Goal: Transaction & Acquisition: Purchase product/service

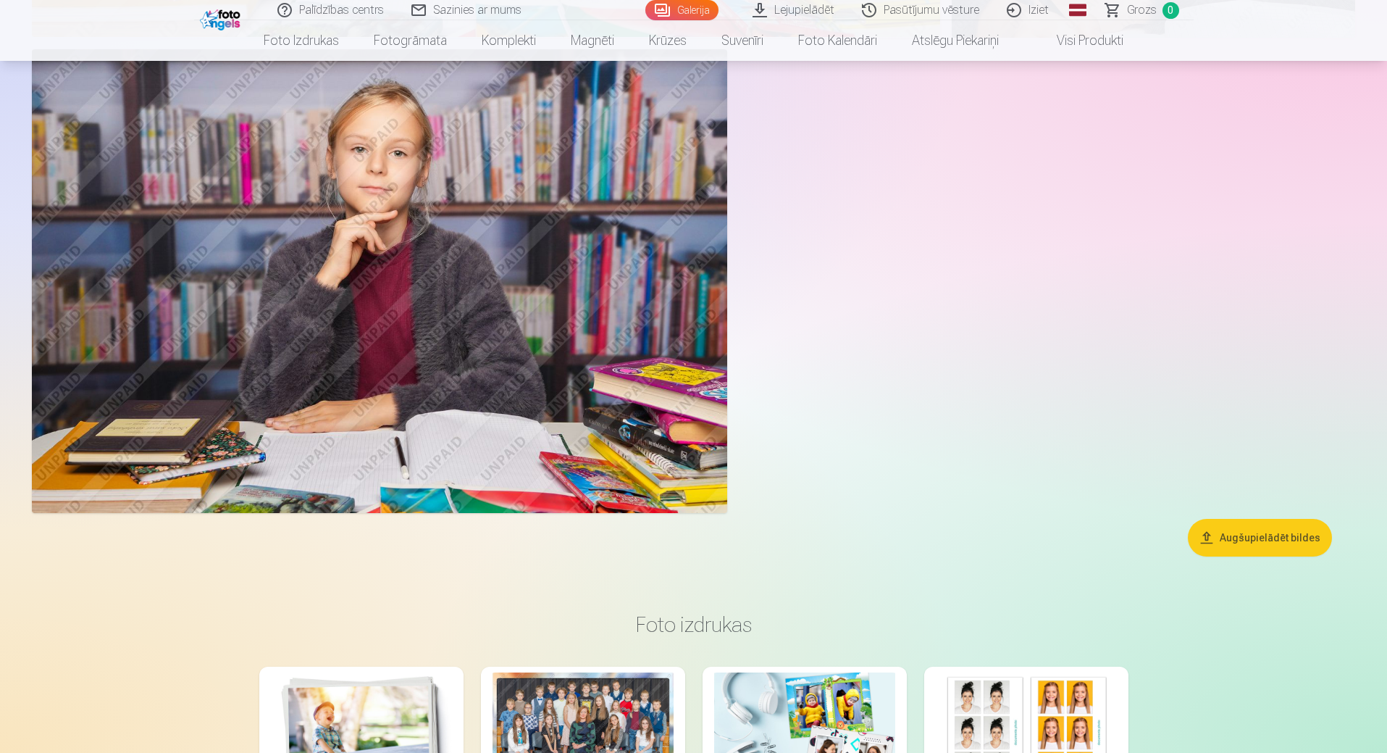
scroll to position [18764, 0]
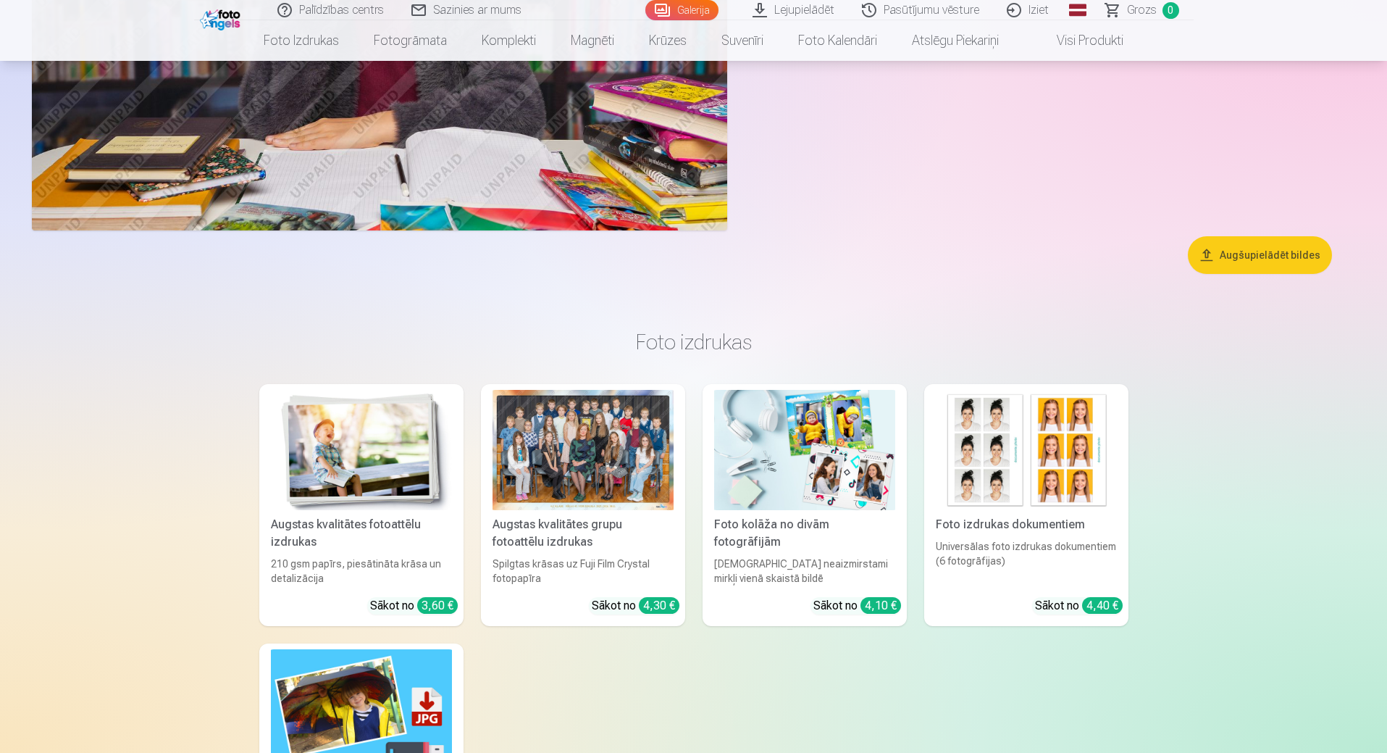
click at [1267, 264] on button "Augšupielādēt bildes" at bounding box center [1260, 255] width 144 height 38
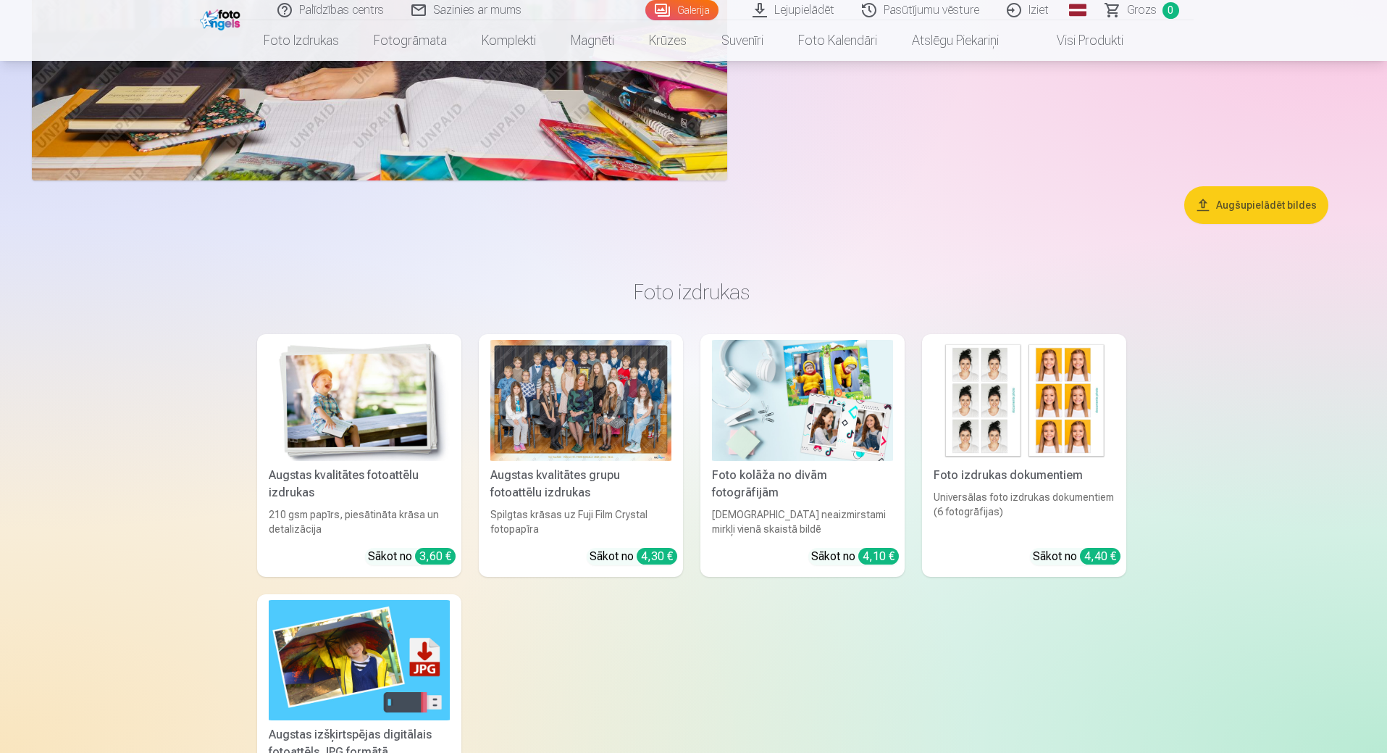
scroll to position [18814, 0]
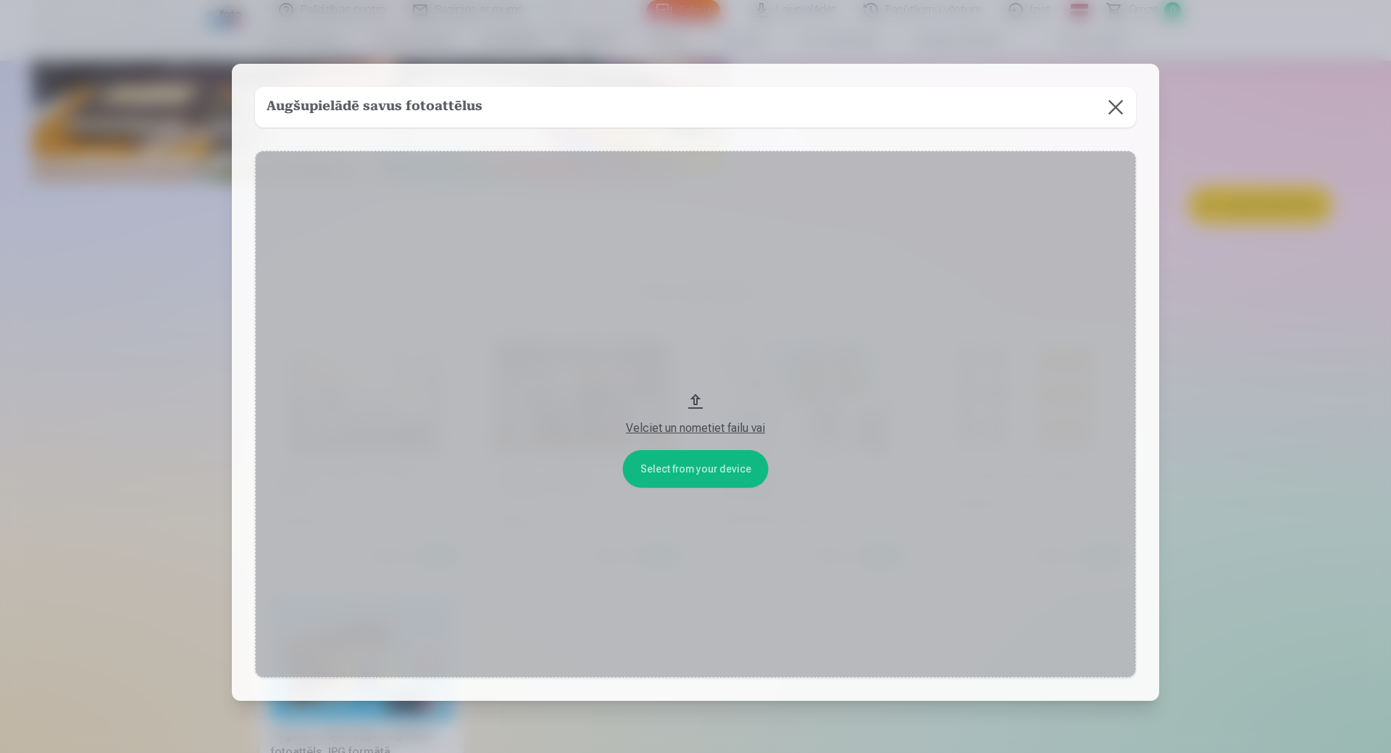
click at [1111, 109] on button at bounding box center [1115, 107] width 41 height 41
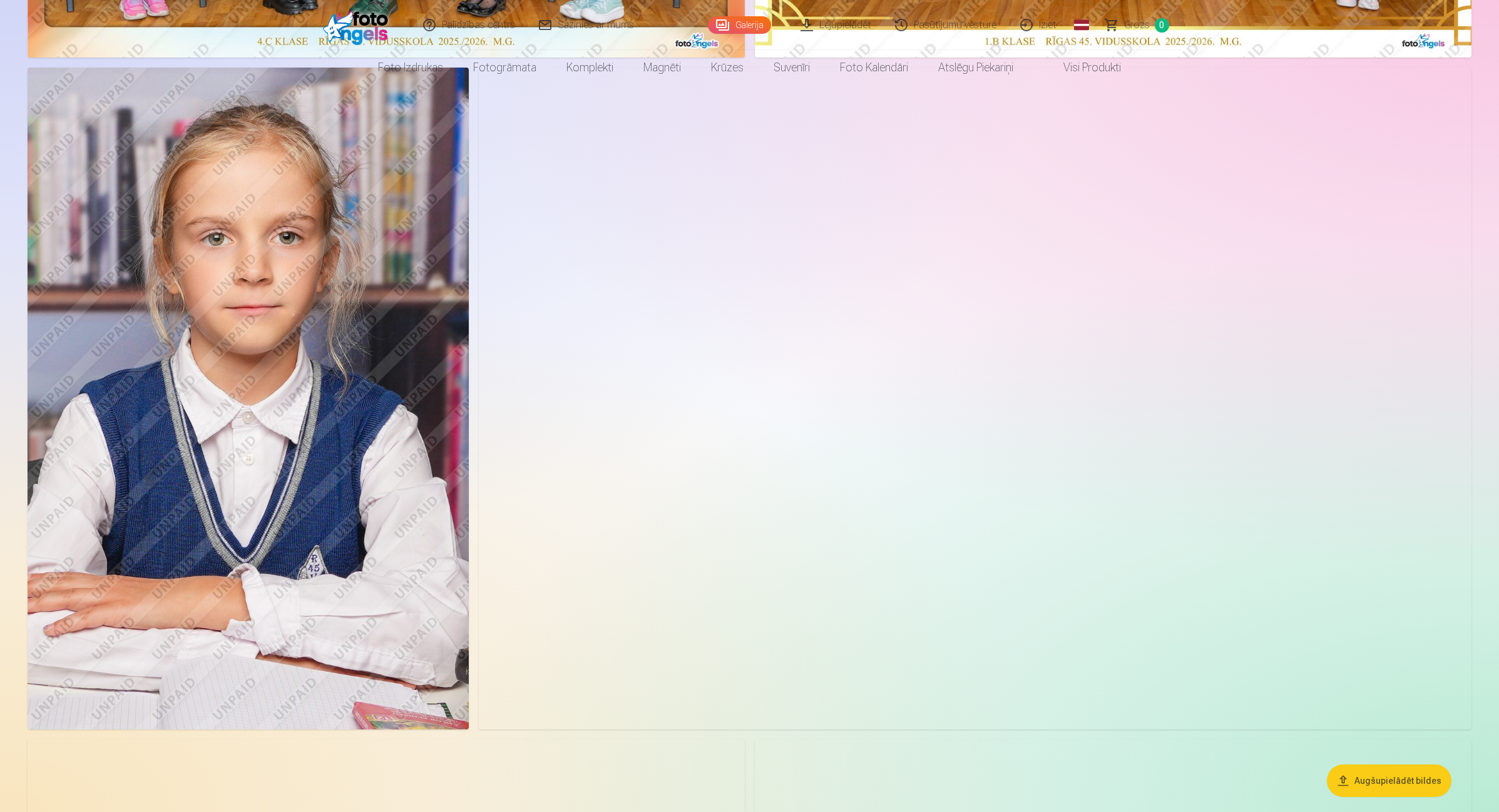
scroll to position [0, 0]
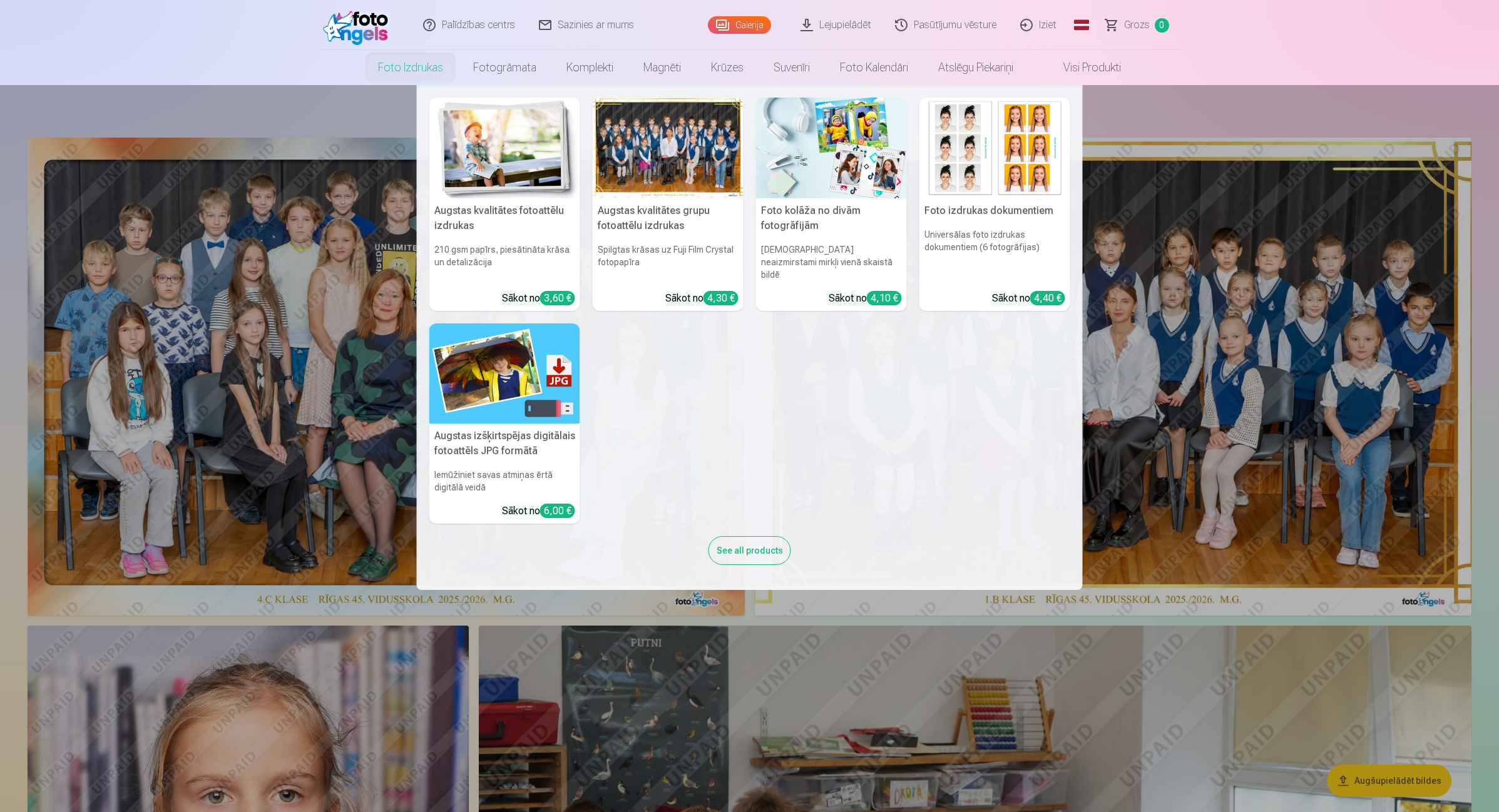
click at [401, 62] on link "Foto izdrukas" at bounding box center [410, 67] width 95 height 35
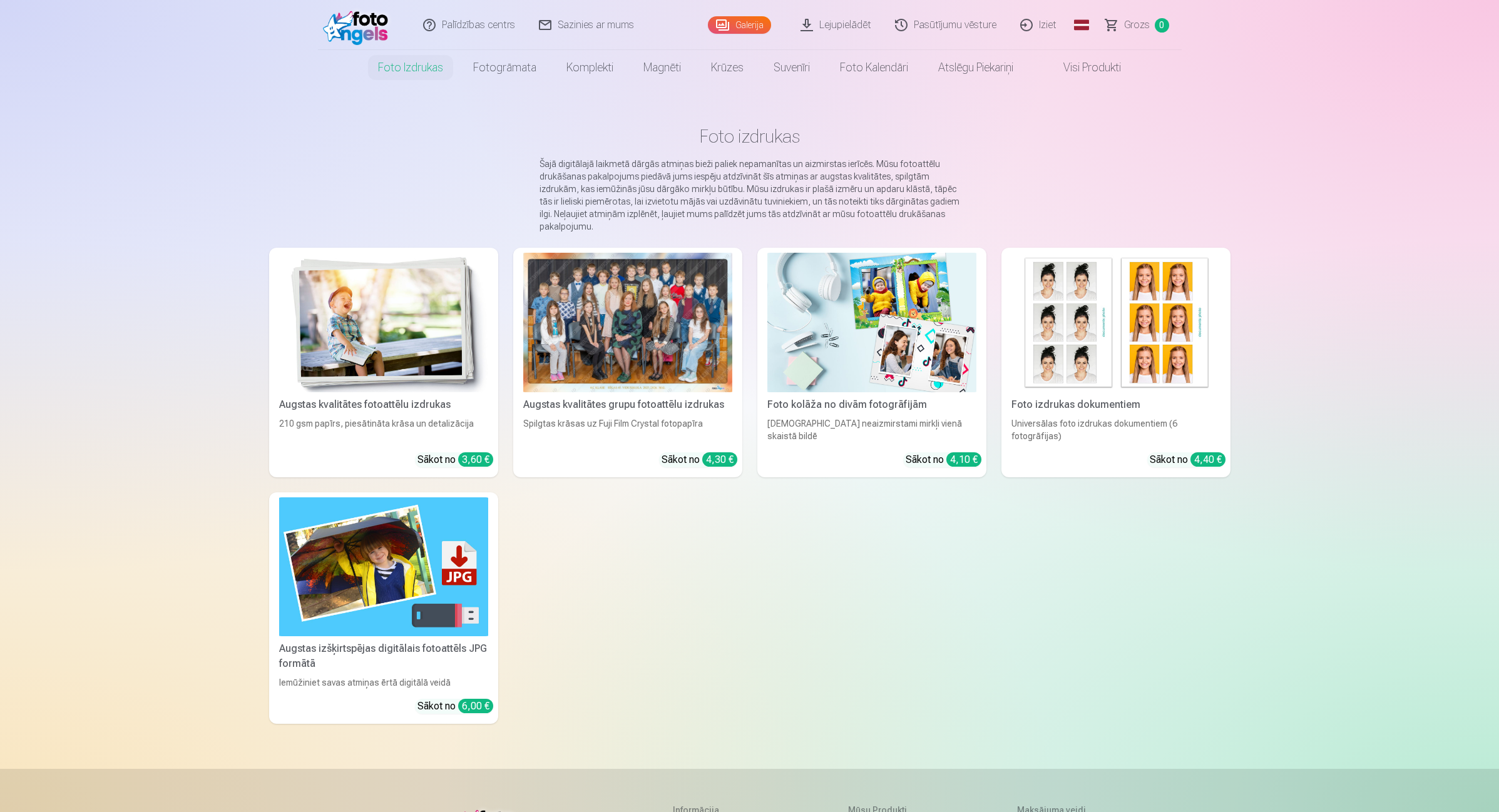
drag, startPoint x: 845, startPoint y: 24, endPoint x: 853, endPoint y: 51, distance: 28.2
click at [844, 25] on link "Lejupielādēt" at bounding box center [836, 25] width 94 height 50
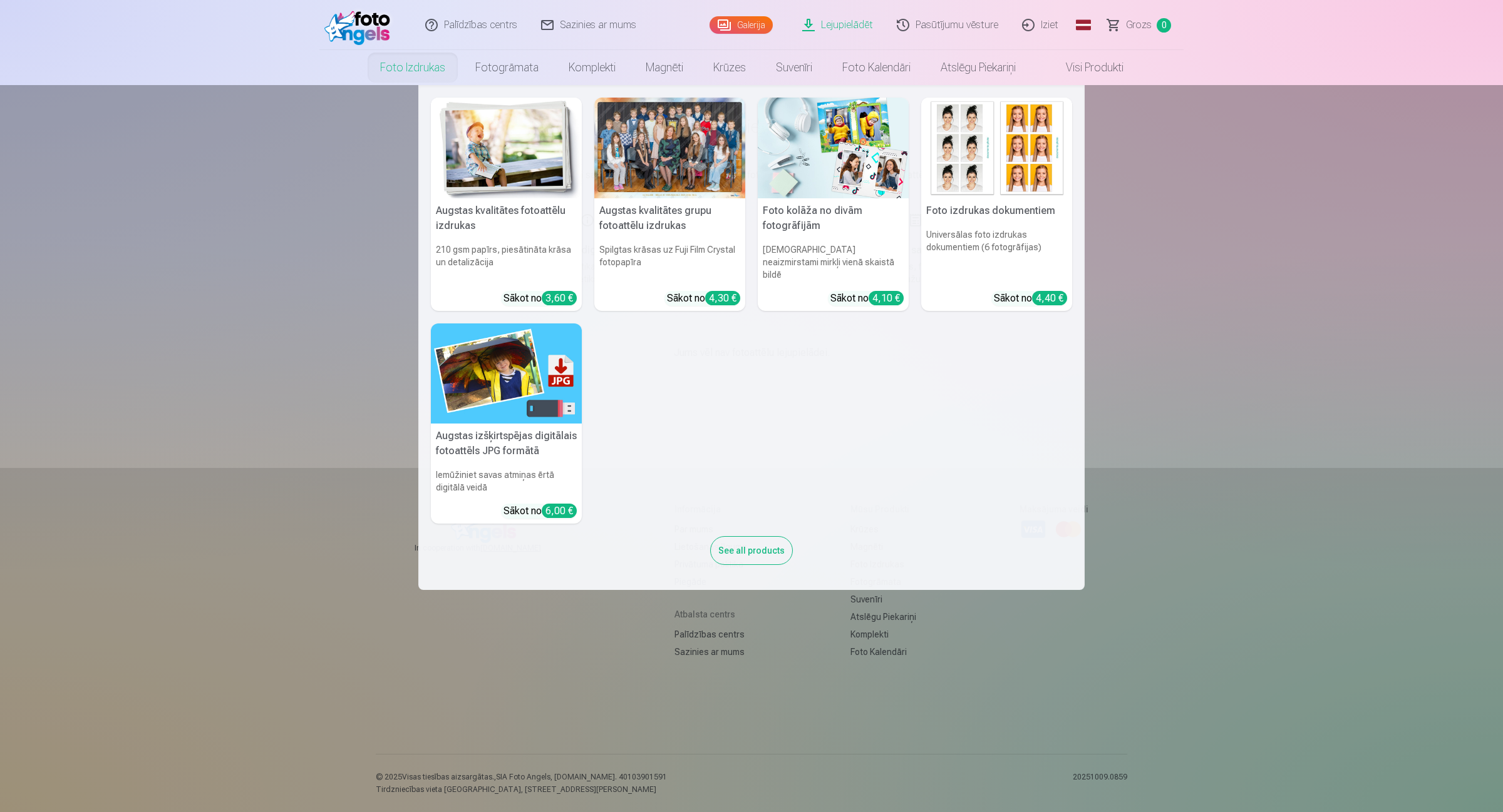
click at [397, 65] on link "Foto izdrukas" at bounding box center [412, 67] width 95 height 35
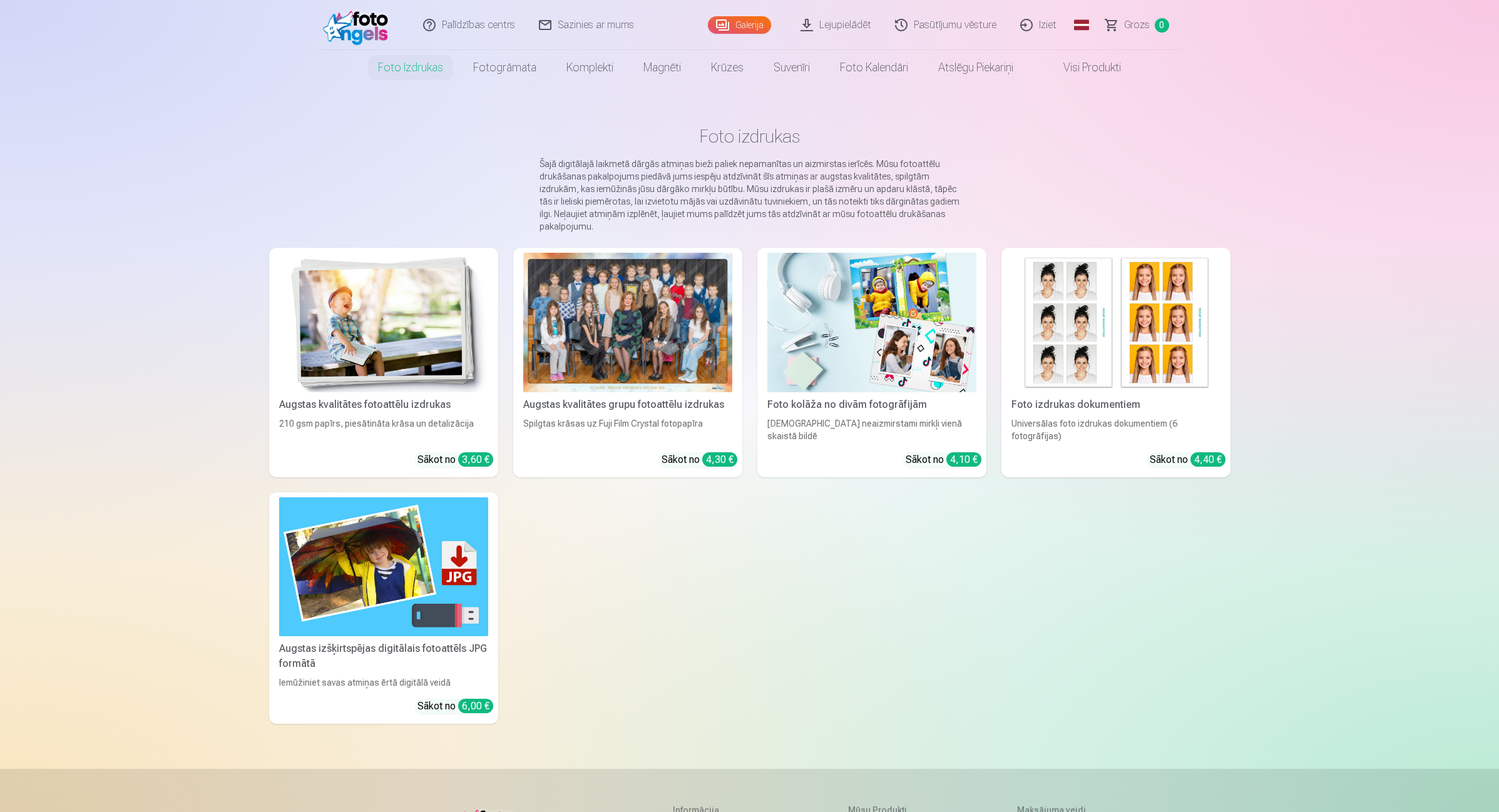
click at [737, 21] on link "Galerija" at bounding box center [739, 25] width 63 height 17
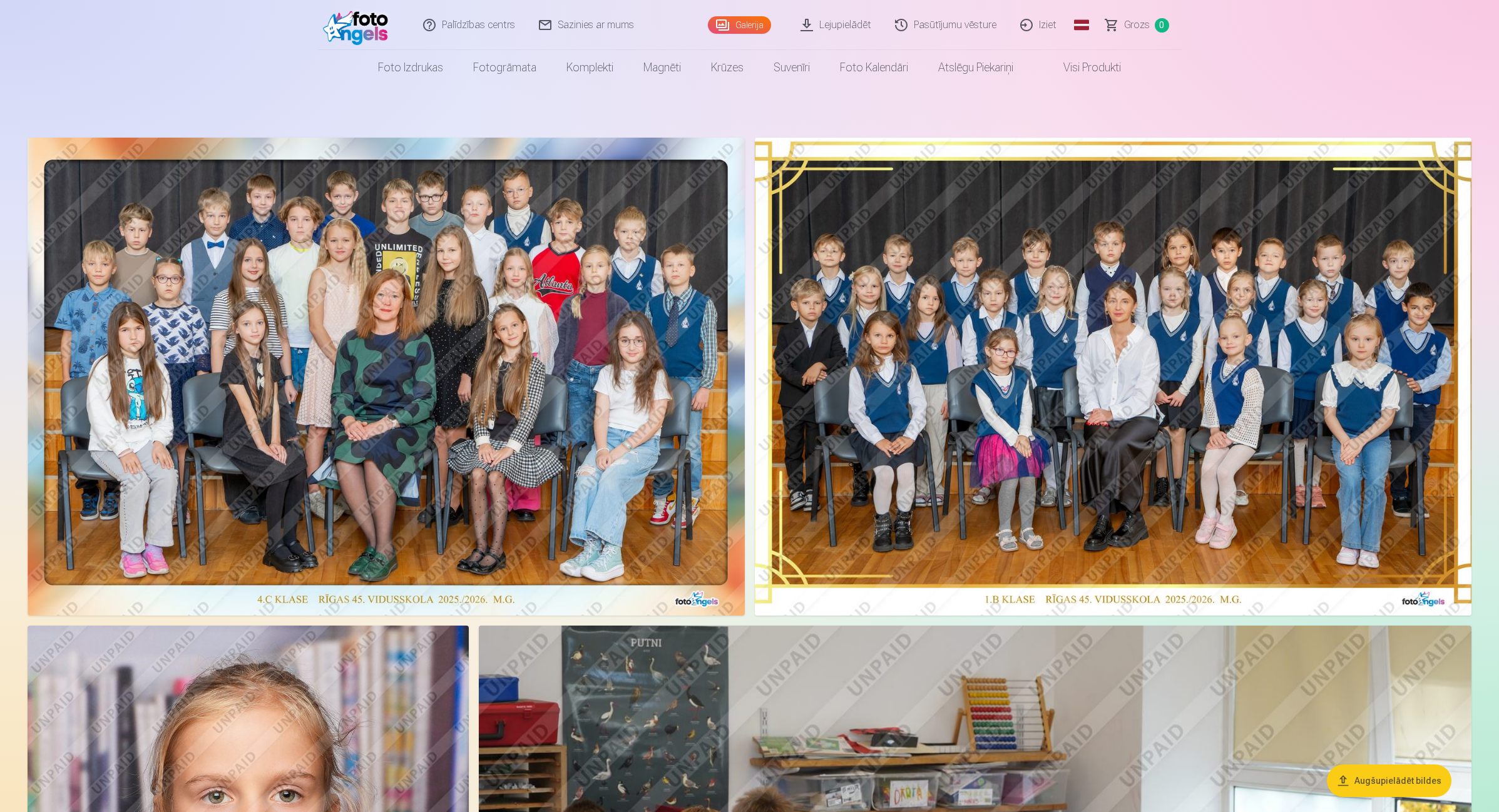
click at [424, 365] on img at bounding box center [386, 377] width 717 height 479
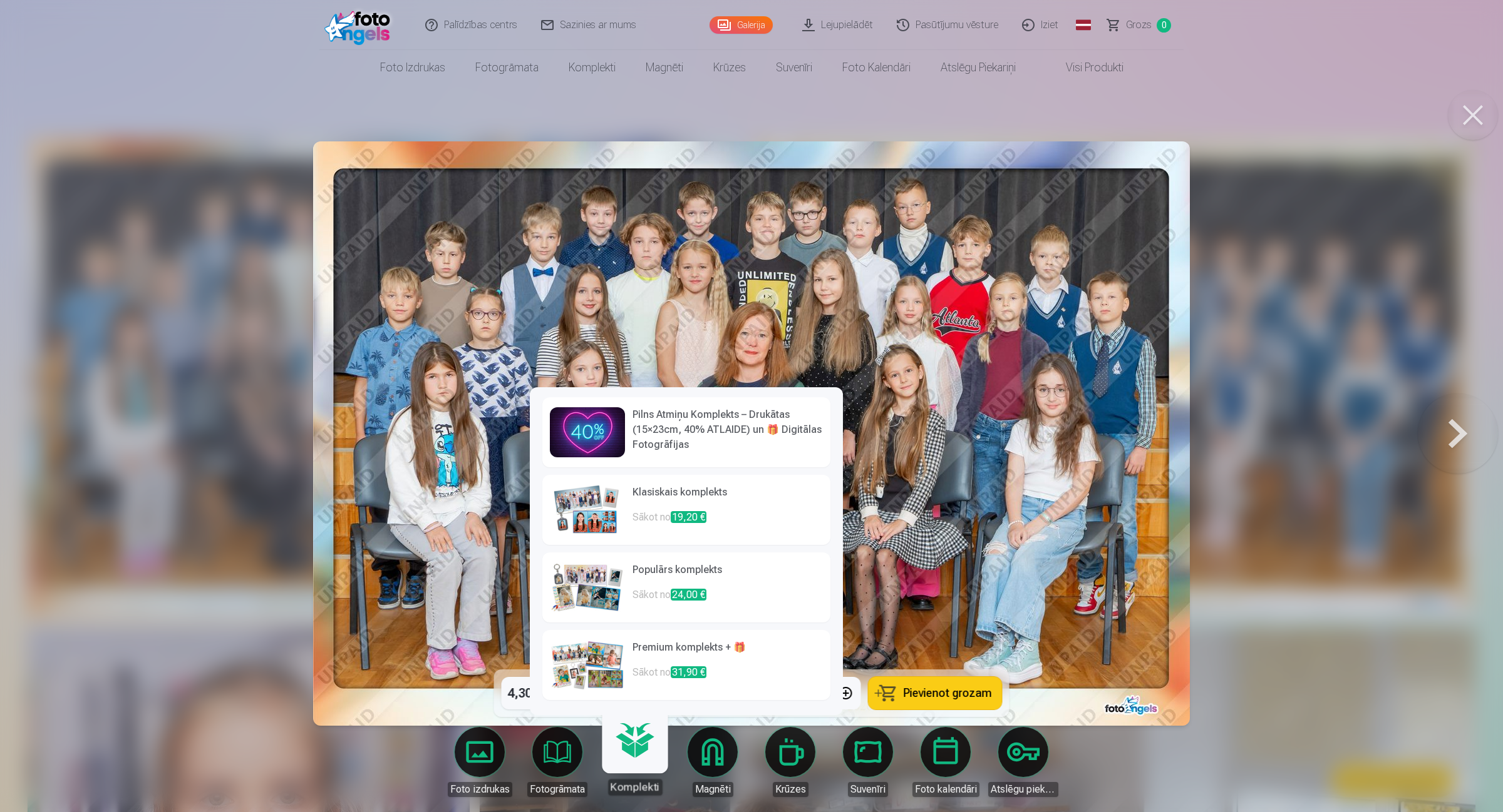
click at [714, 426] on h6 "Pilns Atmiņu Komplekts – Drukātas (15×23cm, 40% ATLAIDE) un 🎁 Digitālas Fotogrā…" at bounding box center [728, 430] width 190 height 45
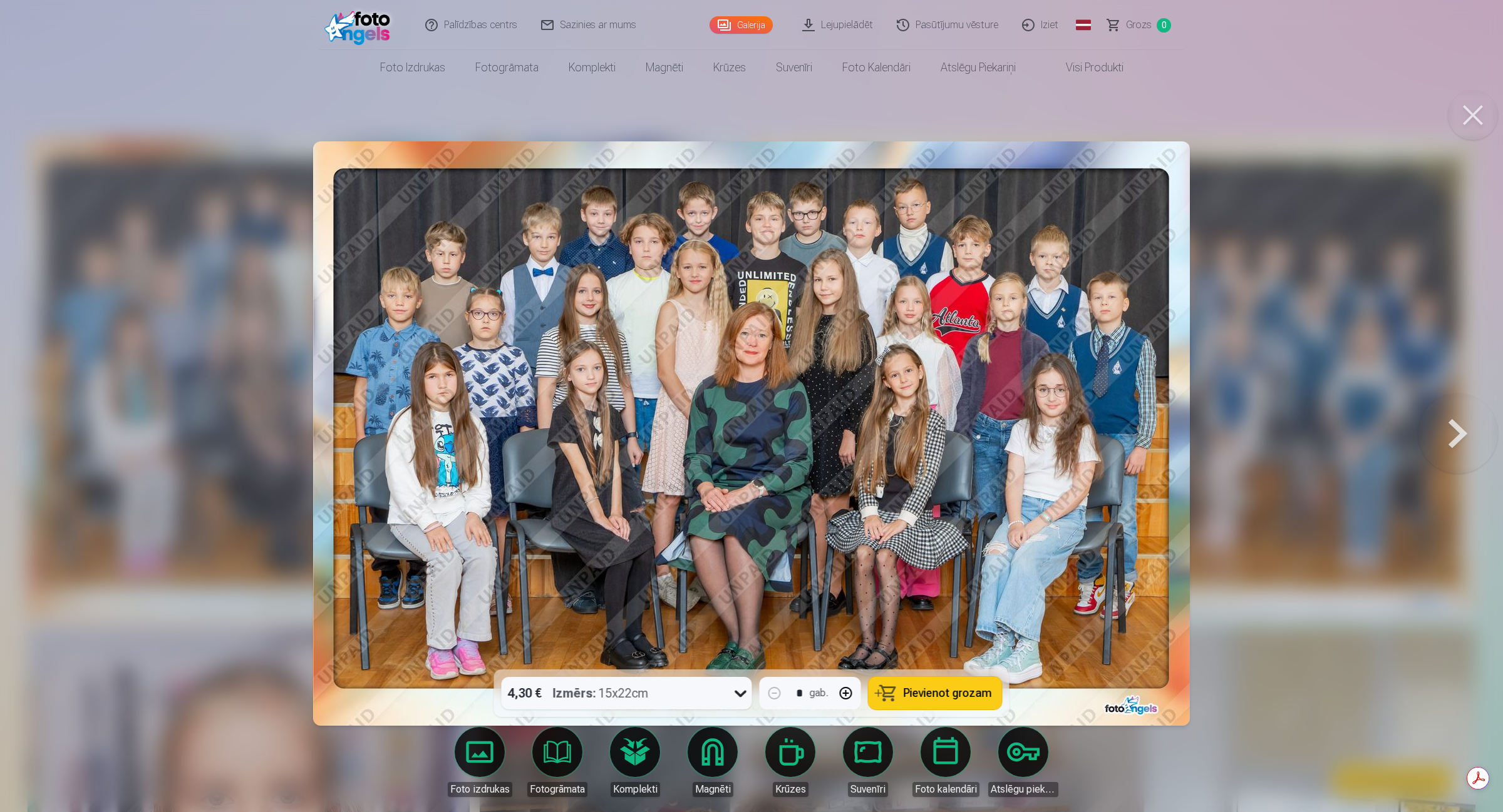
click at [740, 650] on icon at bounding box center [740, 693] width 20 height 20
click at [743, 650] on icon at bounding box center [740, 693] width 20 height 20
click at [927, 650] on span "Pievienot grozam" at bounding box center [947, 693] width 88 height 11
click at [1199, 428] on button at bounding box center [1457, 433] width 80 height 447
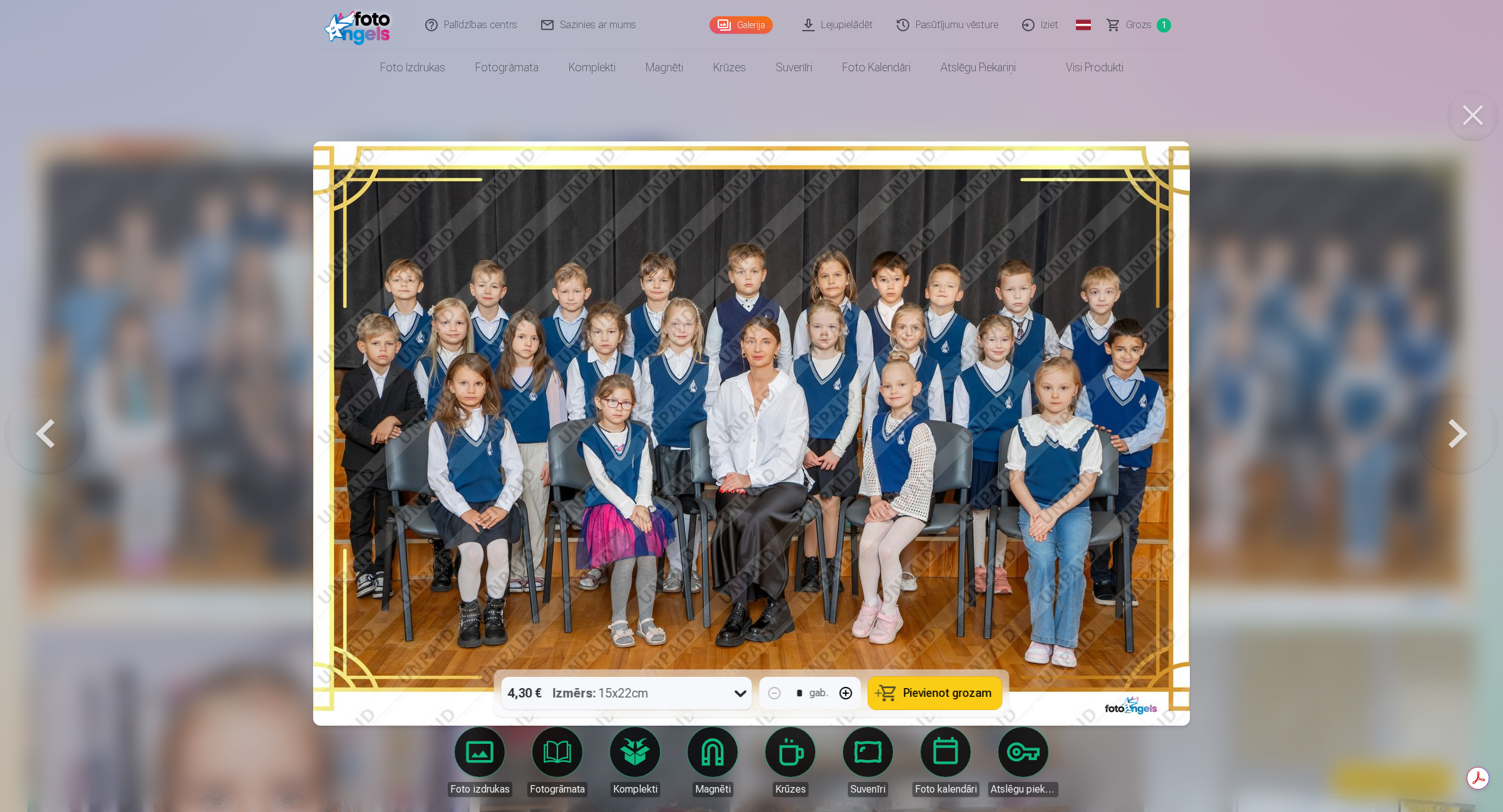
click at [926, 650] on span "Pievienot grozam" at bounding box center [947, 693] width 88 height 11
click at [1199, 435] on button at bounding box center [1457, 433] width 80 height 447
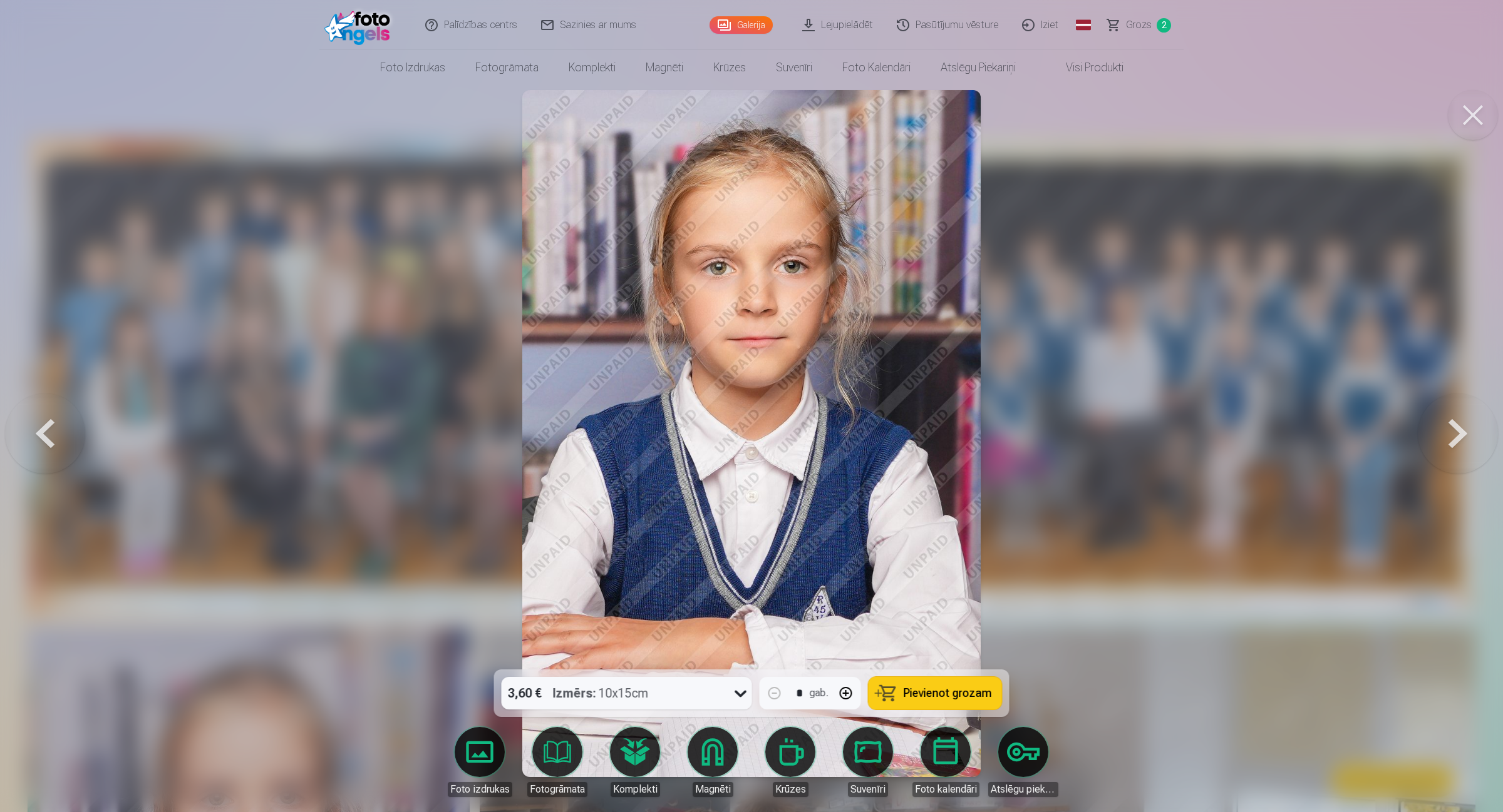
click at [742, 650] on icon at bounding box center [740, 693] width 20 height 20
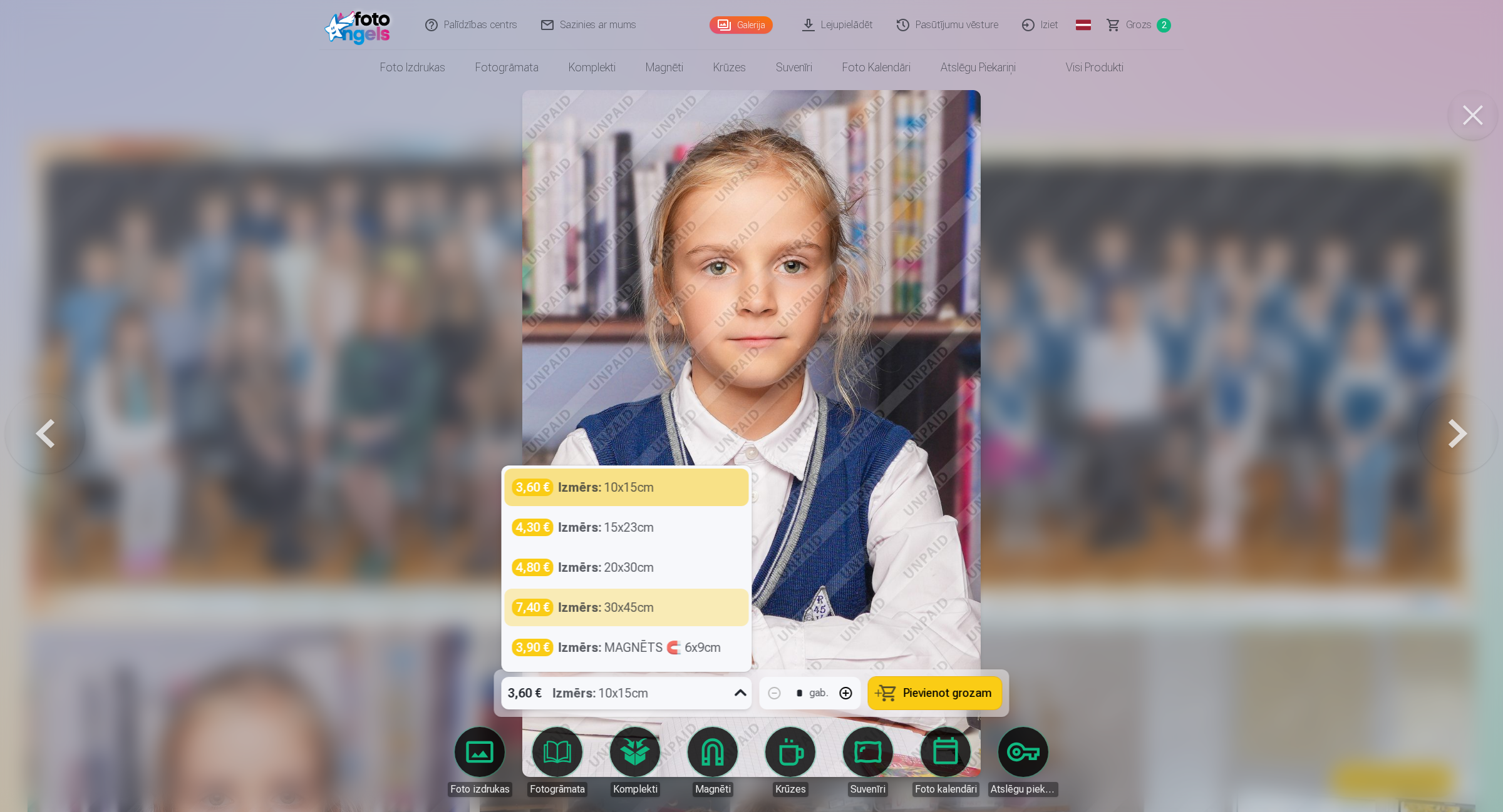
click at [928, 650] on button "Pievienot grozam" at bounding box center [935, 694] width 133 height 33
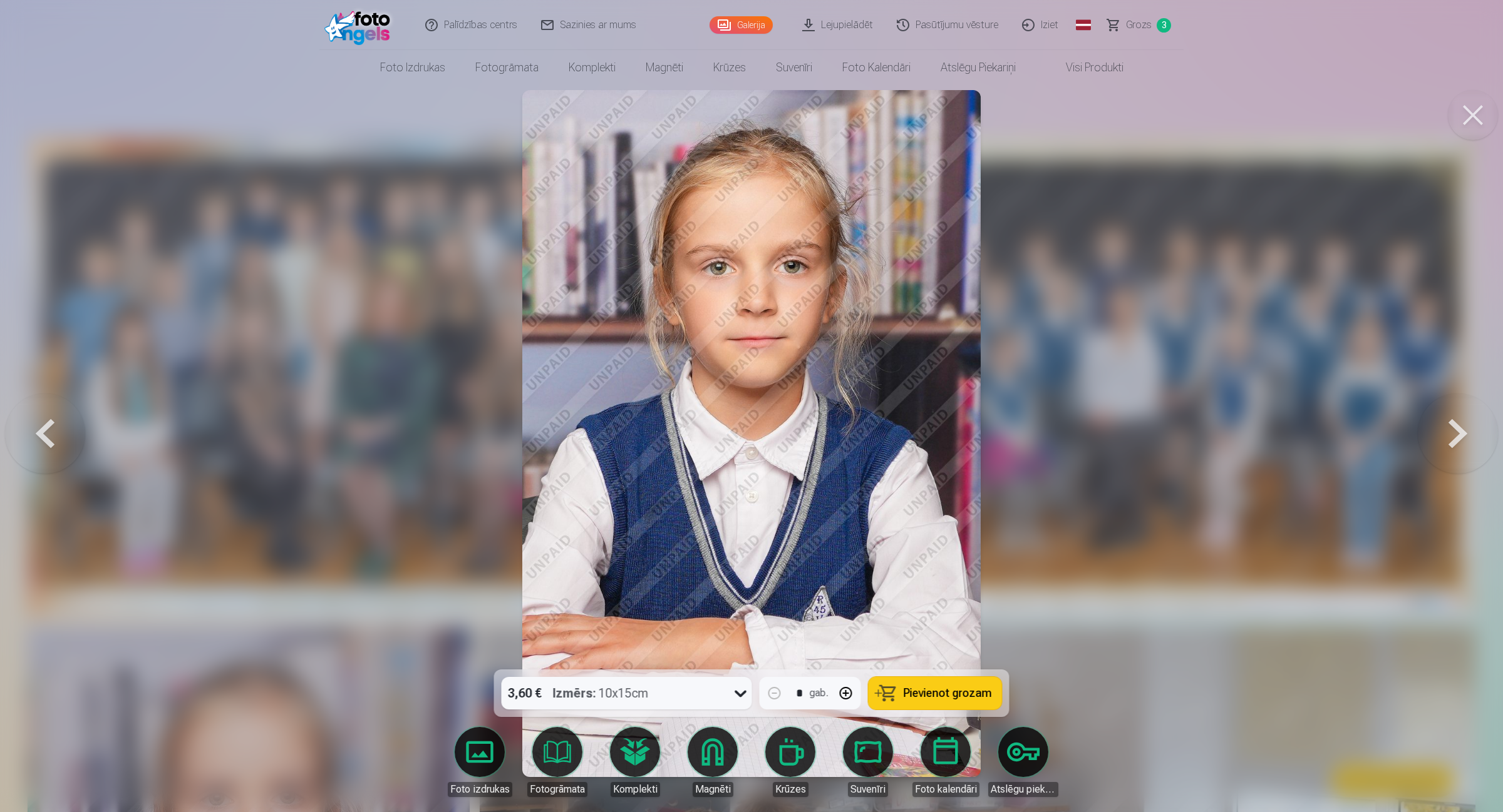
click at [1199, 435] on button at bounding box center [1457, 433] width 80 height 447
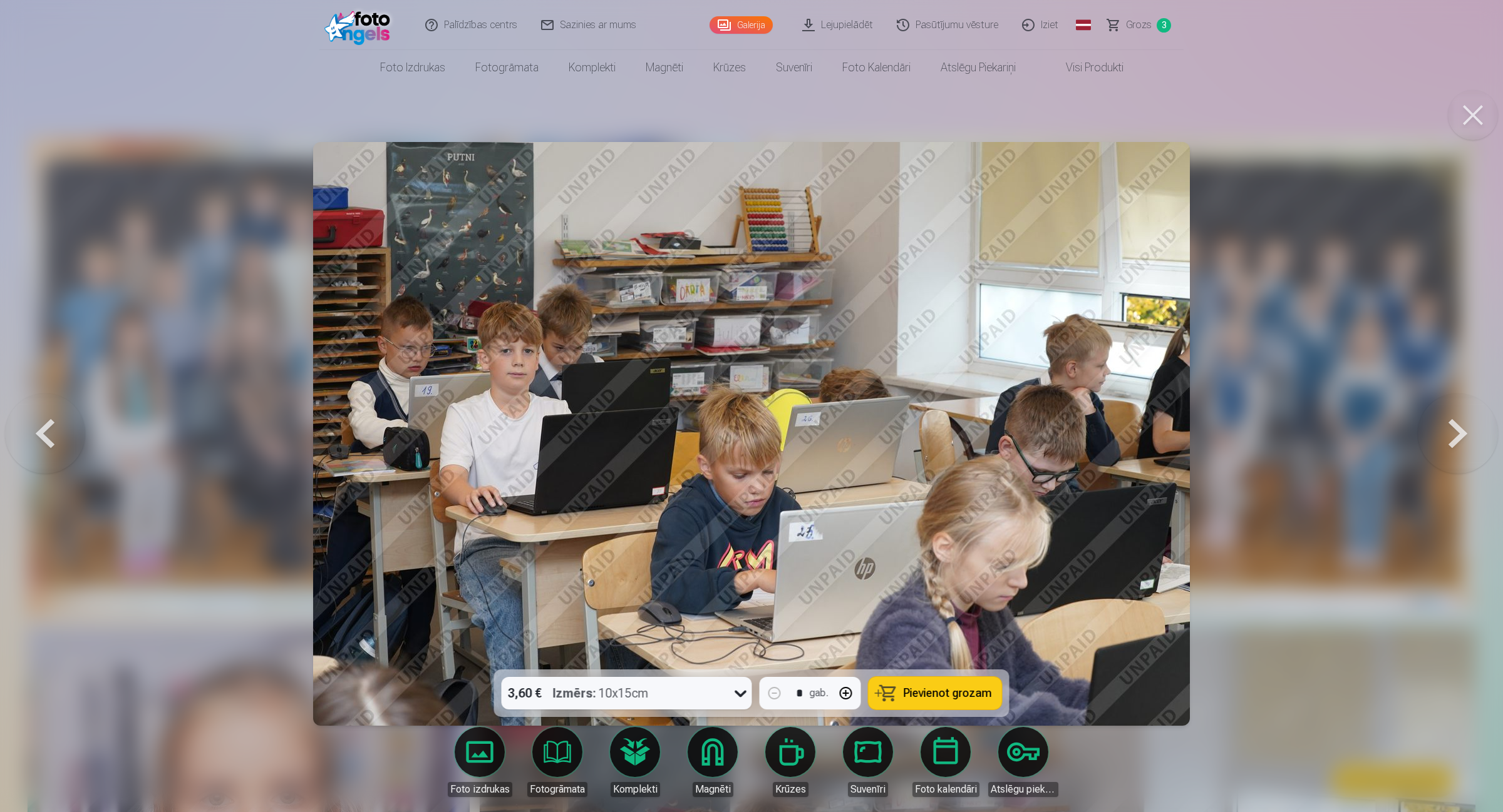
click at [1199, 435] on button at bounding box center [1457, 433] width 80 height 447
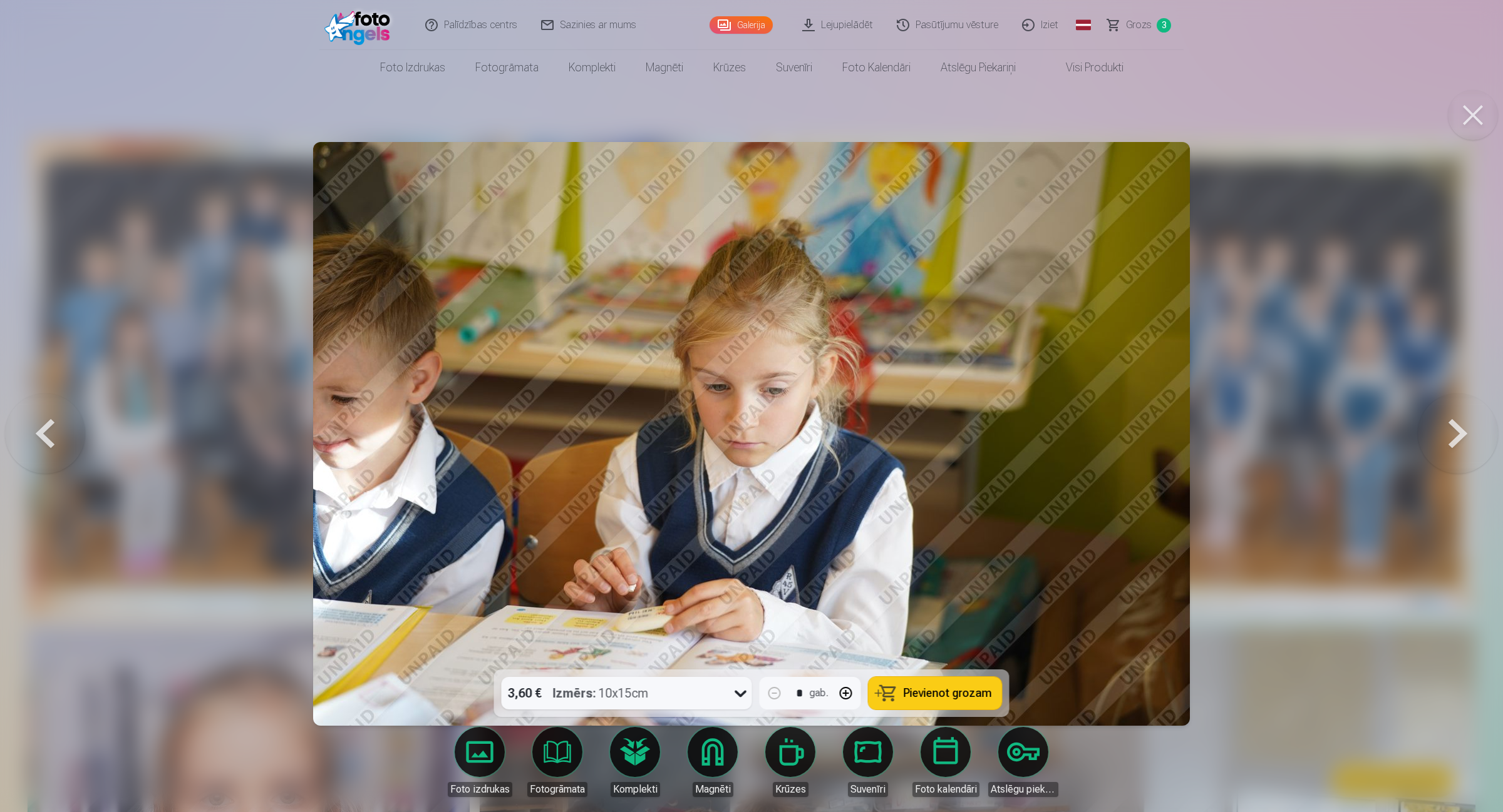
click at [1199, 435] on button at bounding box center [1457, 433] width 80 height 447
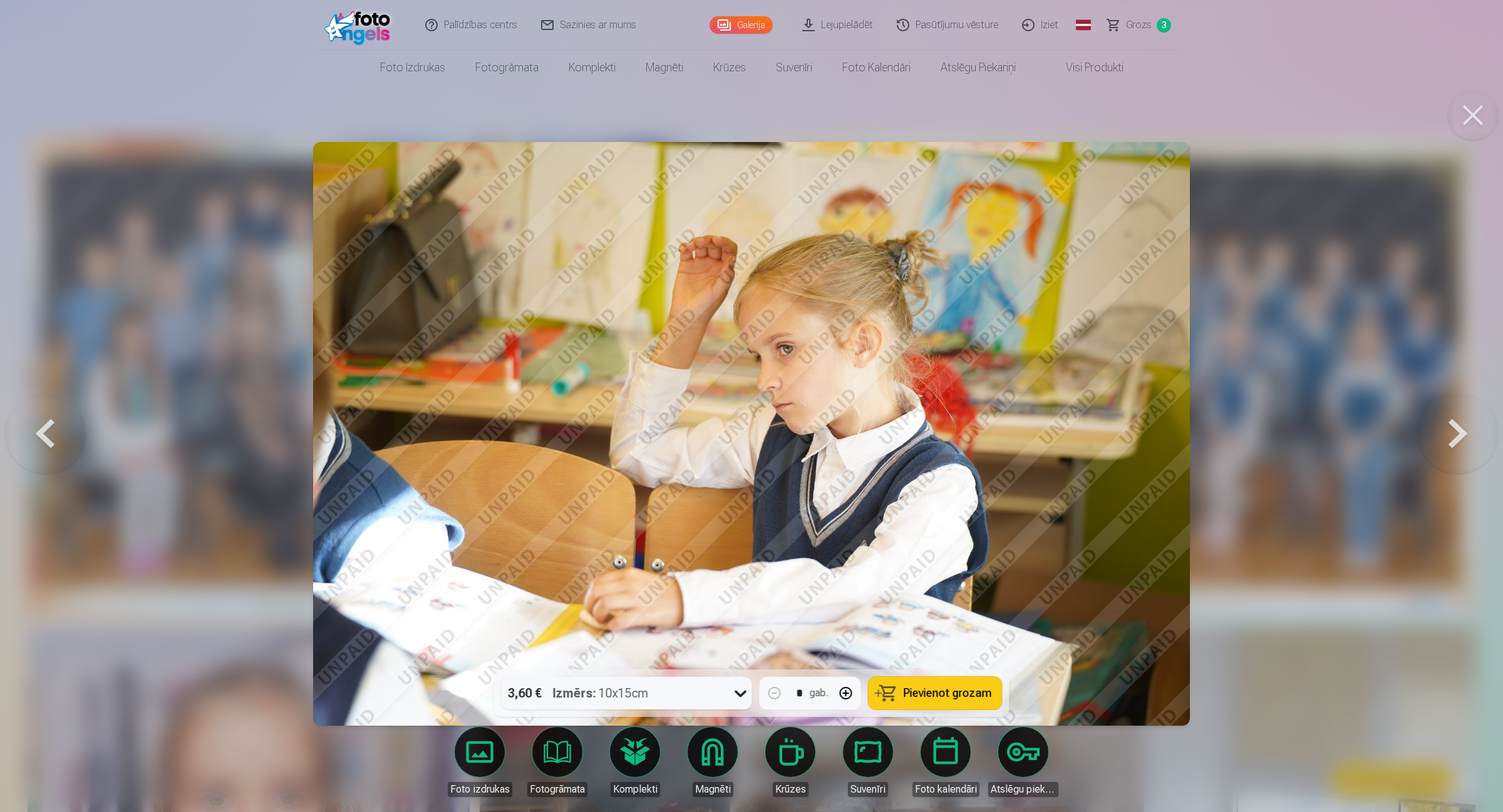
click at [1199, 435] on button at bounding box center [1457, 433] width 80 height 447
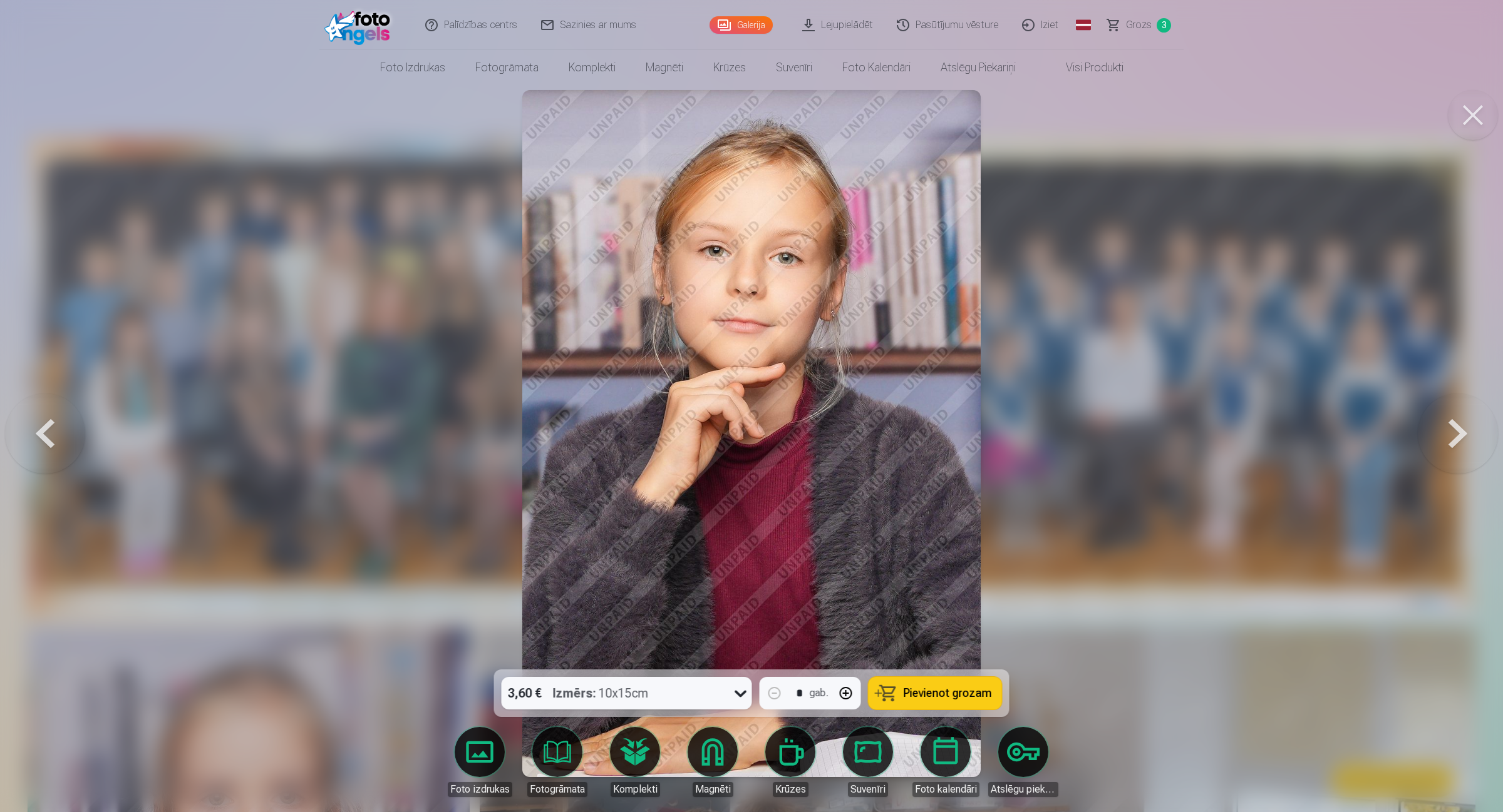
click at [1199, 435] on button at bounding box center [1457, 433] width 80 height 447
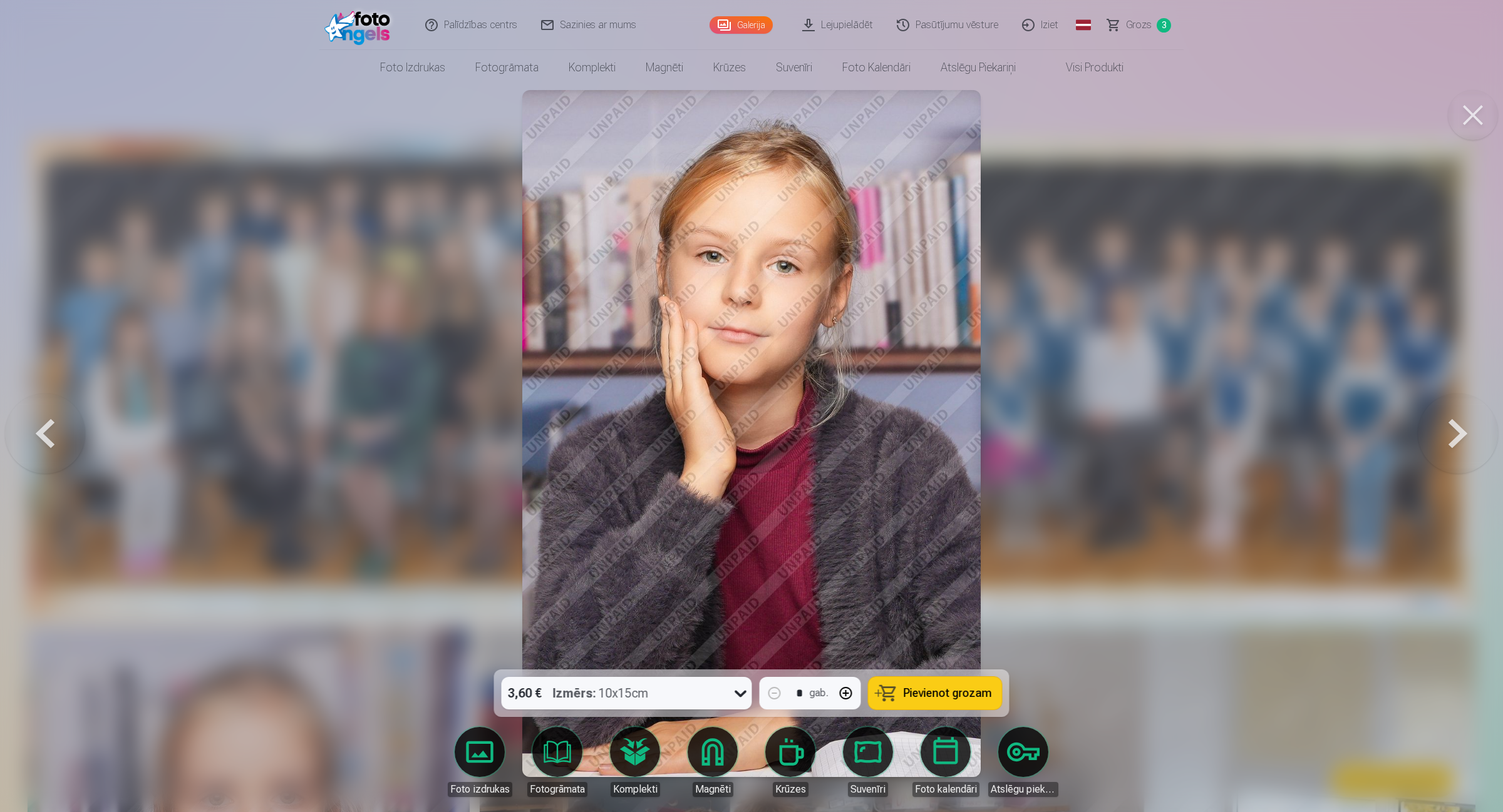
click at [1199, 435] on button at bounding box center [1457, 433] width 80 height 447
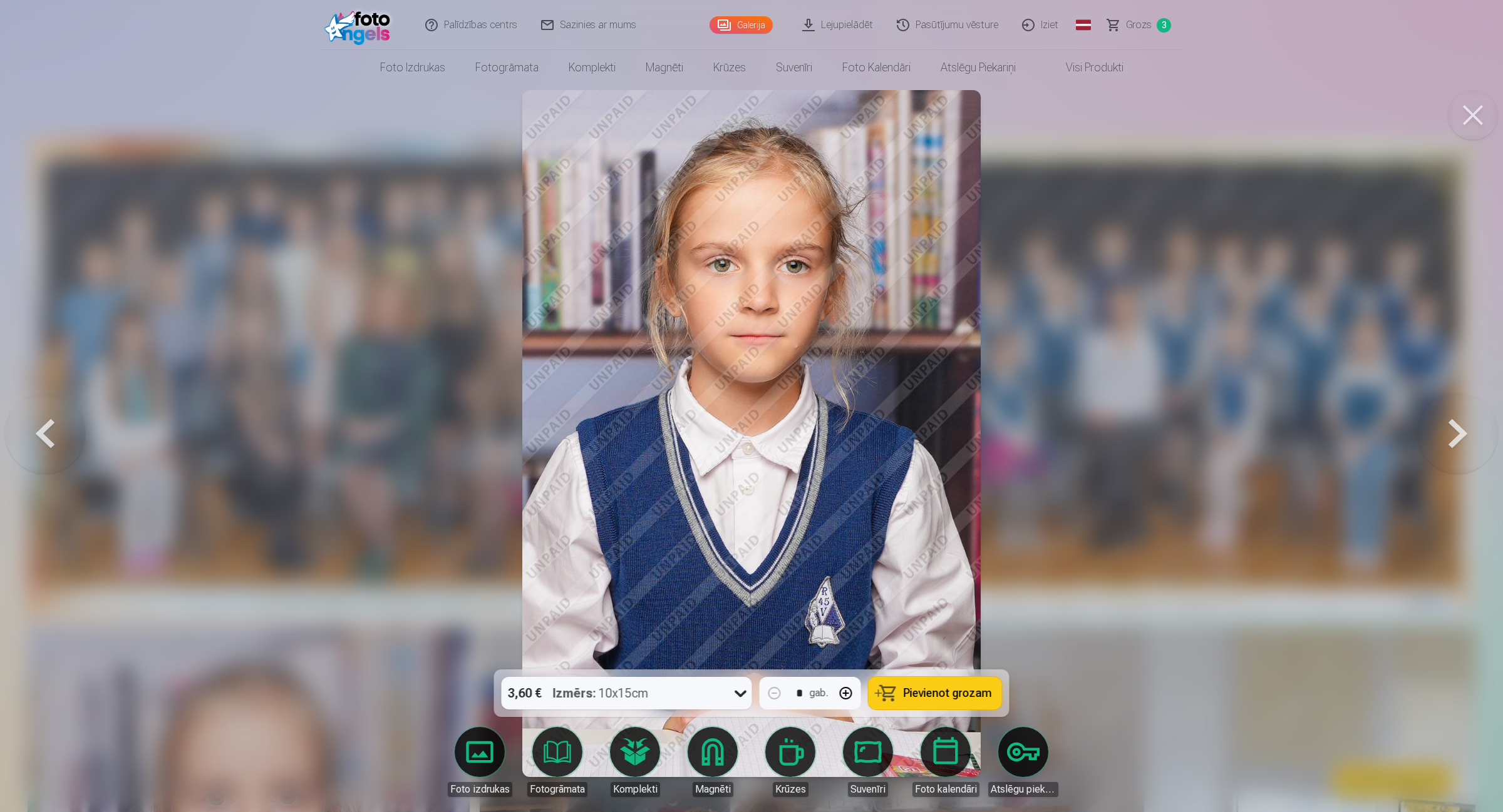
click at [1199, 435] on button at bounding box center [1457, 433] width 80 height 447
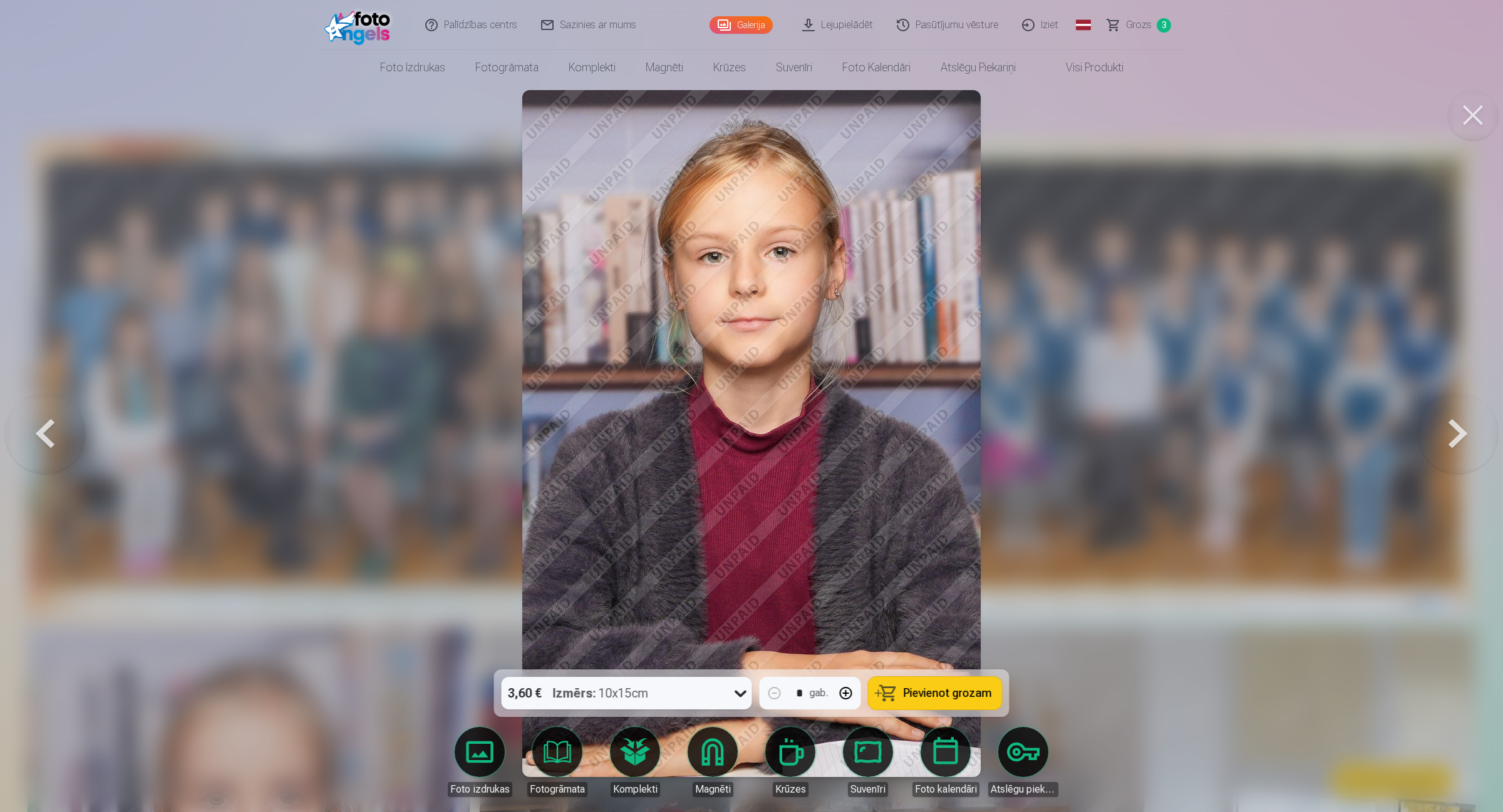
click at [1199, 435] on button at bounding box center [1457, 433] width 80 height 447
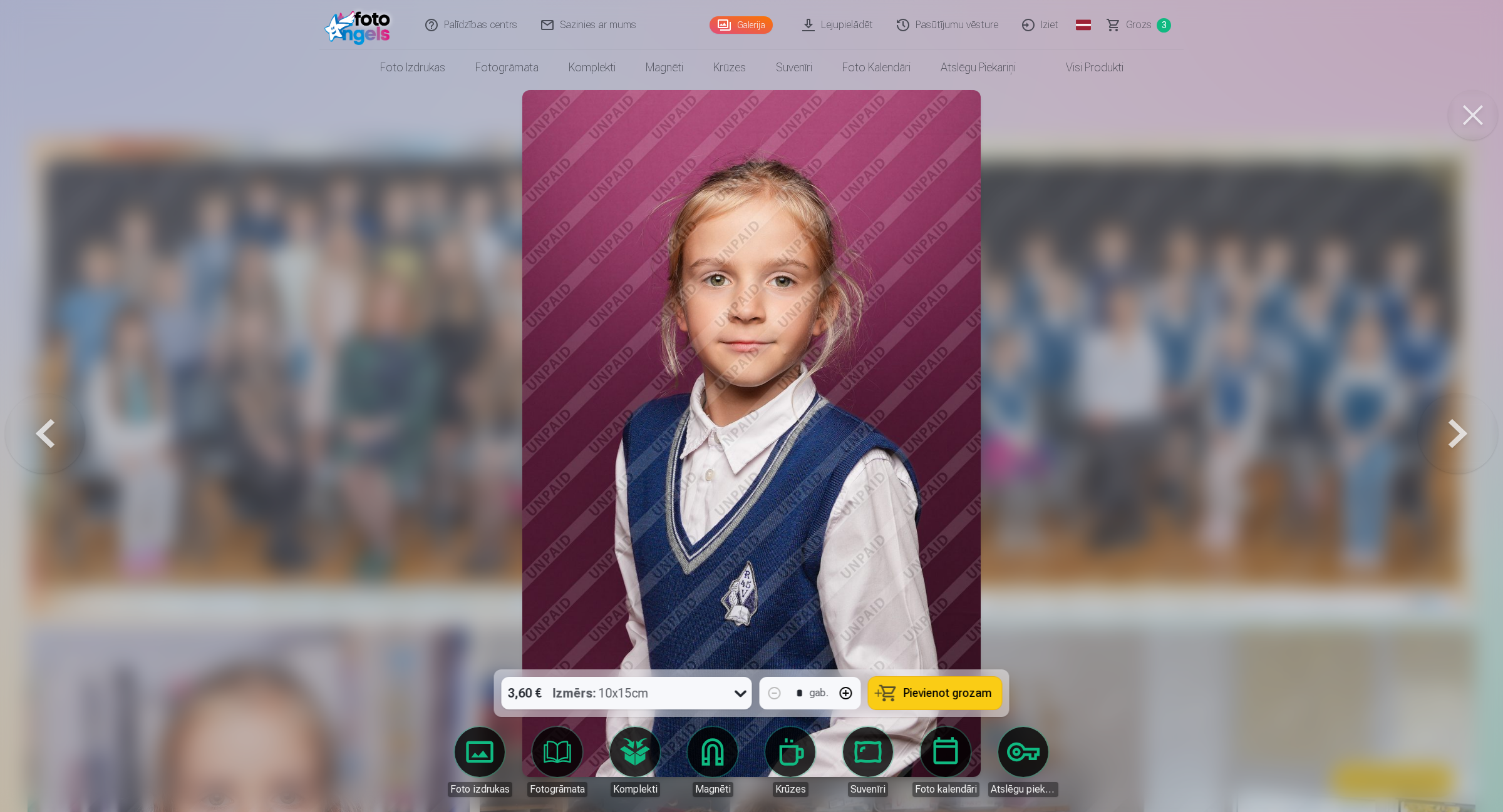
click at [1199, 435] on button at bounding box center [1457, 433] width 80 height 447
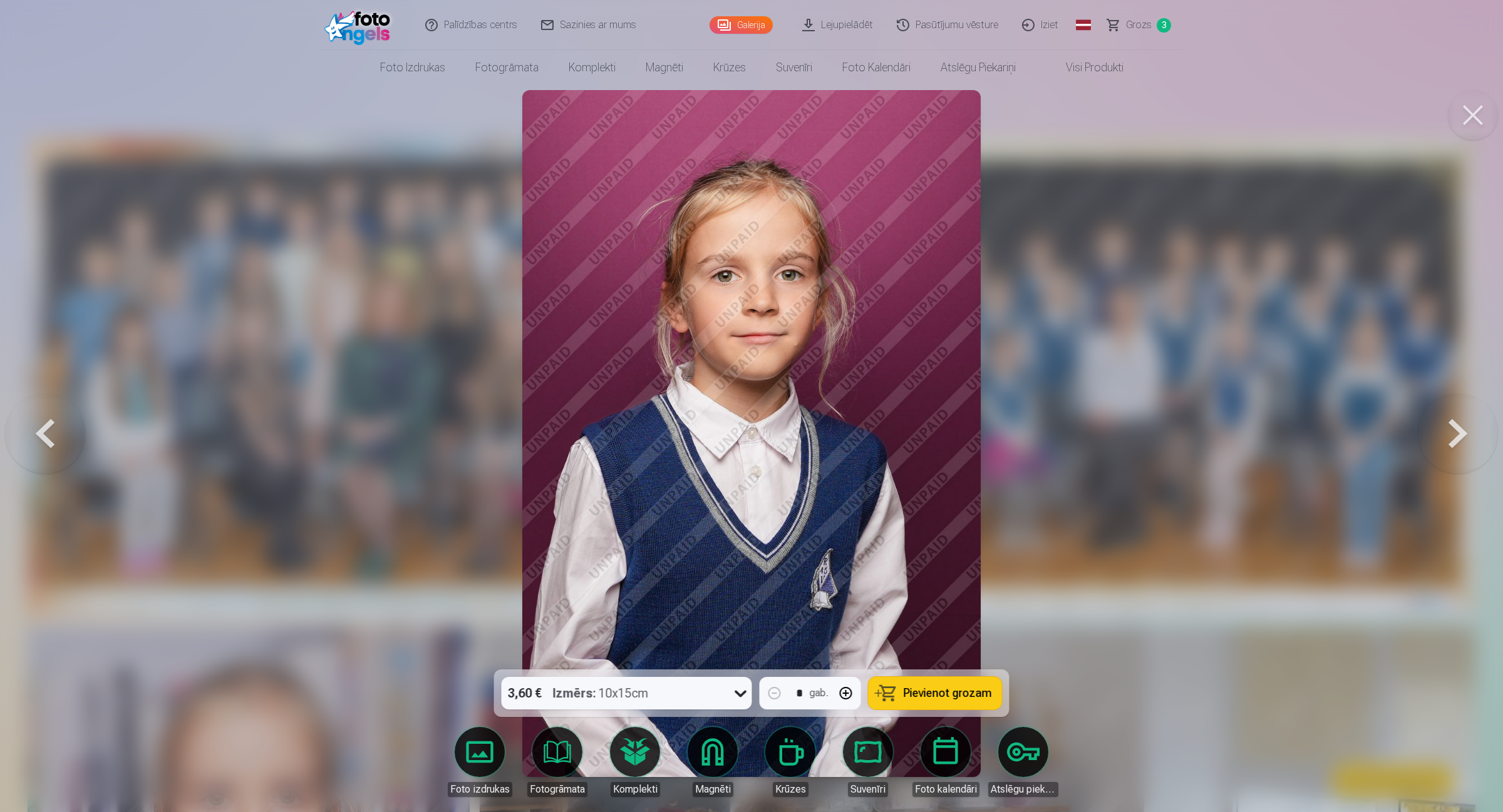
click at [1199, 435] on button at bounding box center [1457, 433] width 80 height 447
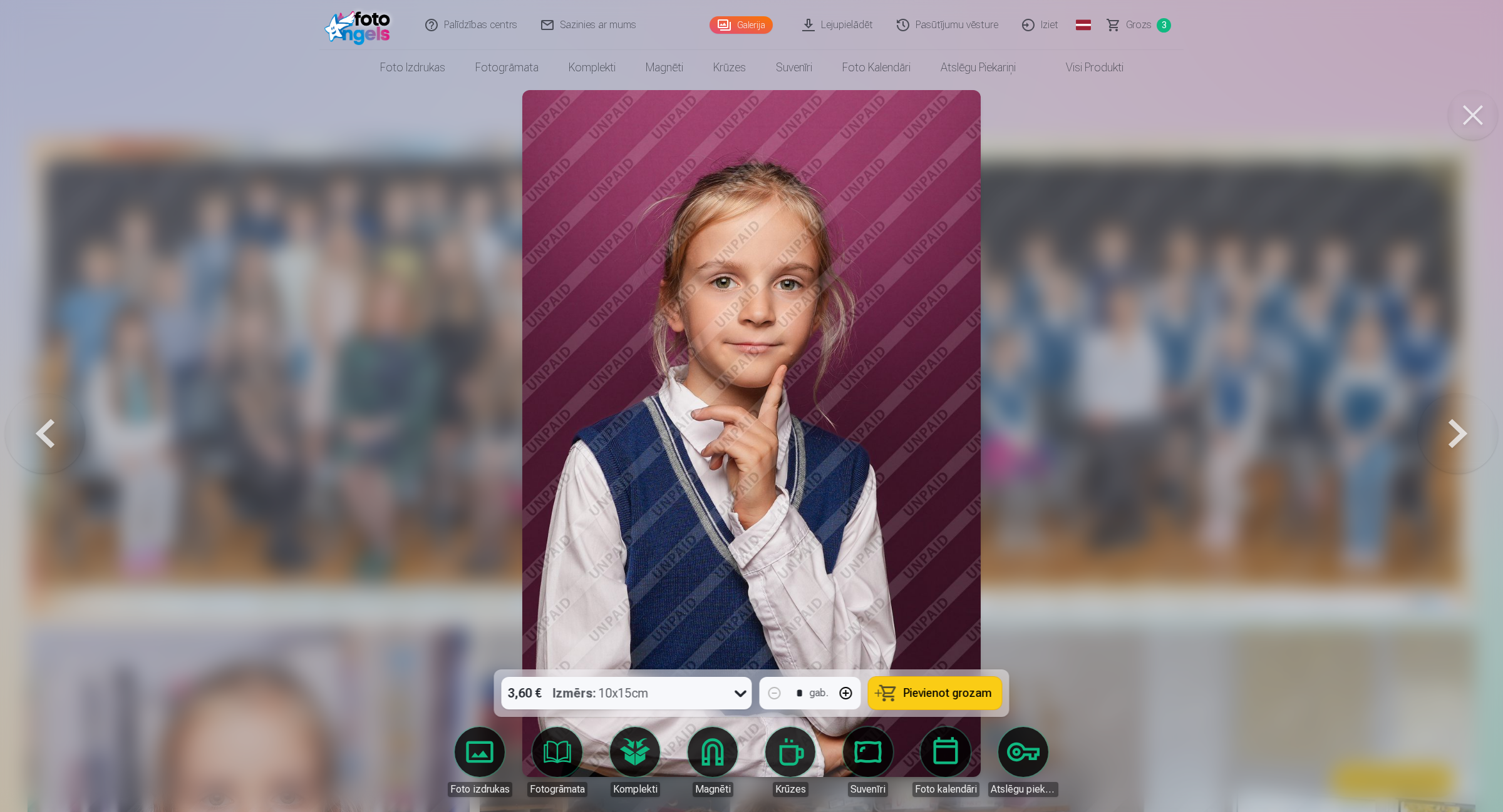
click at [1199, 435] on button at bounding box center [1457, 433] width 80 height 447
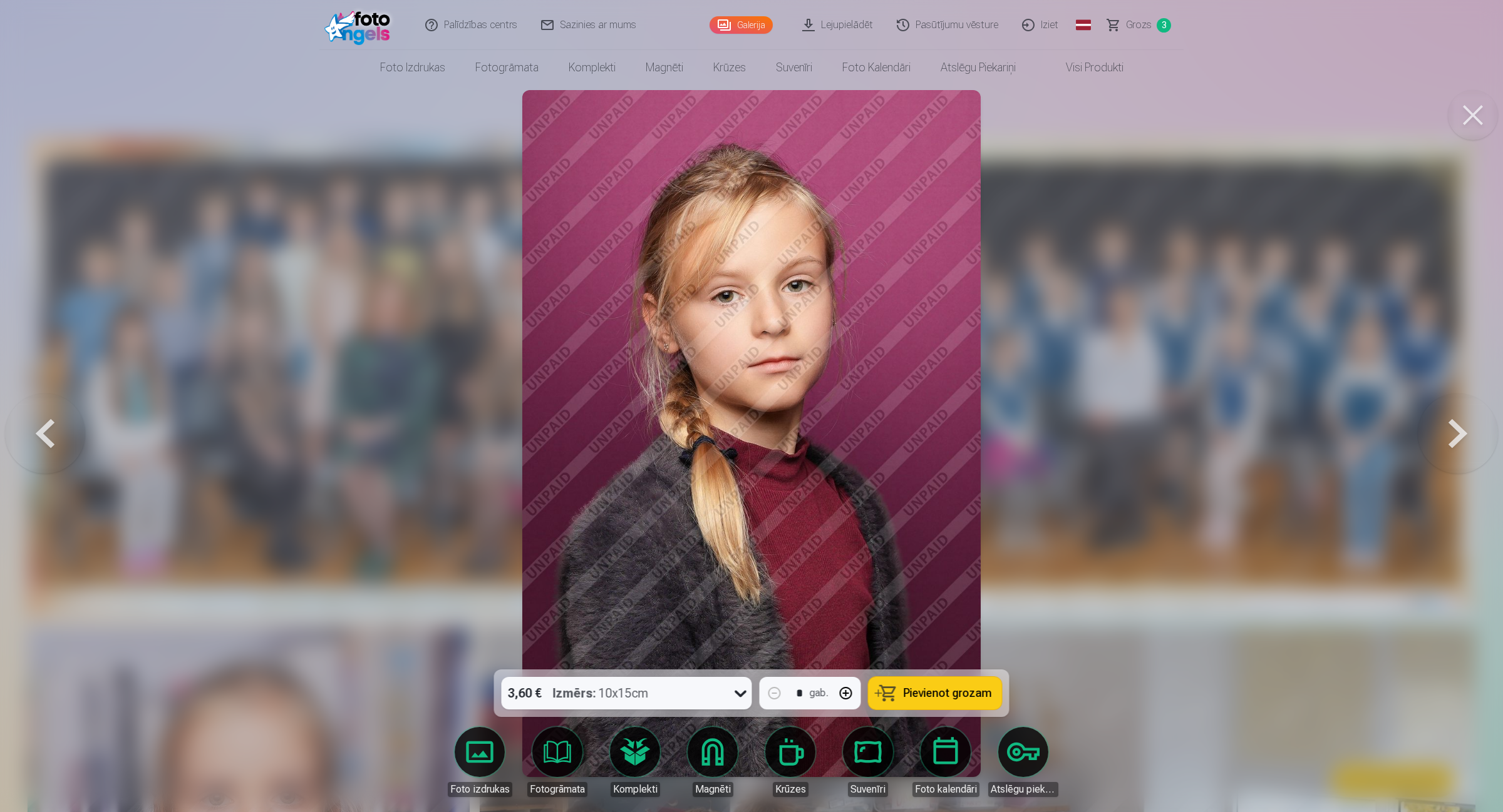
click at [1199, 435] on button at bounding box center [1457, 433] width 80 height 447
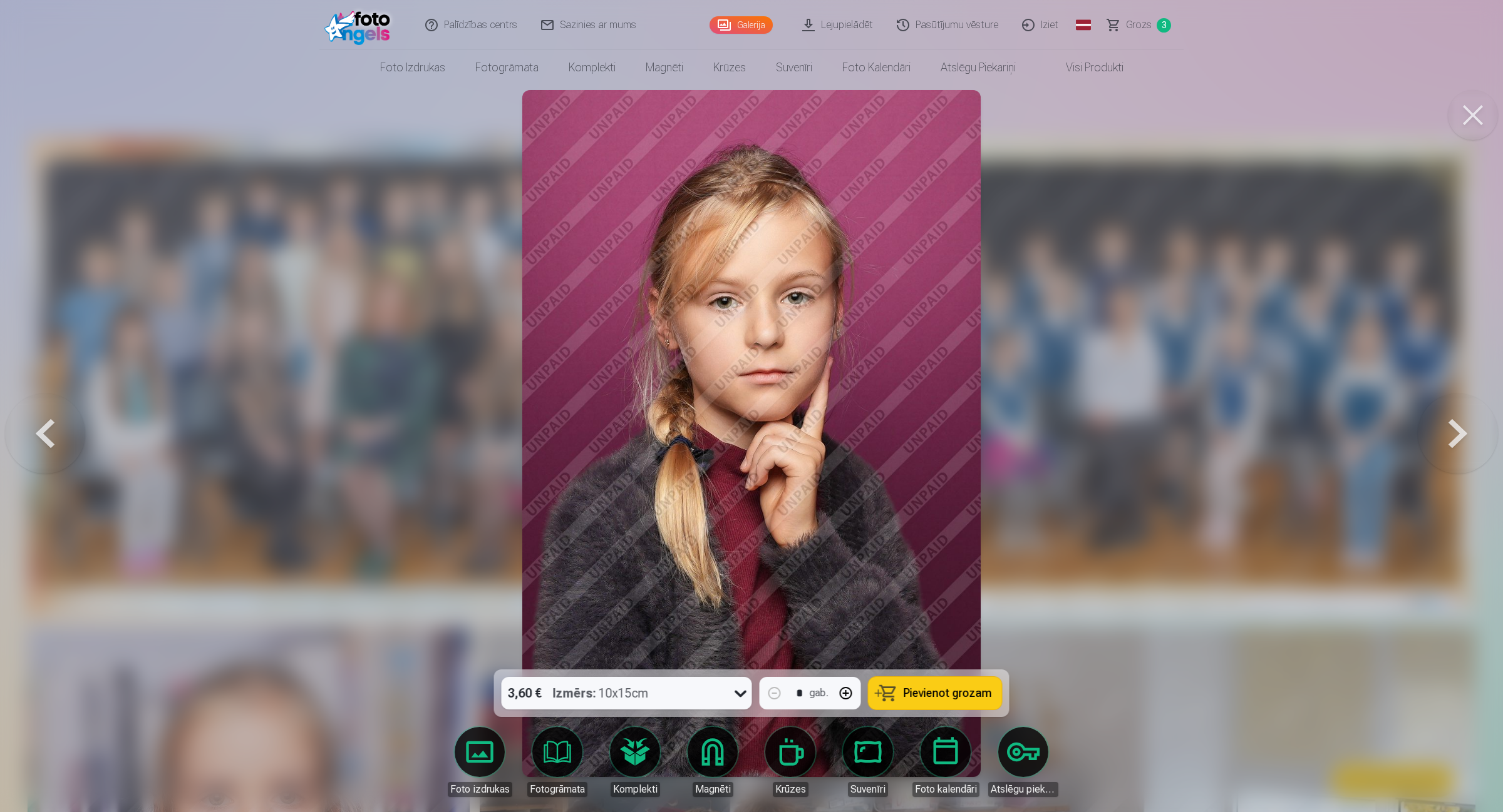
click at [1199, 435] on button at bounding box center [1457, 433] width 80 height 447
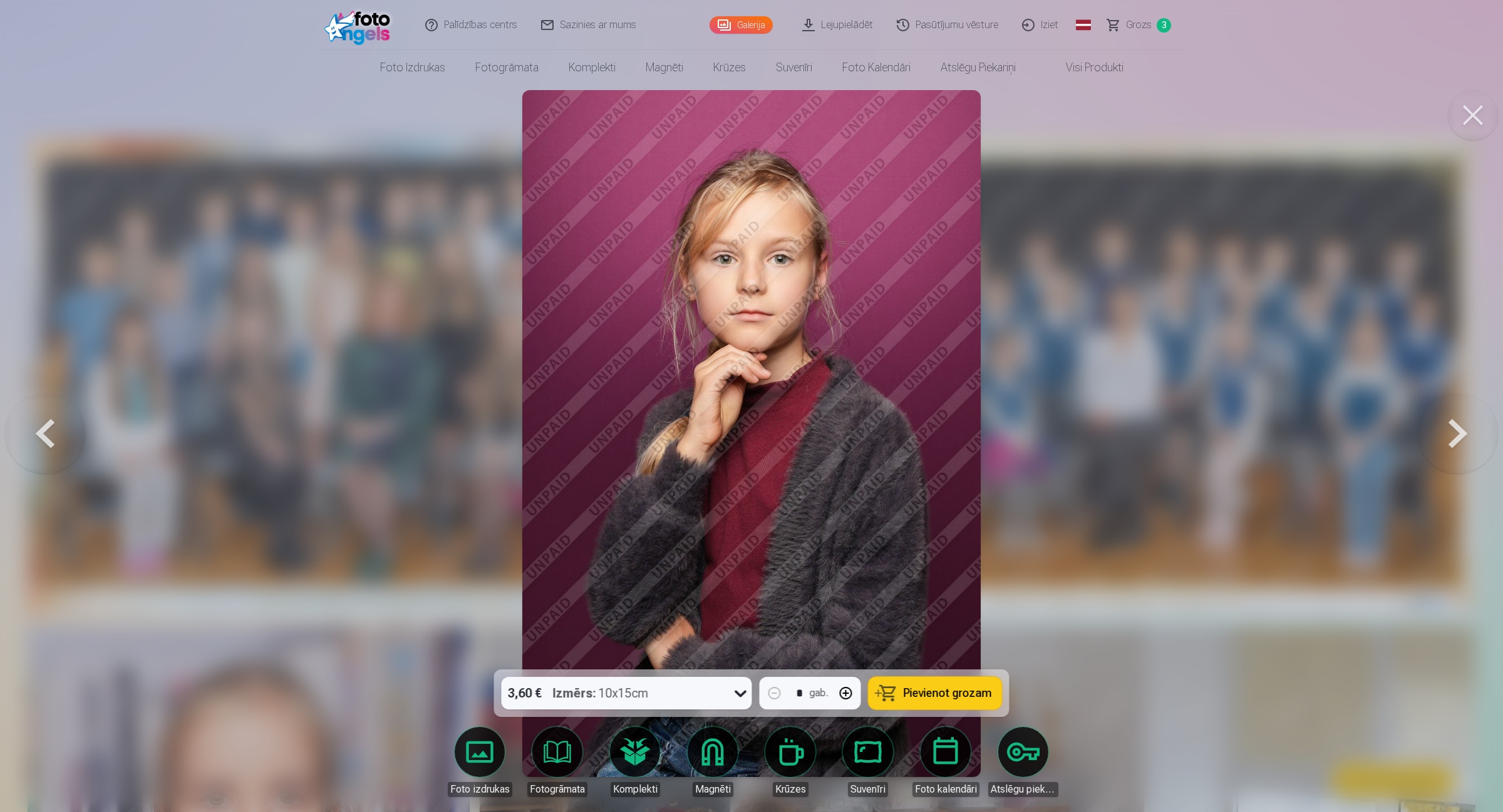
click at [1199, 435] on button at bounding box center [1457, 433] width 80 height 447
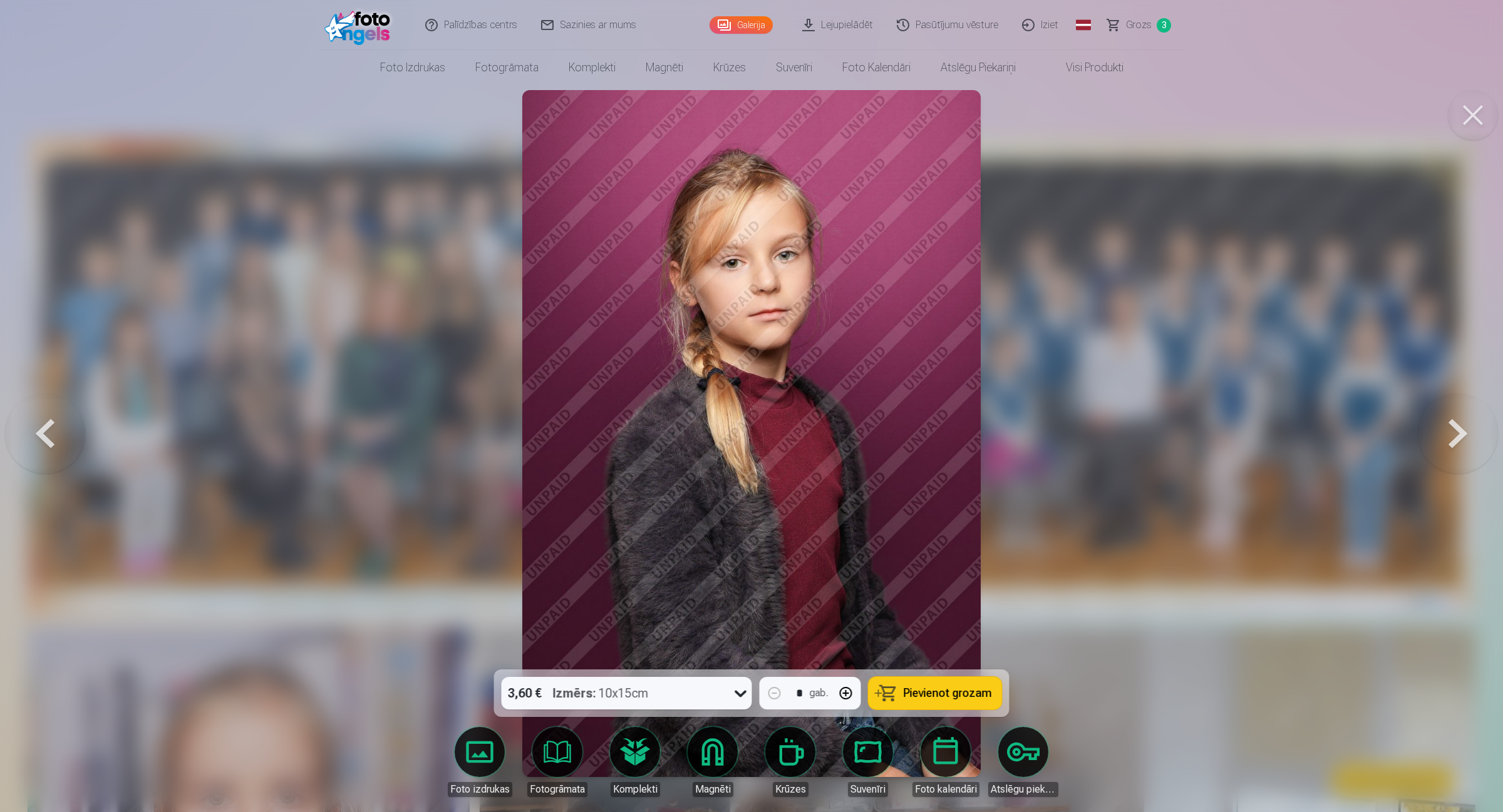
click at [935, 650] on span "Pievienot grozam" at bounding box center [947, 693] width 88 height 11
click at [1199, 436] on button at bounding box center [1457, 433] width 80 height 447
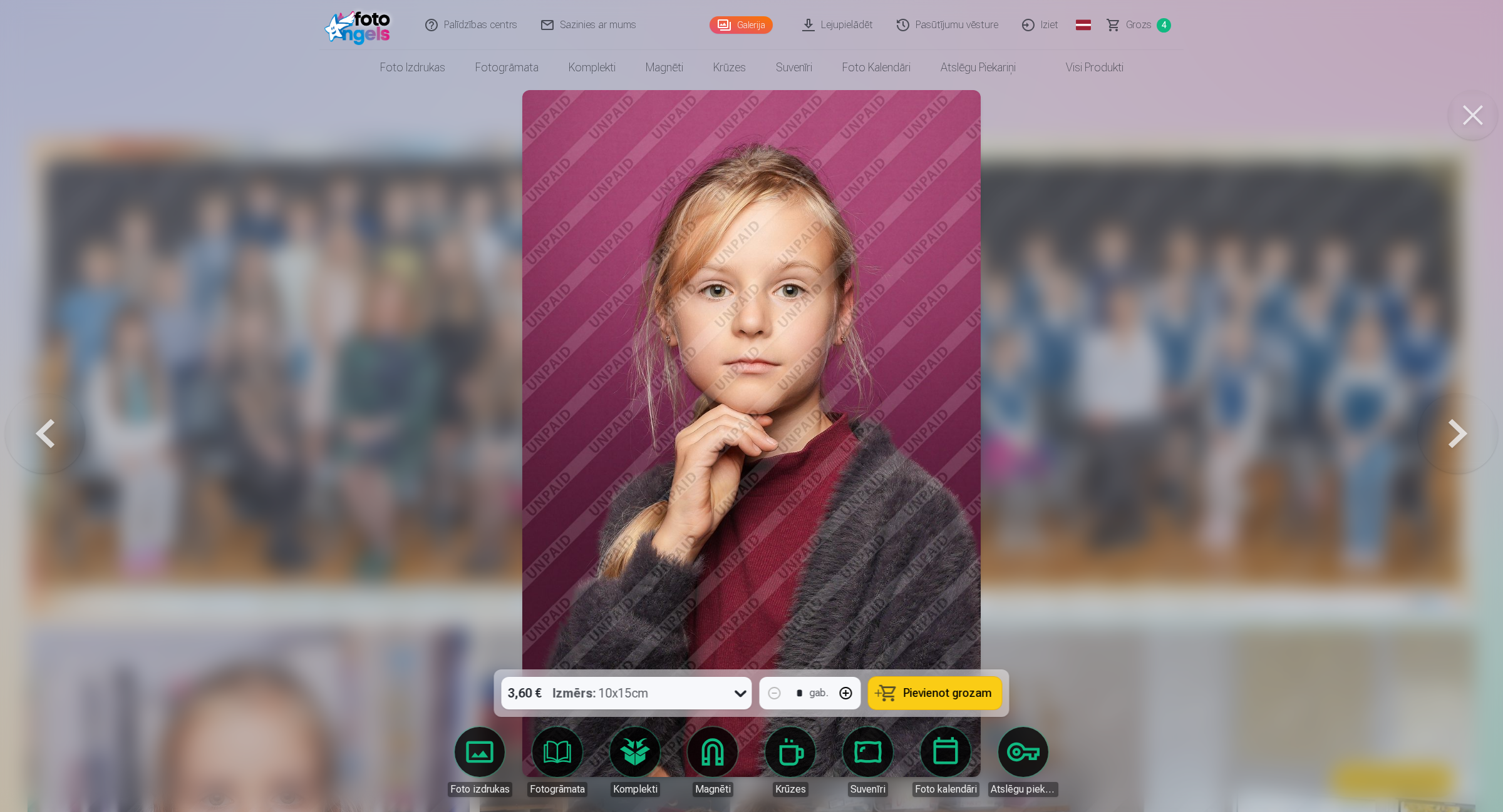
click at [1199, 436] on button at bounding box center [1457, 433] width 80 height 447
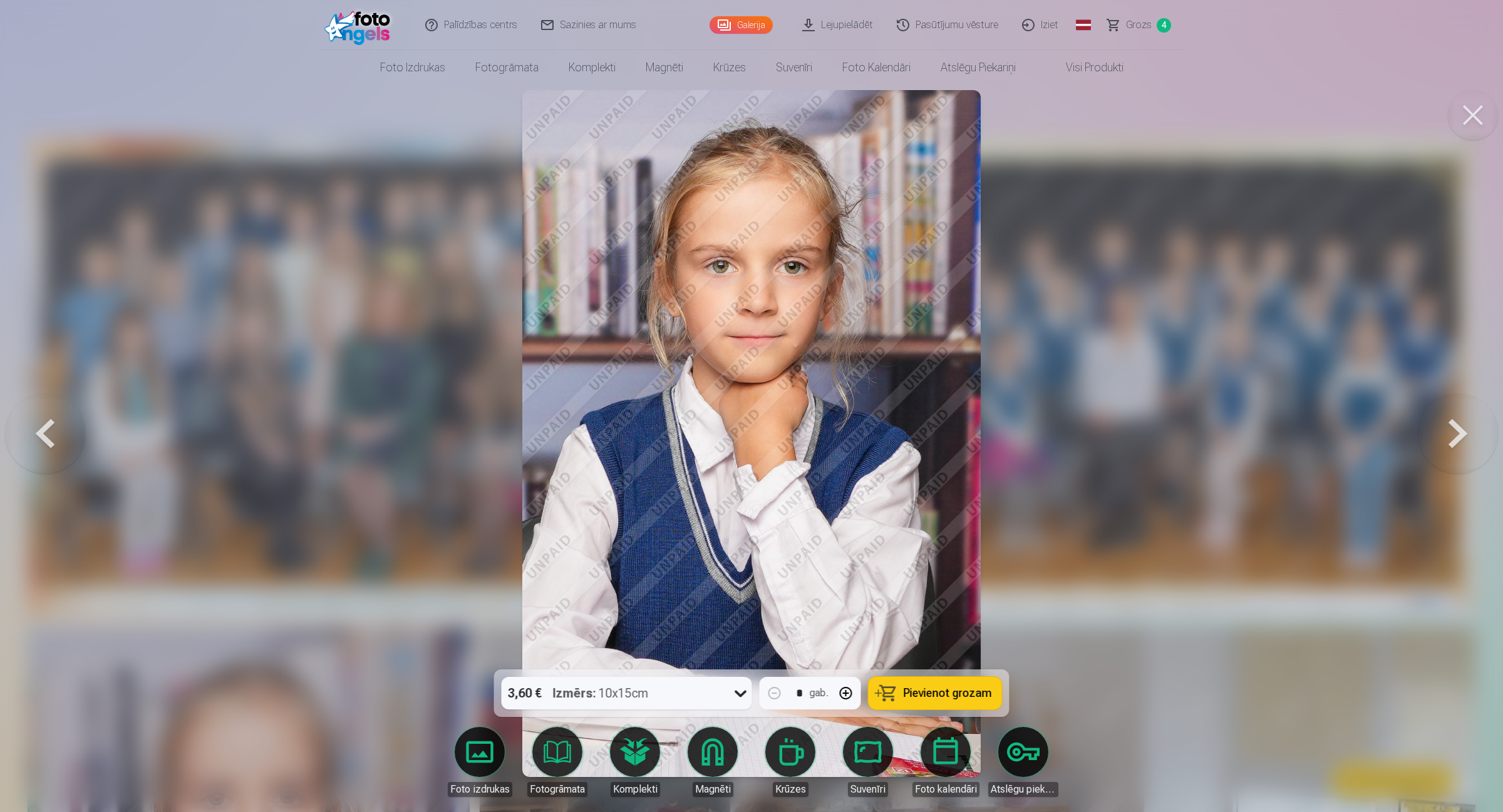
click at [1199, 436] on button at bounding box center [1457, 433] width 80 height 447
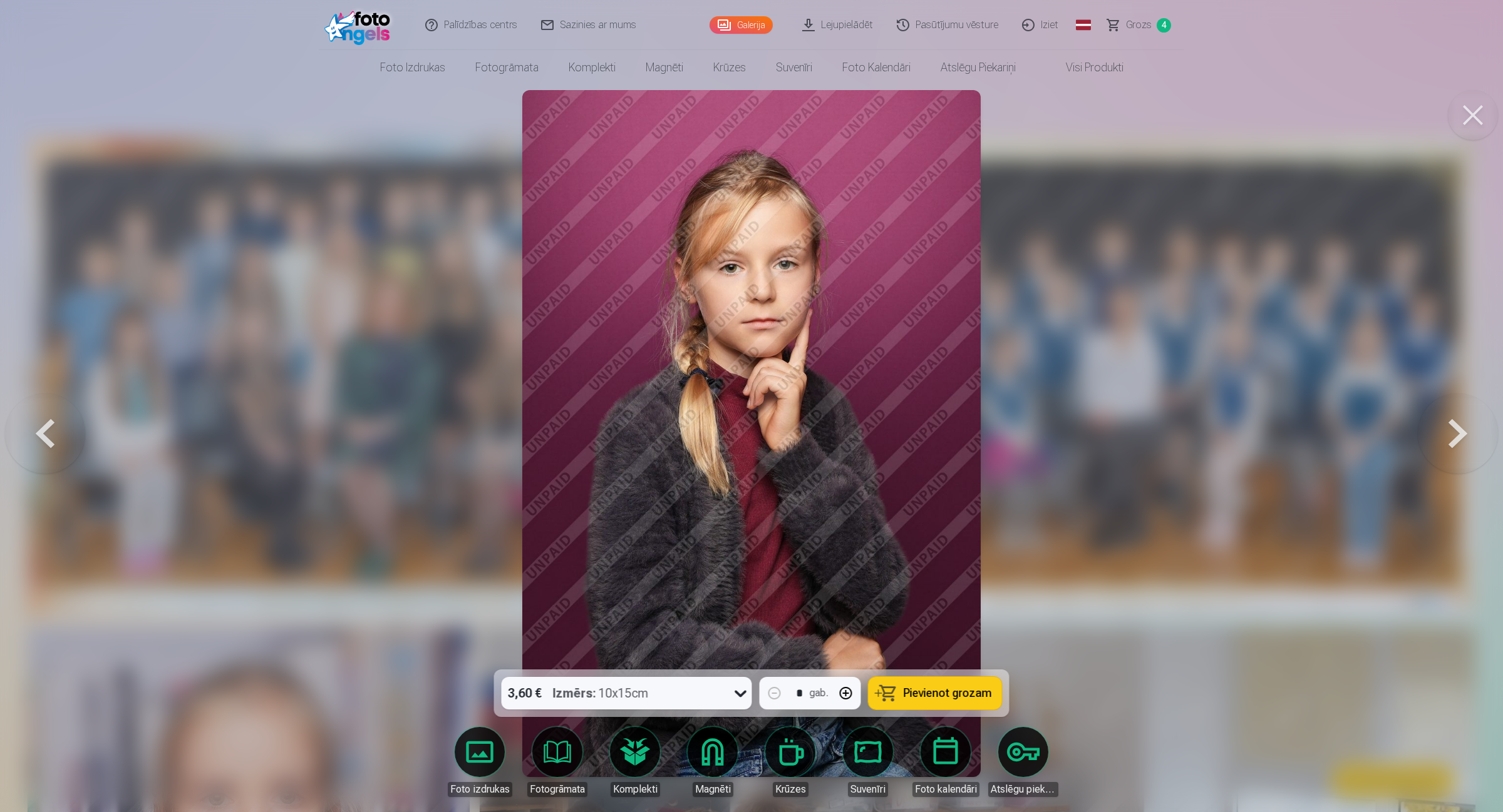
click at [1199, 436] on button at bounding box center [1457, 433] width 80 height 447
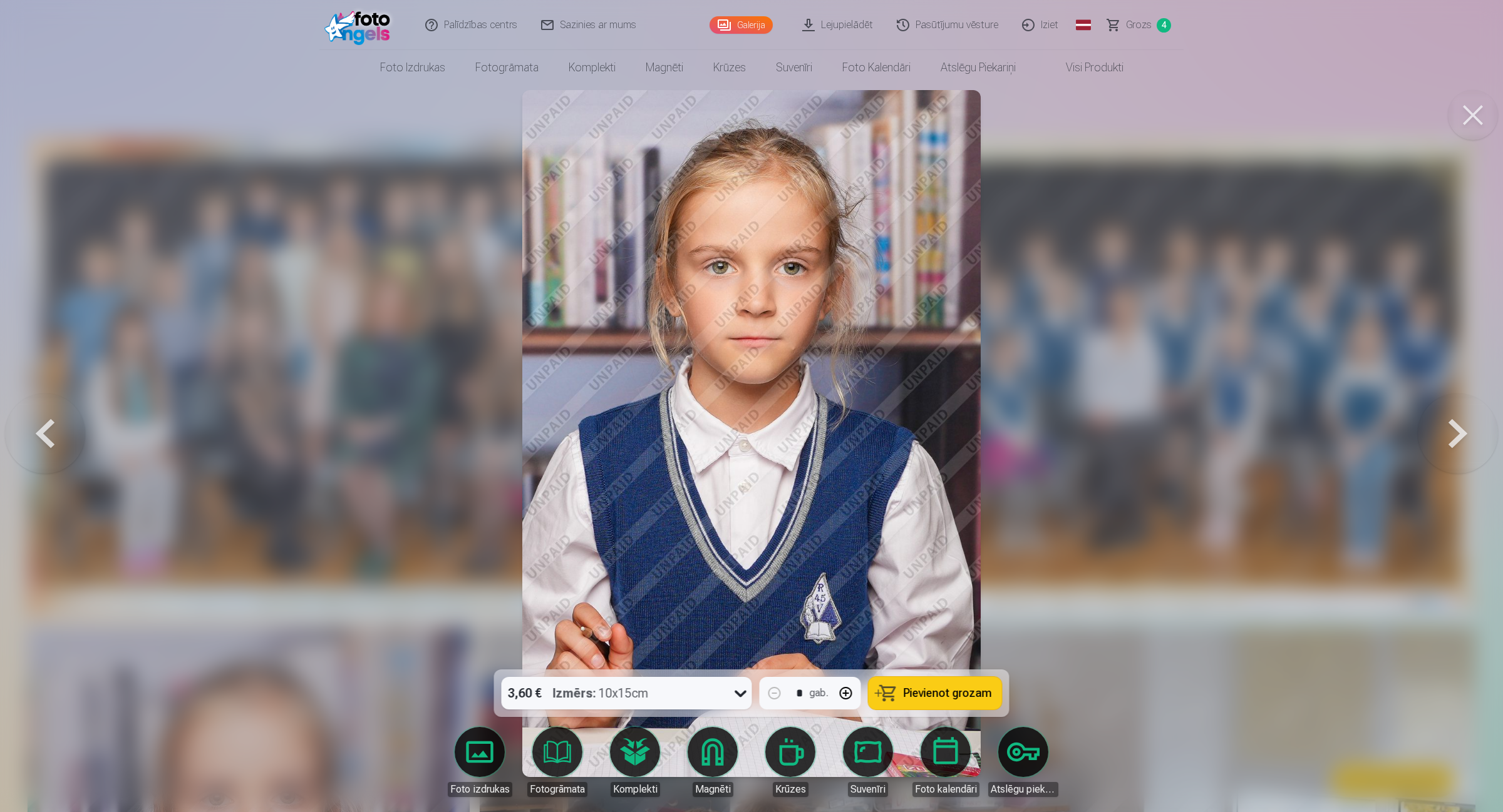
click at [1199, 436] on button at bounding box center [1457, 433] width 80 height 447
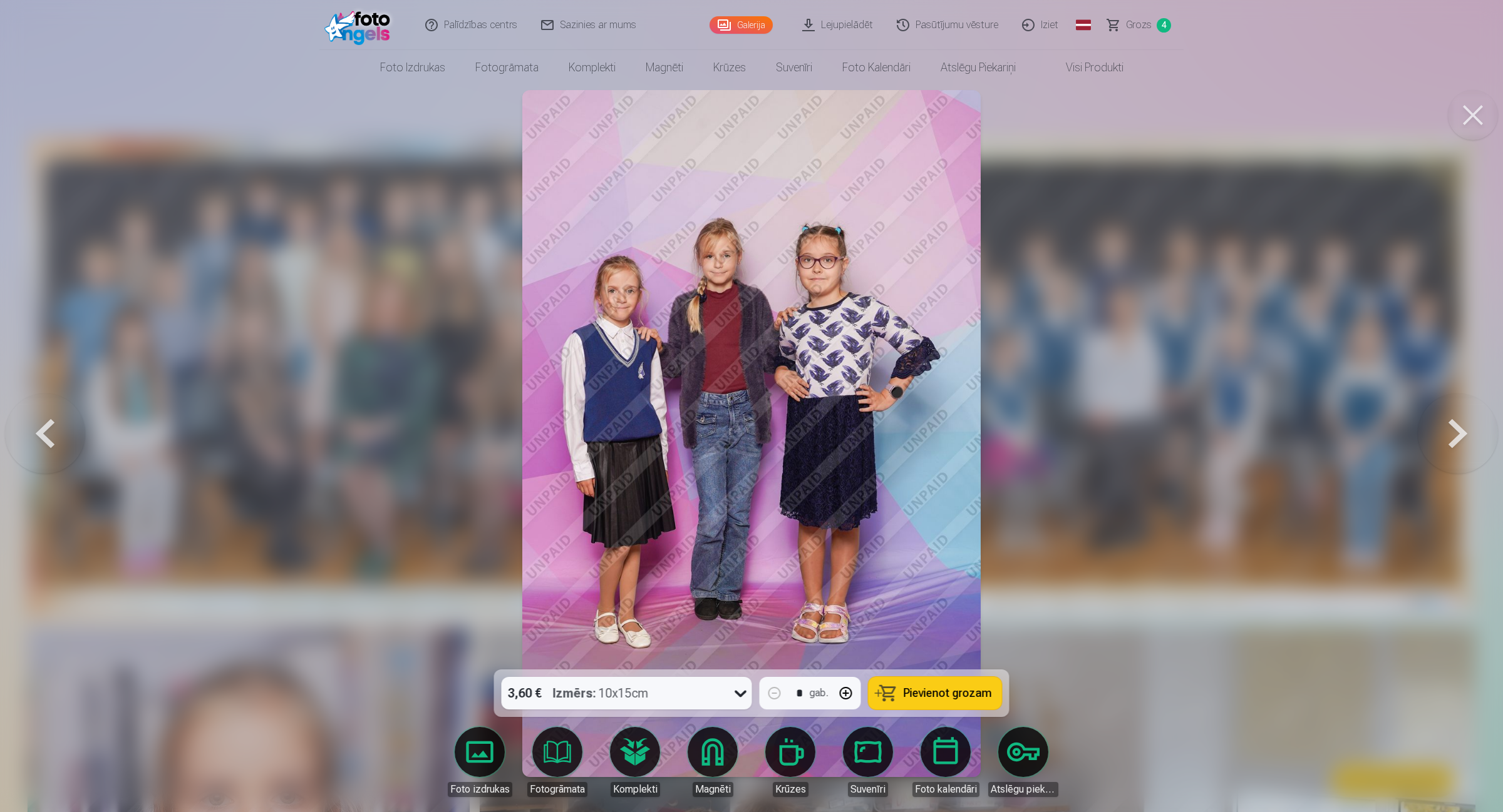
click at [1199, 436] on button at bounding box center [1457, 433] width 80 height 447
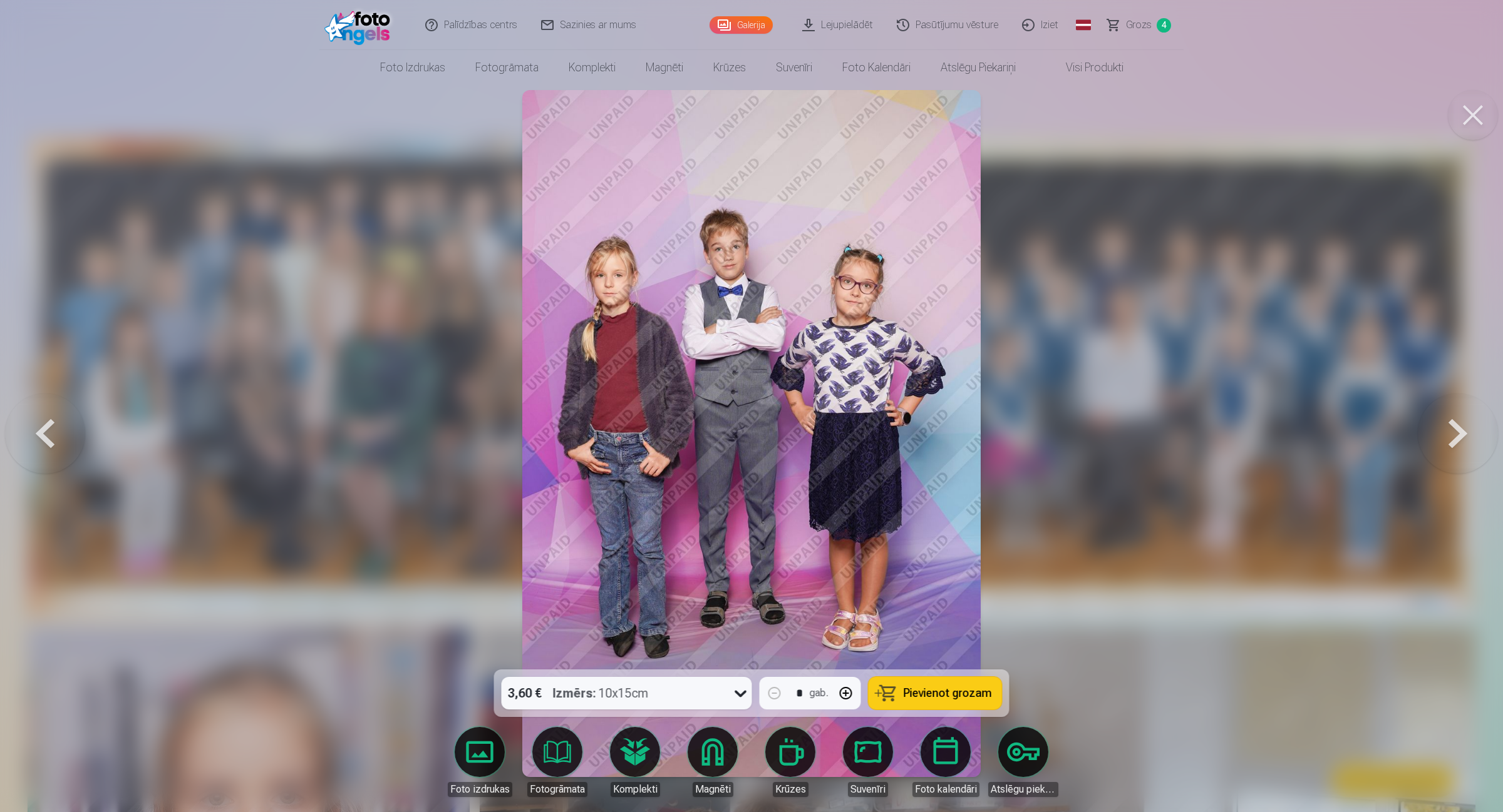
click at [1199, 436] on button at bounding box center [1457, 433] width 80 height 447
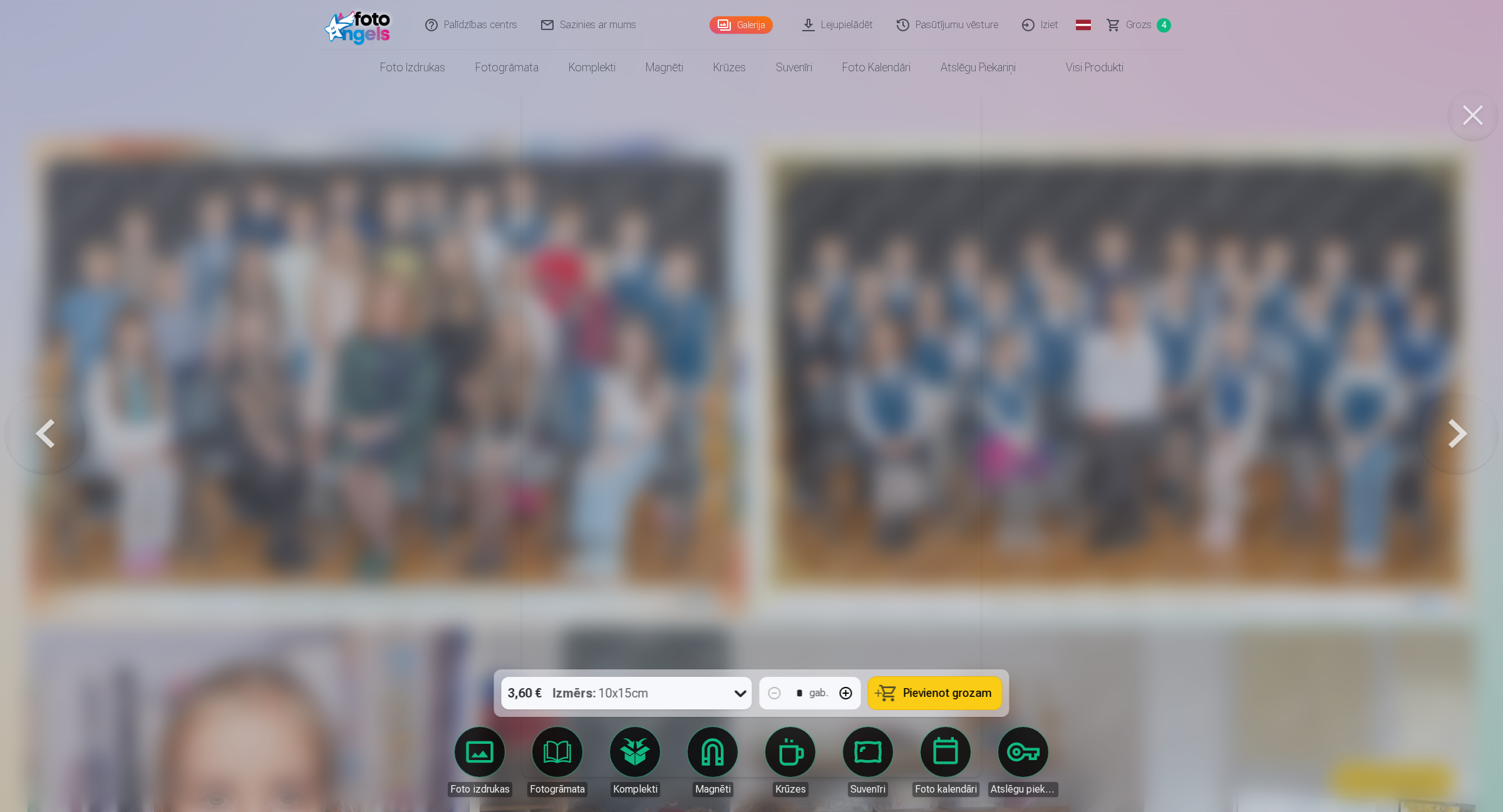
click at [1199, 436] on button at bounding box center [1457, 433] width 80 height 447
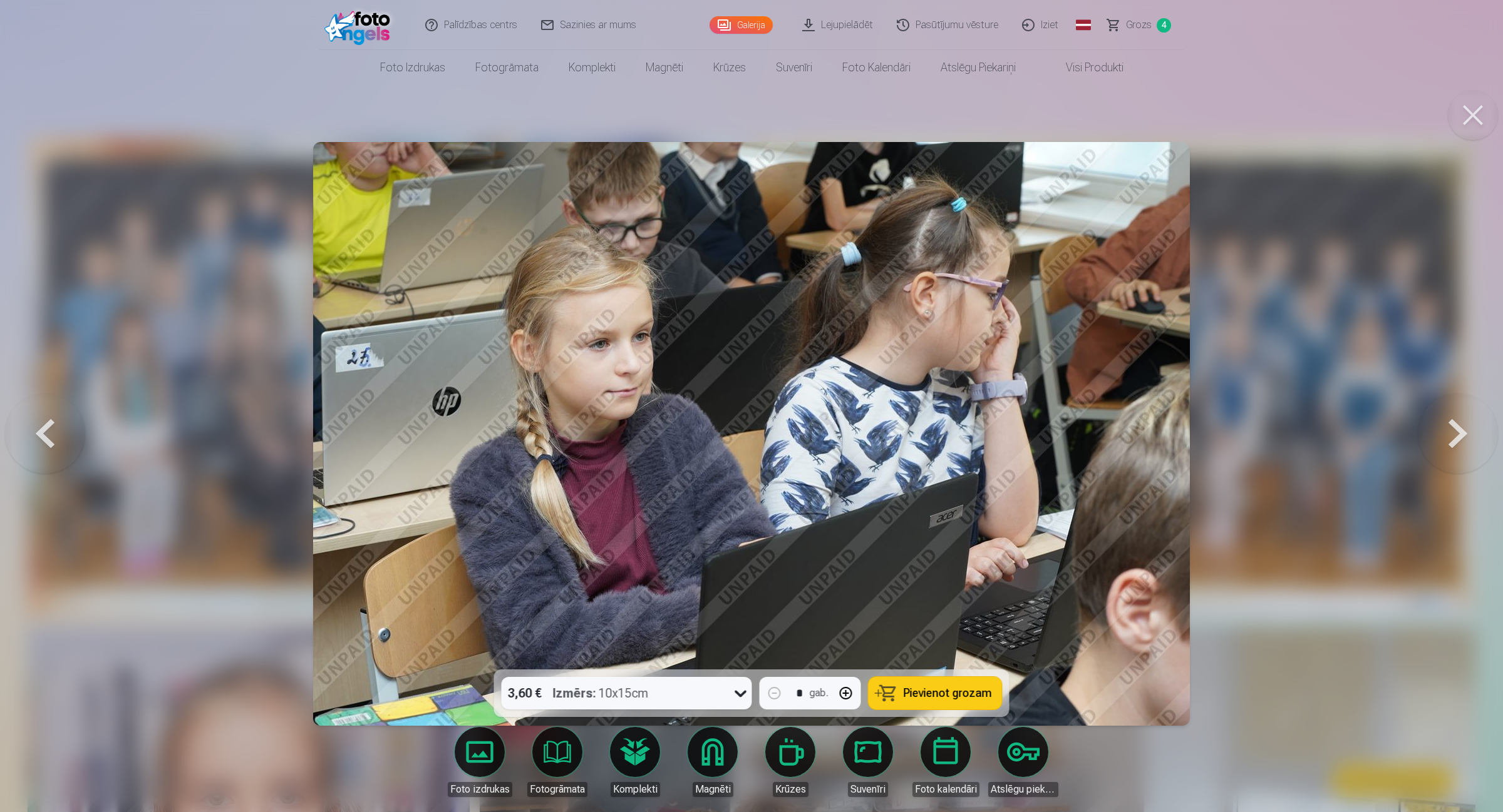
click at [30, 440] on button at bounding box center [45, 433] width 80 height 447
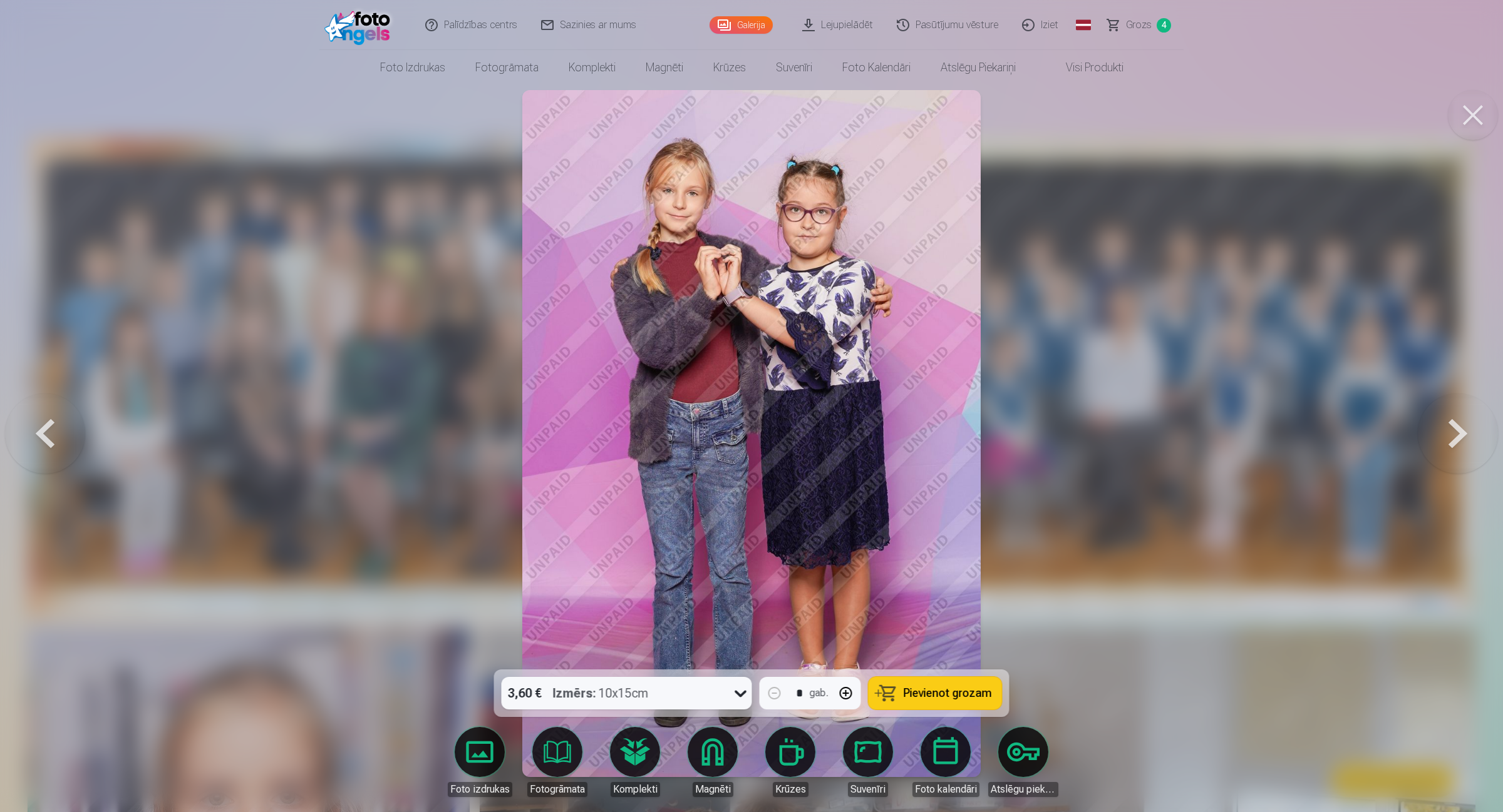
click at [30, 440] on button at bounding box center [45, 433] width 80 height 447
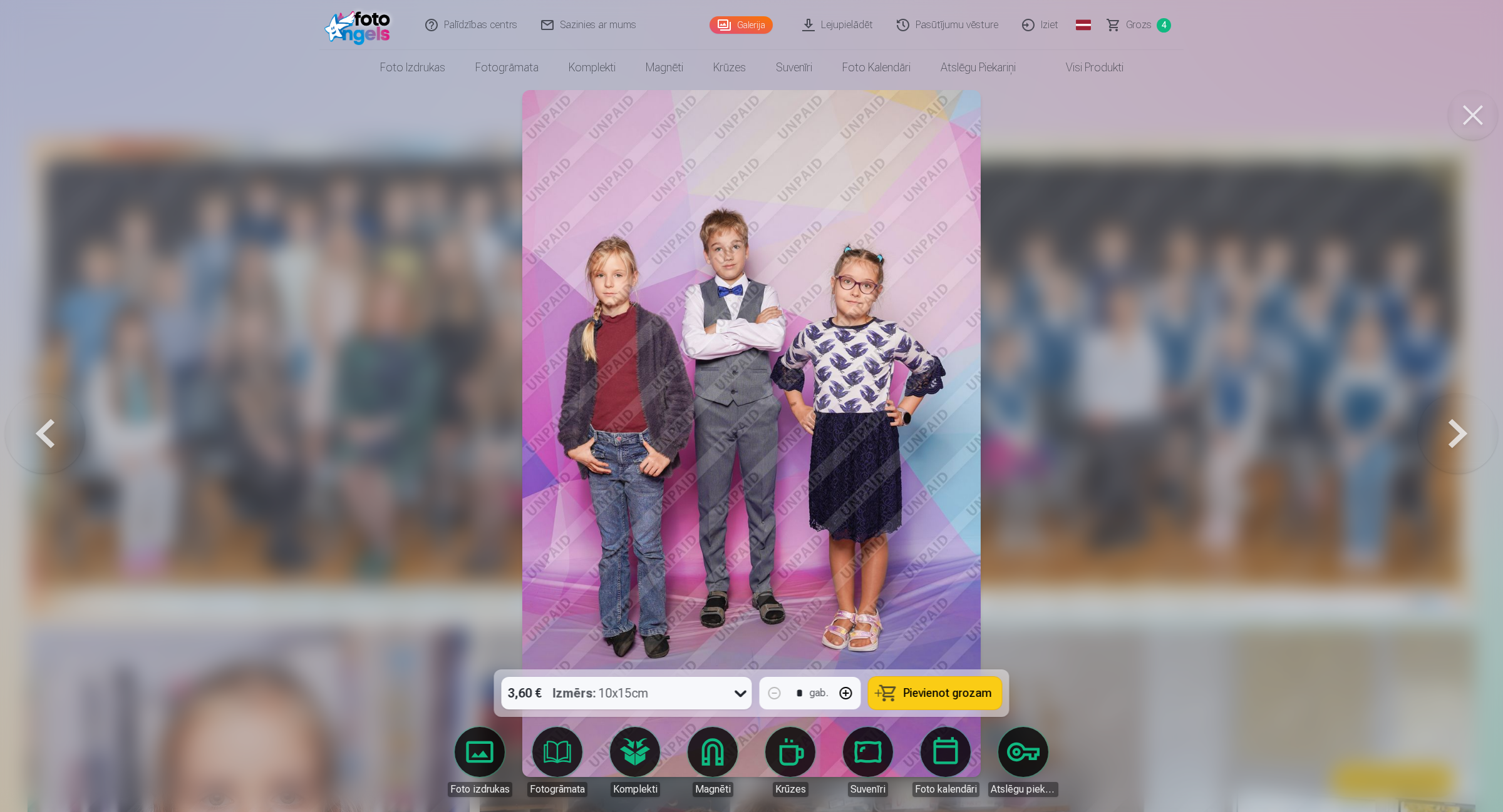
click at [1199, 439] on button at bounding box center [1457, 433] width 80 height 447
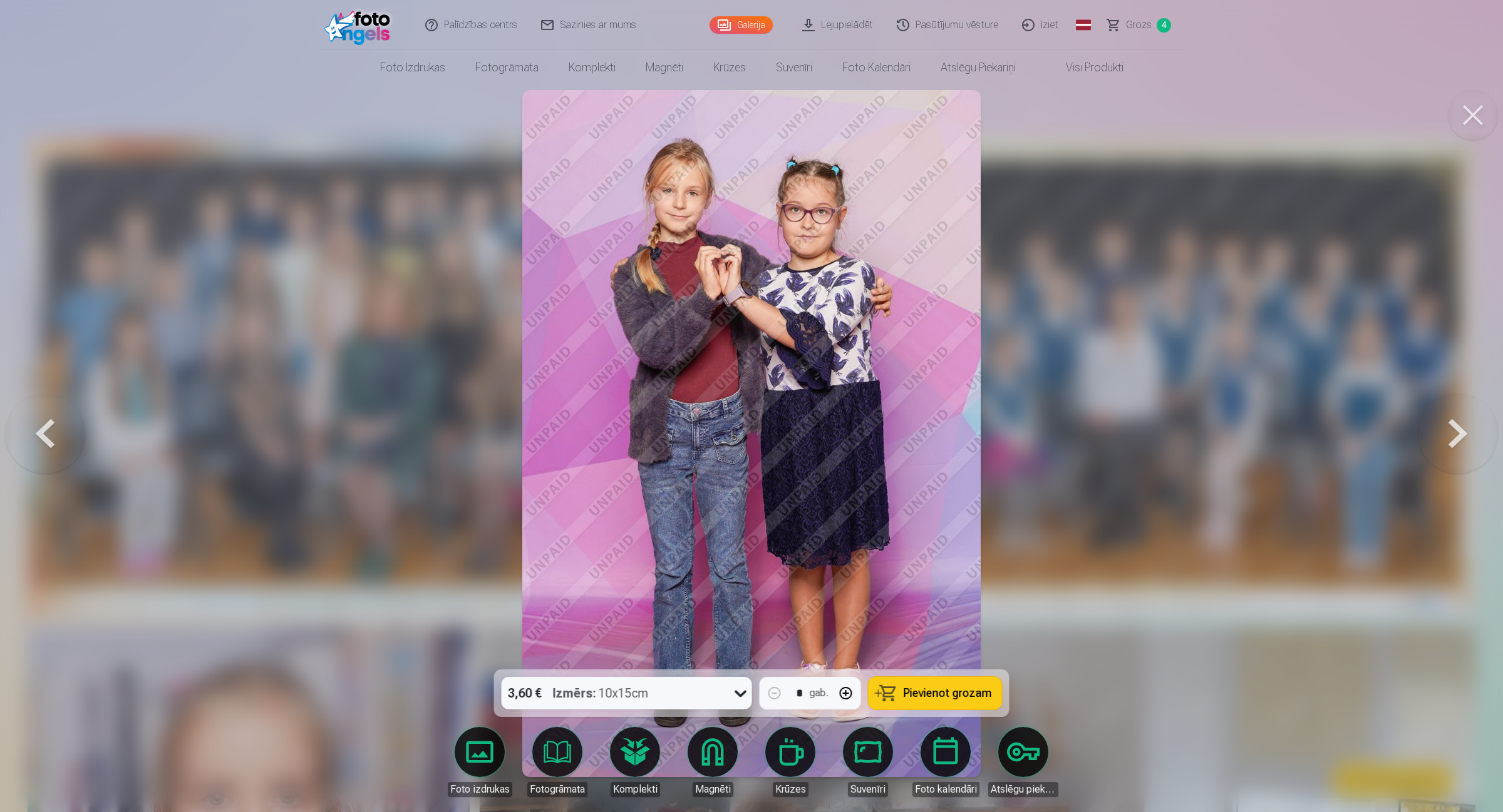
click at [1199, 438] on button at bounding box center [1457, 433] width 80 height 447
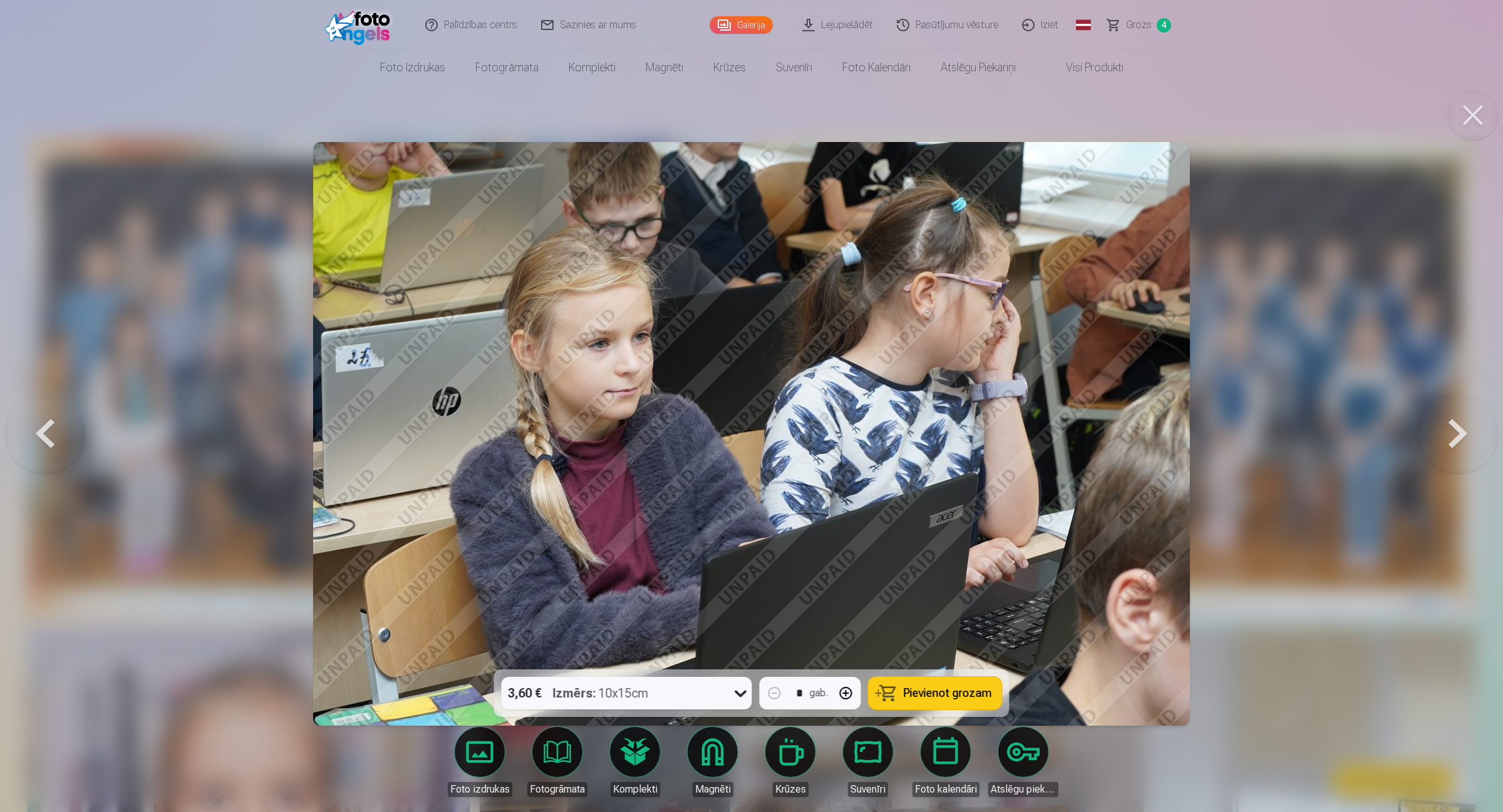
click at [1199, 438] on button at bounding box center [1457, 433] width 80 height 447
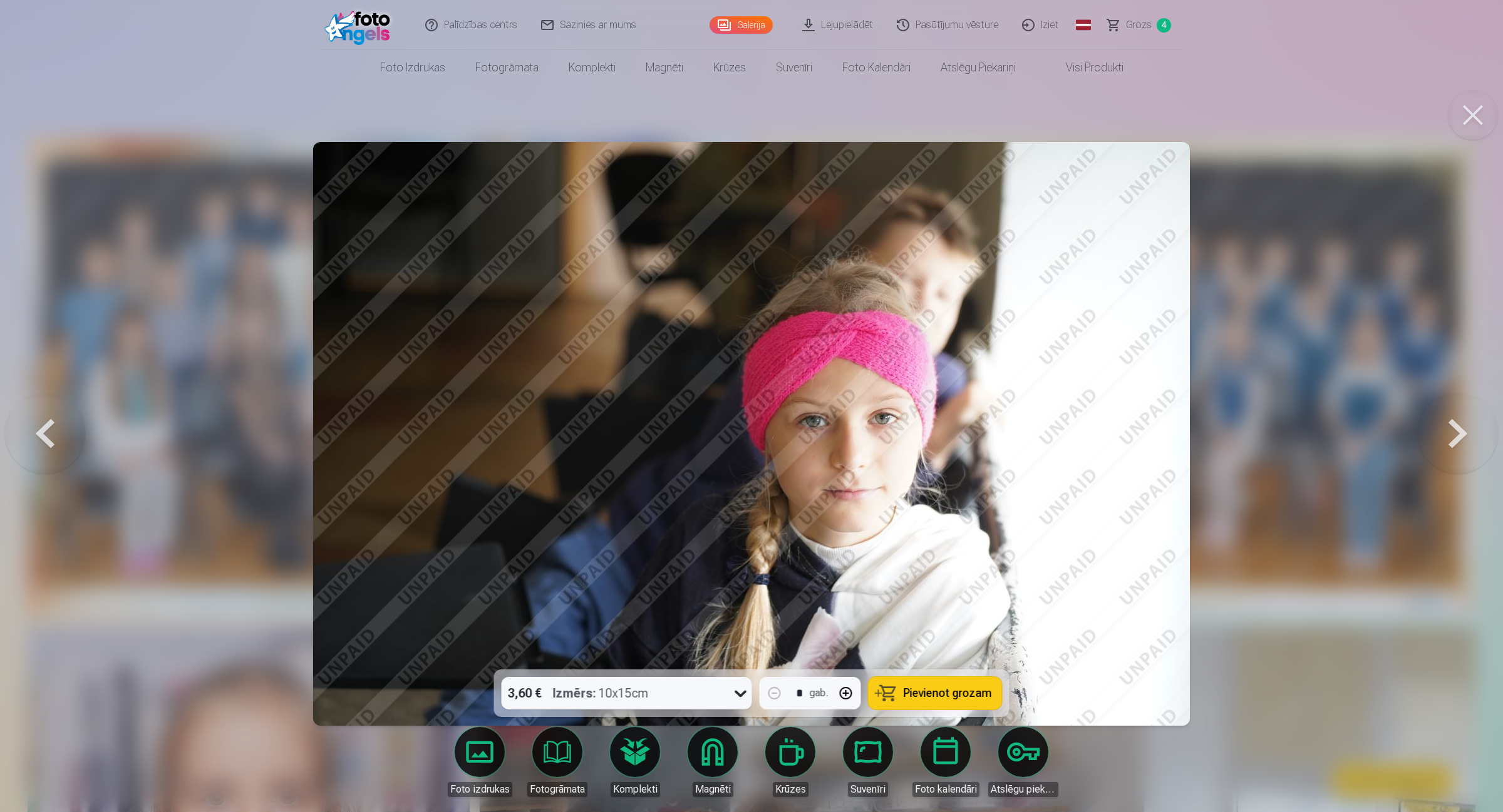
click at [1199, 438] on button at bounding box center [1457, 433] width 80 height 447
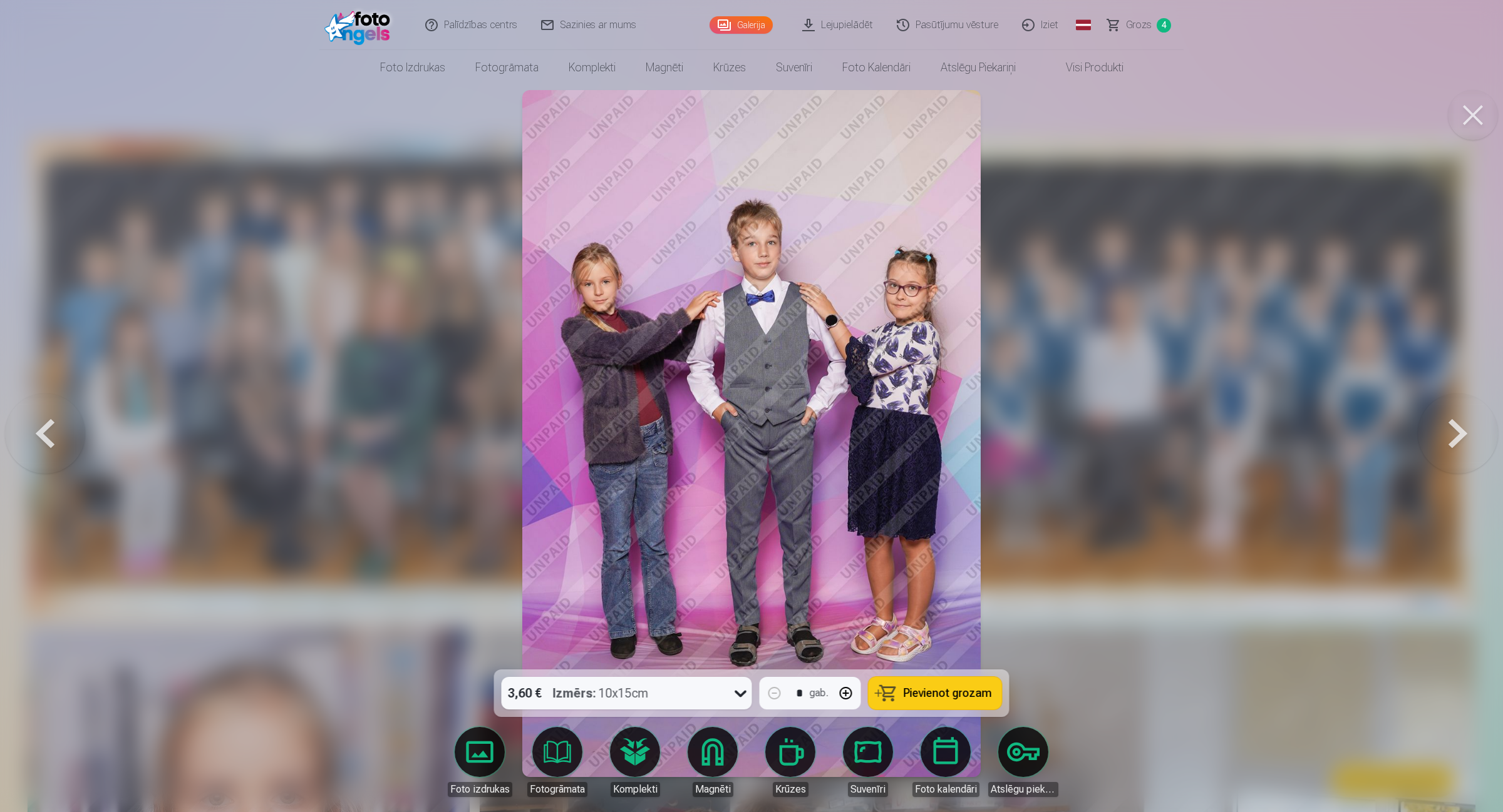
click at [939, 650] on span "Pievienot grozam" at bounding box center [947, 693] width 88 height 11
click at [1199, 440] on button at bounding box center [1457, 433] width 80 height 447
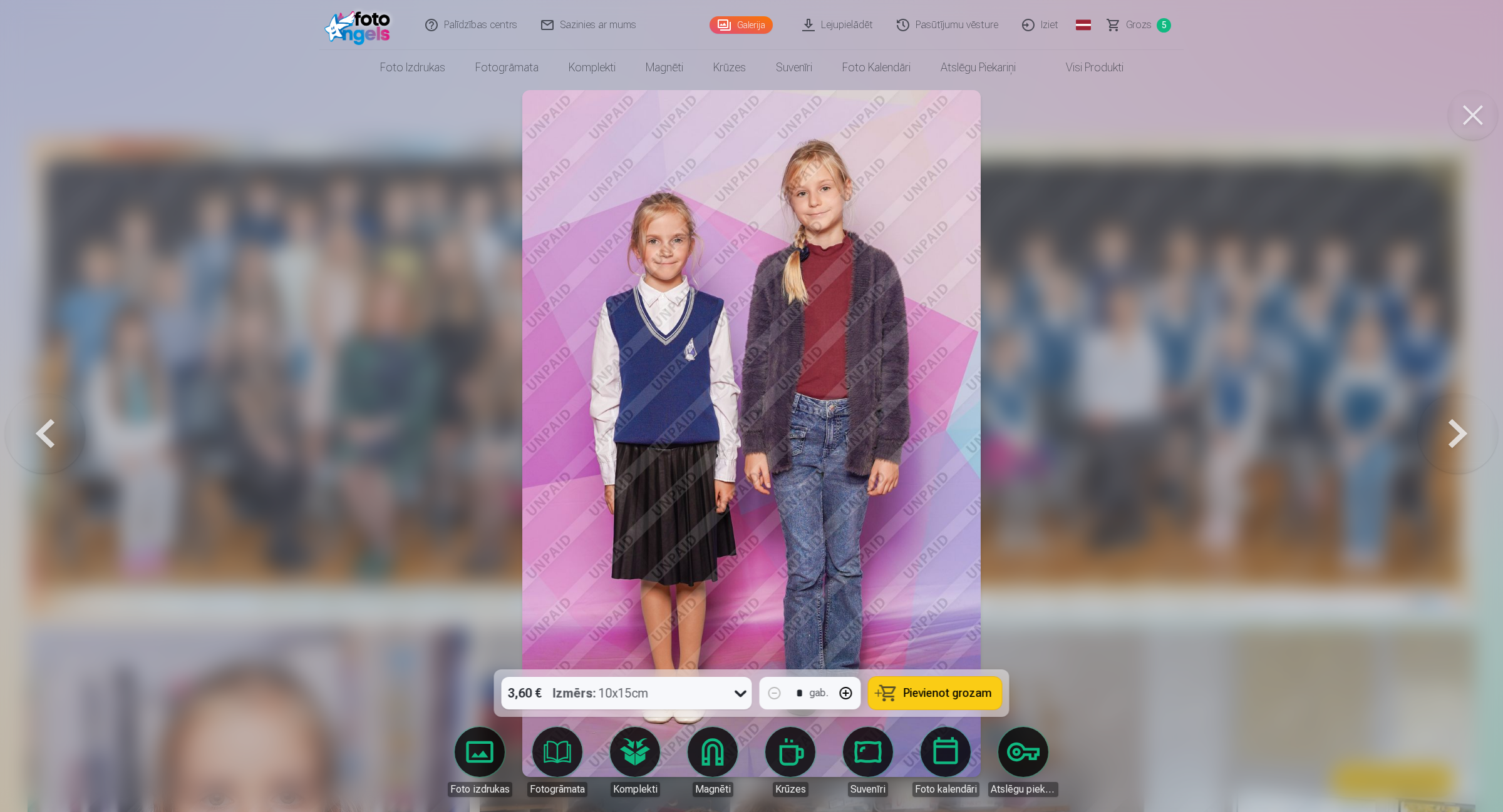
click at [917, 650] on span "Pievienot grozam" at bounding box center [947, 693] width 88 height 11
click at [1199, 441] on button at bounding box center [1457, 433] width 80 height 447
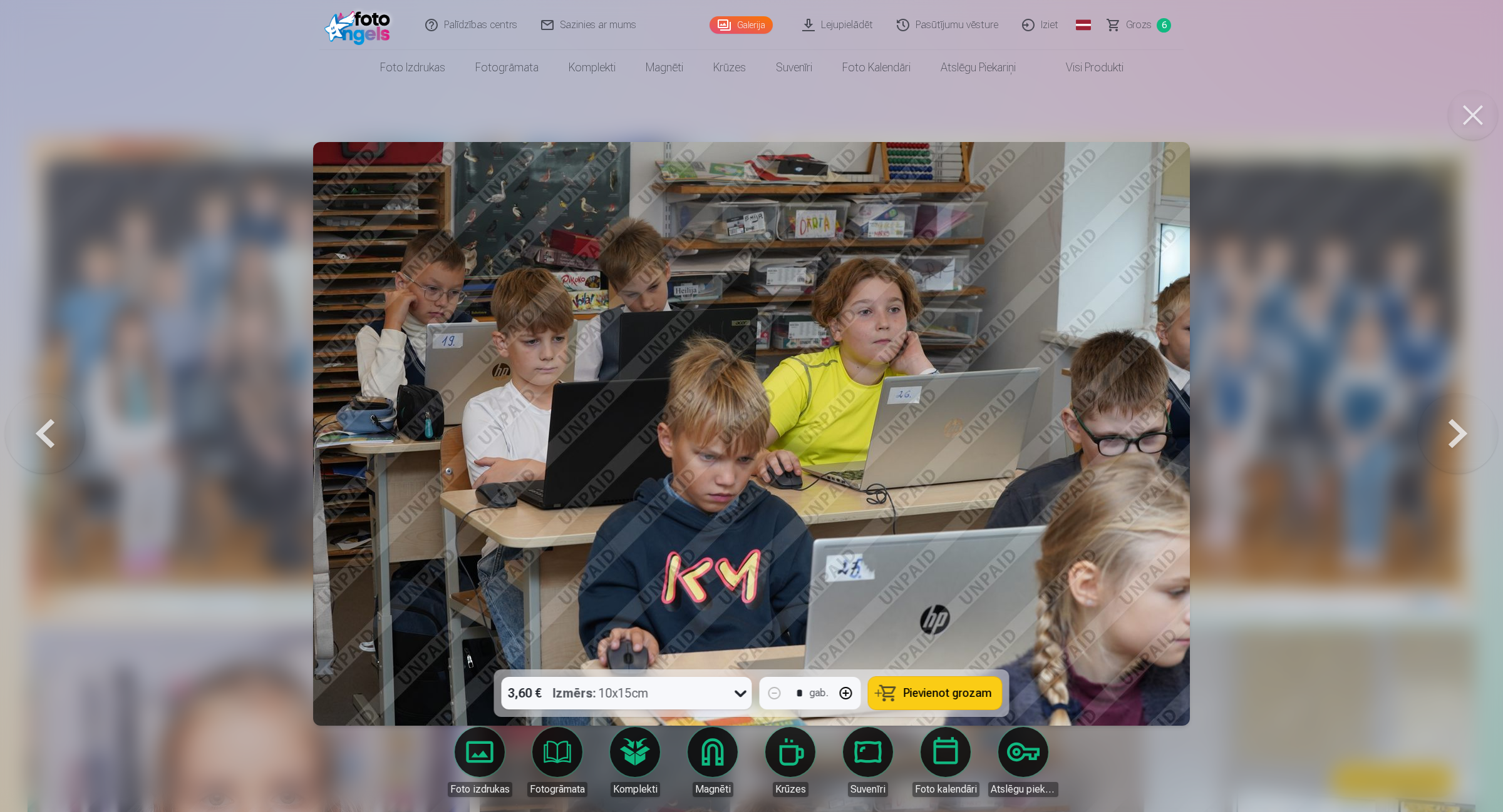
click at [1199, 436] on button at bounding box center [1457, 433] width 80 height 447
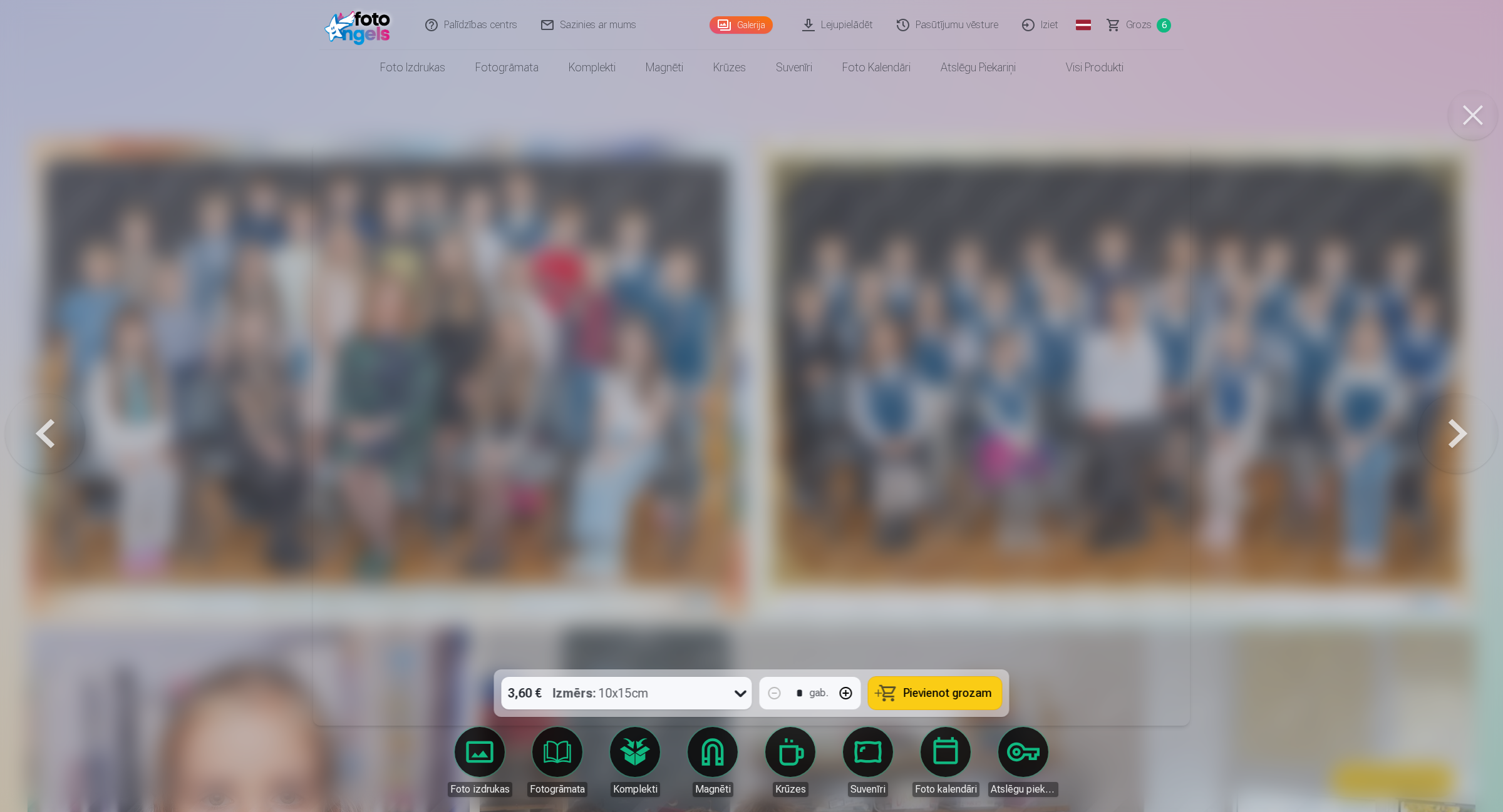
click at [1199, 436] on button at bounding box center [1457, 433] width 80 height 447
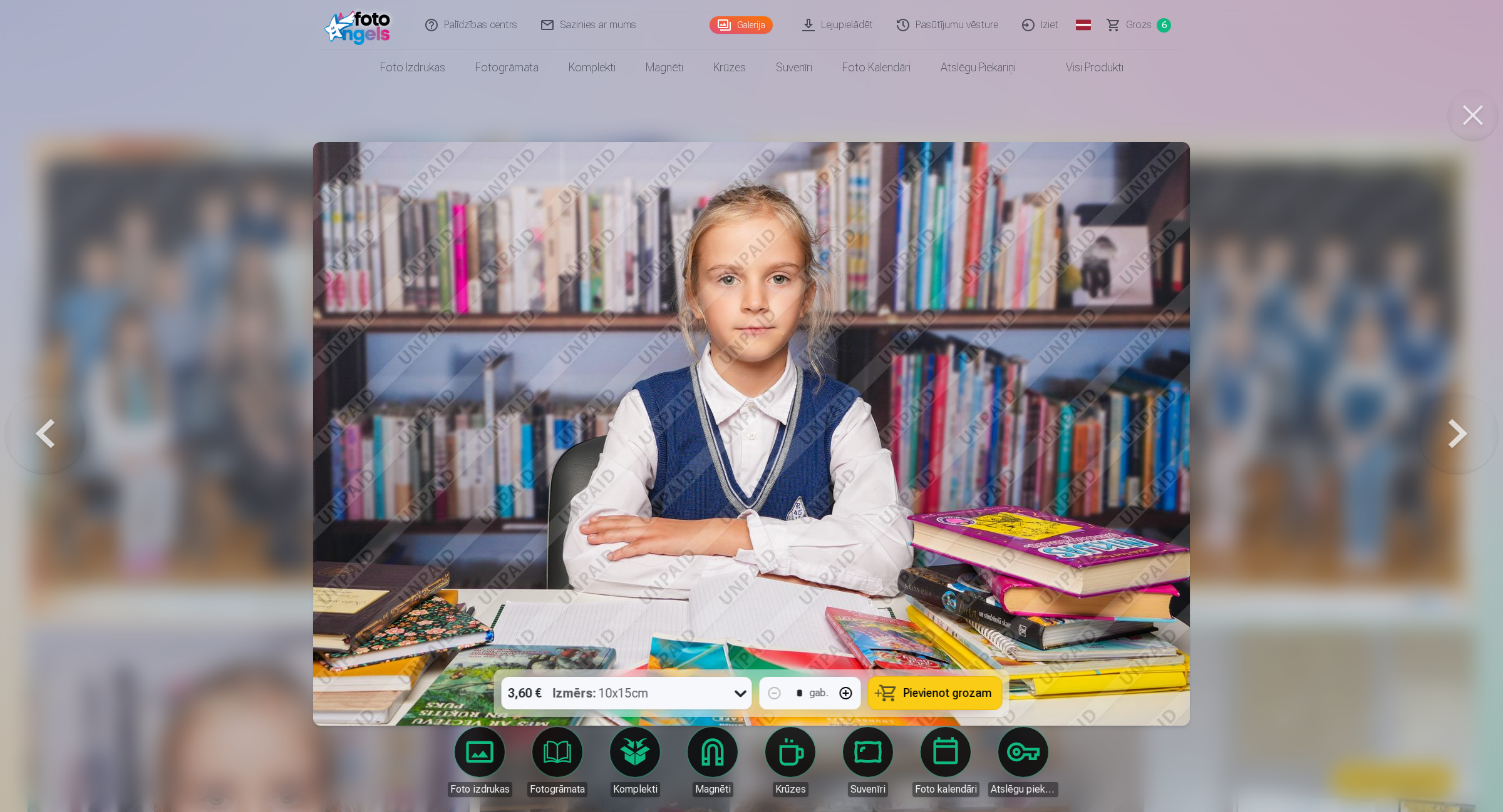
click at [1199, 441] on button at bounding box center [1457, 433] width 80 height 447
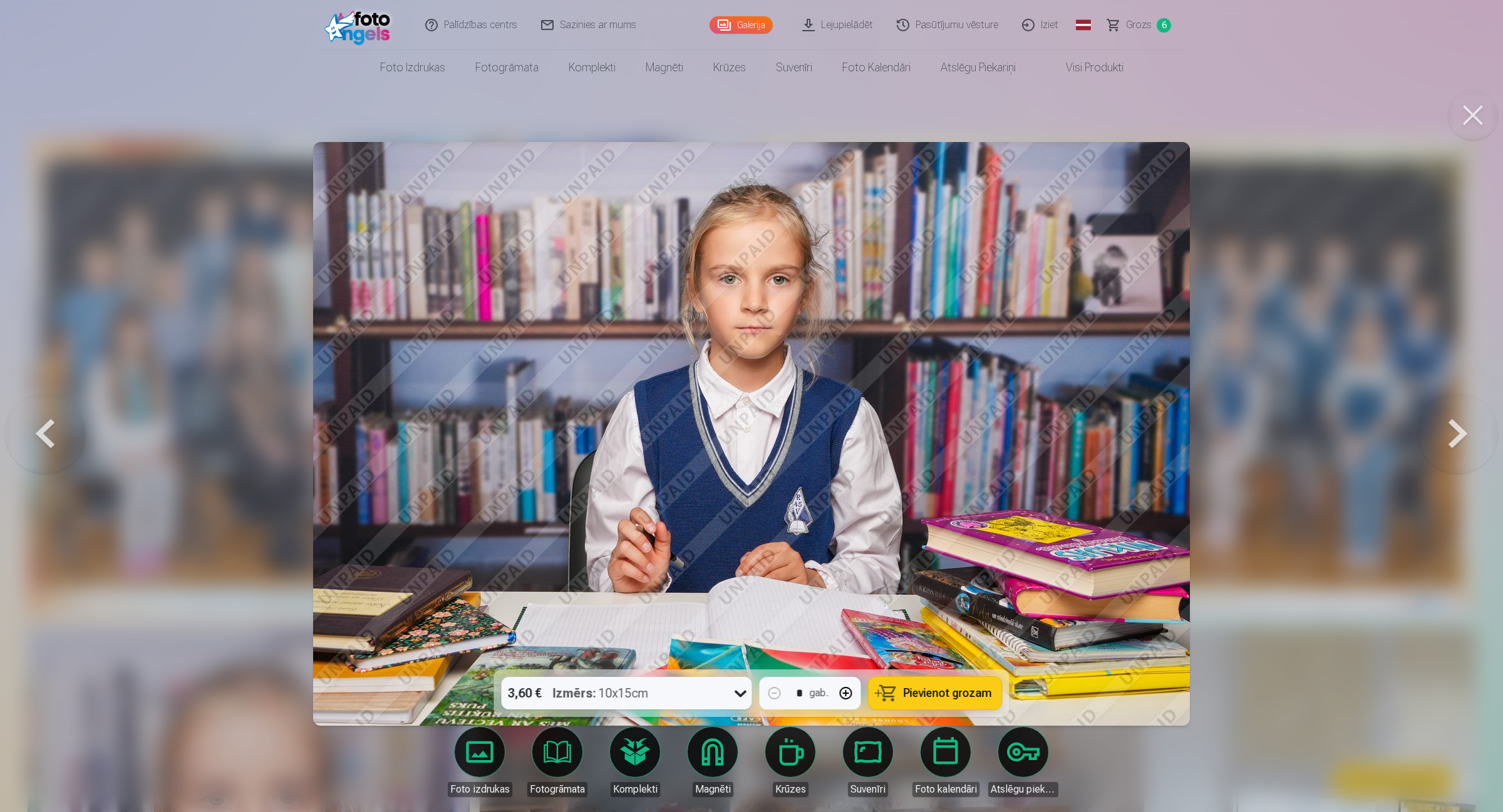
click at [1199, 441] on button at bounding box center [1457, 433] width 80 height 447
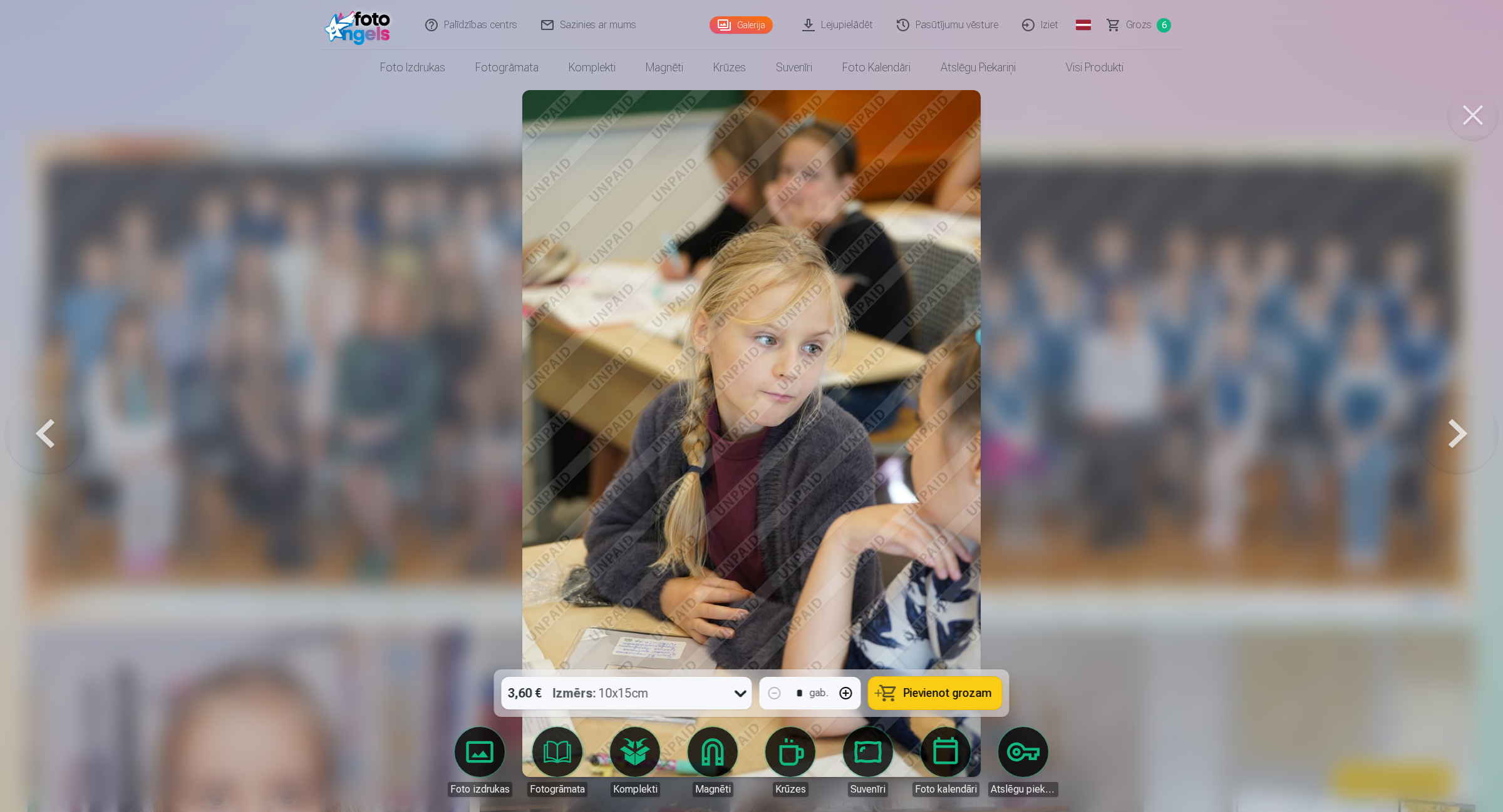
click at [1199, 441] on button at bounding box center [1457, 433] width 80 height 447
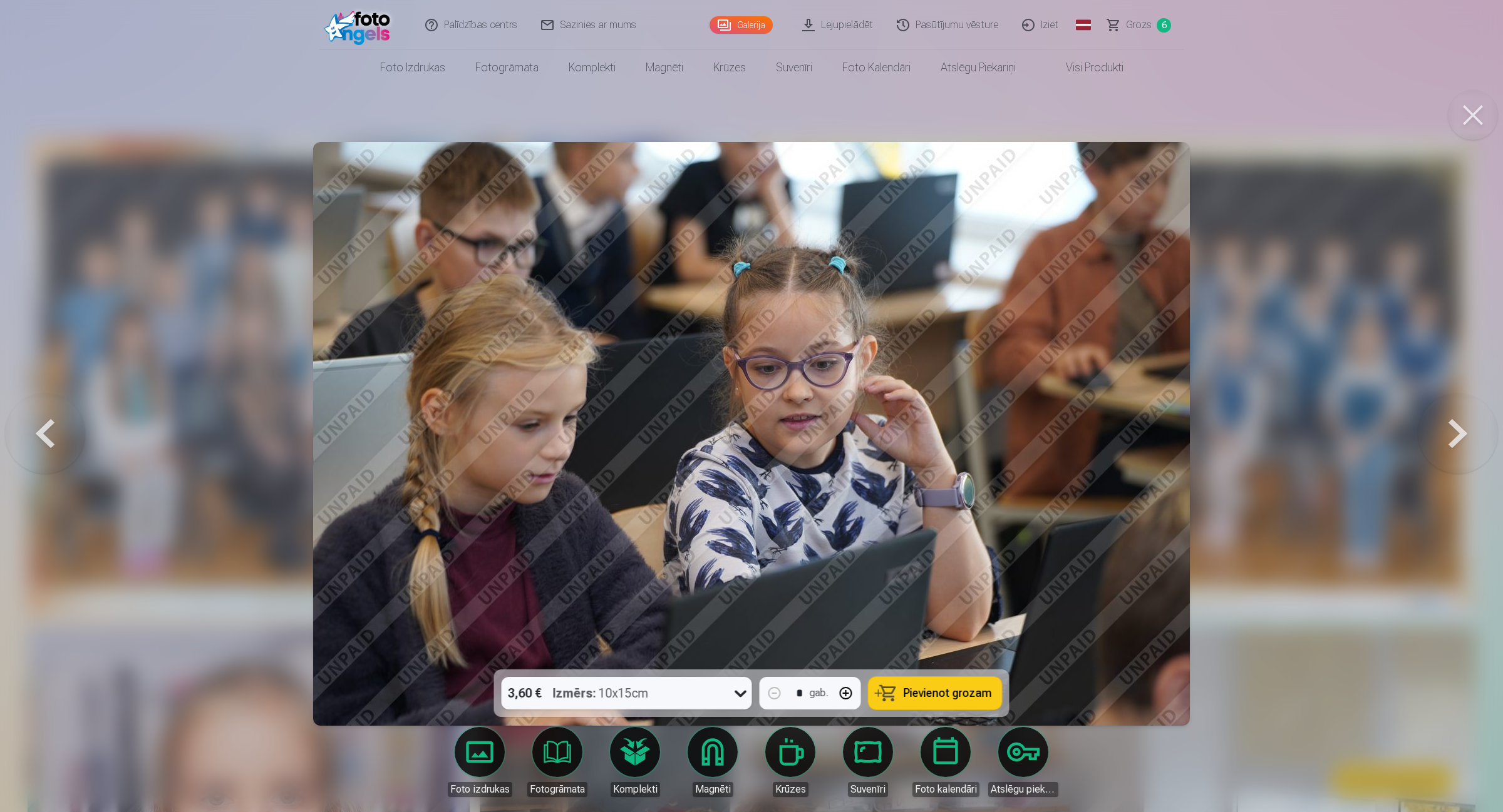
click at [1199, 441] on button at bounding box center [1457, 433] width 80 height 447
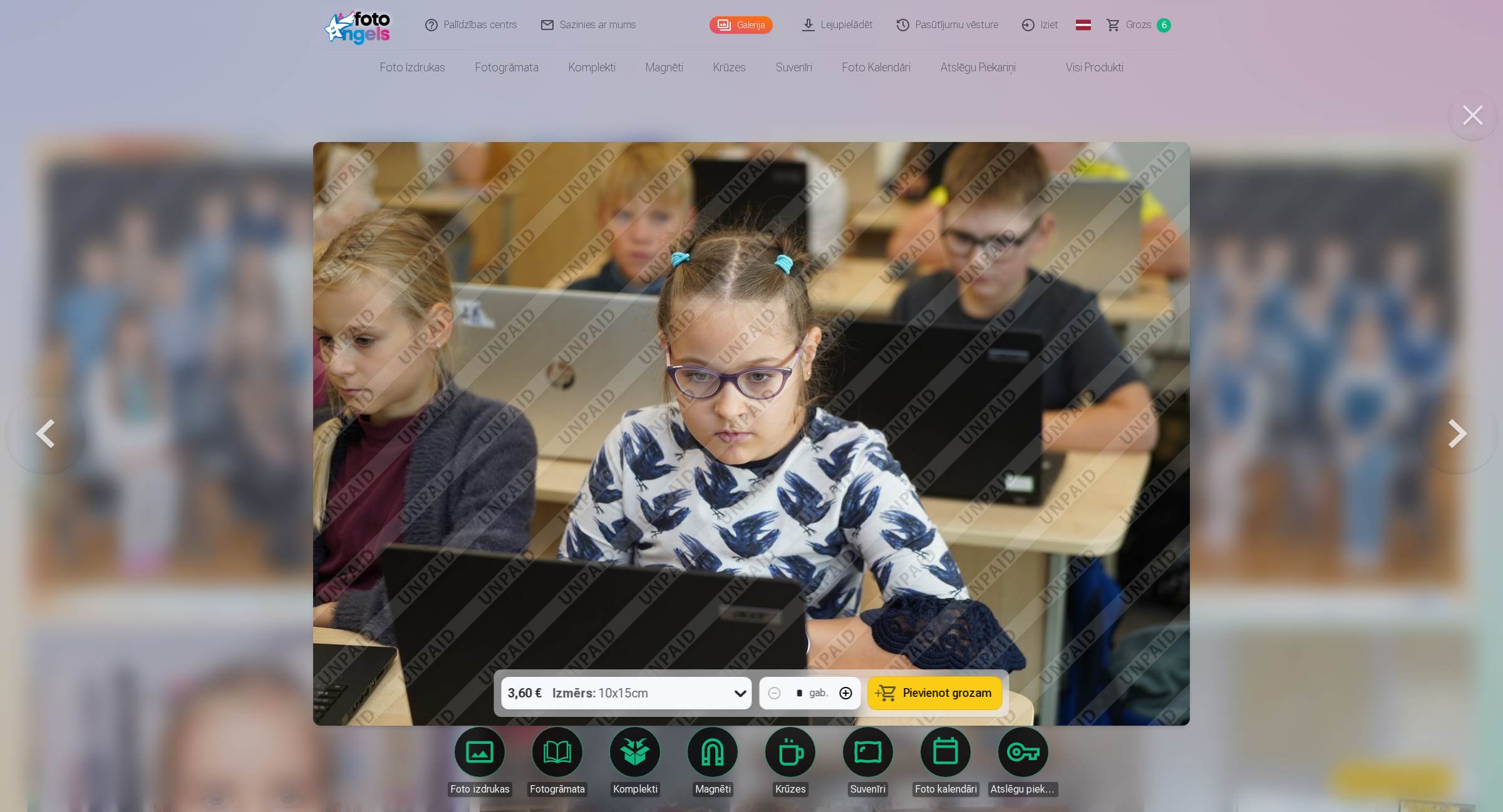
click at [1199, 441] on button at bounding box center [1457, 433] width 80 height 447
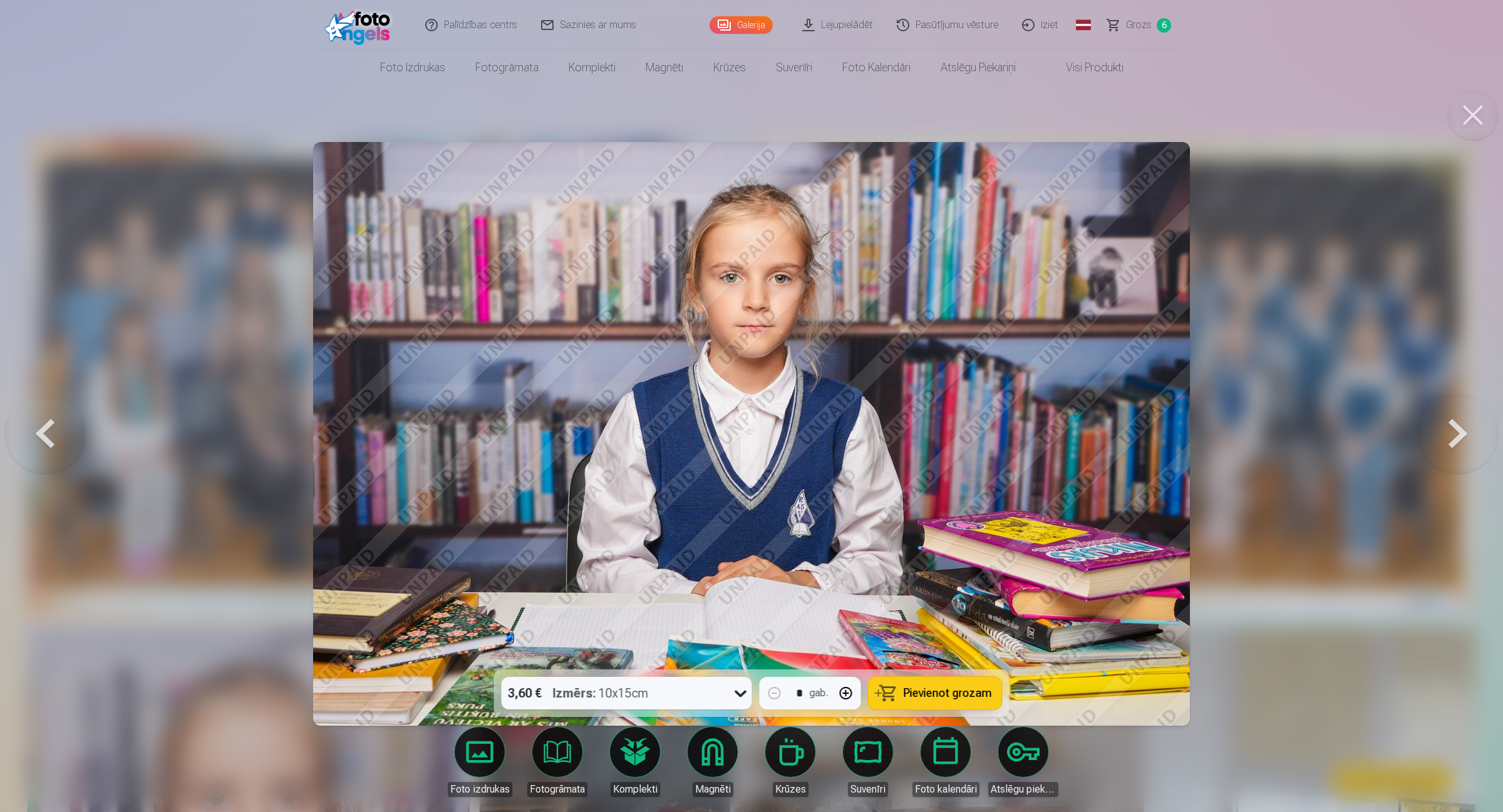
click at [1199, 441] on button at bounding box center [1457, 433] width 80 height 447
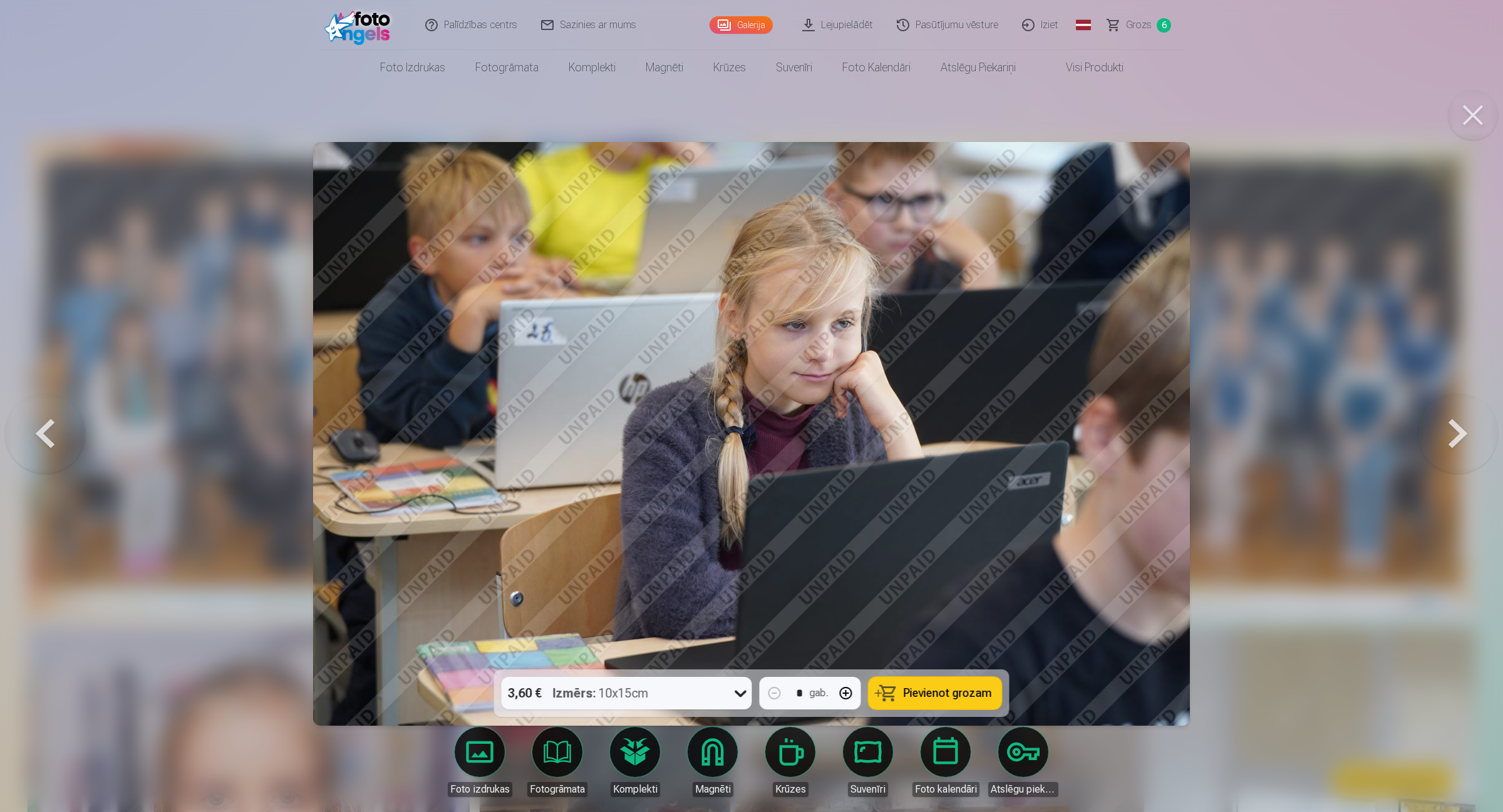
click at [1199, 441] on button at bounding box center [1457, 433] width 80 height 447
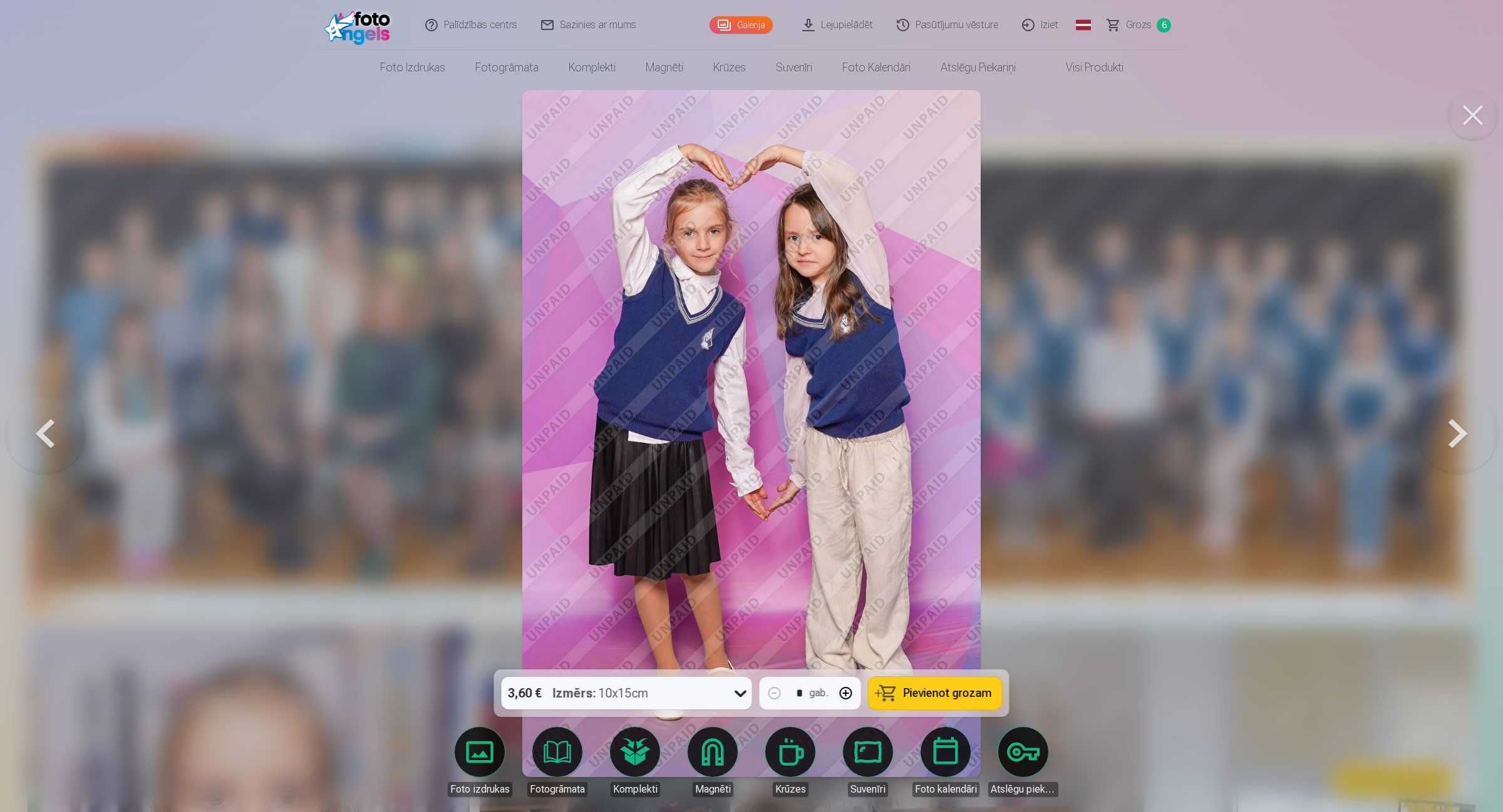
click at [941, 650] on span "Pievienot grozam" at bounding box center [947, 693] width 88 height 11
click at [1199, 432] on button at bounding box center [1457, 433] width 80 height 447
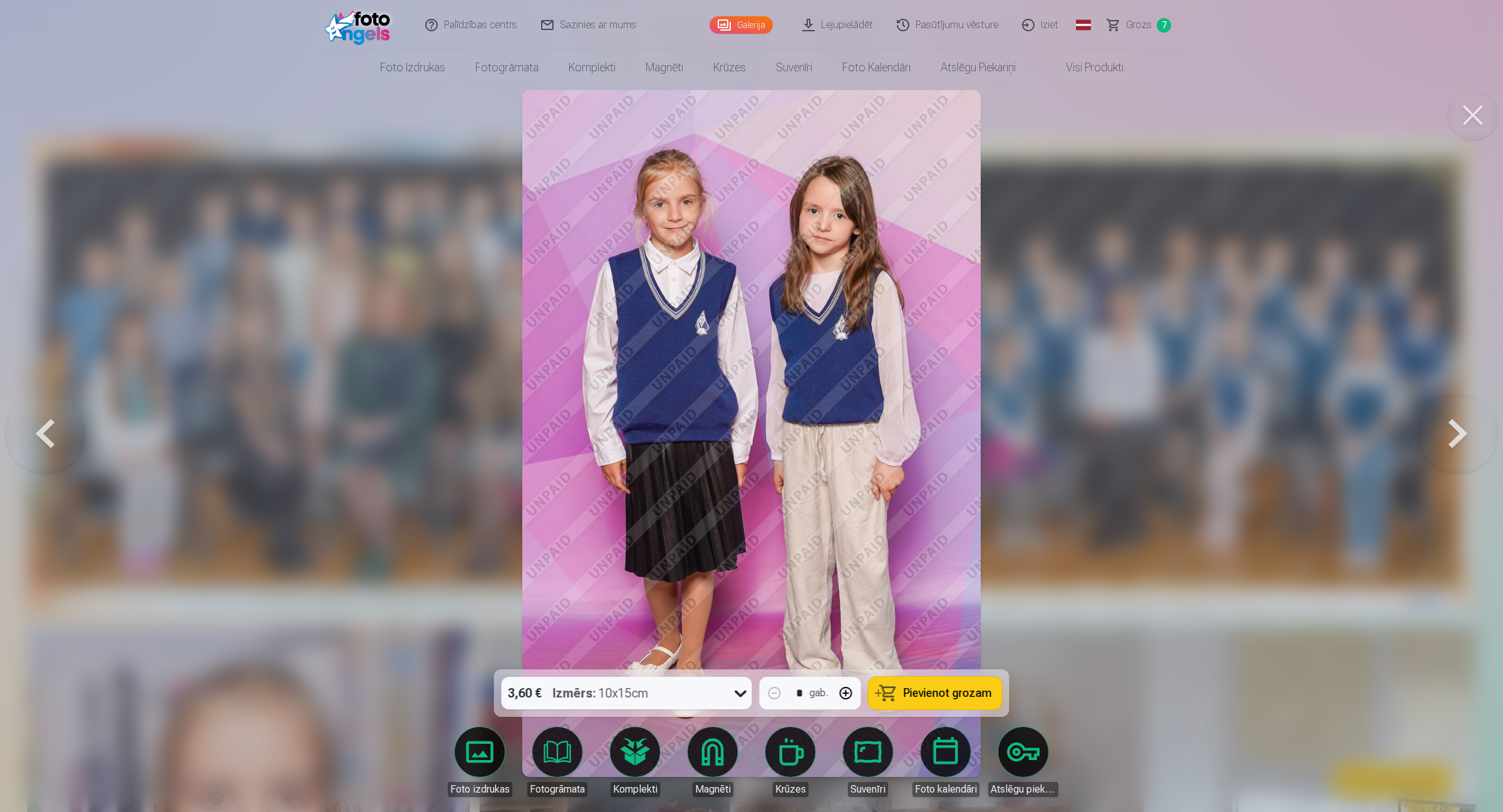
click at [963, 650] on button "Pievienot grozam" at bounding box center [935, 694] width 133 height 33
click at [1199, 436] on button at bounding box center [1457, 433] width 80 height 447
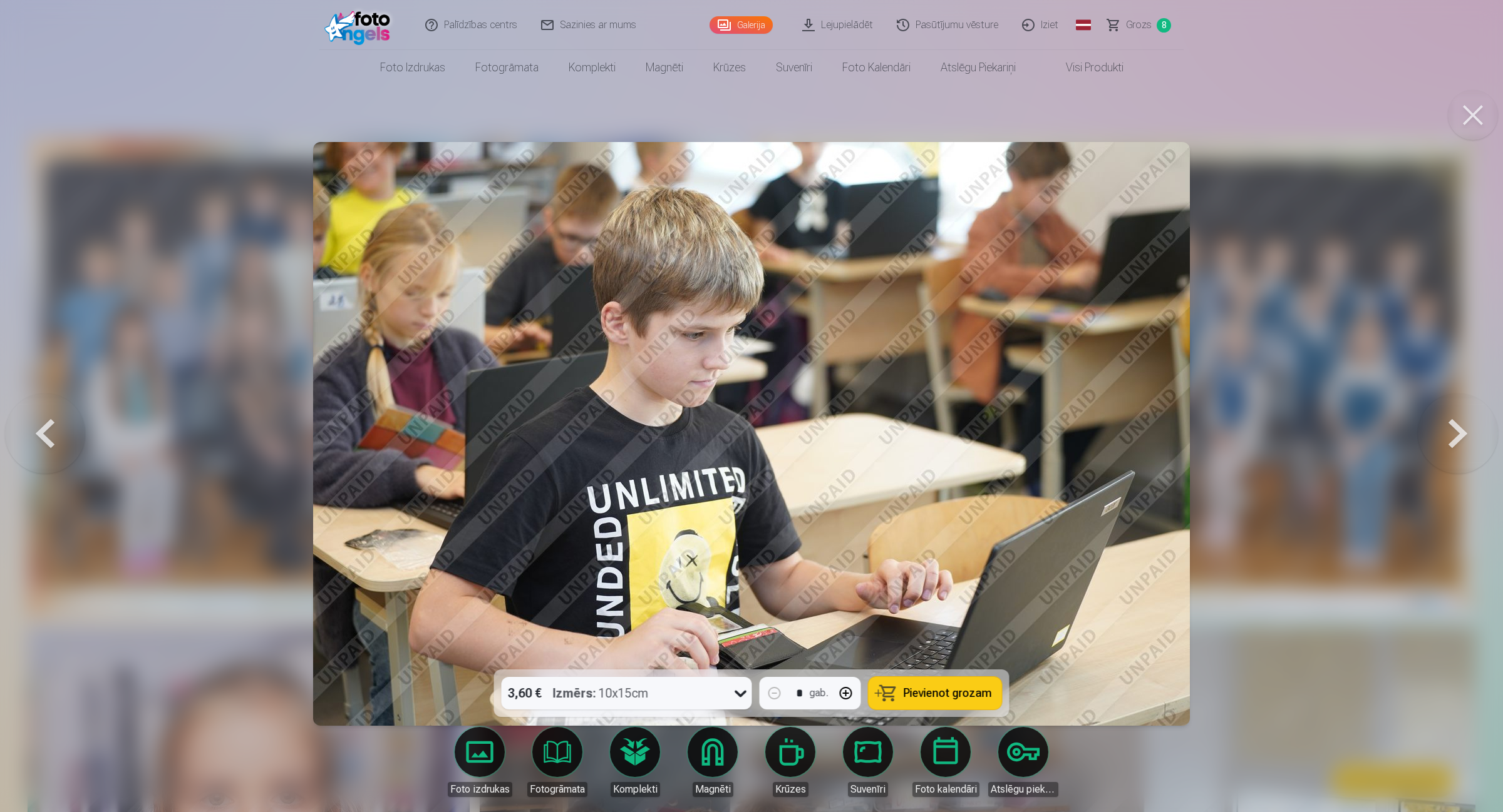
click at [1199, 436] on button at bounding box center [1457, 433] width 80 height 447
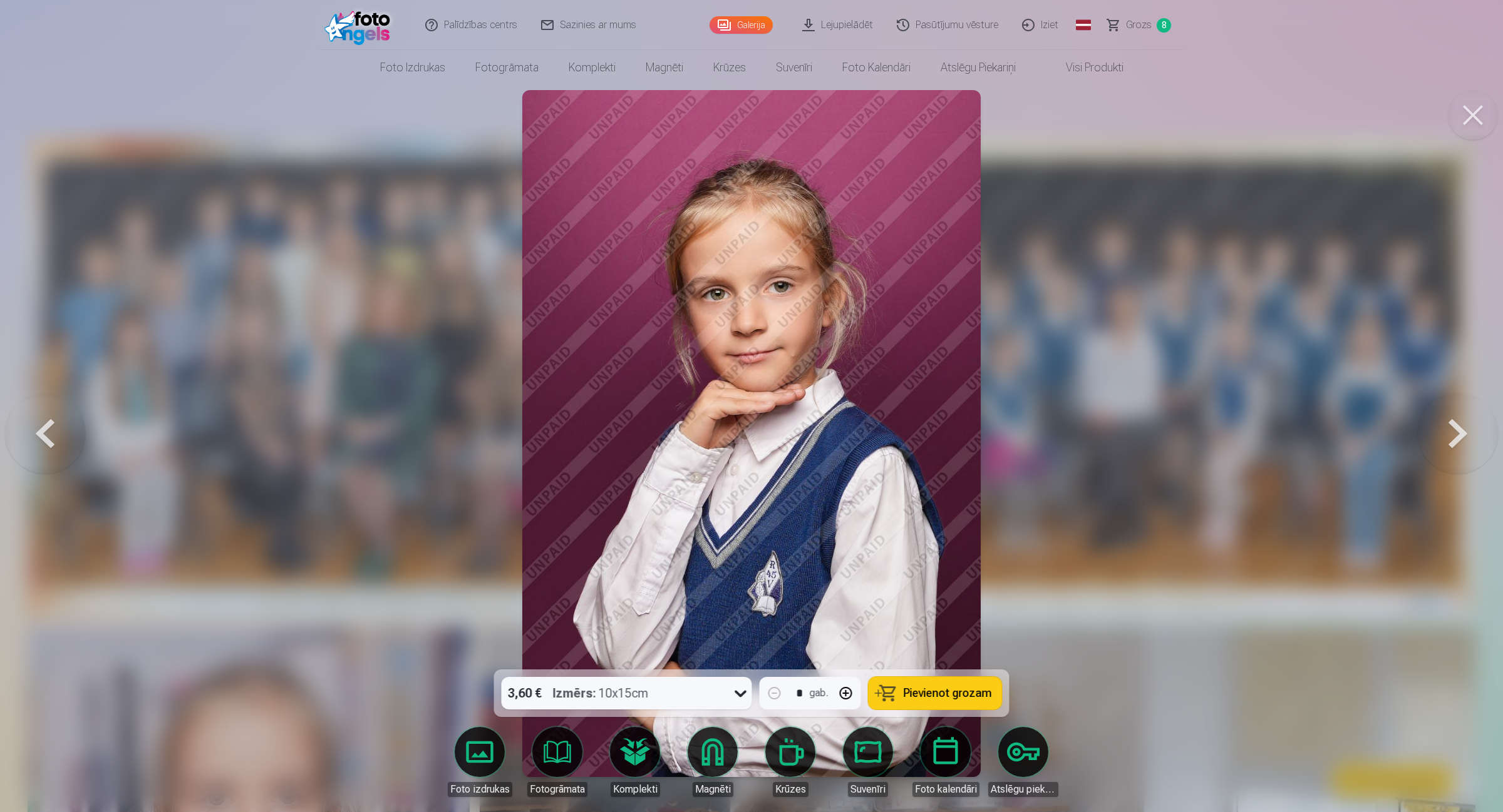
click at [42, 437] on button at bounding box center [45, 433] width 80 height 447
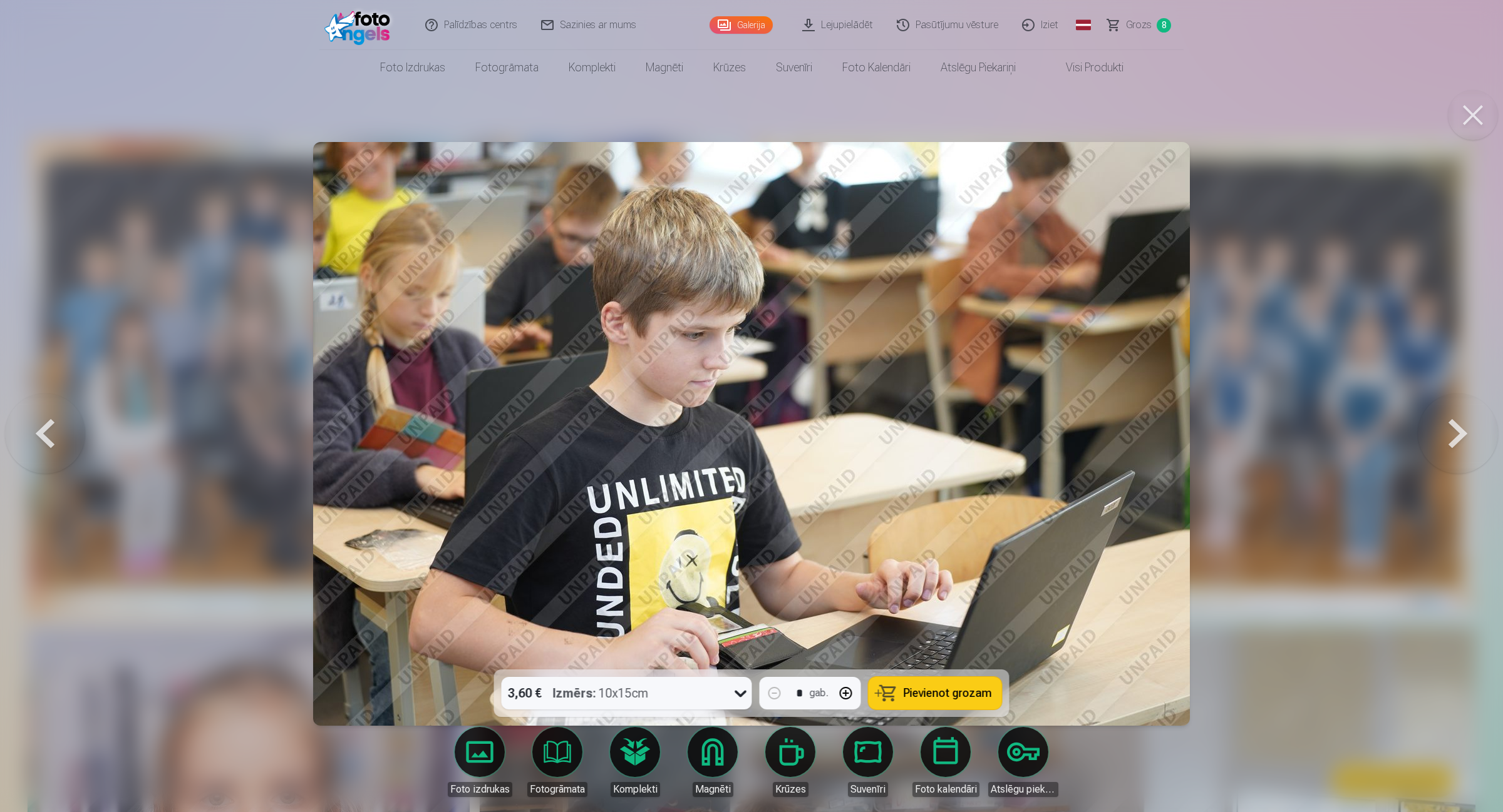
click at [1199, 428] on button at bounding box center [1457, 433] width 80 height 447
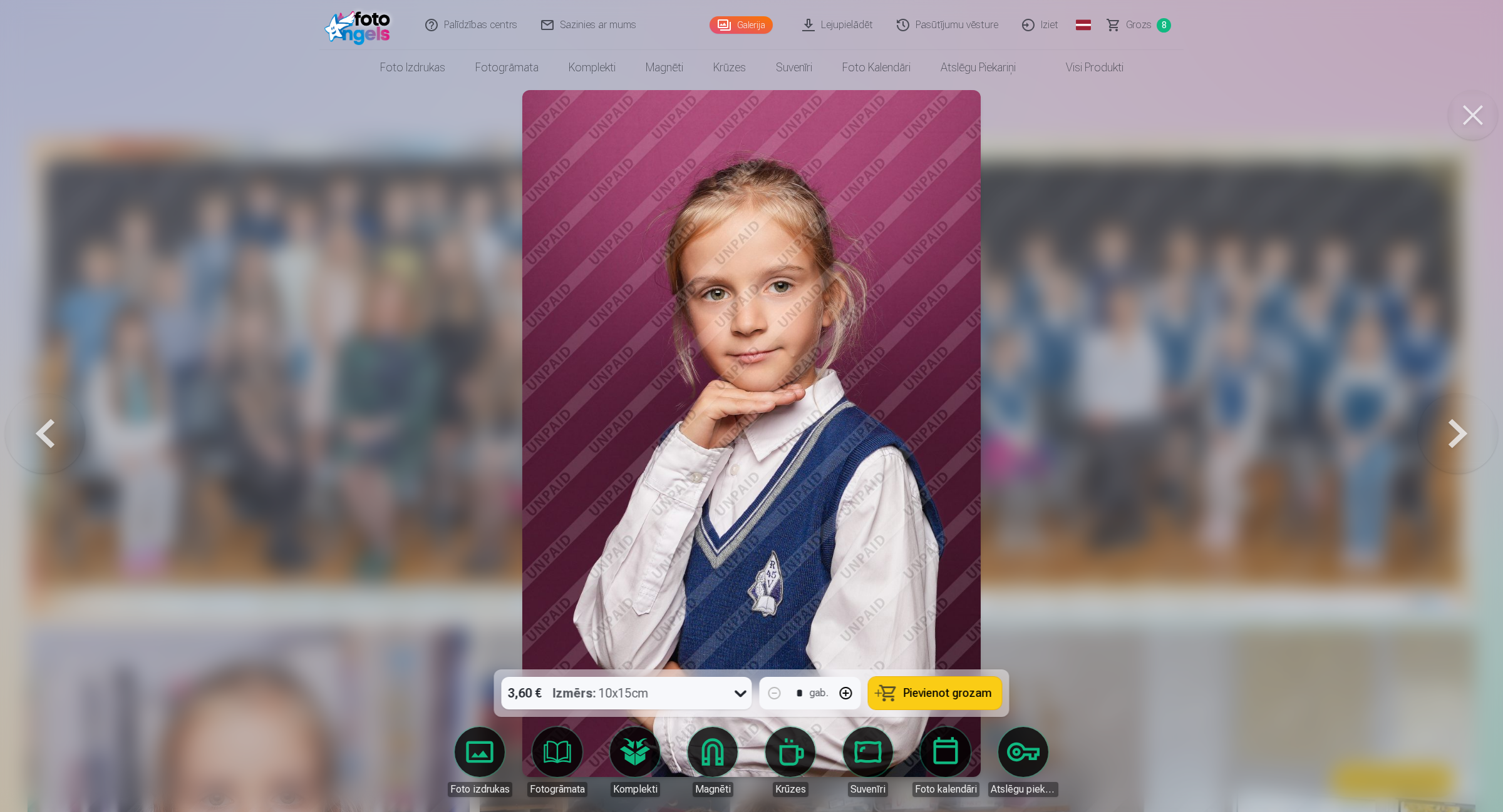
click at [1199, 427] on button at bounding box center [1457, 433] width 80 height 447
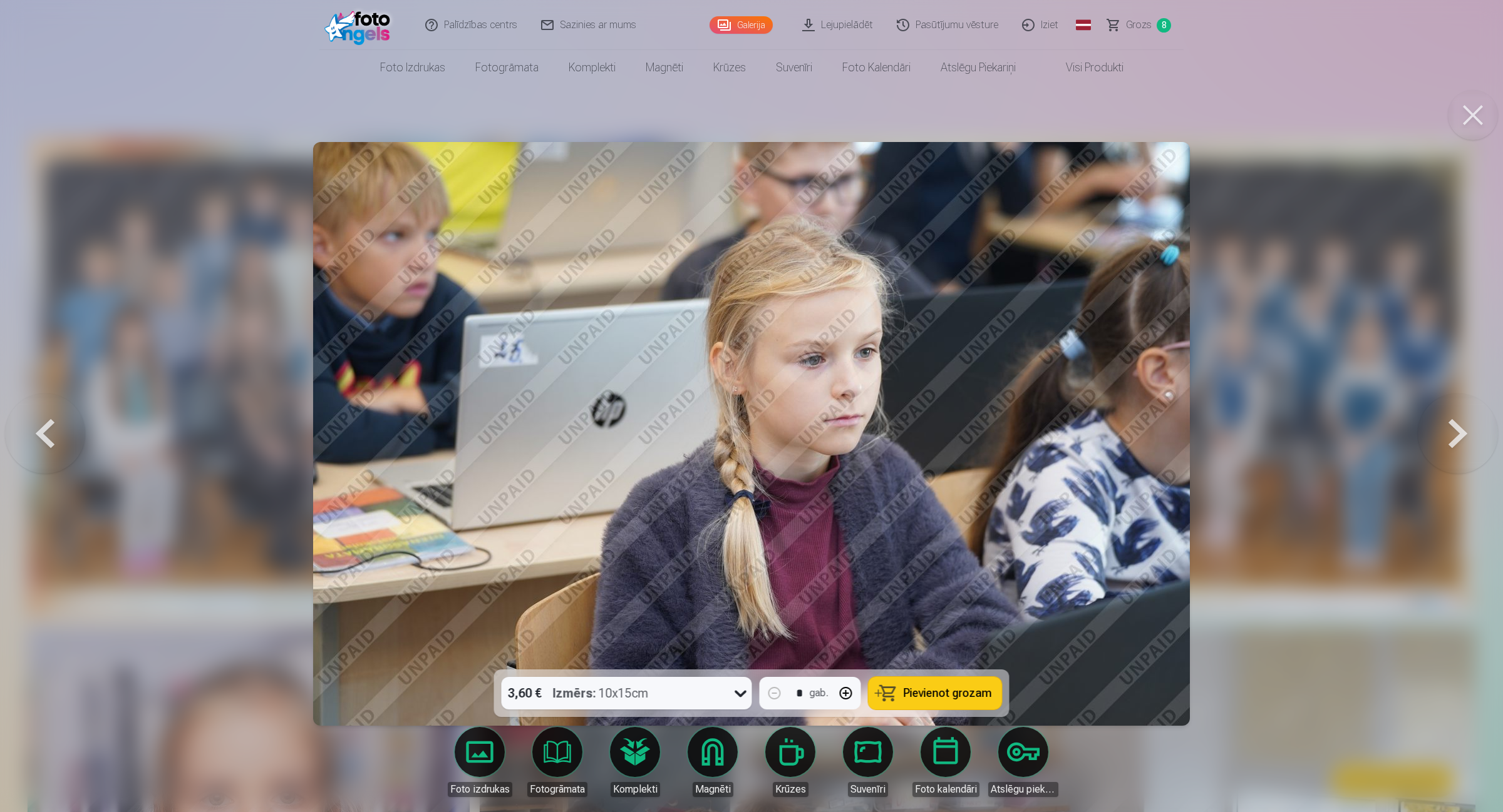
click at [1199, 427] on button at bounding box center [1457, 433] width 80 height 447
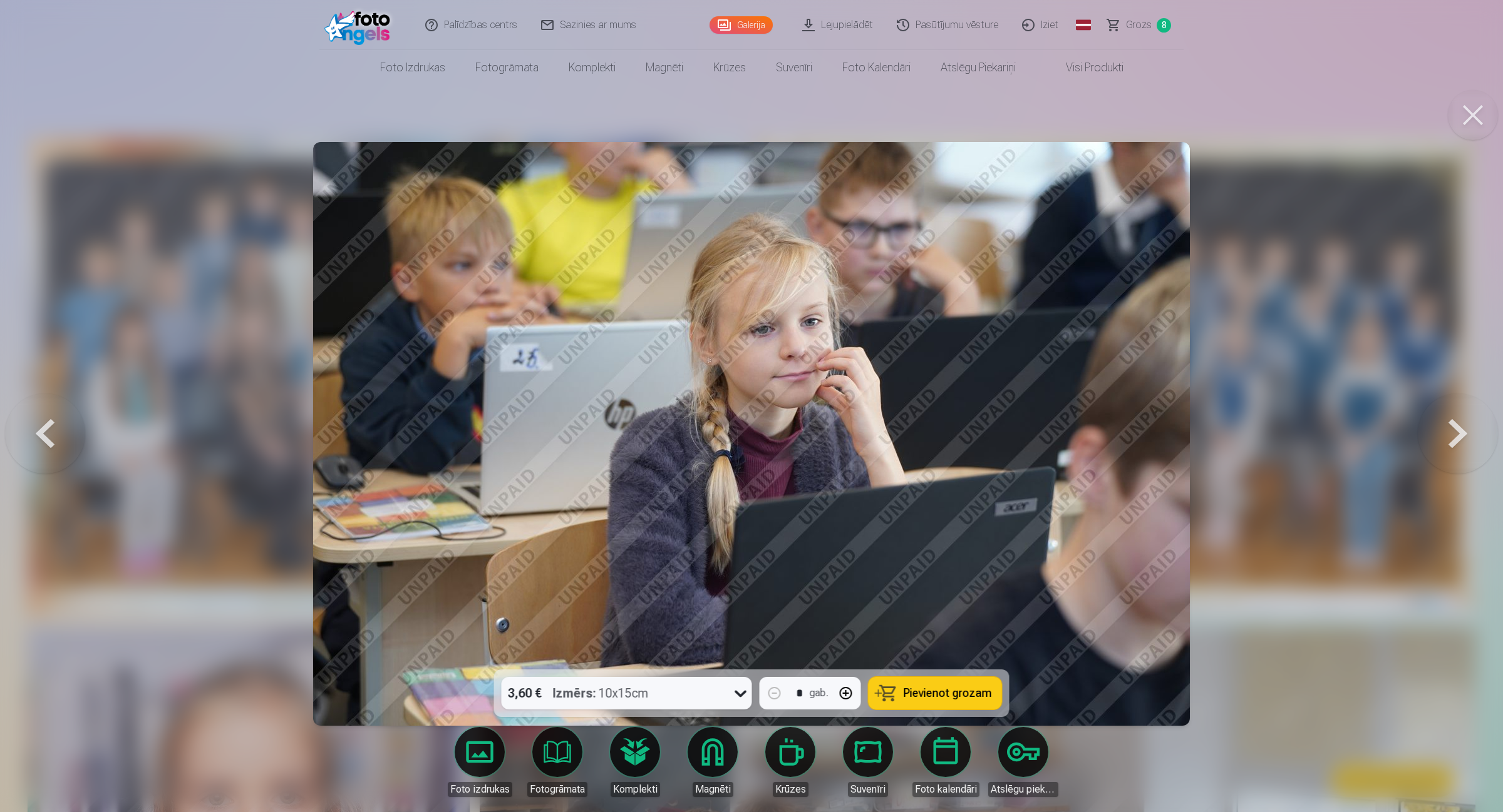
click at [1199, 427] on button at bounding box center [1457, 433] width 80 height 447
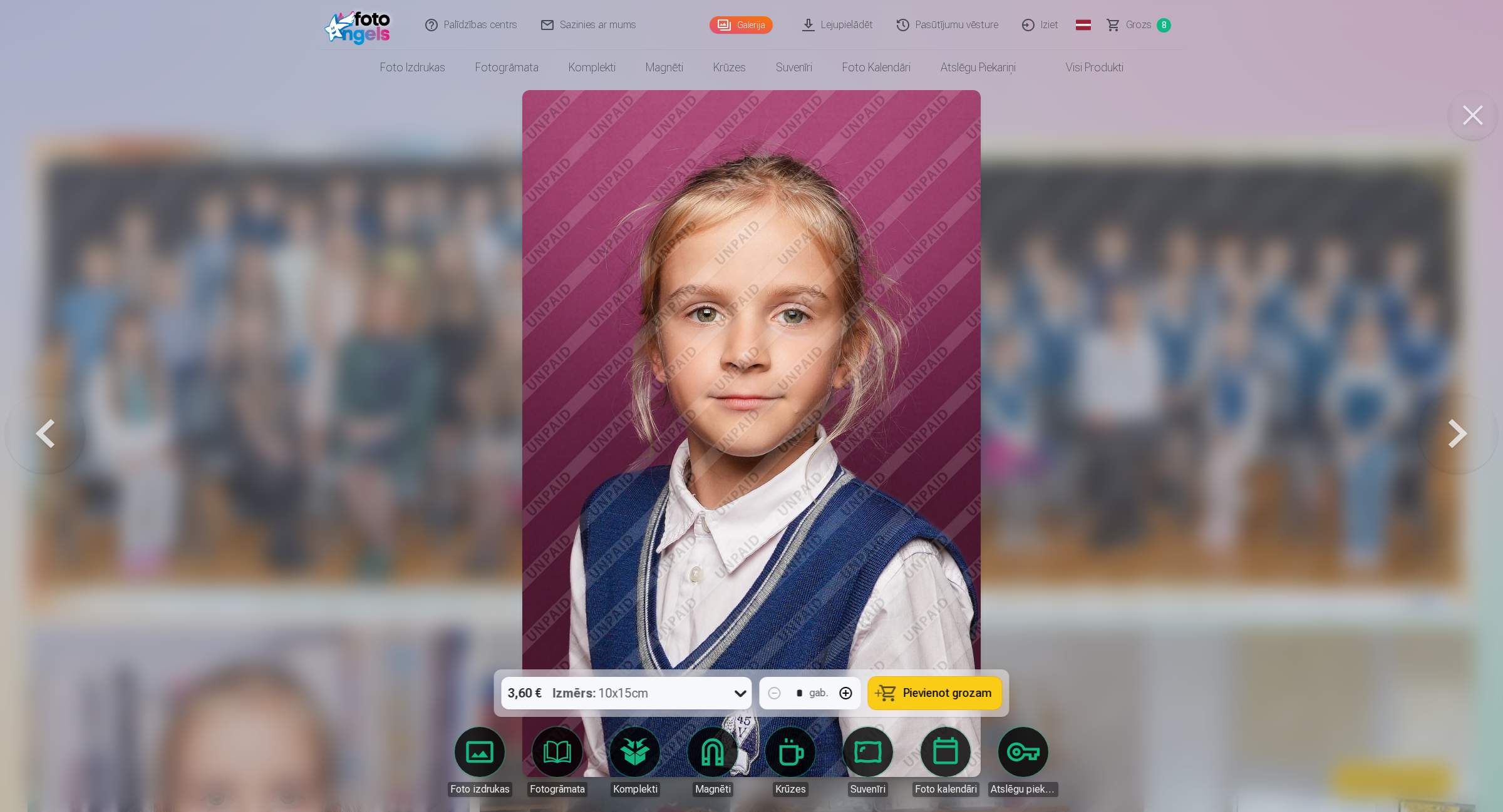
click at [686, 650] on div "3,60 € Izmērs : 10x15cm" at bounding box center [615, 694] width 226 height 33
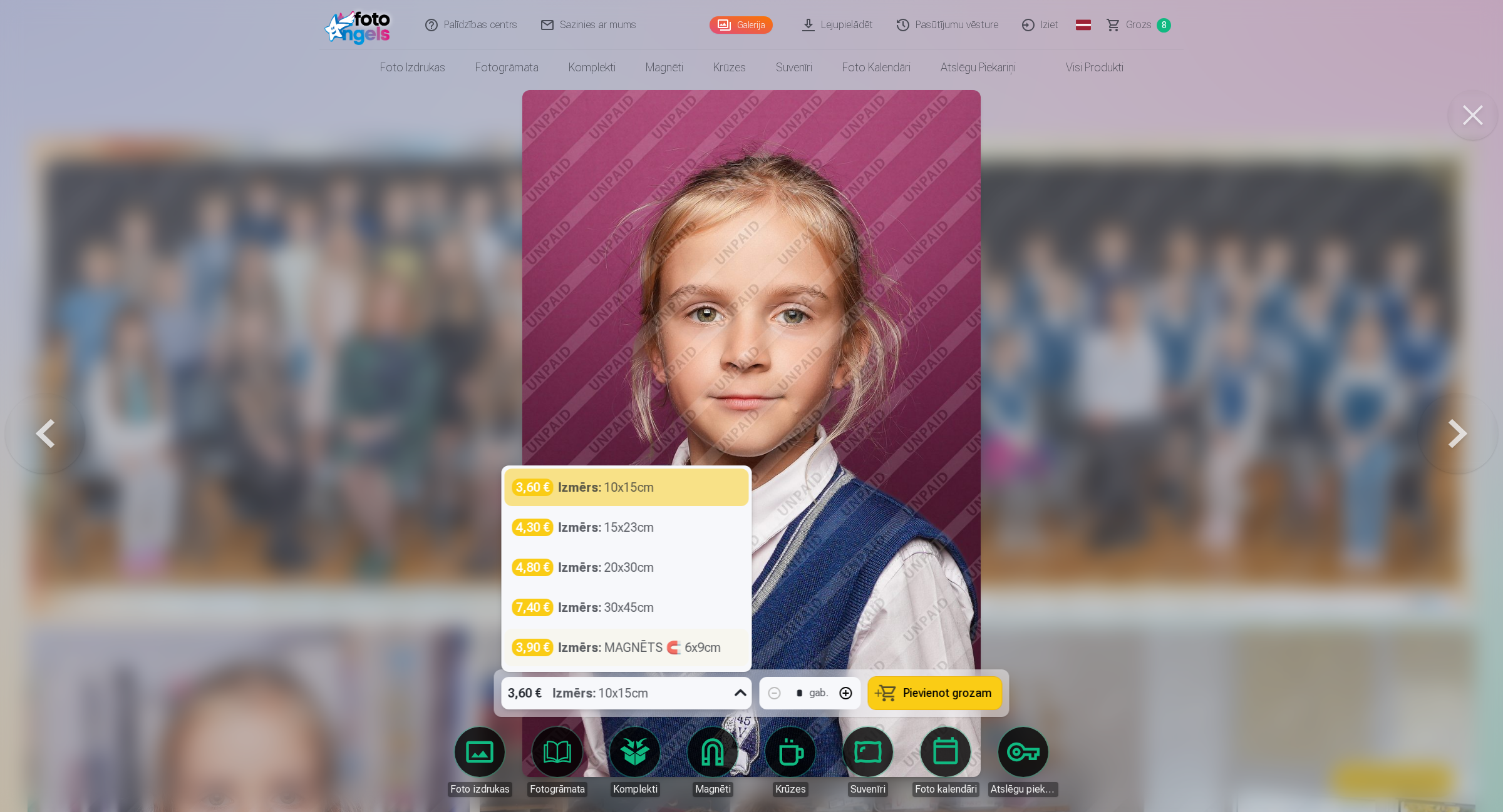
click at [595, 650] on strong "Izmērs :" at bounding box center [580, 648] width 43 height 17
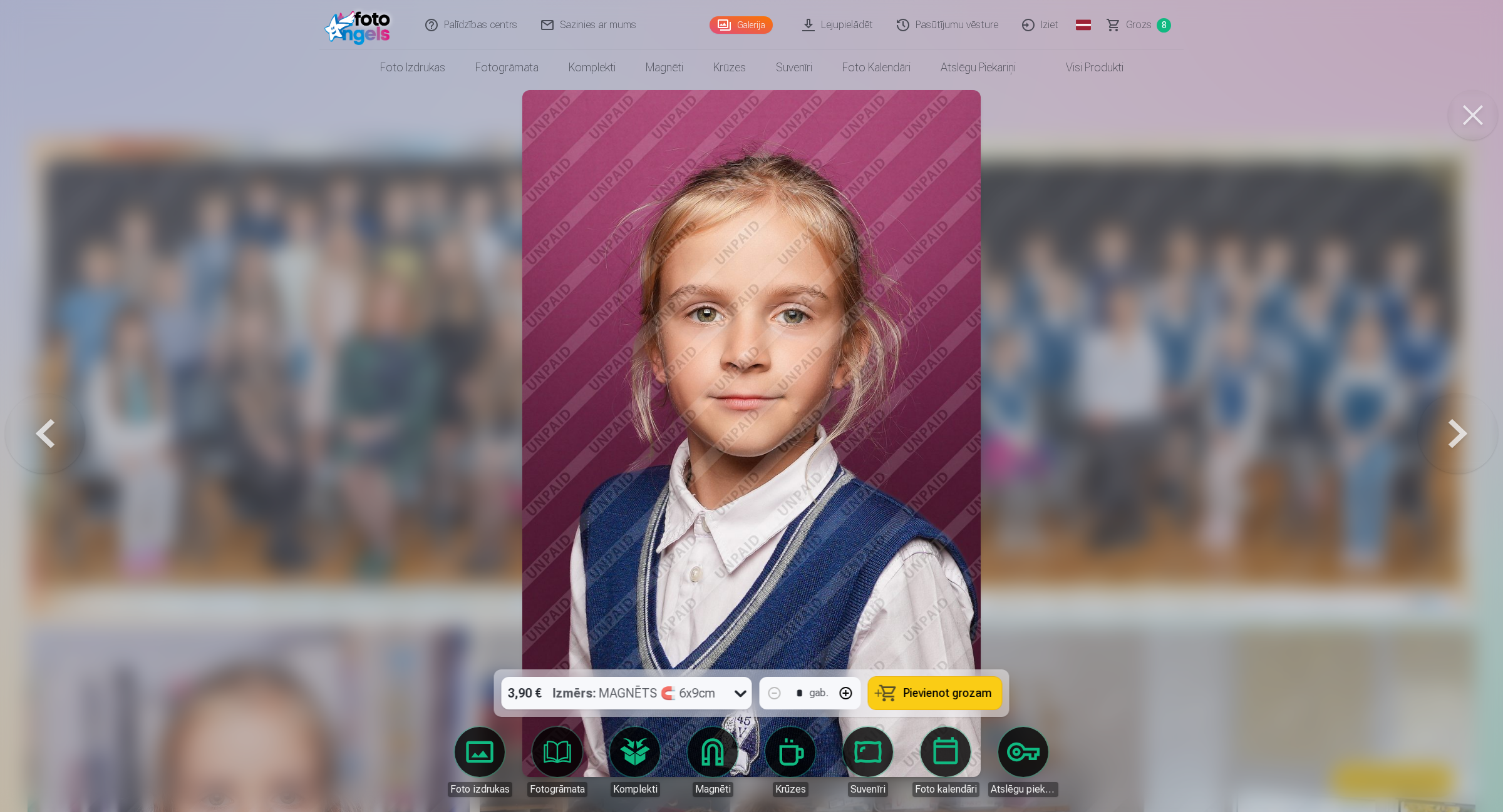
click at [1199, 441] on button at bounding box center [1457, 433] width 80 height 447
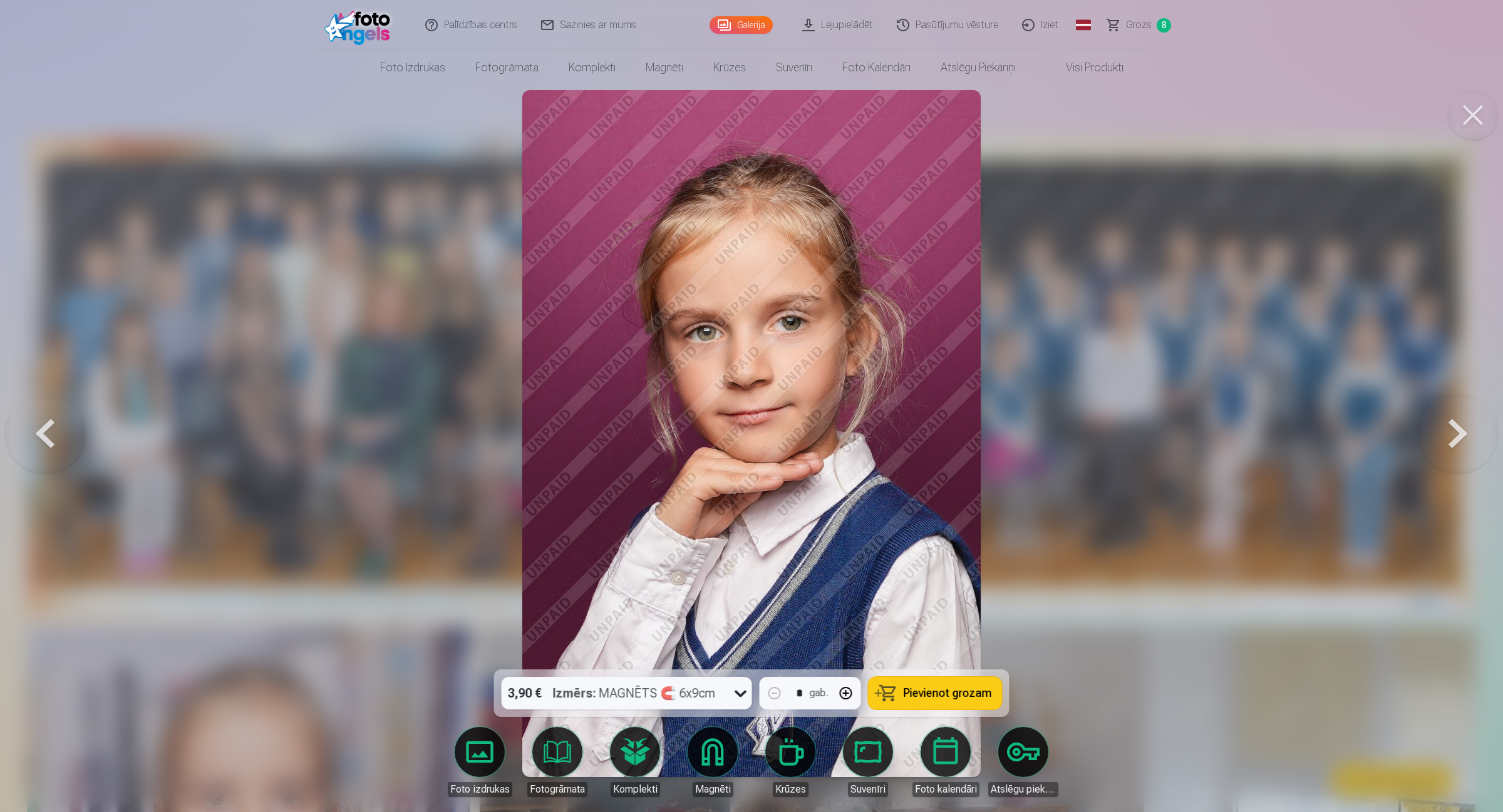
click at [1199, 441] on button at bounding box center [1457, 433] width 80 height 447
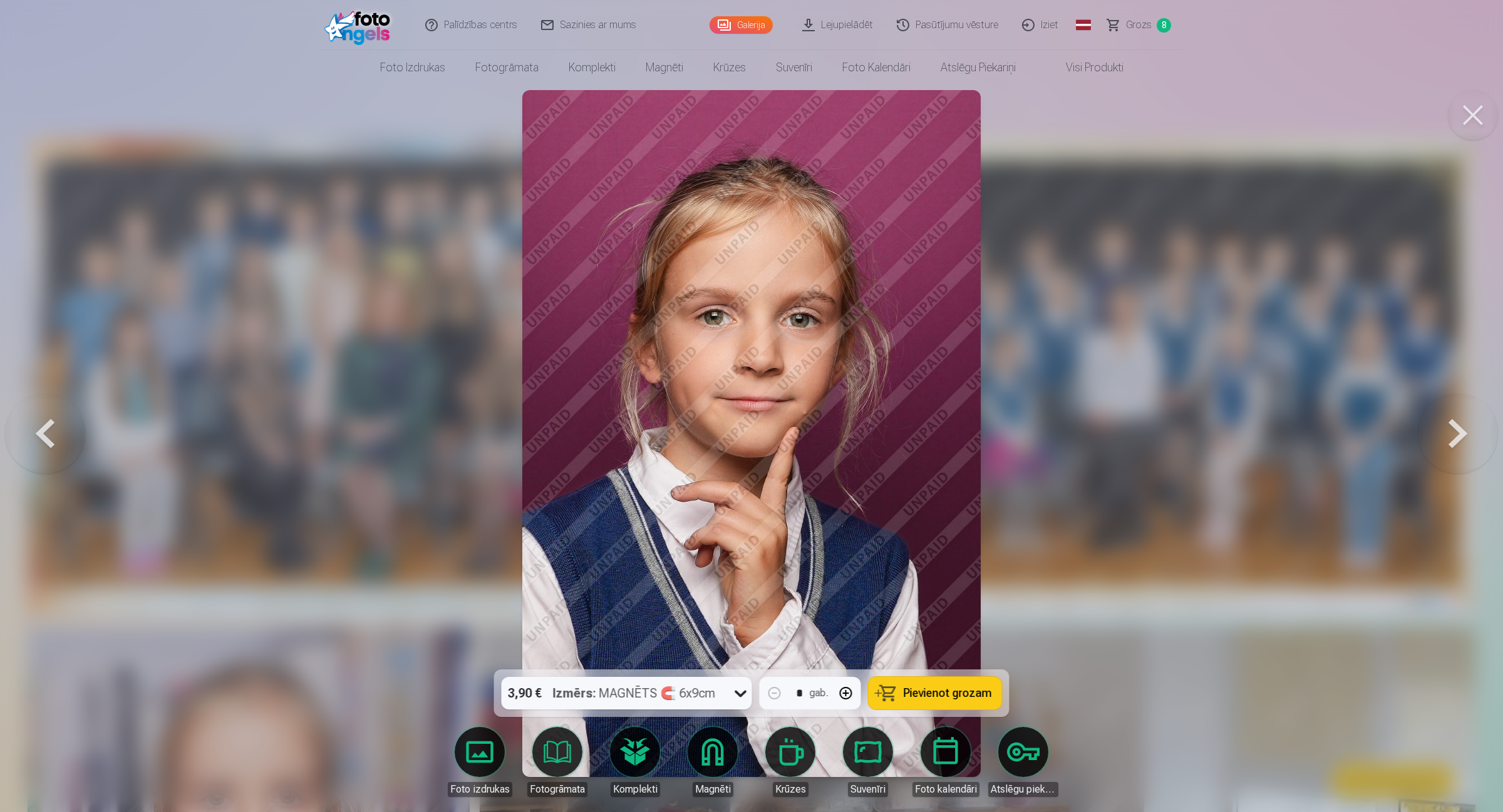
click at [1199, 441] on button at bounding box center [1457, 433] width 80 height 447
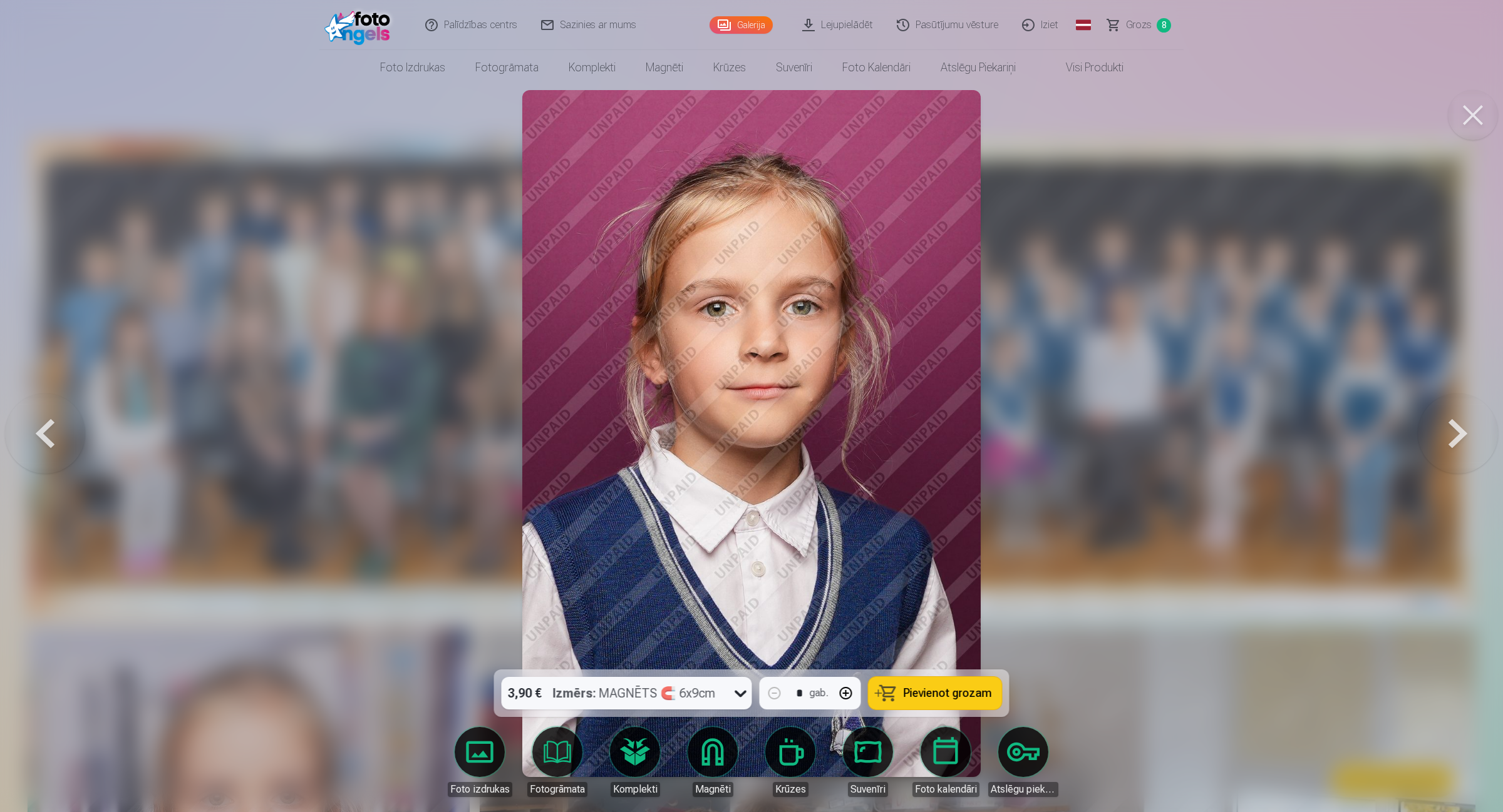
click at [1199, 441] on button at bounding box center [1457, 433] width 80 height 447
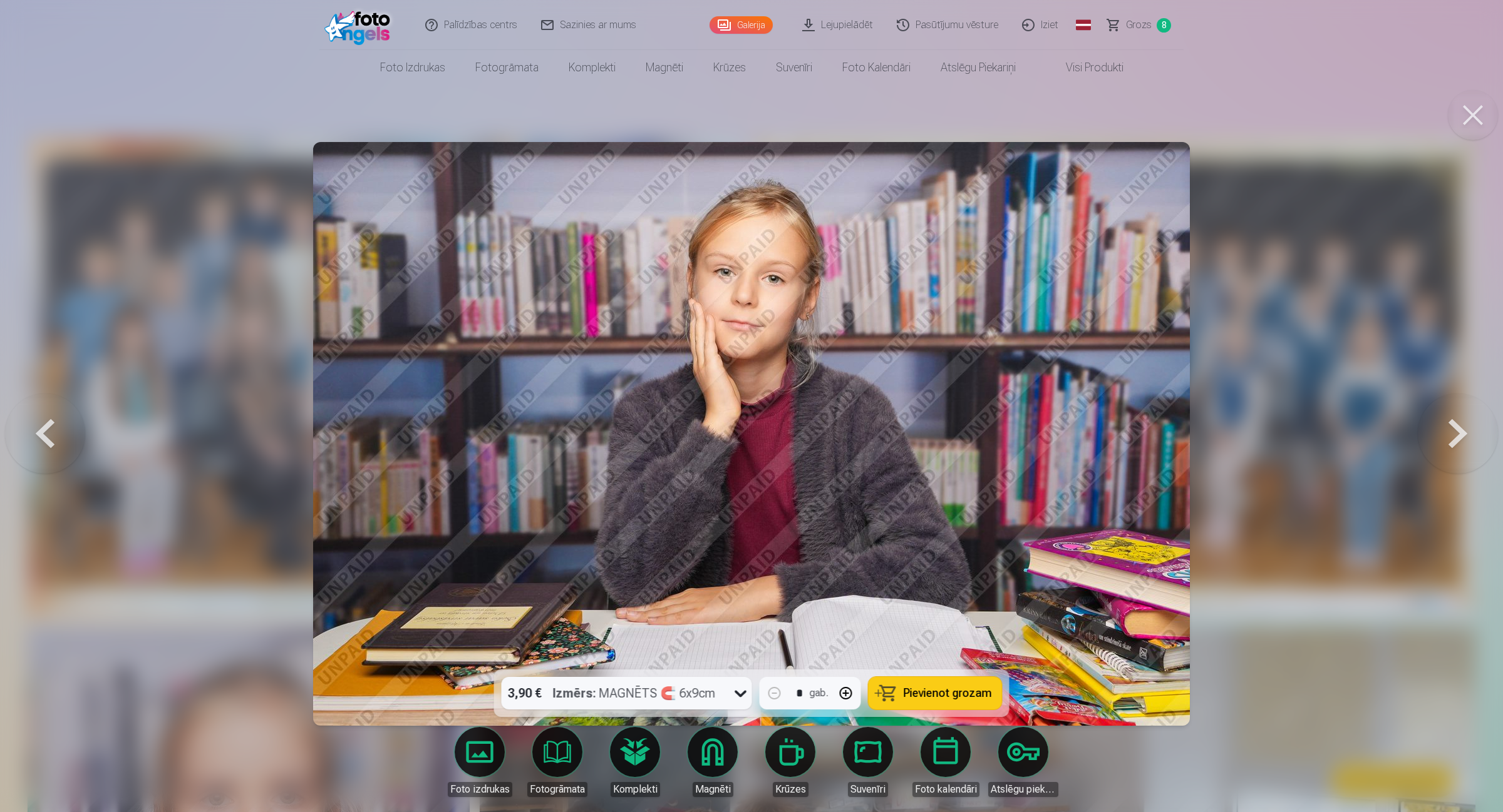
click at [1199, 441] on button at bounding box center [1457, 433] width 80 height 447
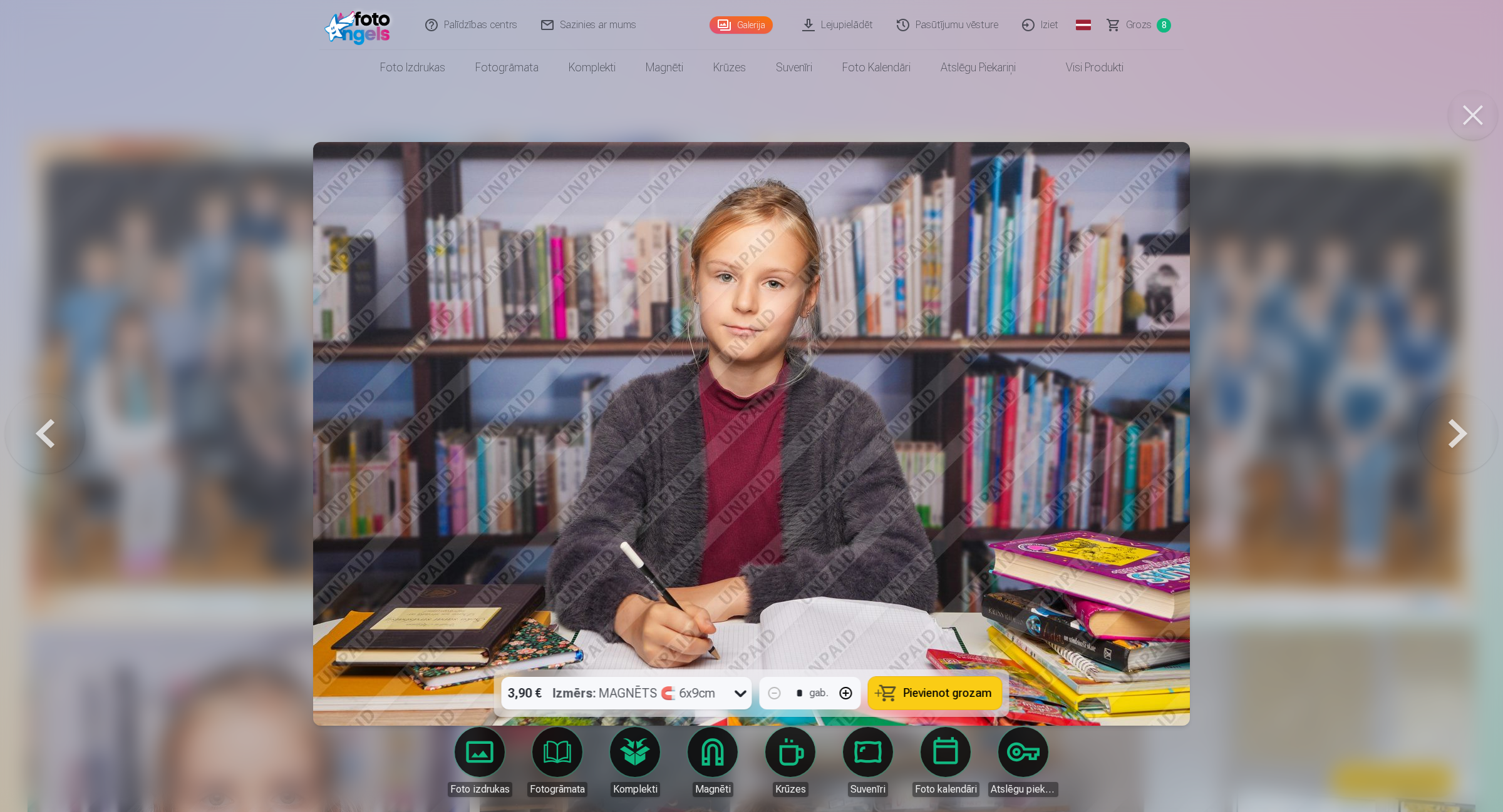
click at [1199, 441] on button at bounding box center [1457, 433] width 80 height 447
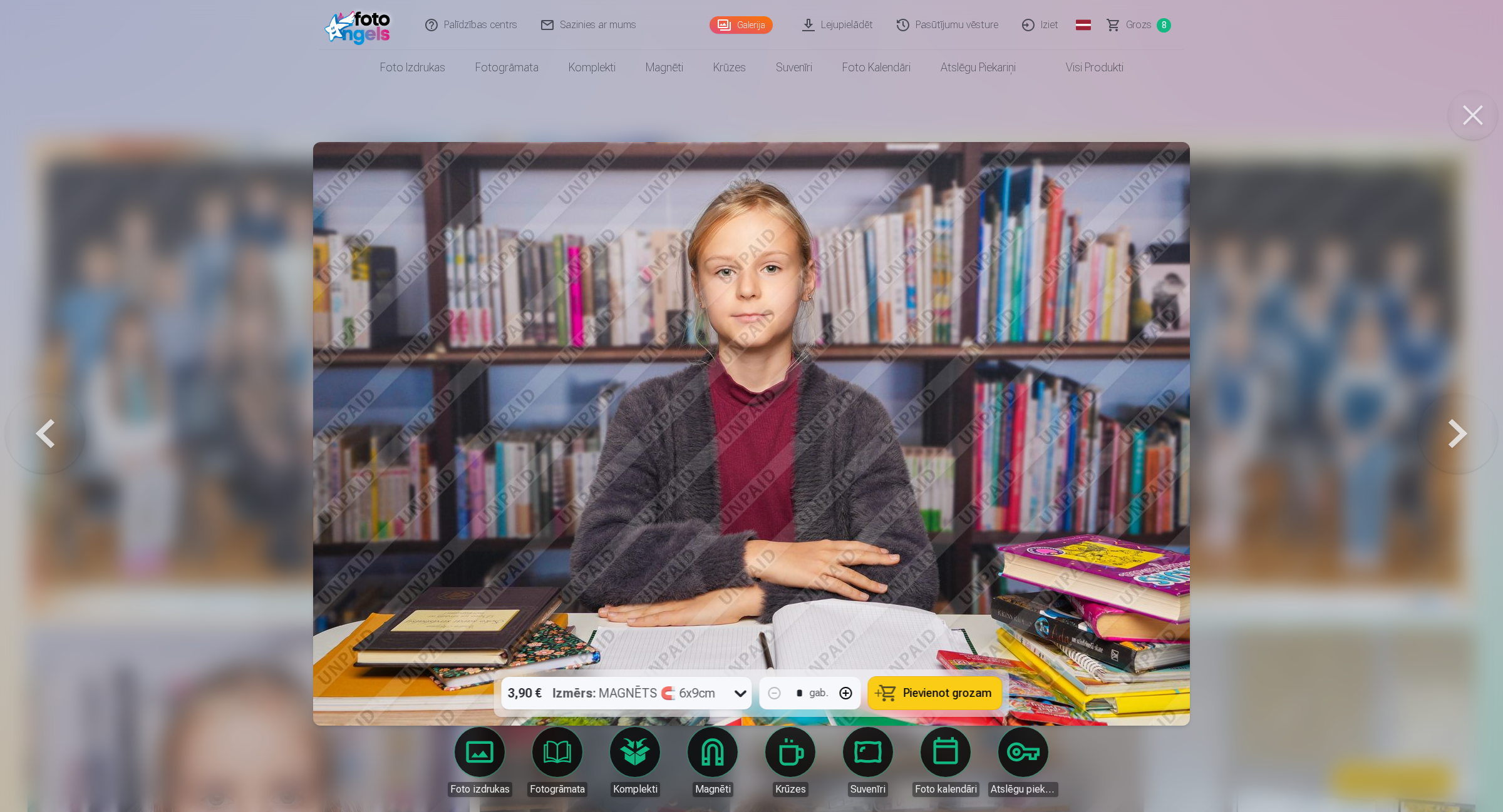
click at [1199, 441] on button at bounding box center [1457, 433] width 80 height 447
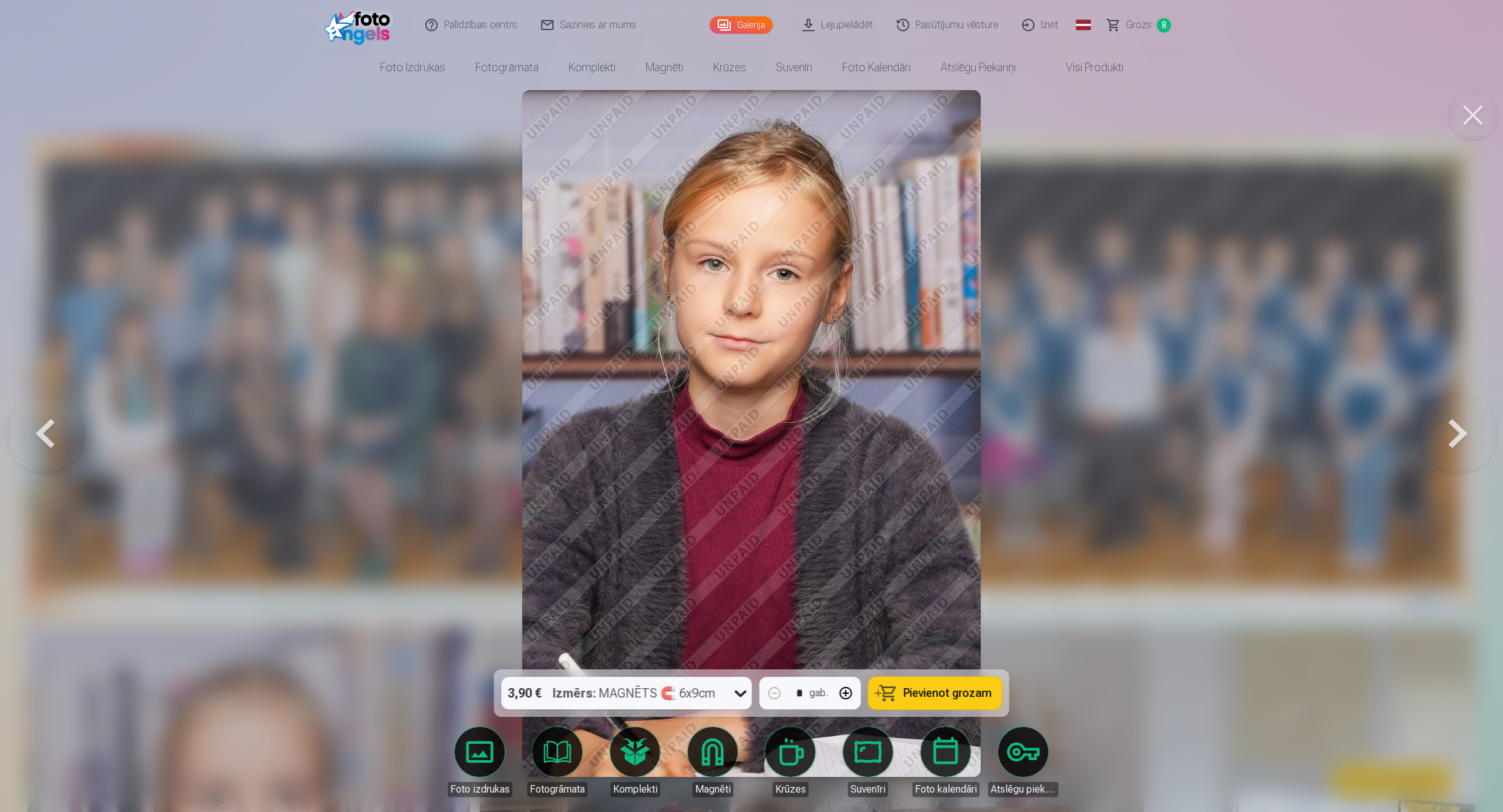
click at [934, 650] on span "Pievienot grozam" at bounding box center [947, 693] width 88 height 11
click at [1199, 435] on button at bounding box center [1457, 433] width 80 height 447
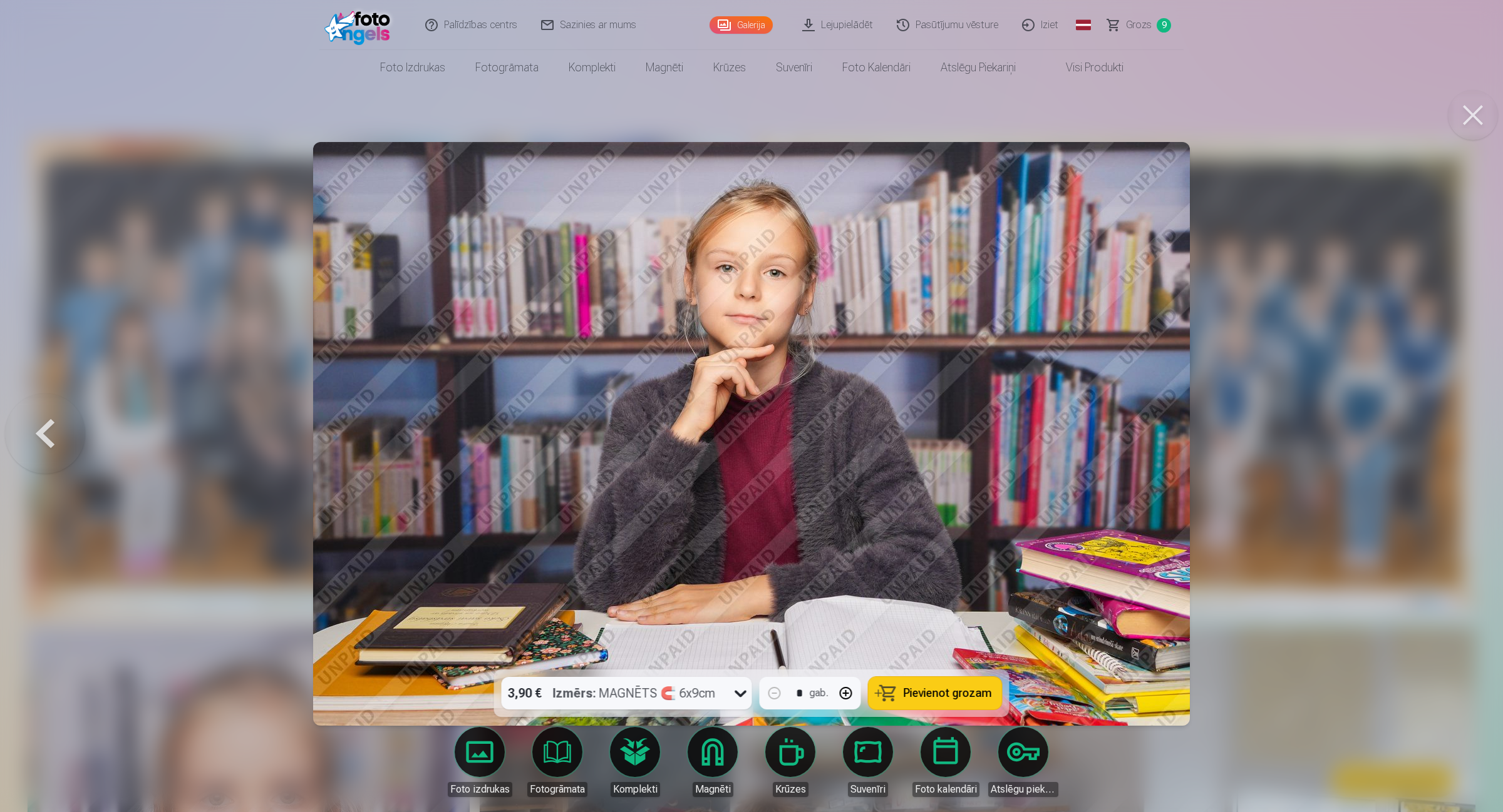
click at [1199, 433] on div at bounding box center [751, 406] width 1503 height 812
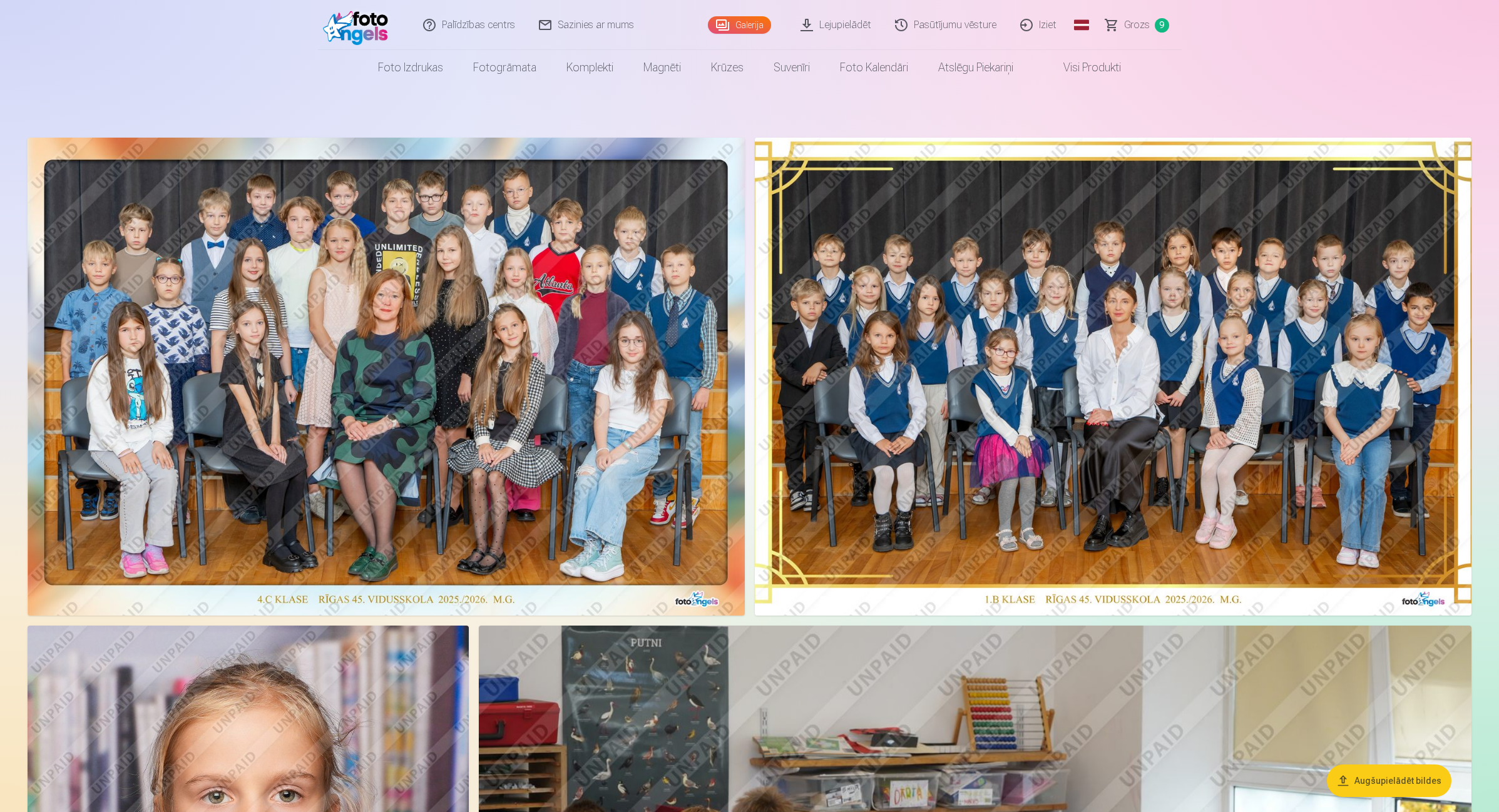
click at [1140, 17] on span "Grozs" at bounding box center [1137, 24] width 26 height 15
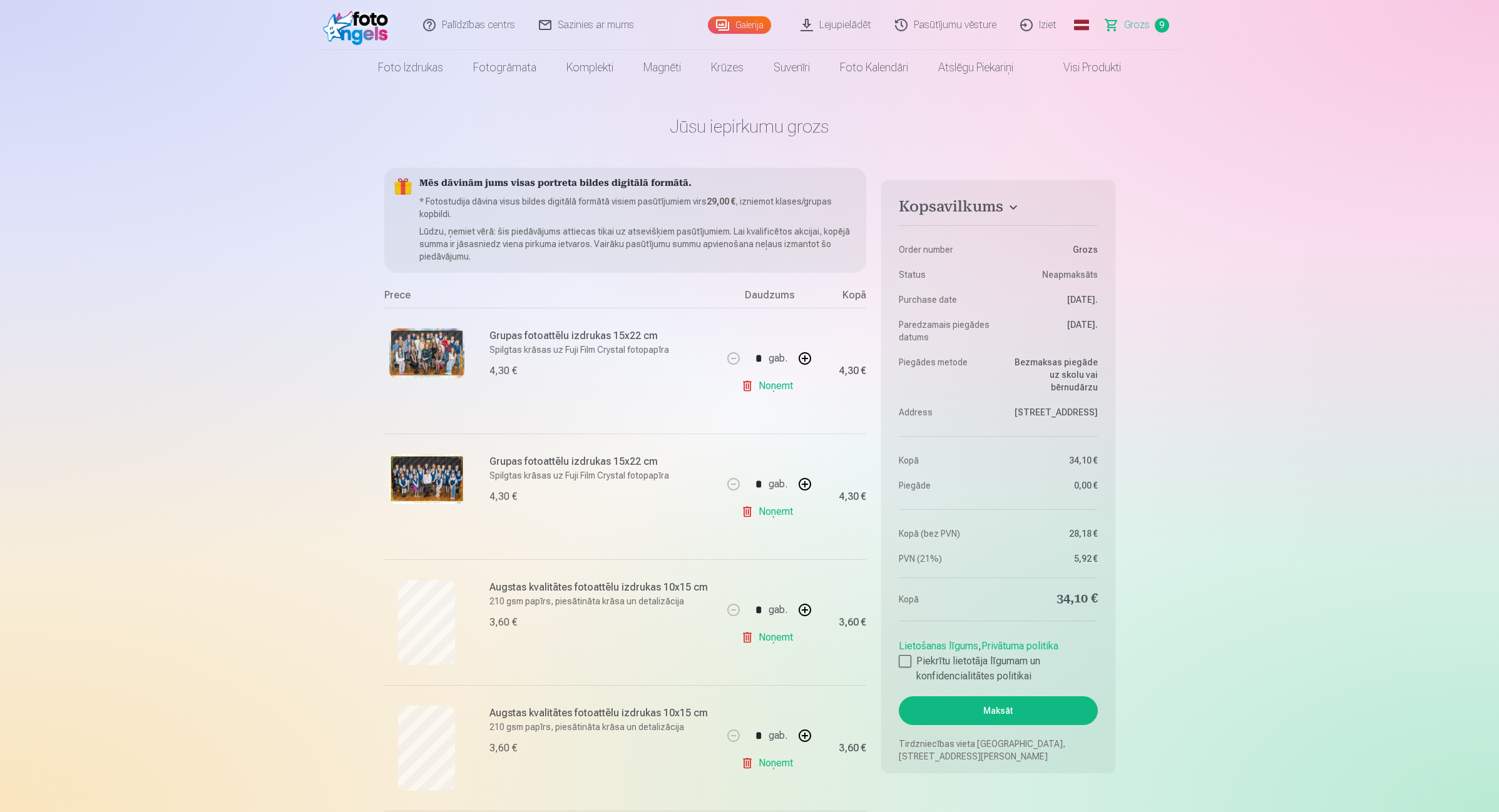
click at [744, 17] on link "Galerija" at bounding box center [739, 25] width 63 height 17
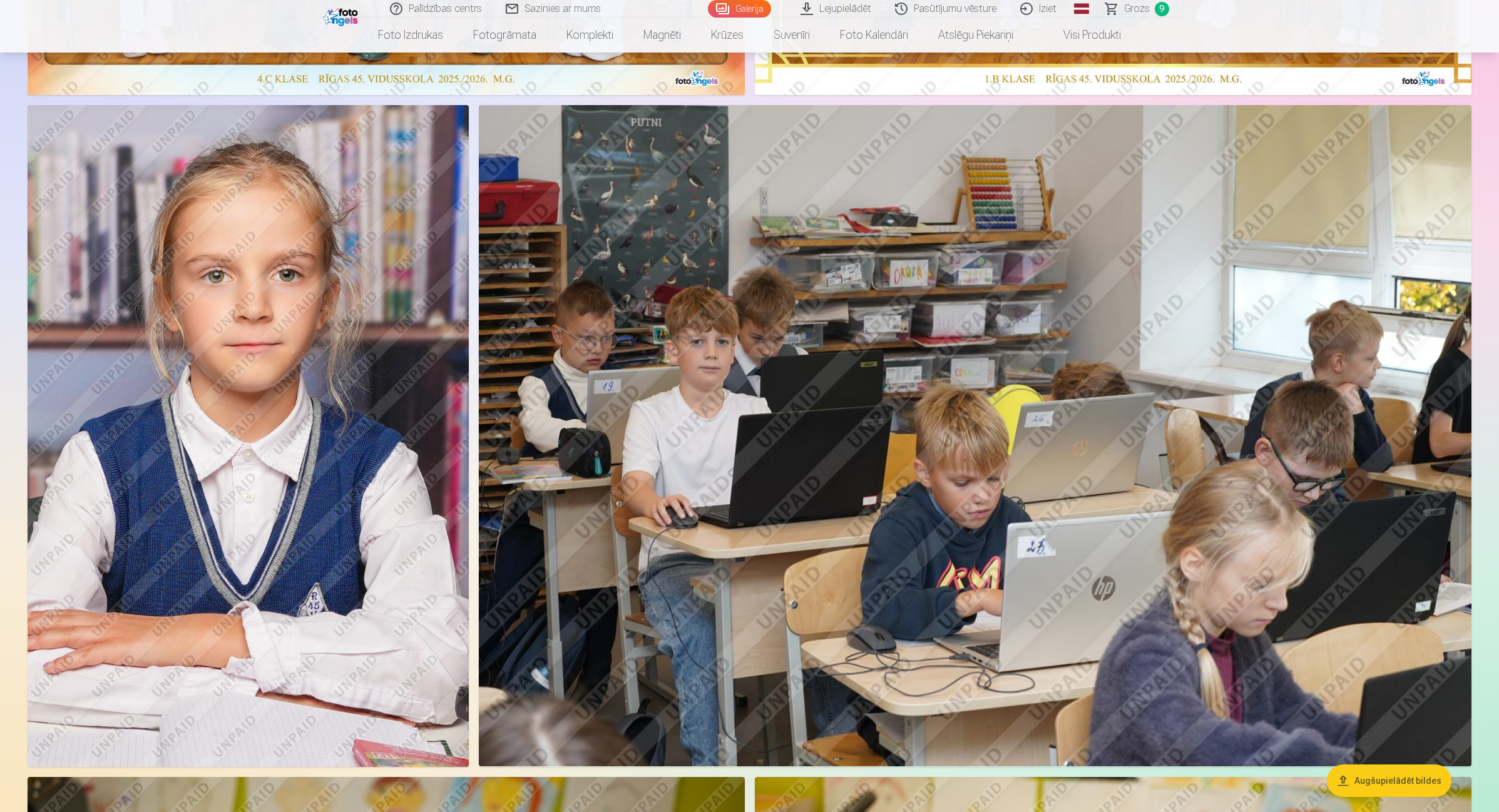
scroll to position [548, 0]
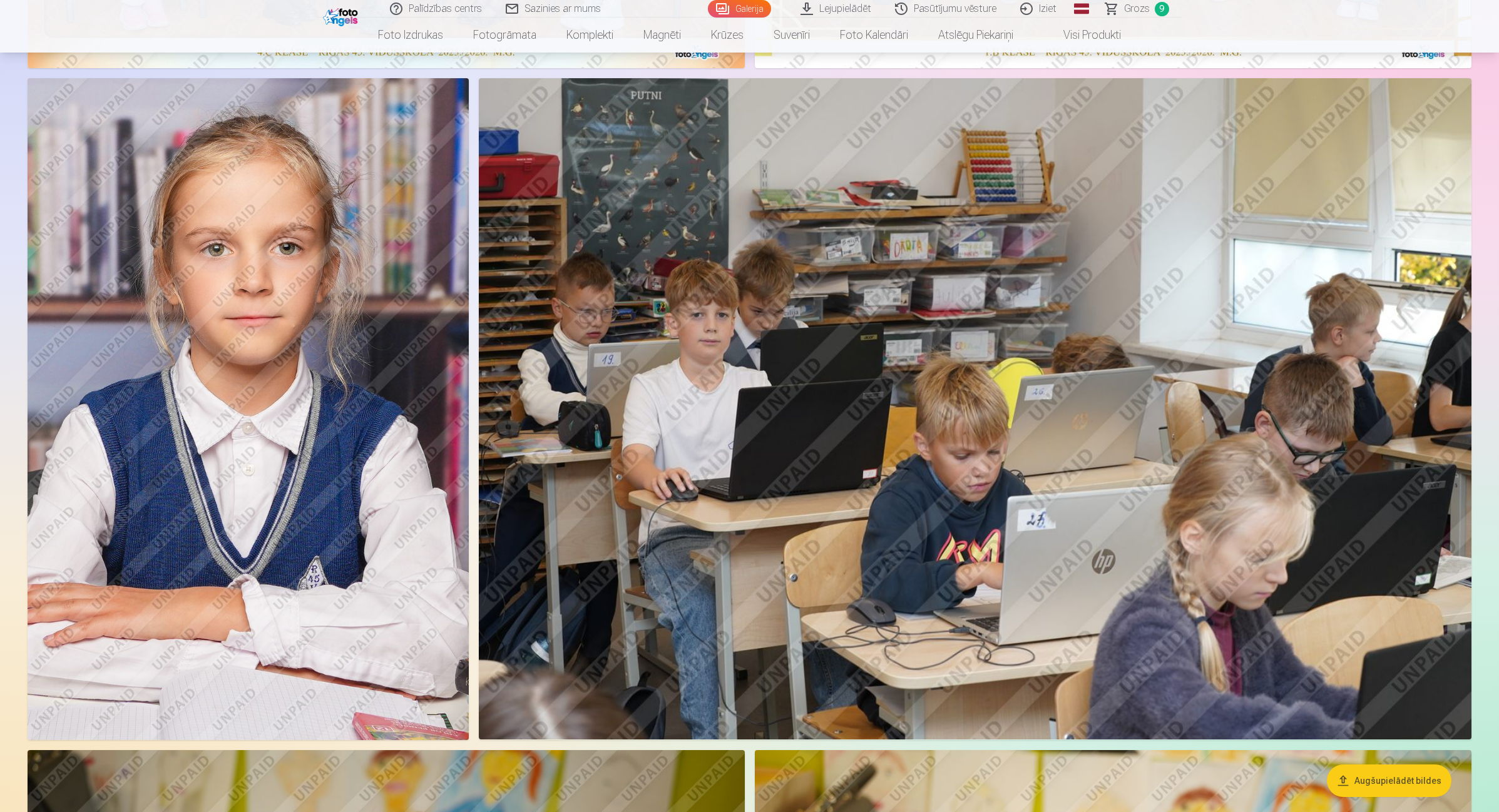
click at [1130, 8] on span "Grozs" at bounding box center [1137, 8] width 26 height 15
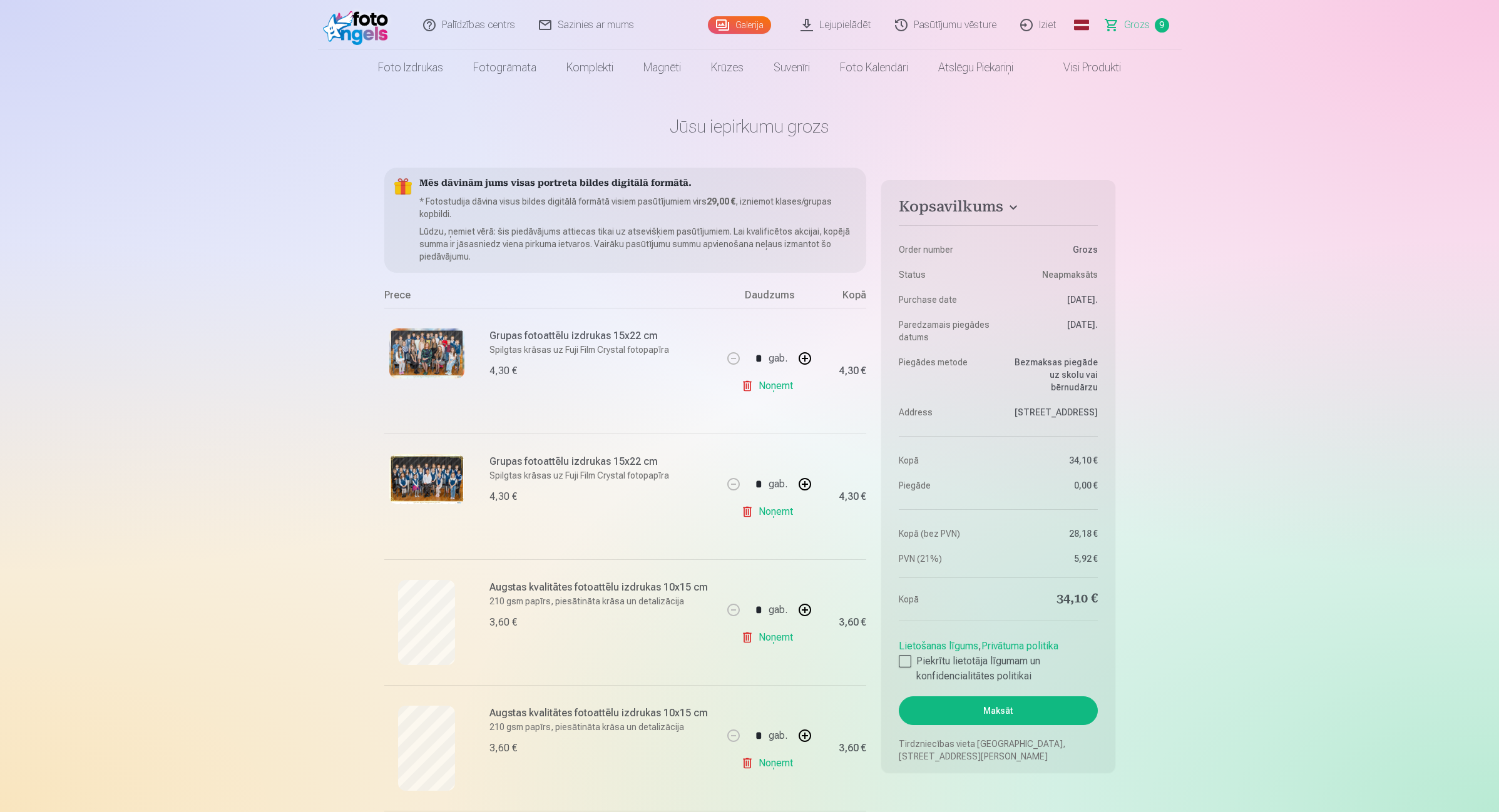
click at [740, 22] on link "Galerija" at bounding box center [739, 25] width 63 height 17
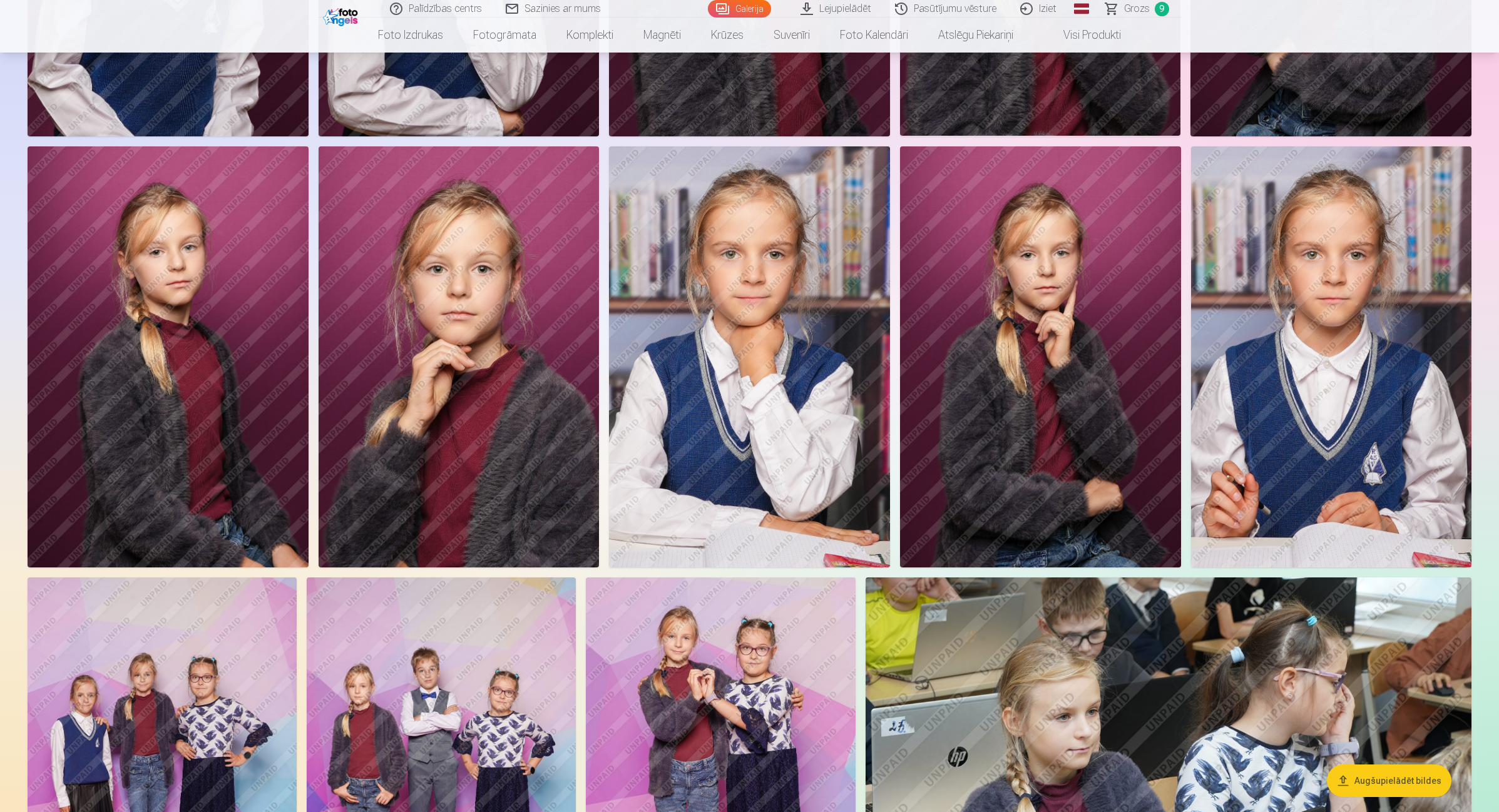
scroll to position [2503, 0]
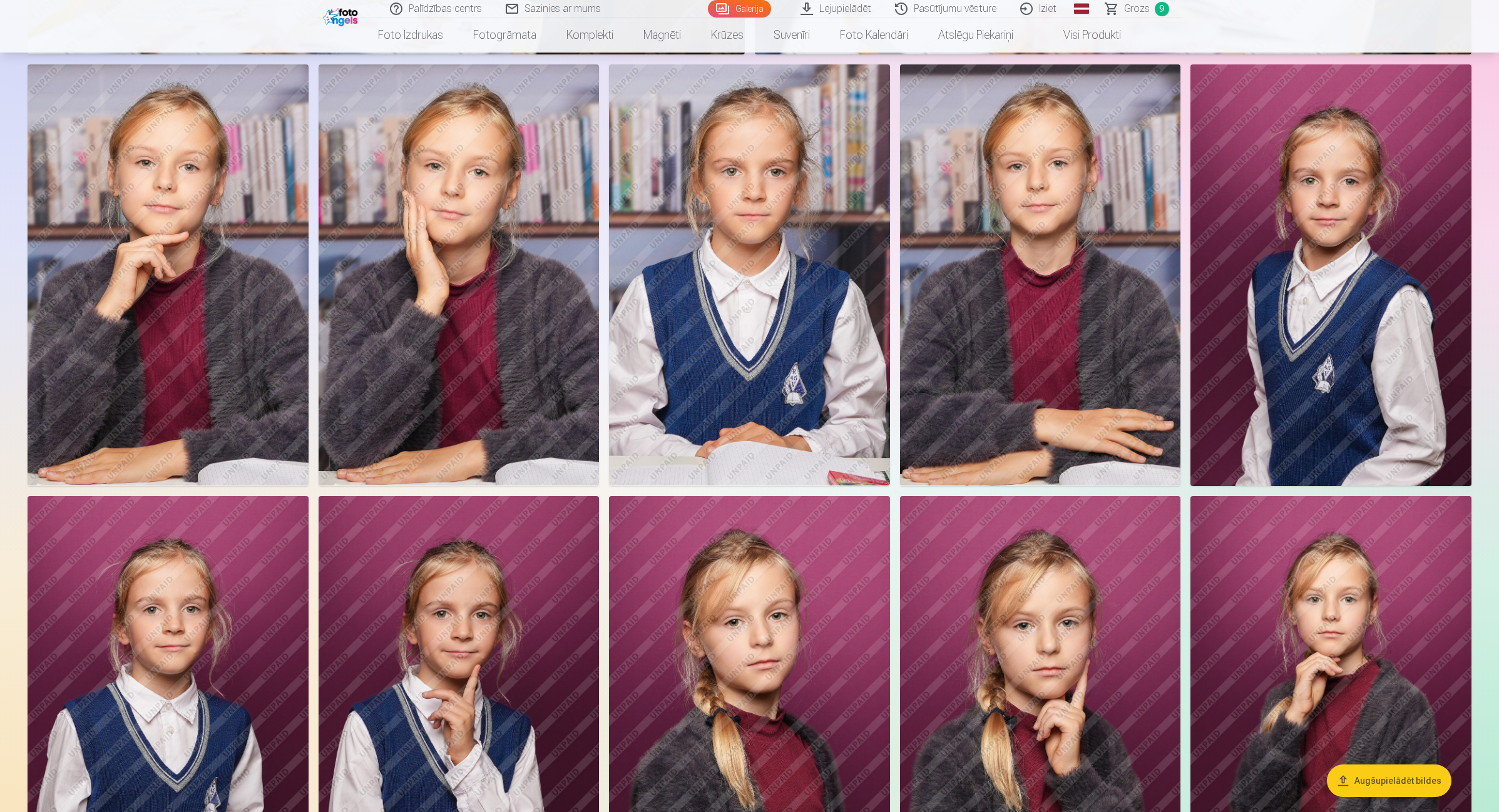
click at [1198, 320] on img at bounding box center [1331, 276] width 281 height 422
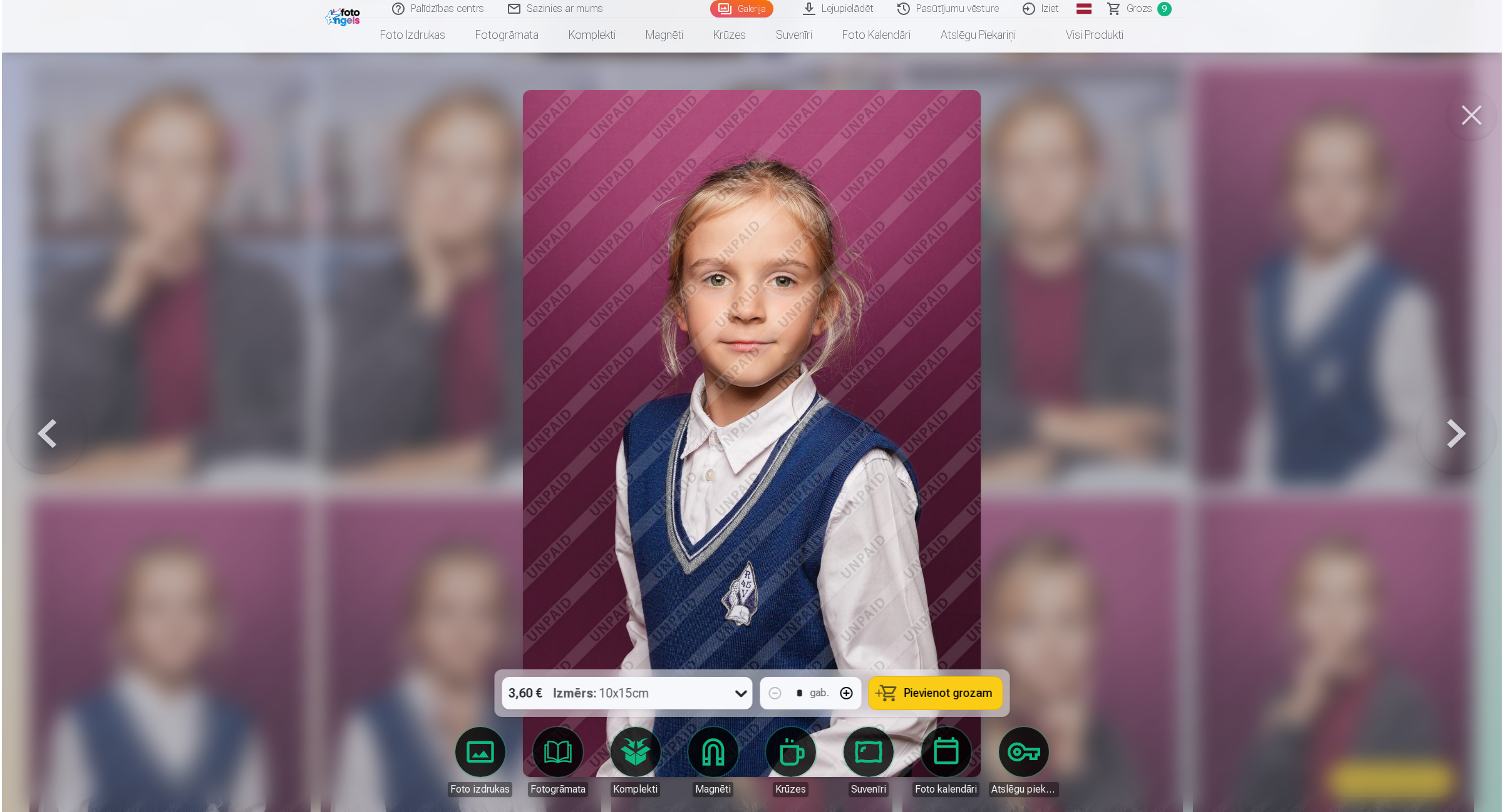
scroll to position [1723, 0]
click at [920, 650] on span "Pievienot grozam" at bounding box center [947, 693] width 88 height 11
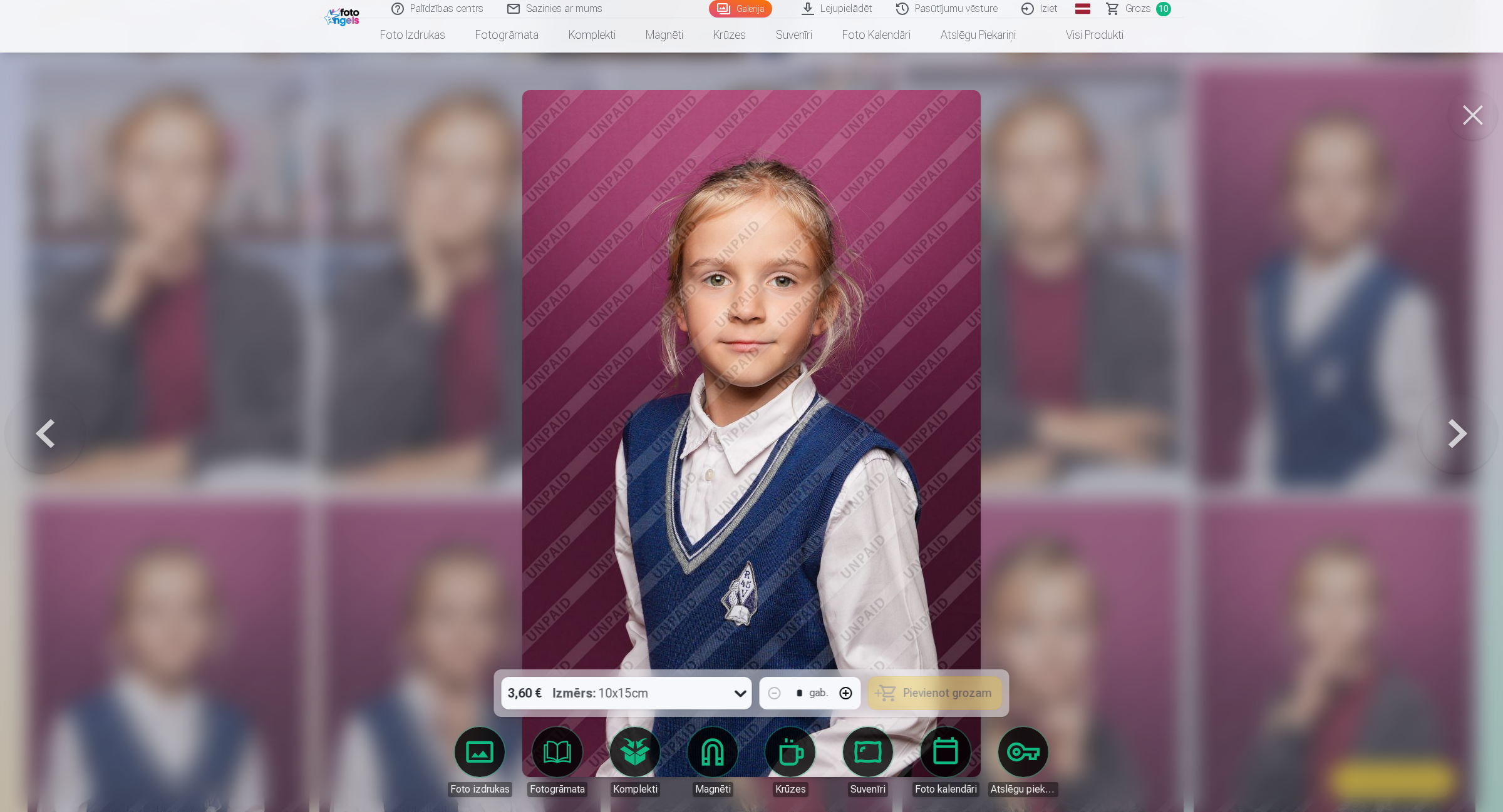
click at [1199, 418] on button at bounding box center [1457, 433] width 80 height 447
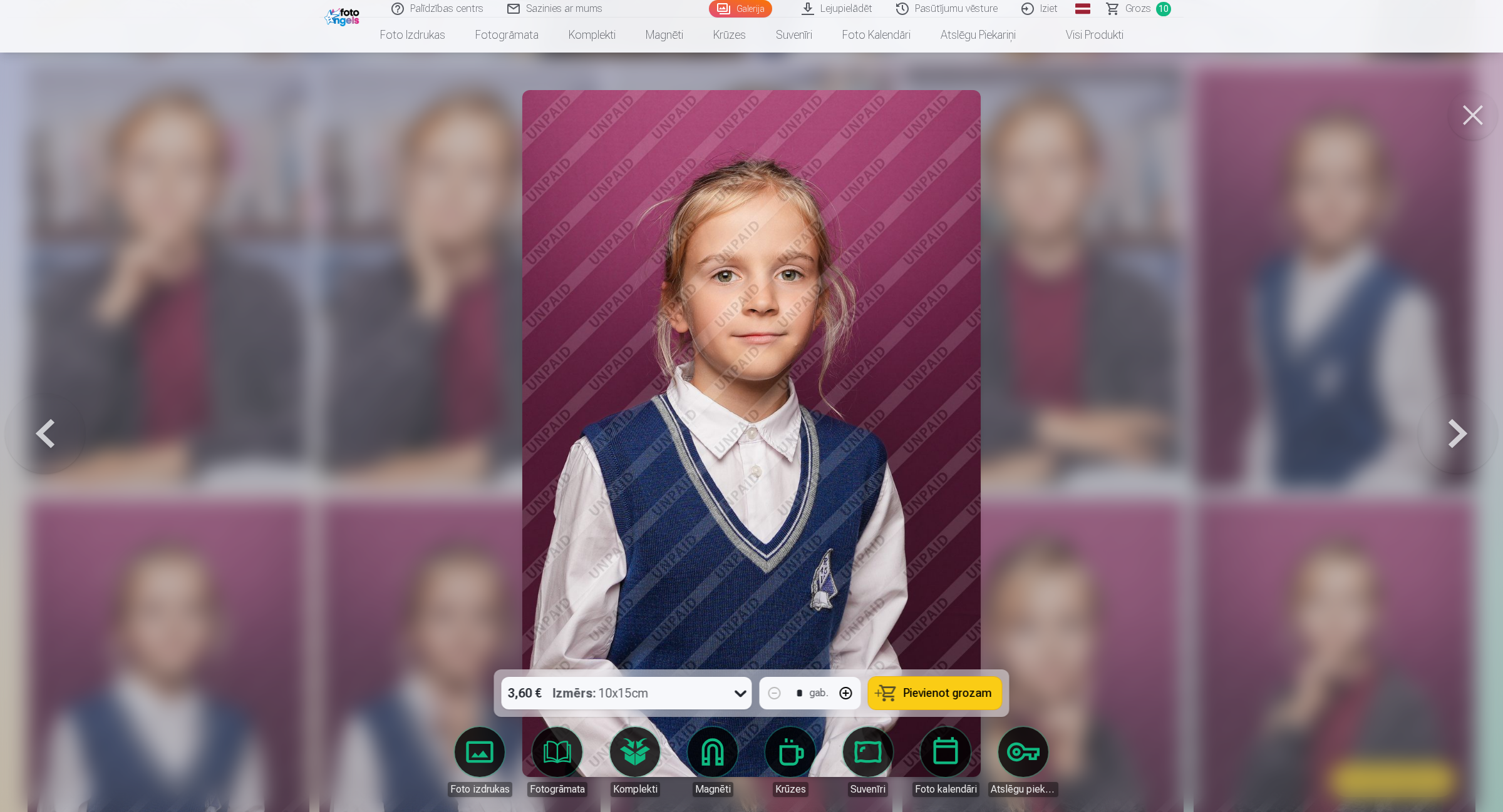
click at [1199, 418] on button at bounding box center [1457, 433] width 80 height 447
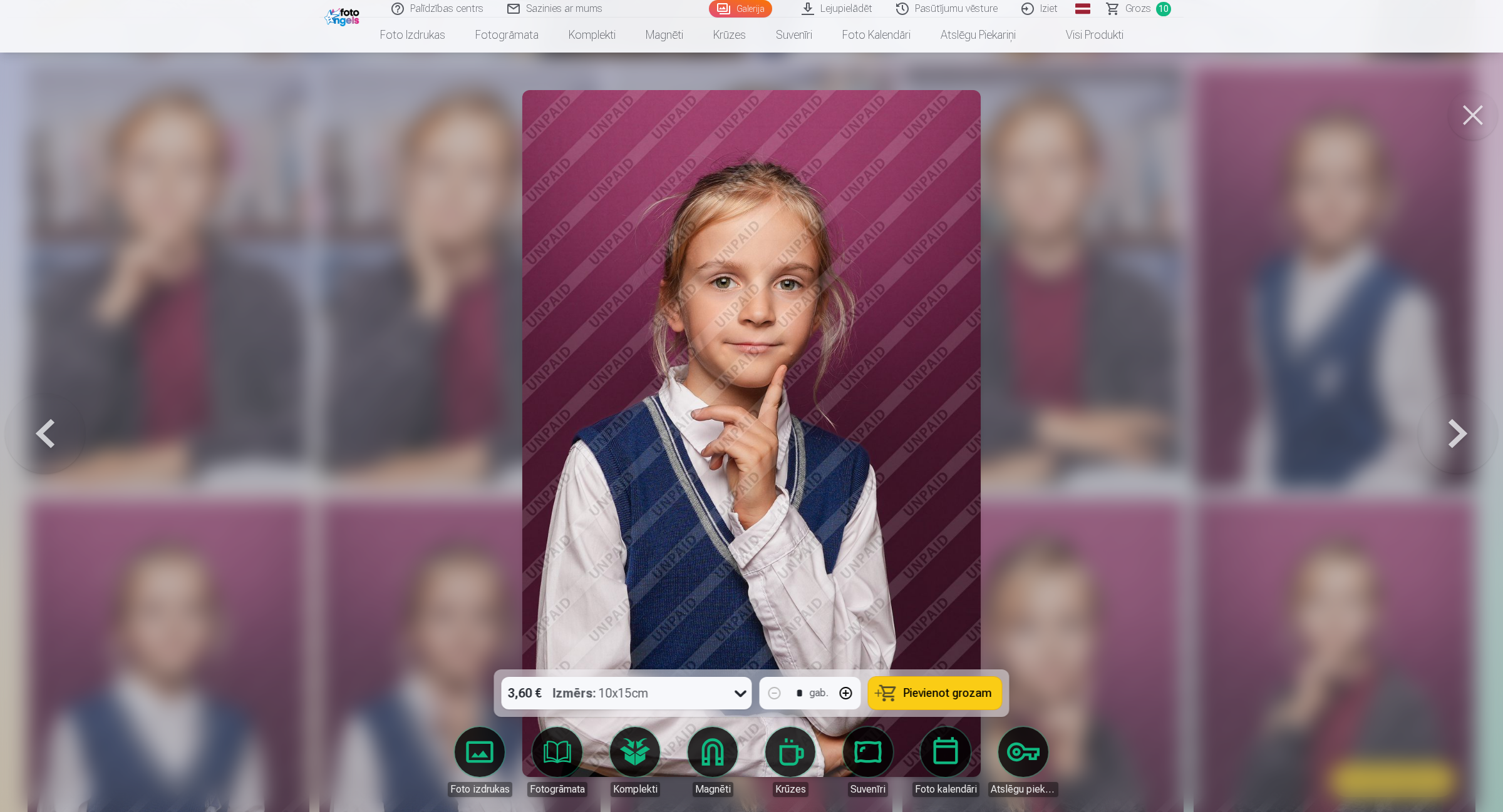
click at [1199, 418] on button at bounding box center [1457, 433] width 80 height 447
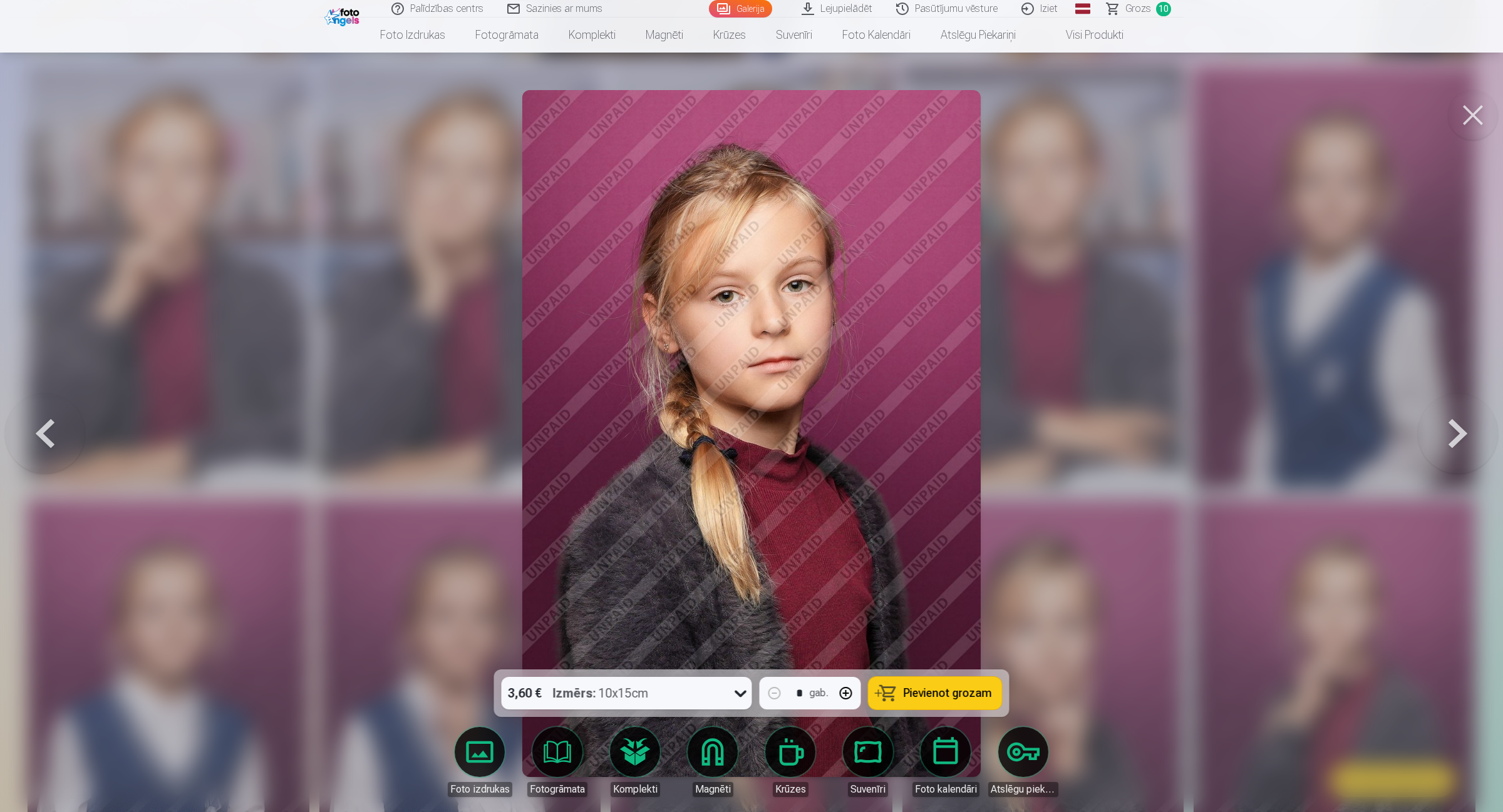
click at [1199, 418] on button at bounding box center [1457, 433] width 80 height 447
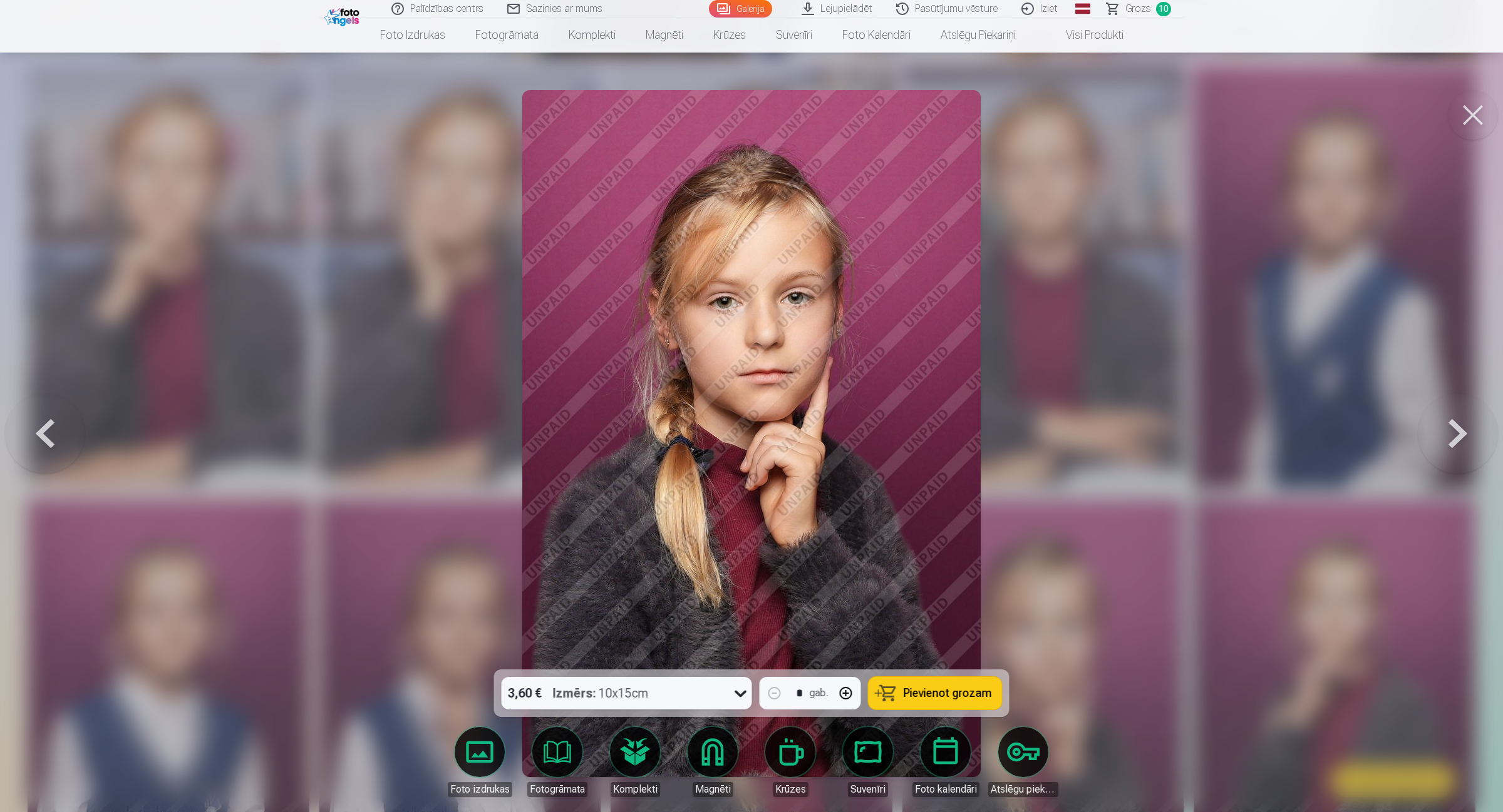
click at [1199, 418] on button at bounding box center [1457, 433] width 80 height 447
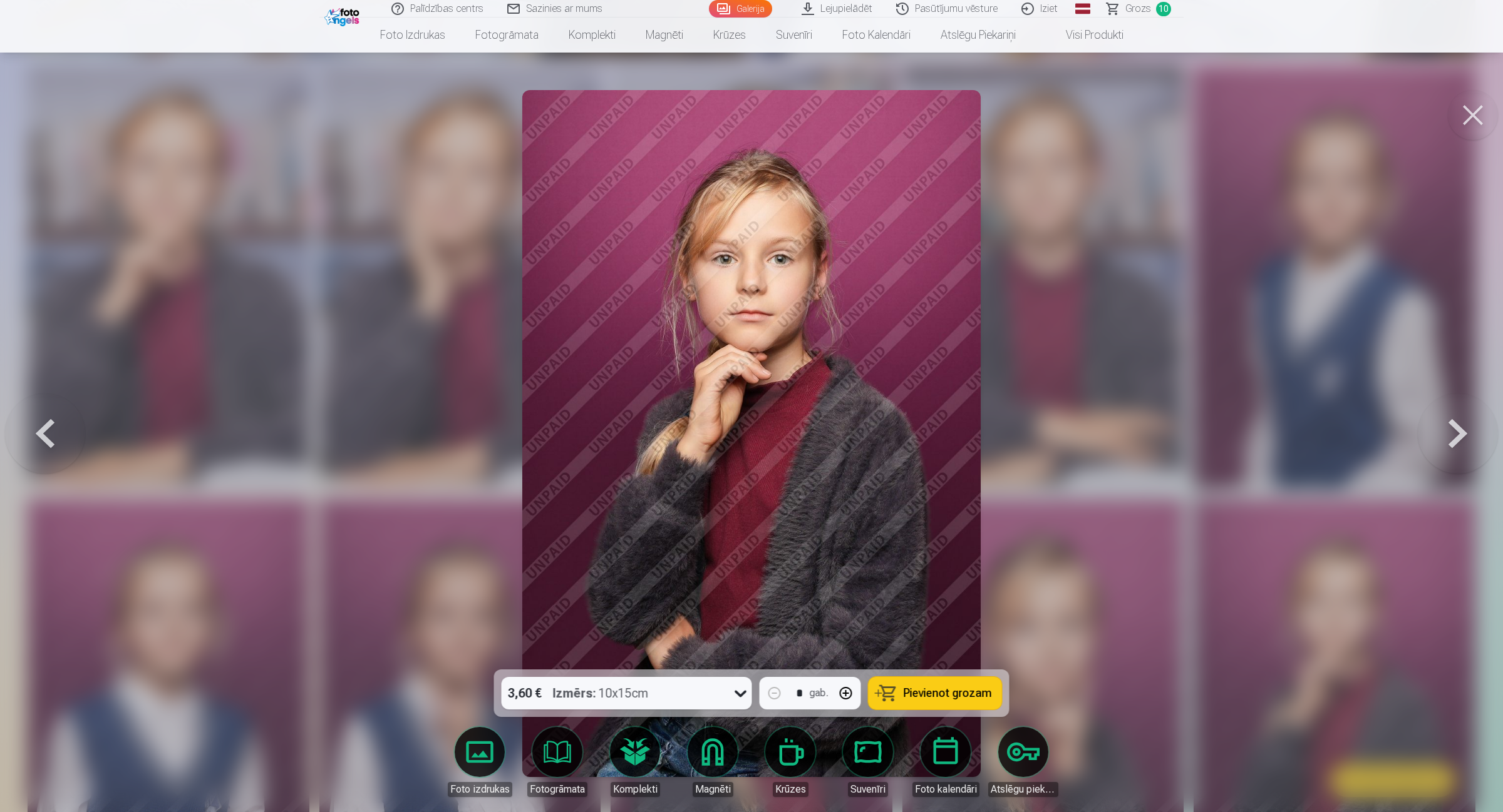
click at [1199, 418] on button at bounding box center [1457, 433] width 80 height 447
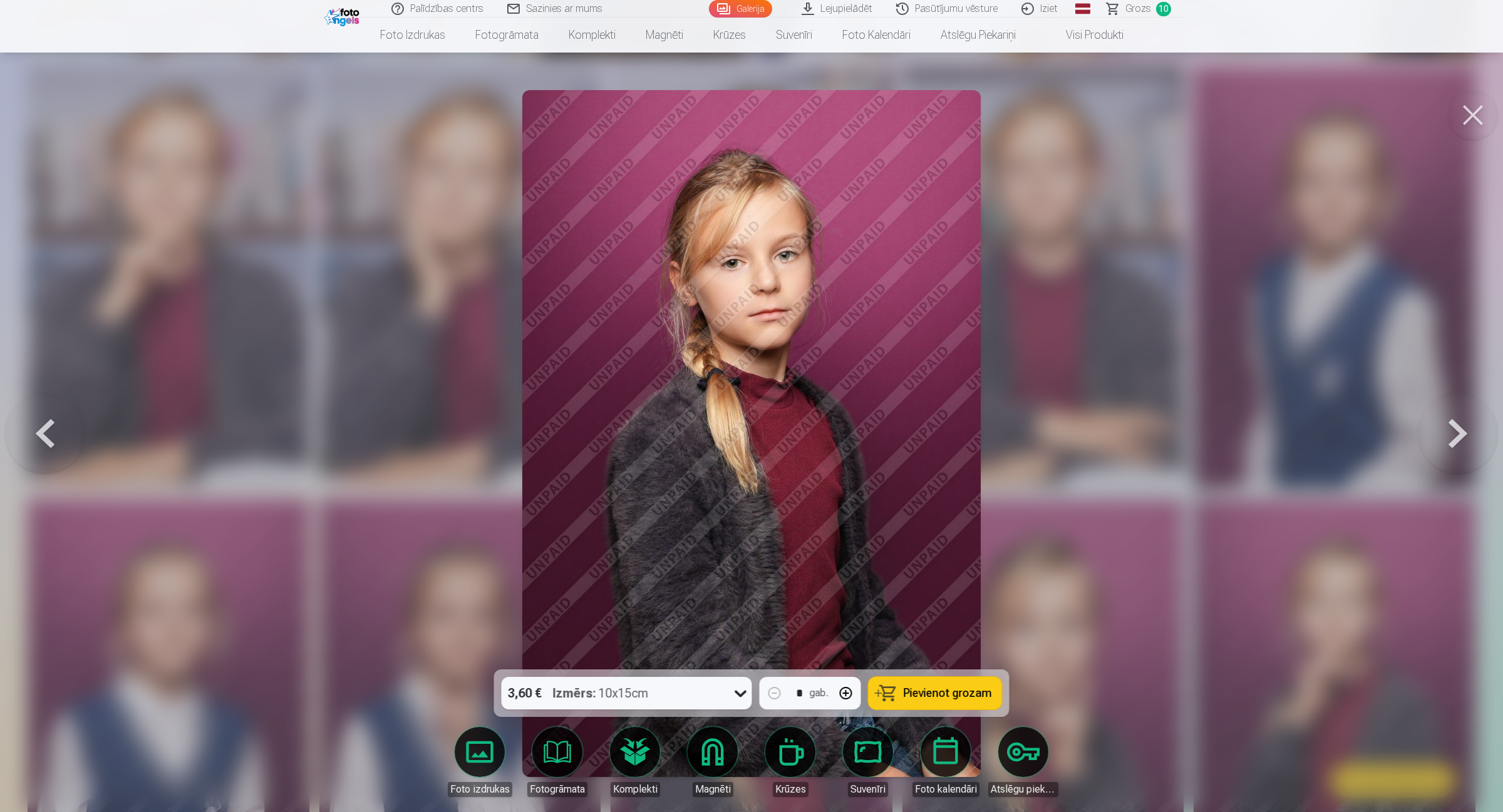
click at [1199, 418] on button at bounding box center [1457, 433] width 80 height 447
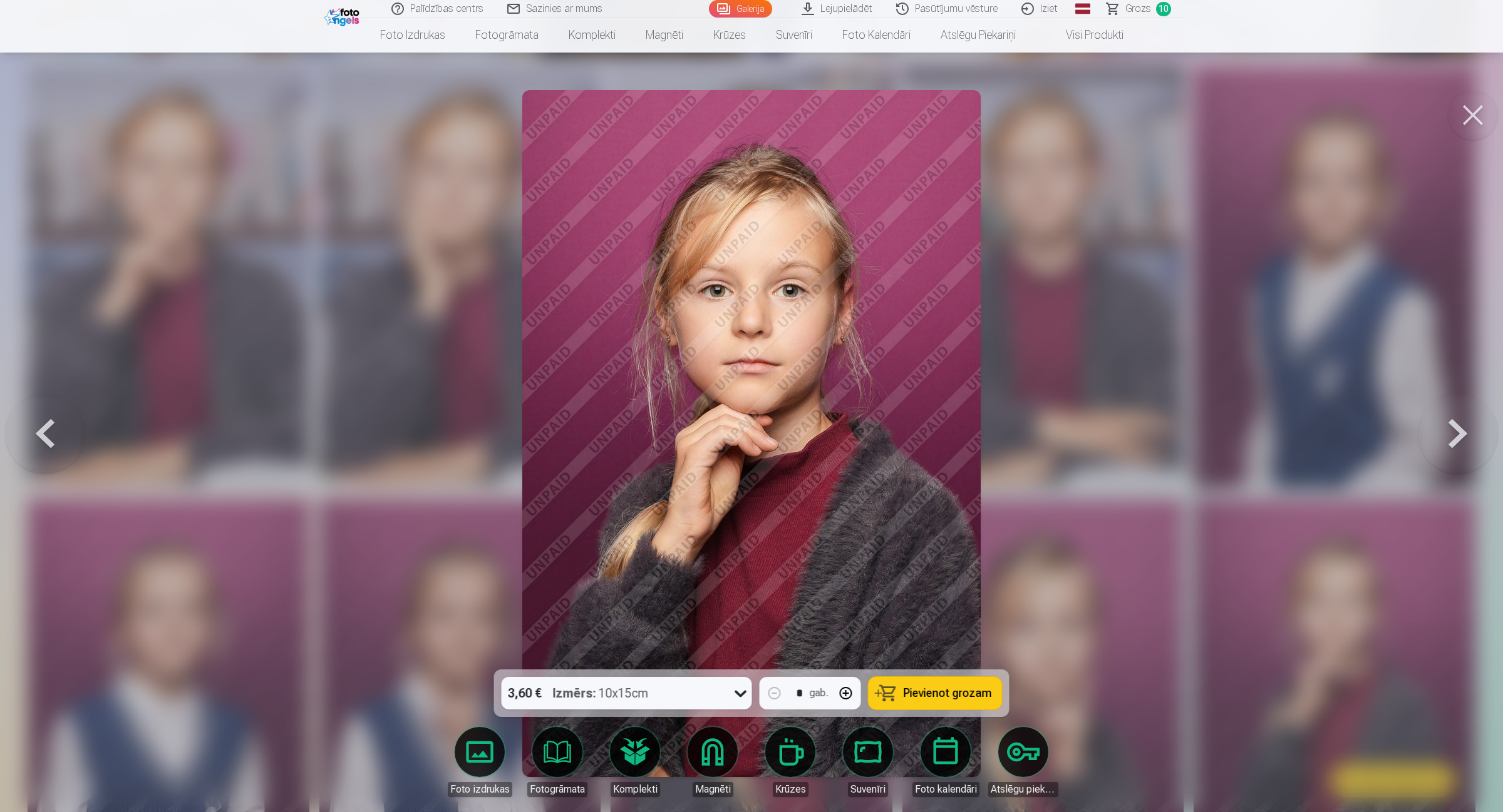
click at [1199, 418] on button at bounding box center [1457, 433] width 80 height 447
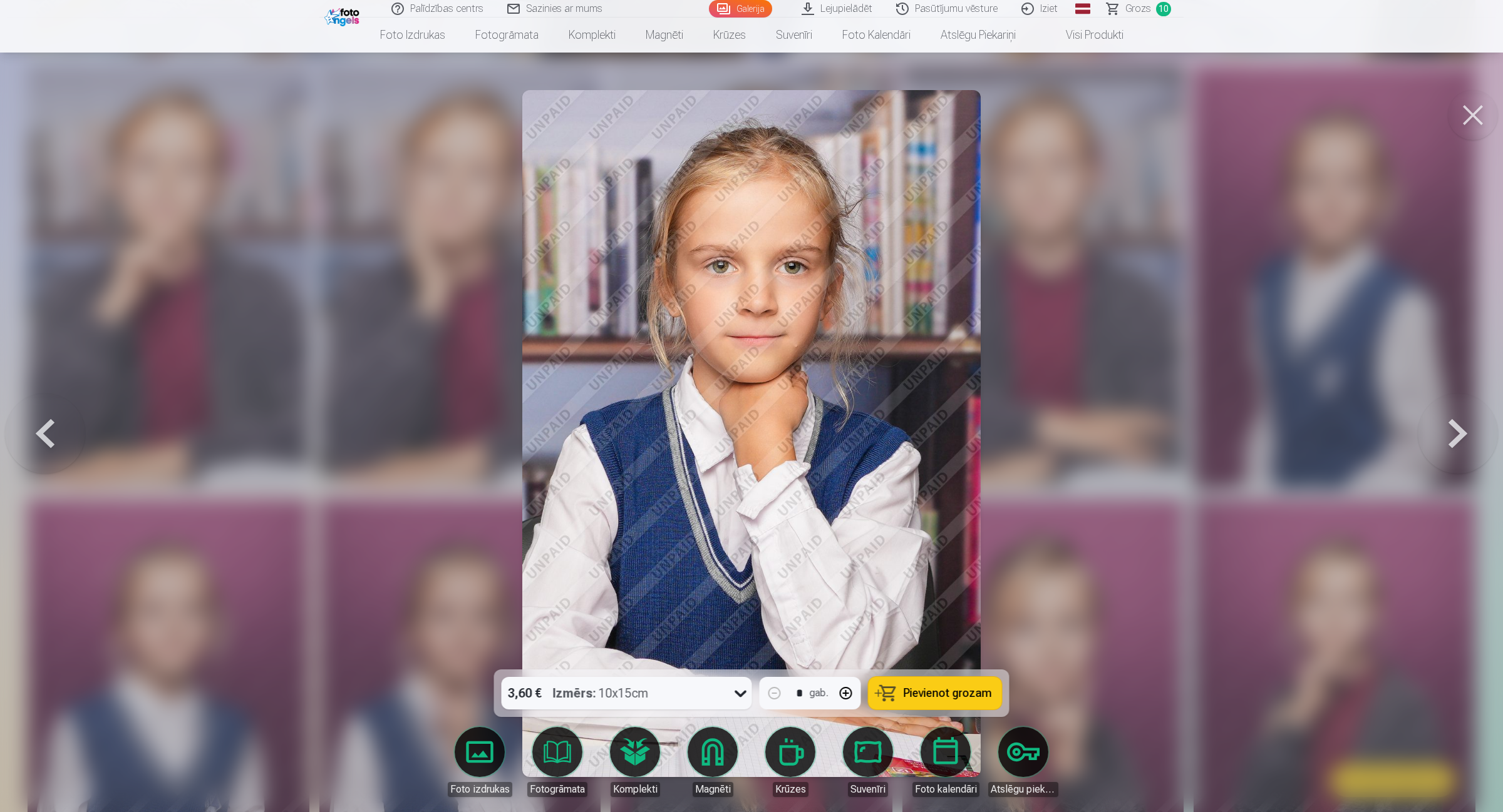
click at [1199, 418] on button at bounding box center [1457, 433] width 80 height 447
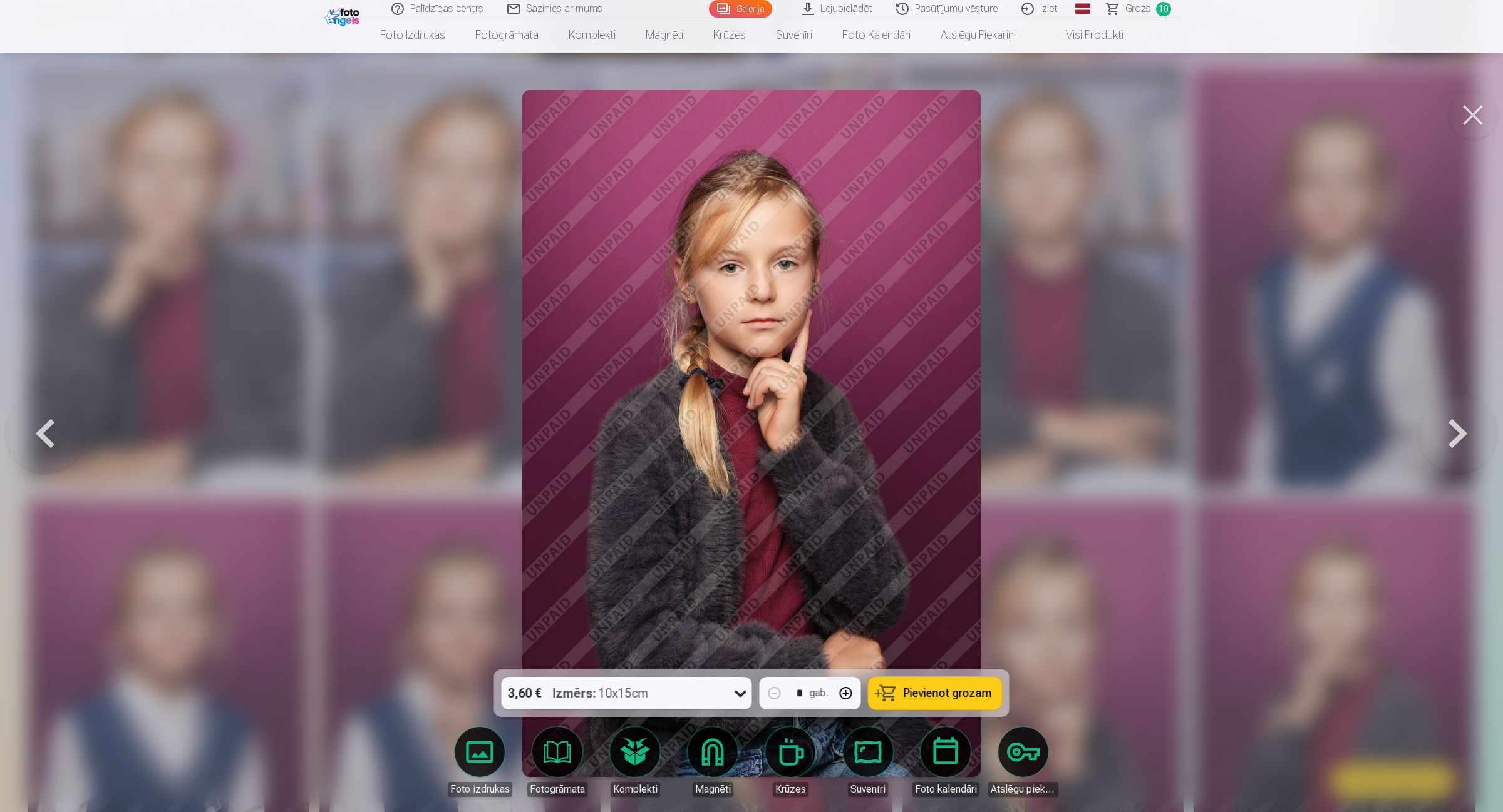
click at [1199, 418] on button at bounding box center [1457, 433] width 80 height 447
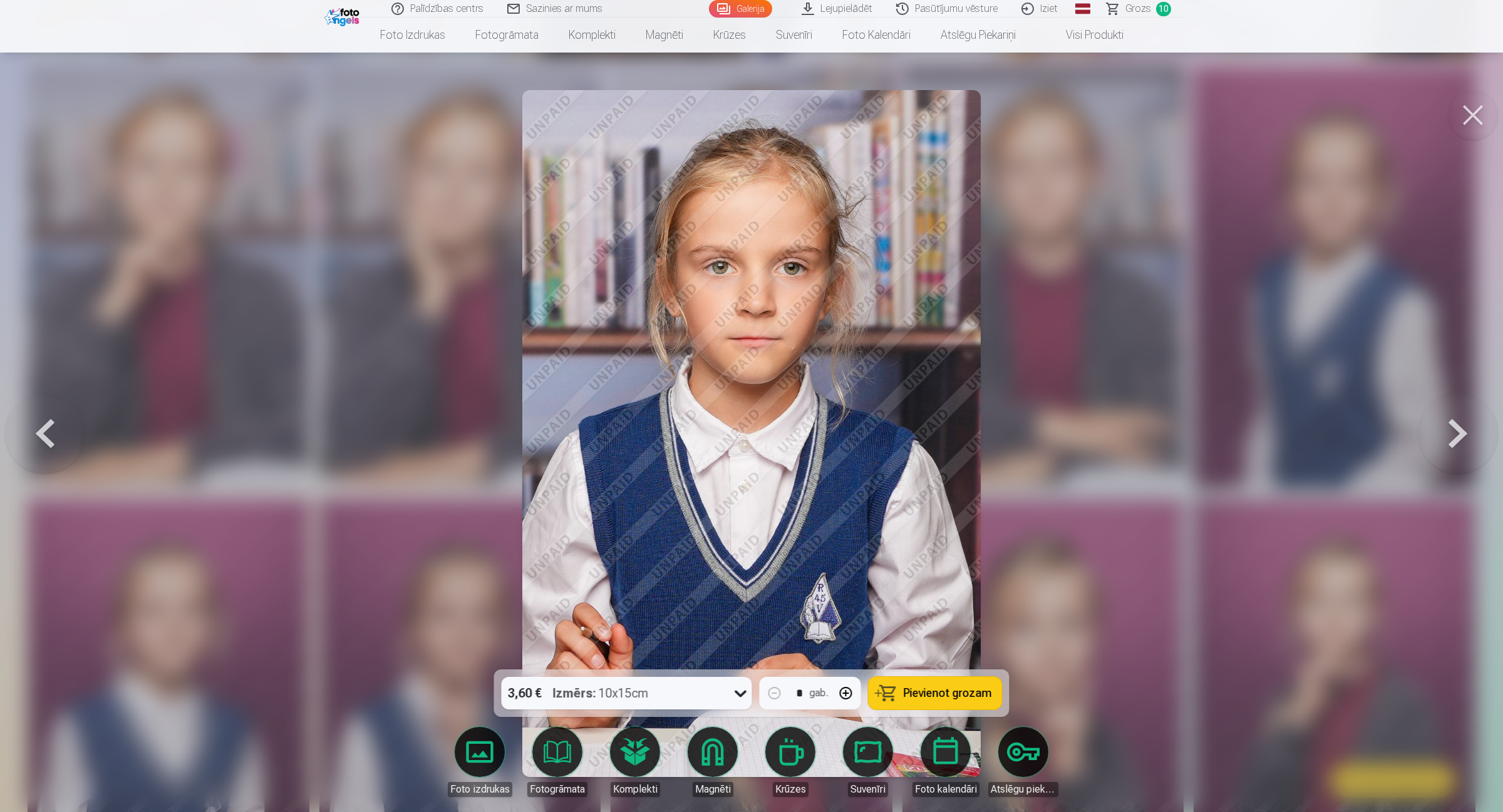
click at [1199, 442] on button at bounding box center [1457, 433] width 80 height 447
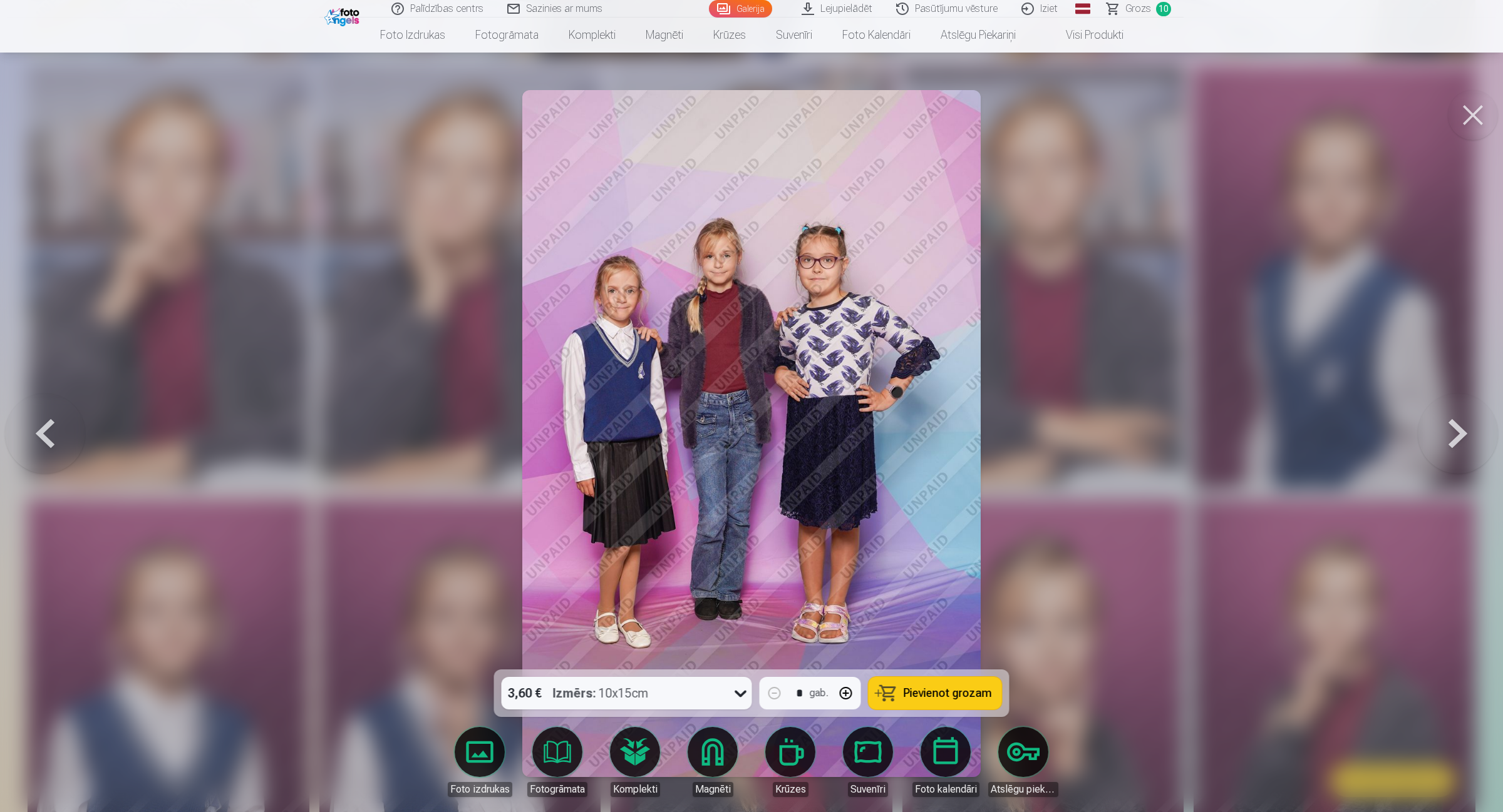
click at [1199, 432] on button at bounding box center [1457, 433] width 80 height 447
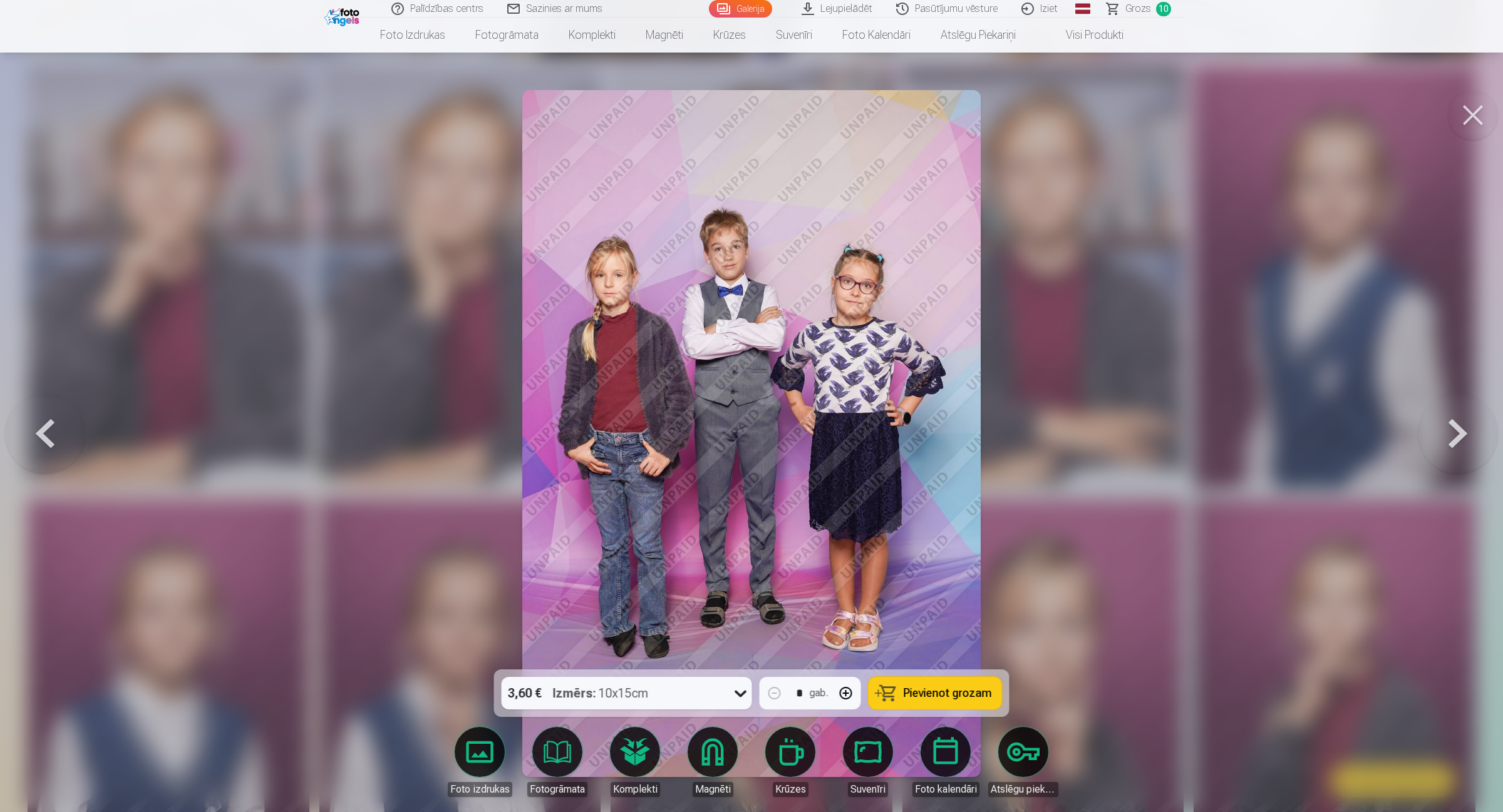
click at [1199, 430] on button at bounding box center [1457, 433] width 80 height 447
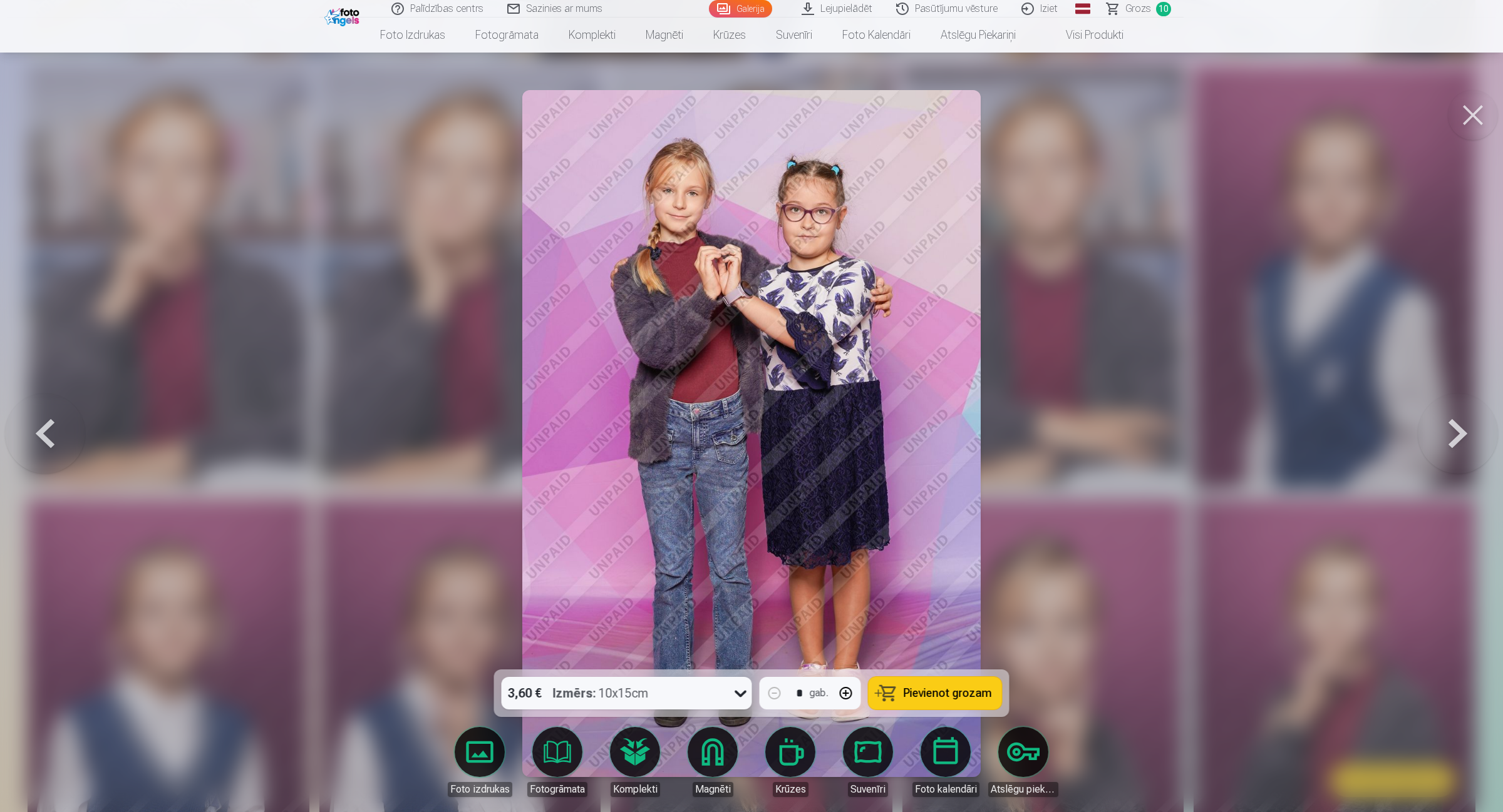
click at [1199, 430] on button at bounding box center [1457, 433] width 80 height 447
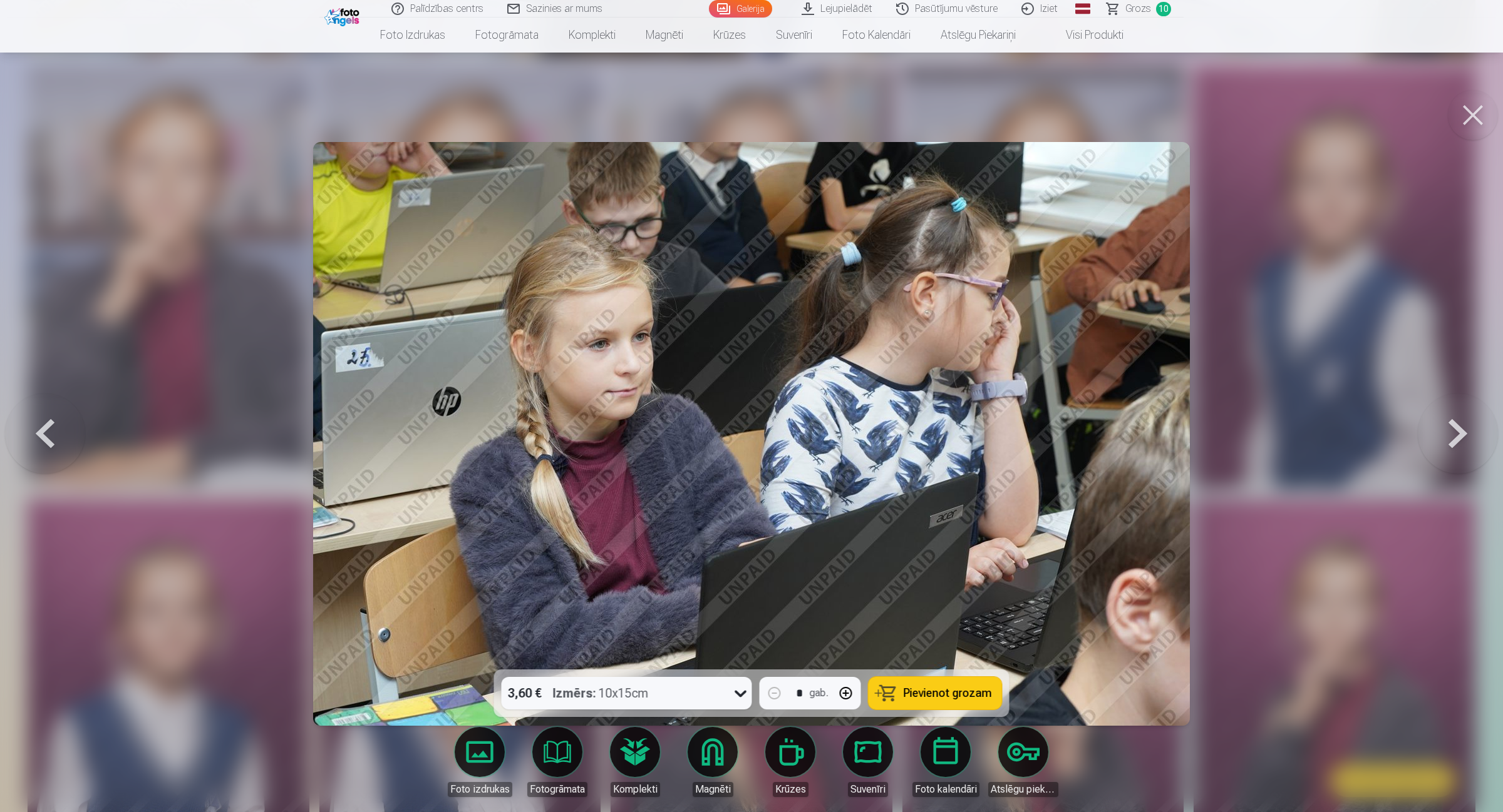
click at [1199, 430] on button at bounding box center [1457, 433] width 80 height 447
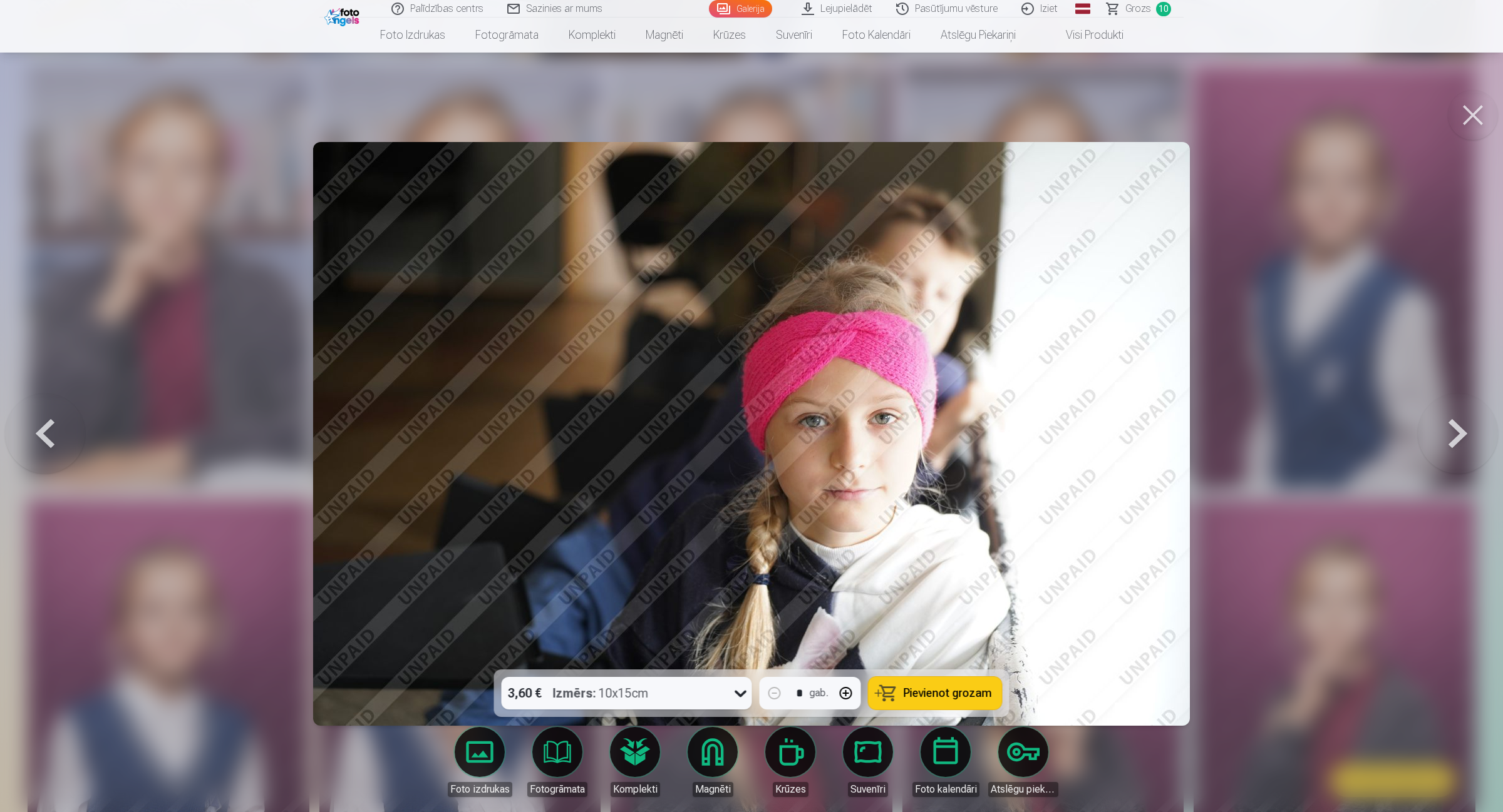
click at [1199, 430] on button at bounding box center [1457, 433] width 80 height 447
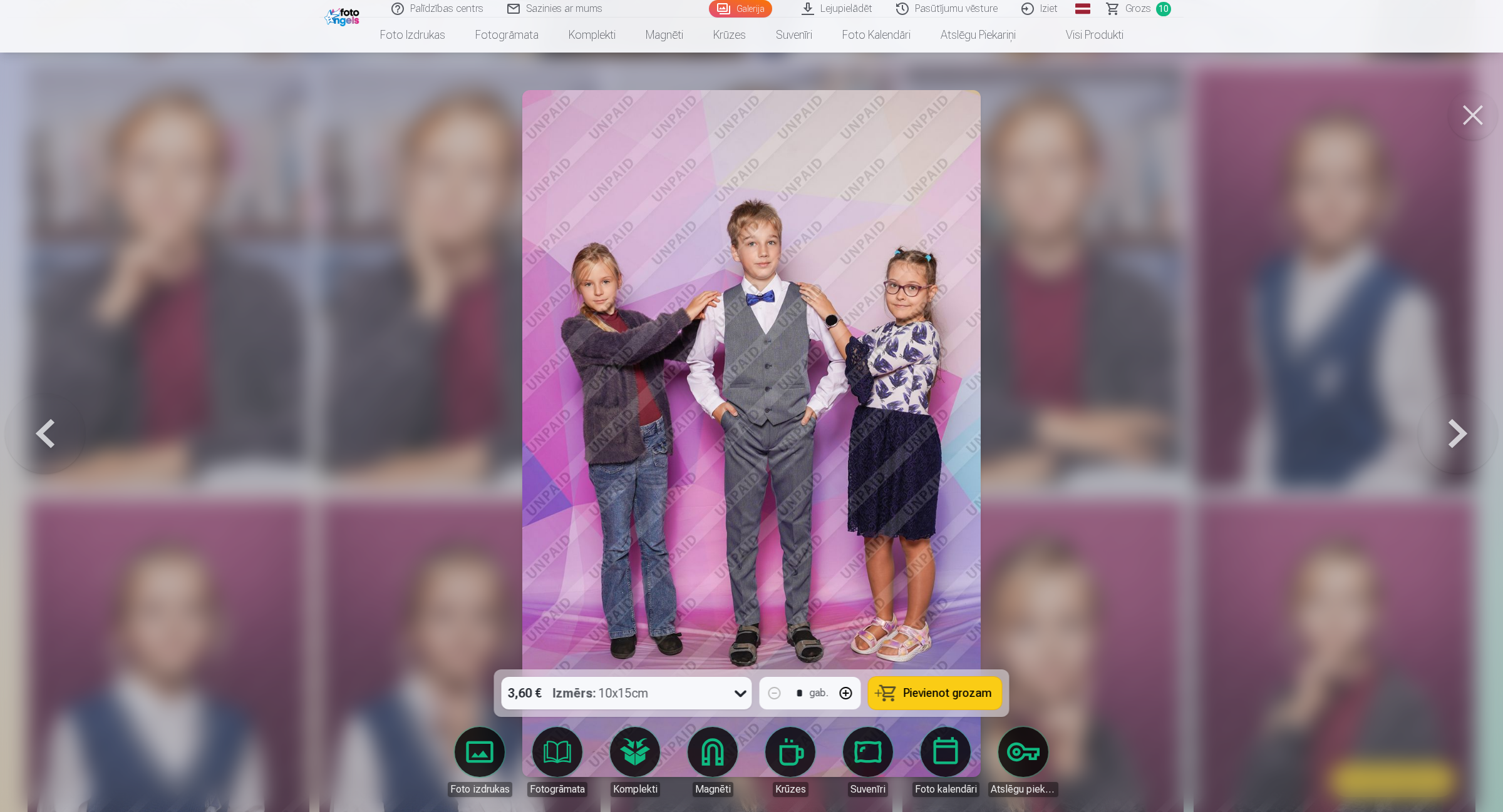
click at [51, 435] on button at bounding box center [45, 433] width 80 height 447
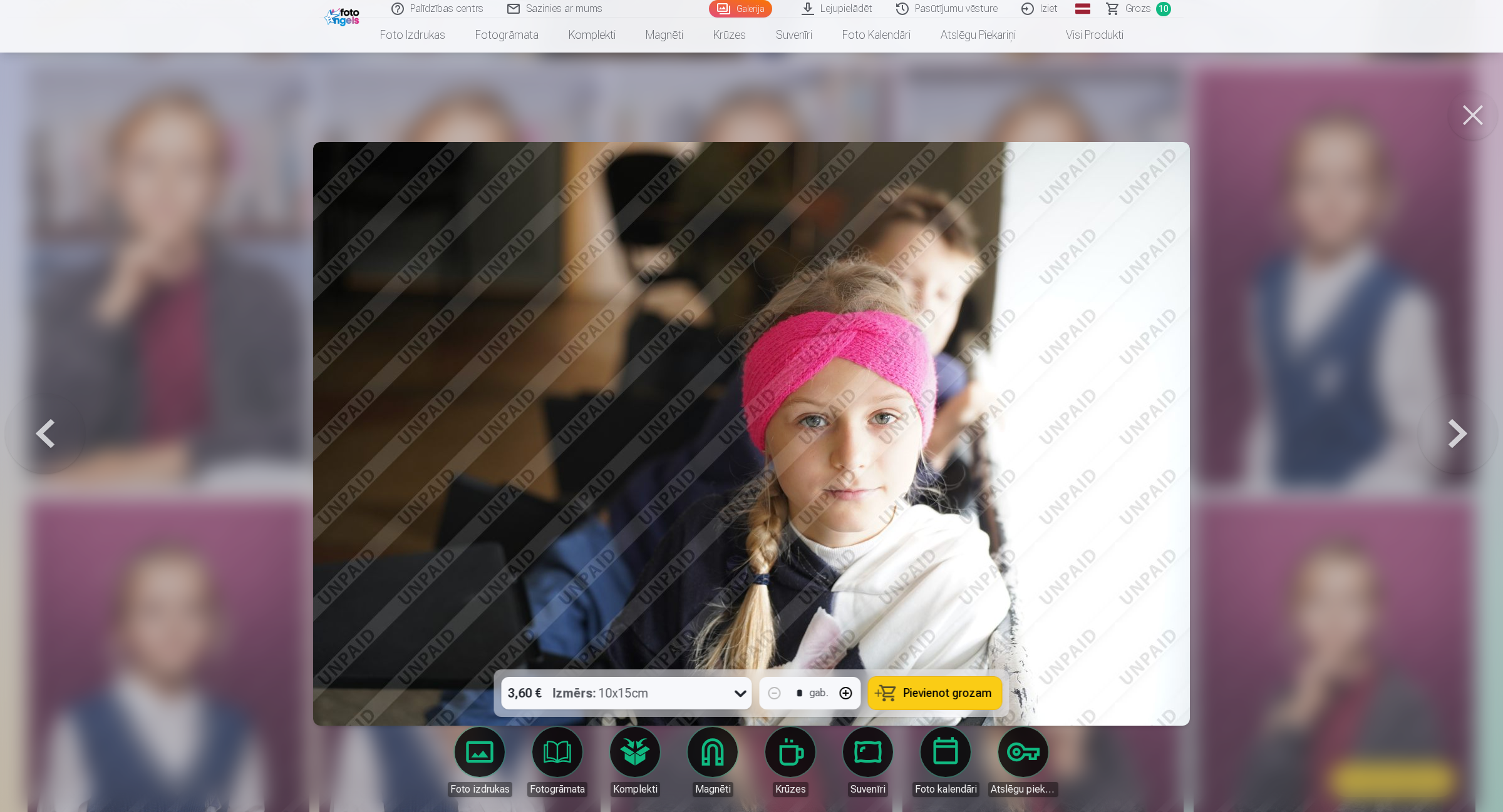
click at [1199, 422] on button at bounding box center [1457, 433] width 80 height 447
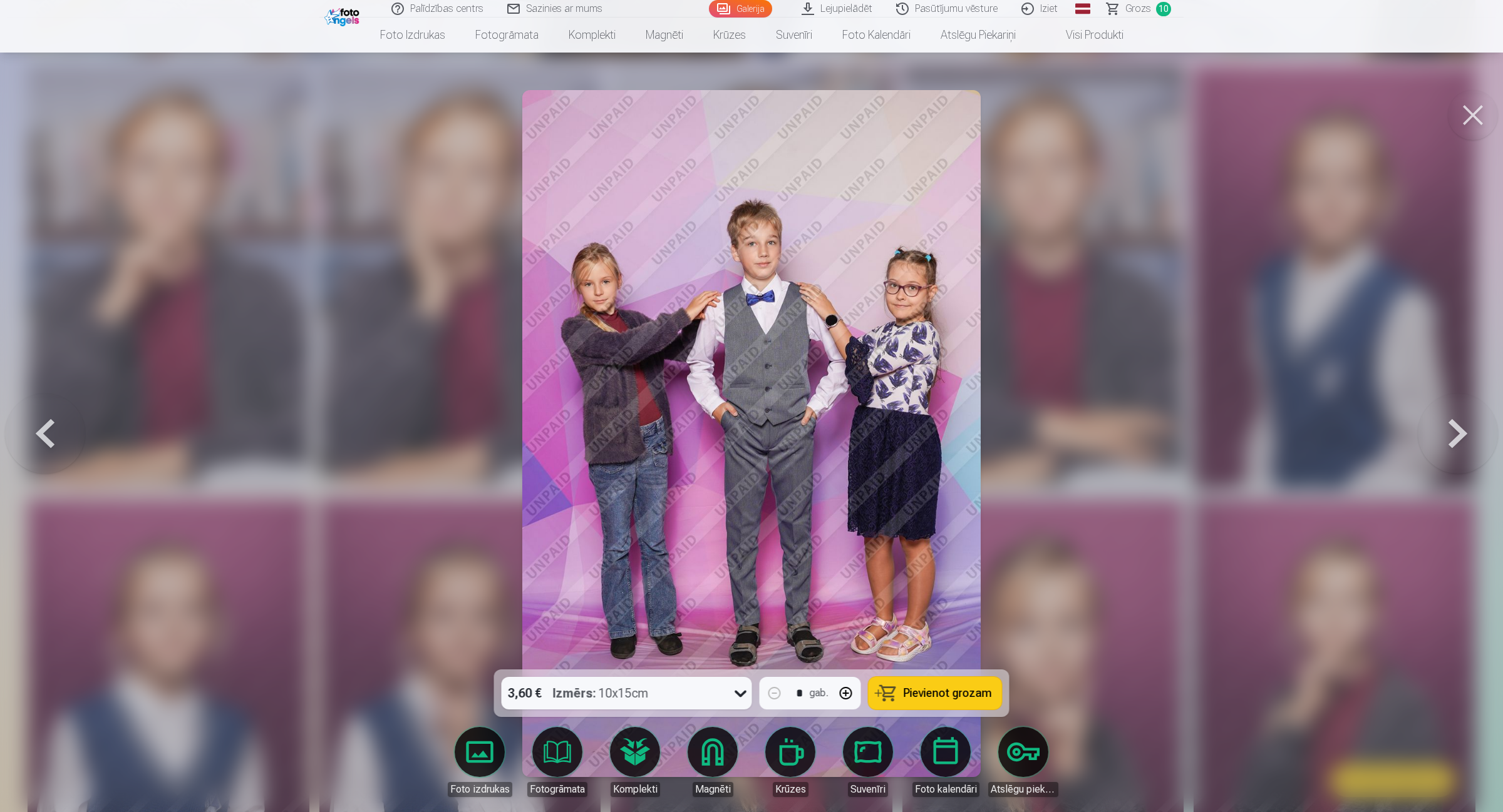
click at [1199, 422] on button at bounding box center [1457, 433] width 80 height 447
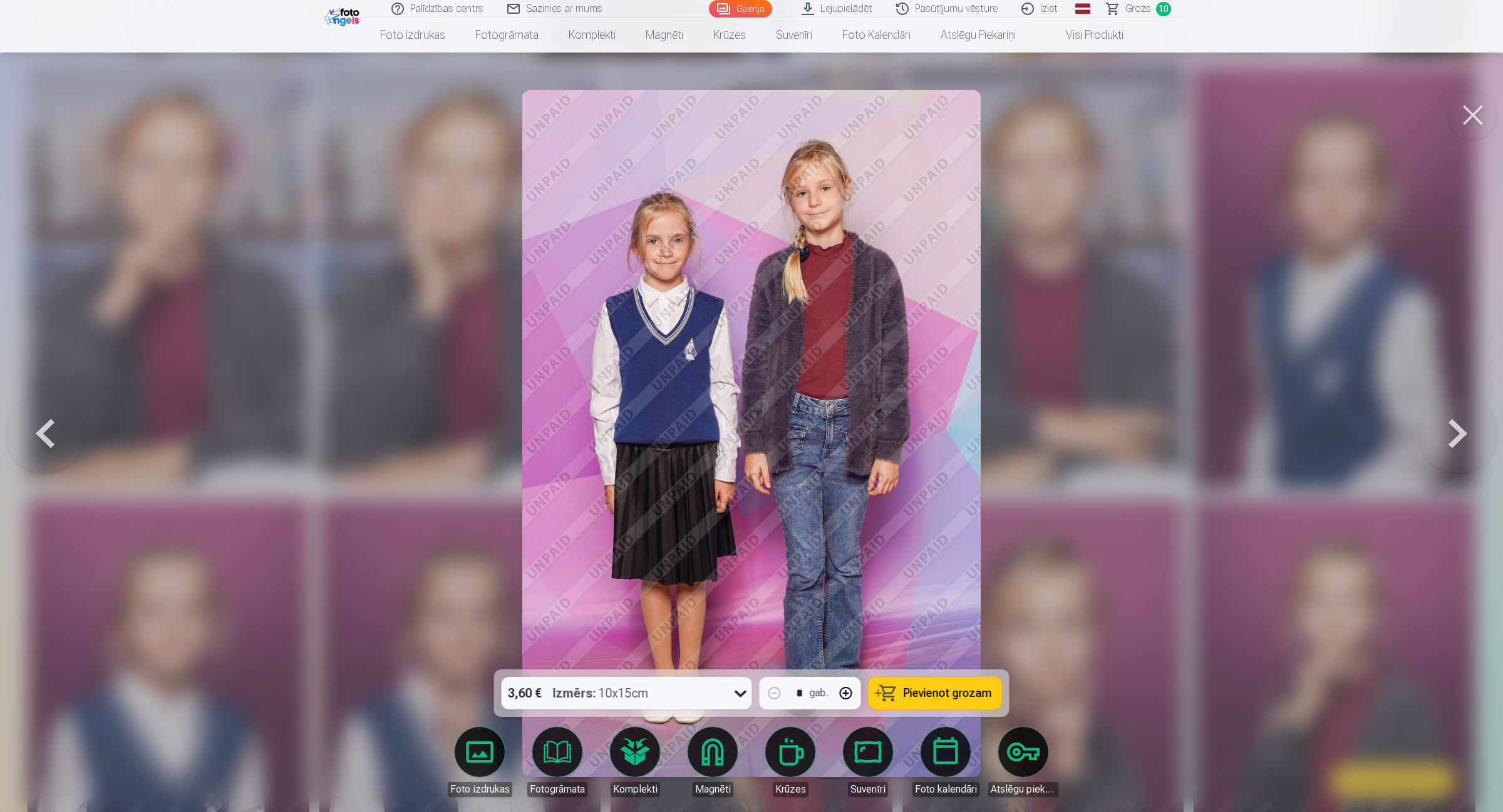
click at [1199, 422] on button at bounding box center [1457, 433] width 80 height 447
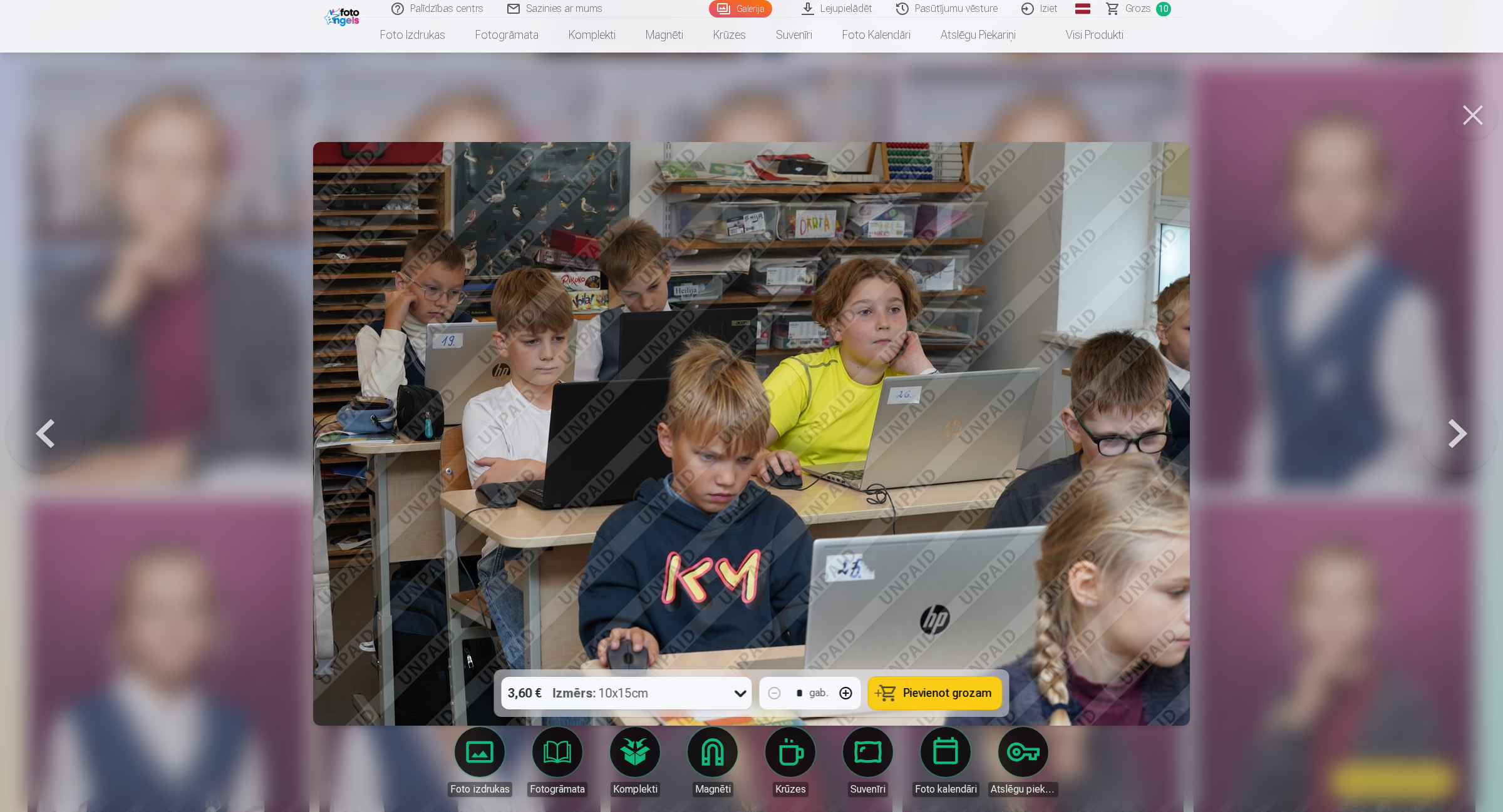
click at [1199, 422] on button at bounding box center [1457, 433] width 80 height 447
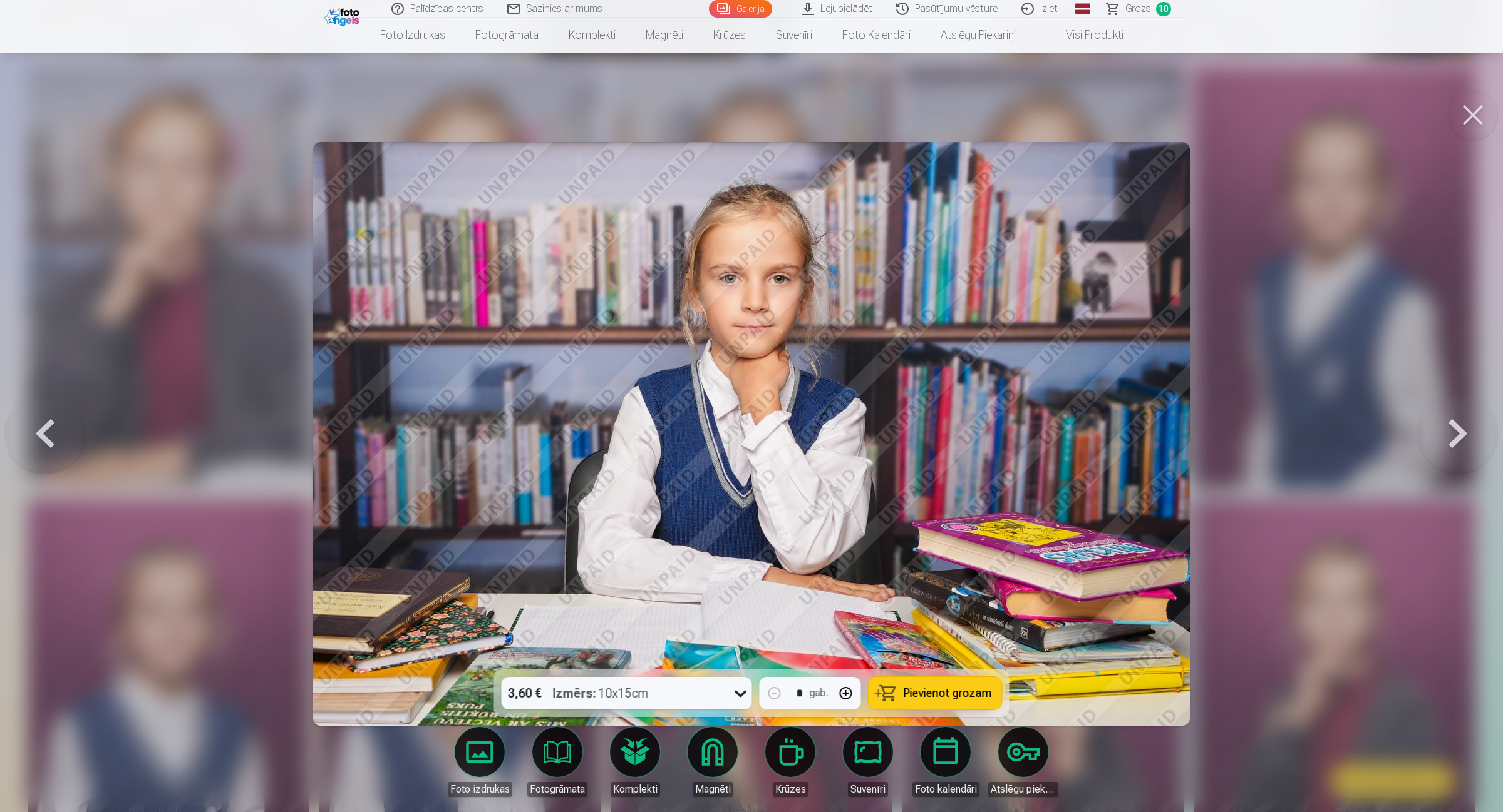
click at [1199, 422] on button at bounding box center [1457, 433] width 80 height 447
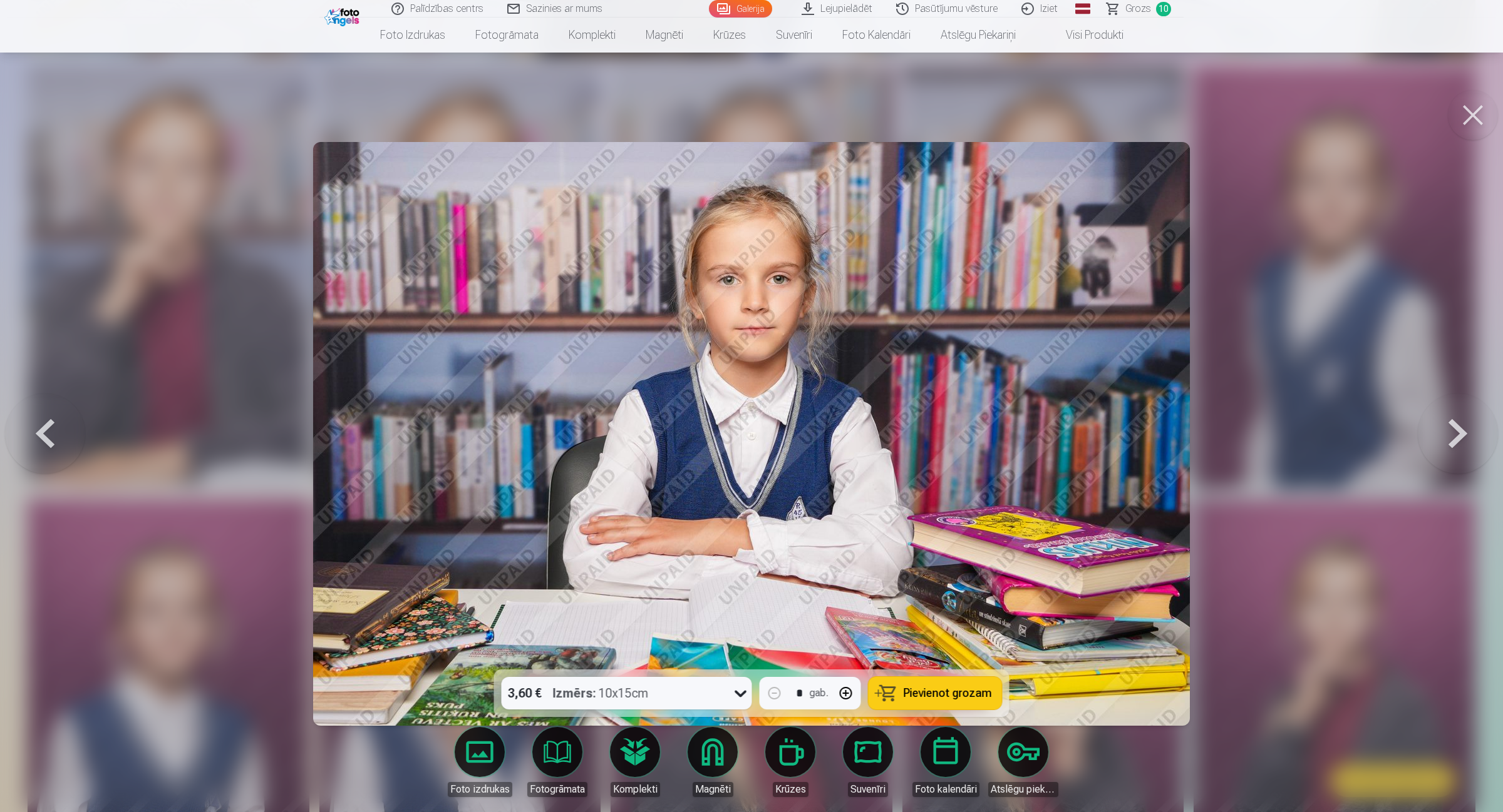
click at [1199, 422] on button at bounding box center [1457, 433] width 80 height 447
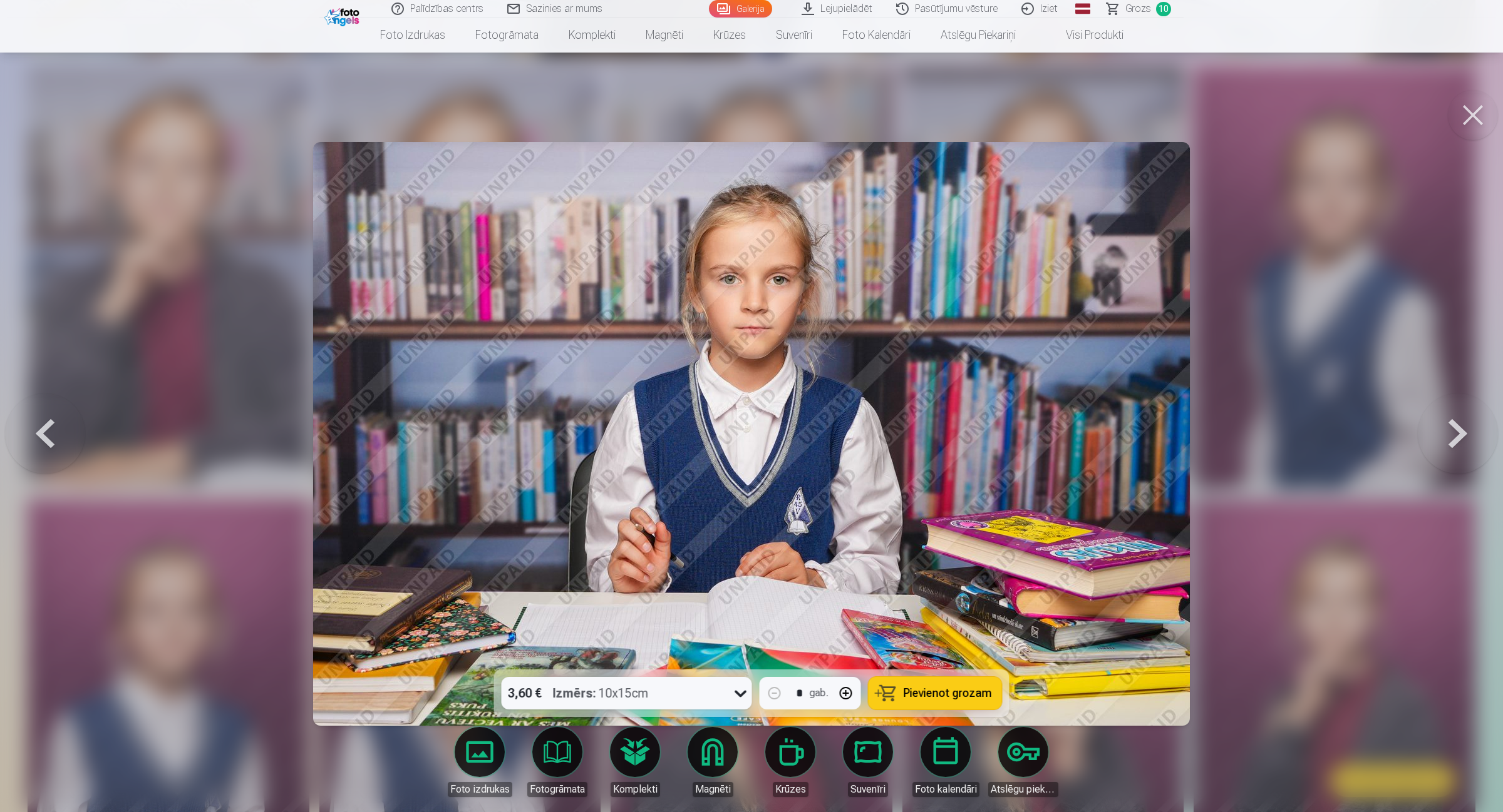
click at [1199, 422] on button at bounding box center [1457, 433] width 80 height 447
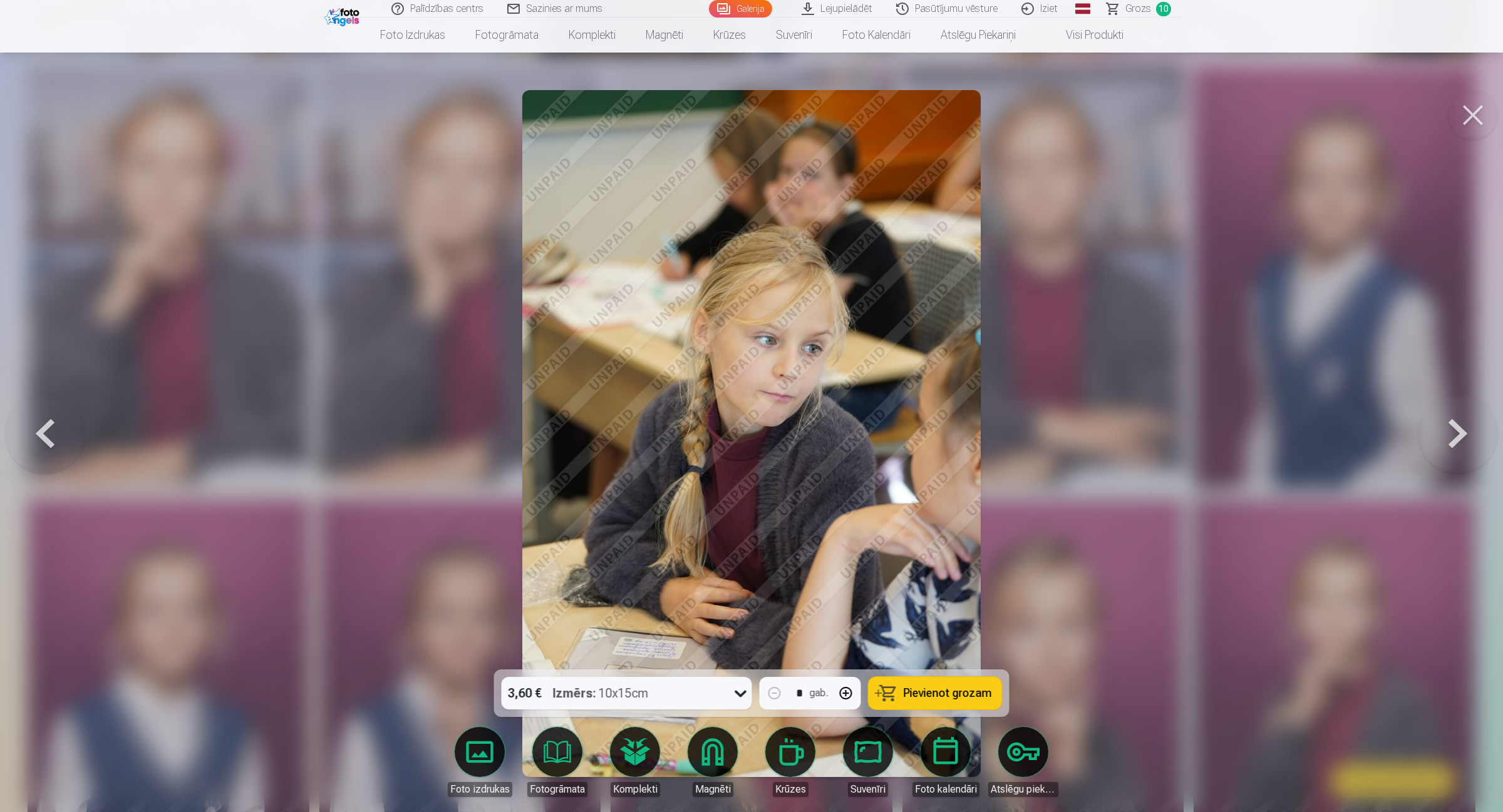
click at [1199, 422] on button at bounding box center [1457, 433] width 80 height 447
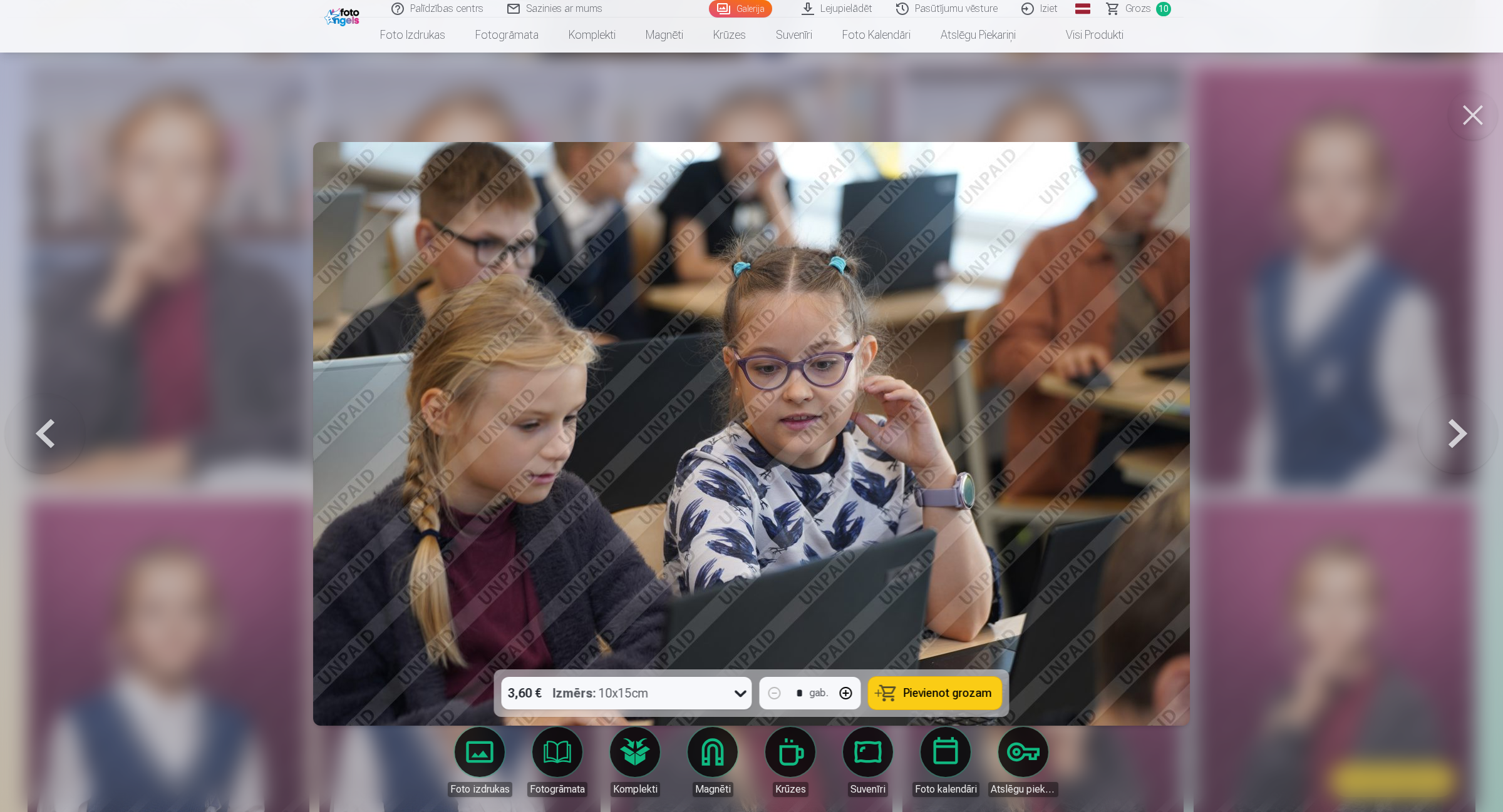
click at [1199, 422] on button at bounding box center [1457, 433] width 80 height 447
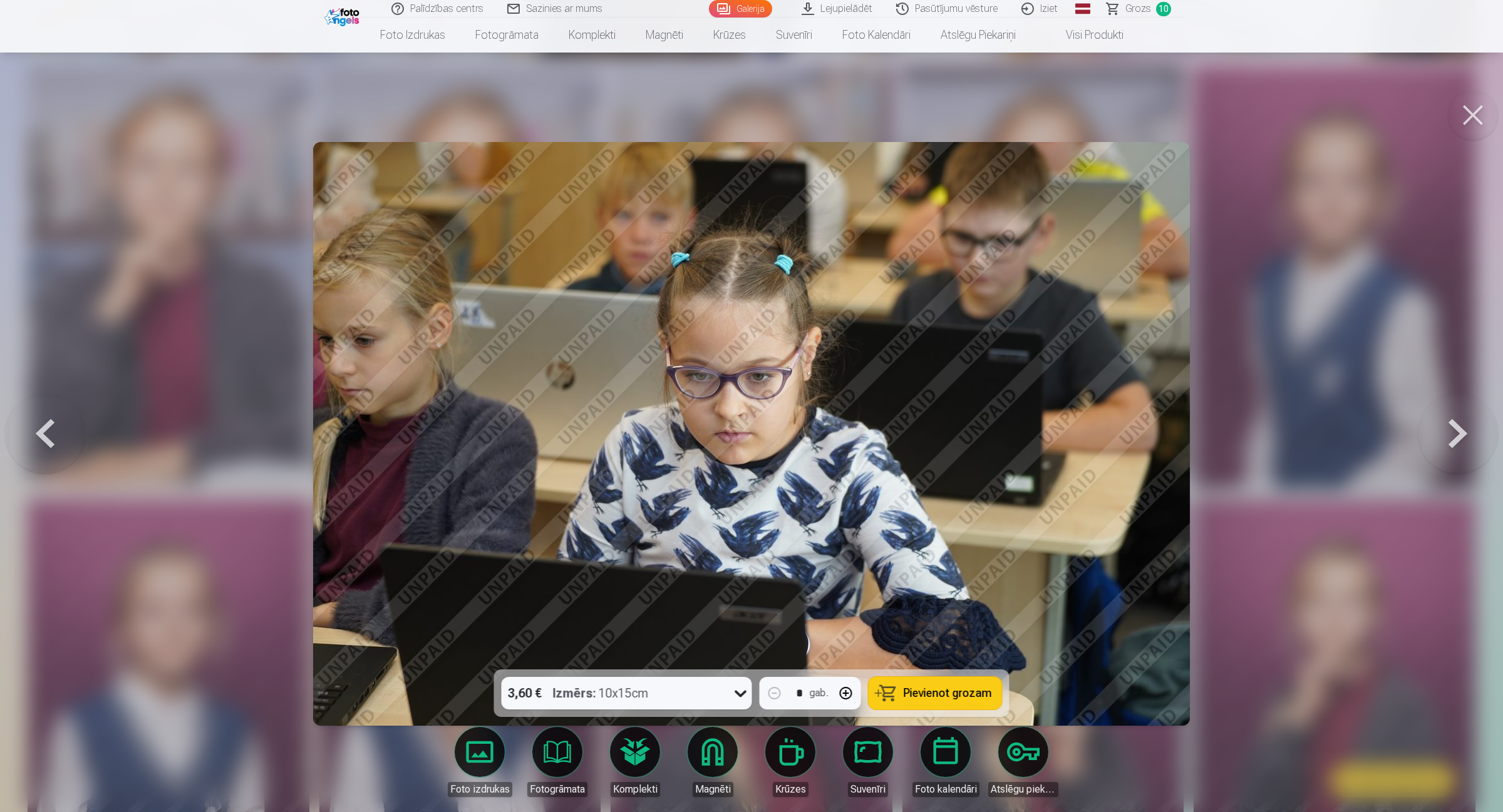
click at [1199, 422] on button at bounding box center [1457, 433] width 80 height 447
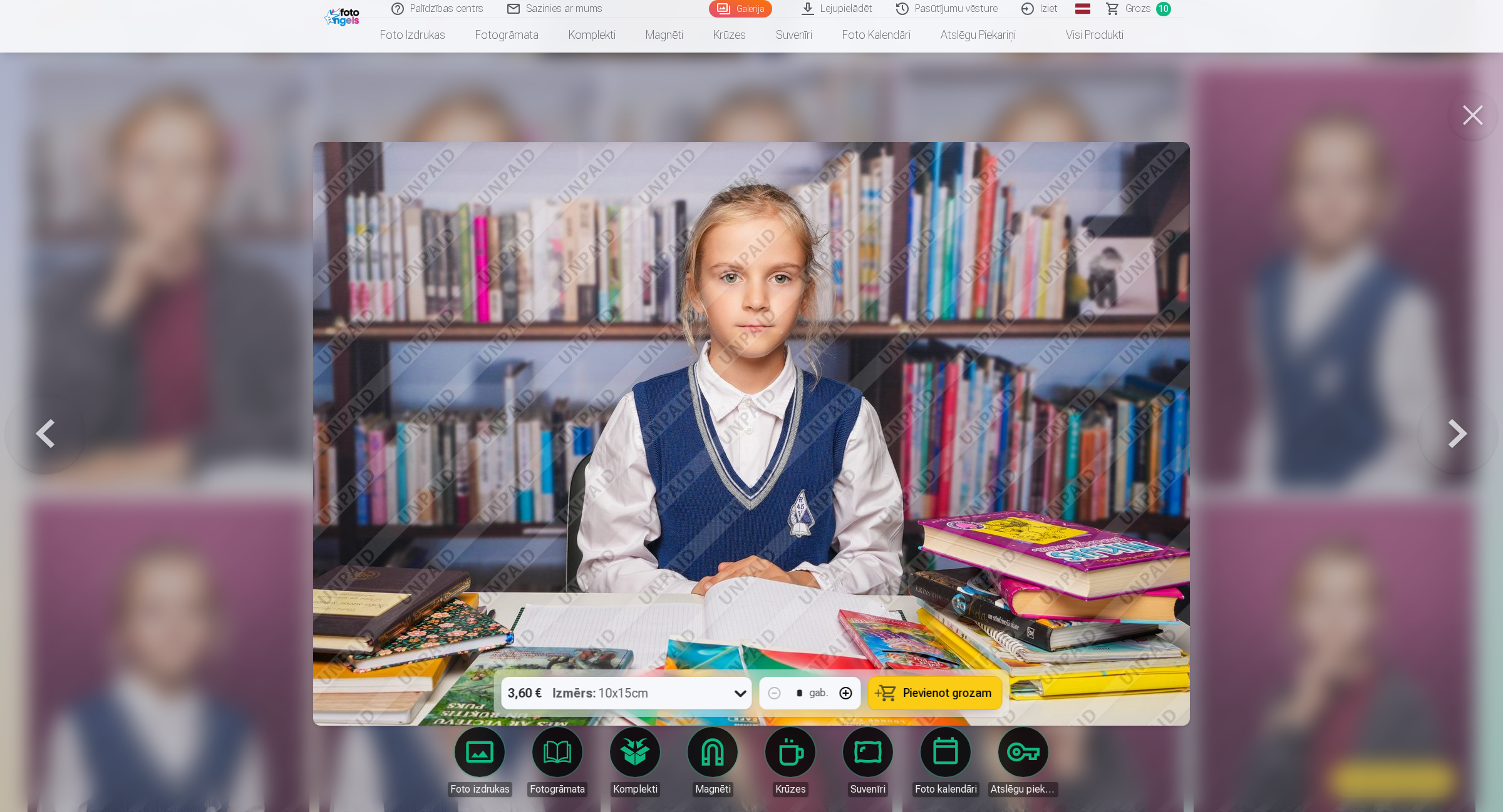
click at [1199, 422] on button at bounding box center [1457, 433] width 80 height 447
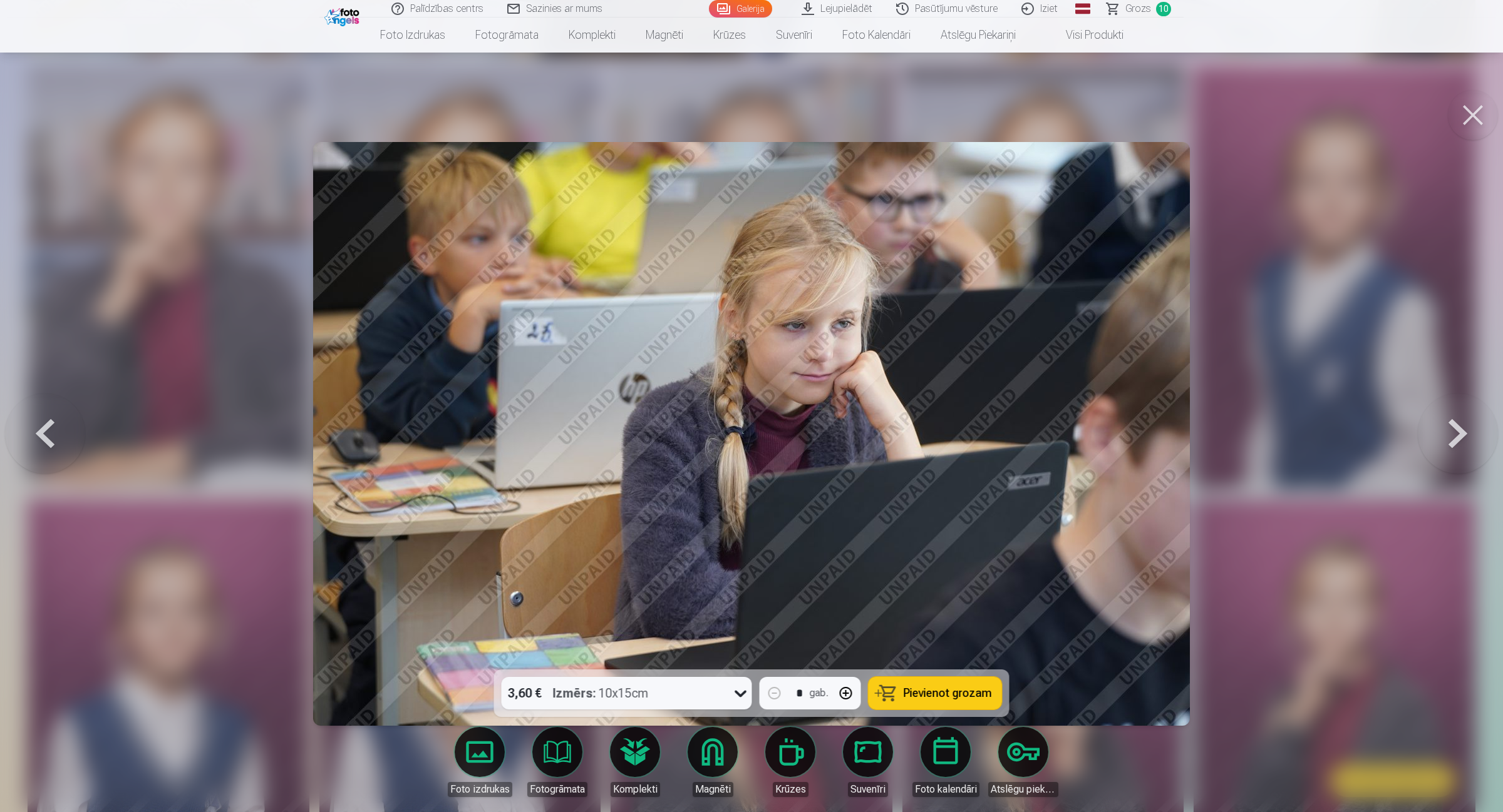
click at [1199, 422] on button at bounding box center [1457, 433] width 80 height 447
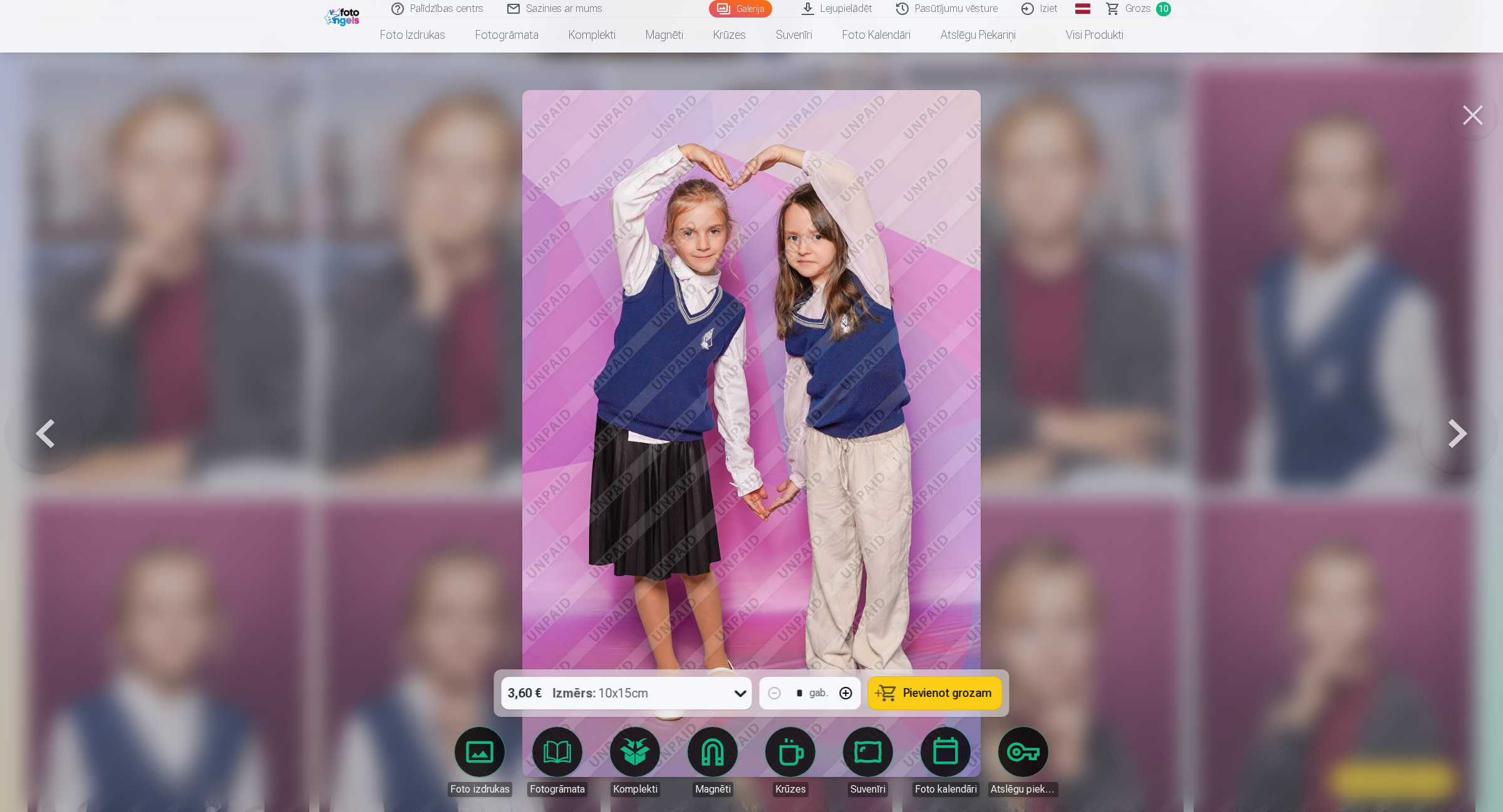
click at [1199, 422] on button at bounding box center [1457, 433] width 80 height 447
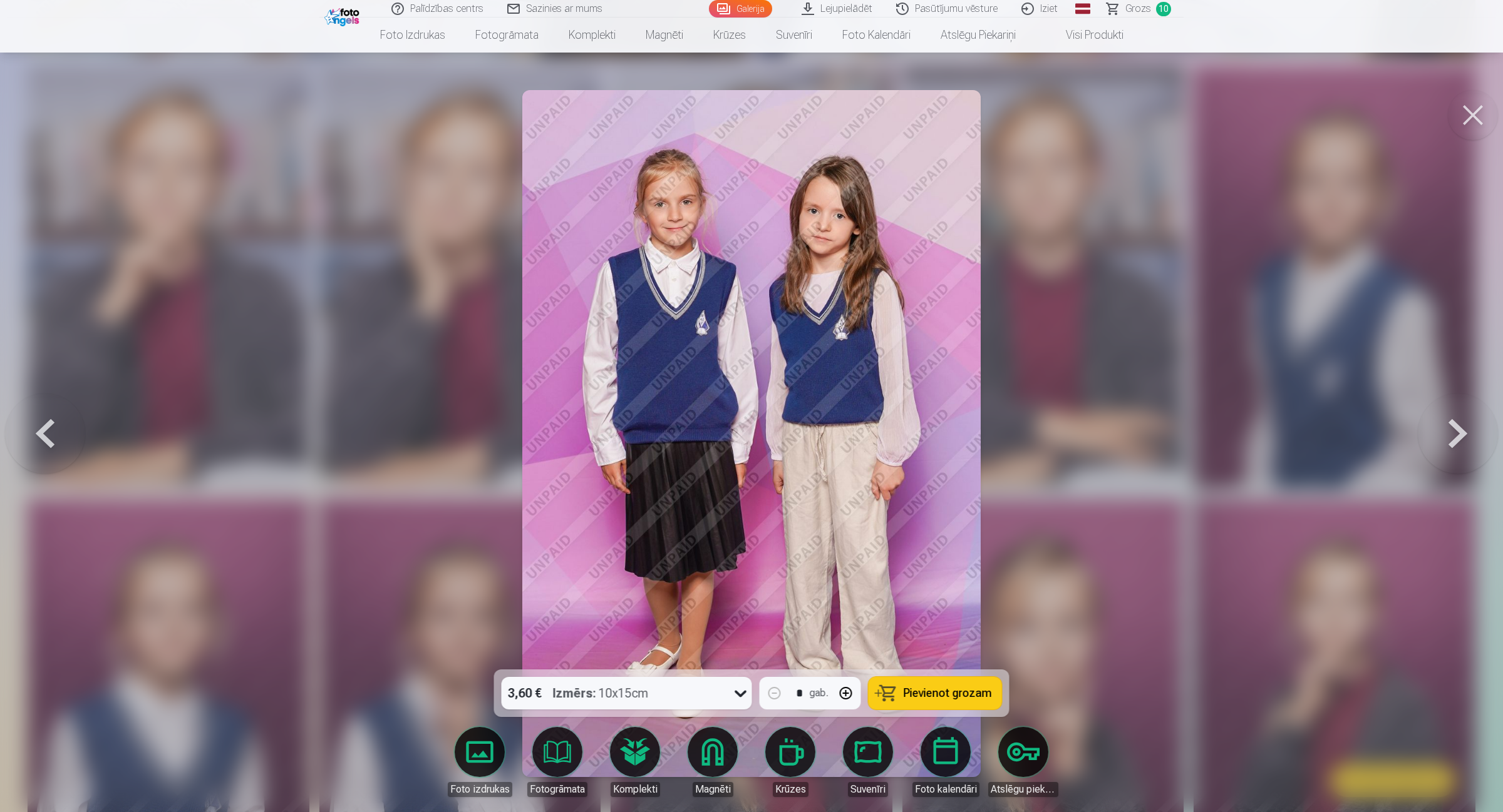
click at [1199, 422] on button at bounding box center [1457, 433] width 80 height 447
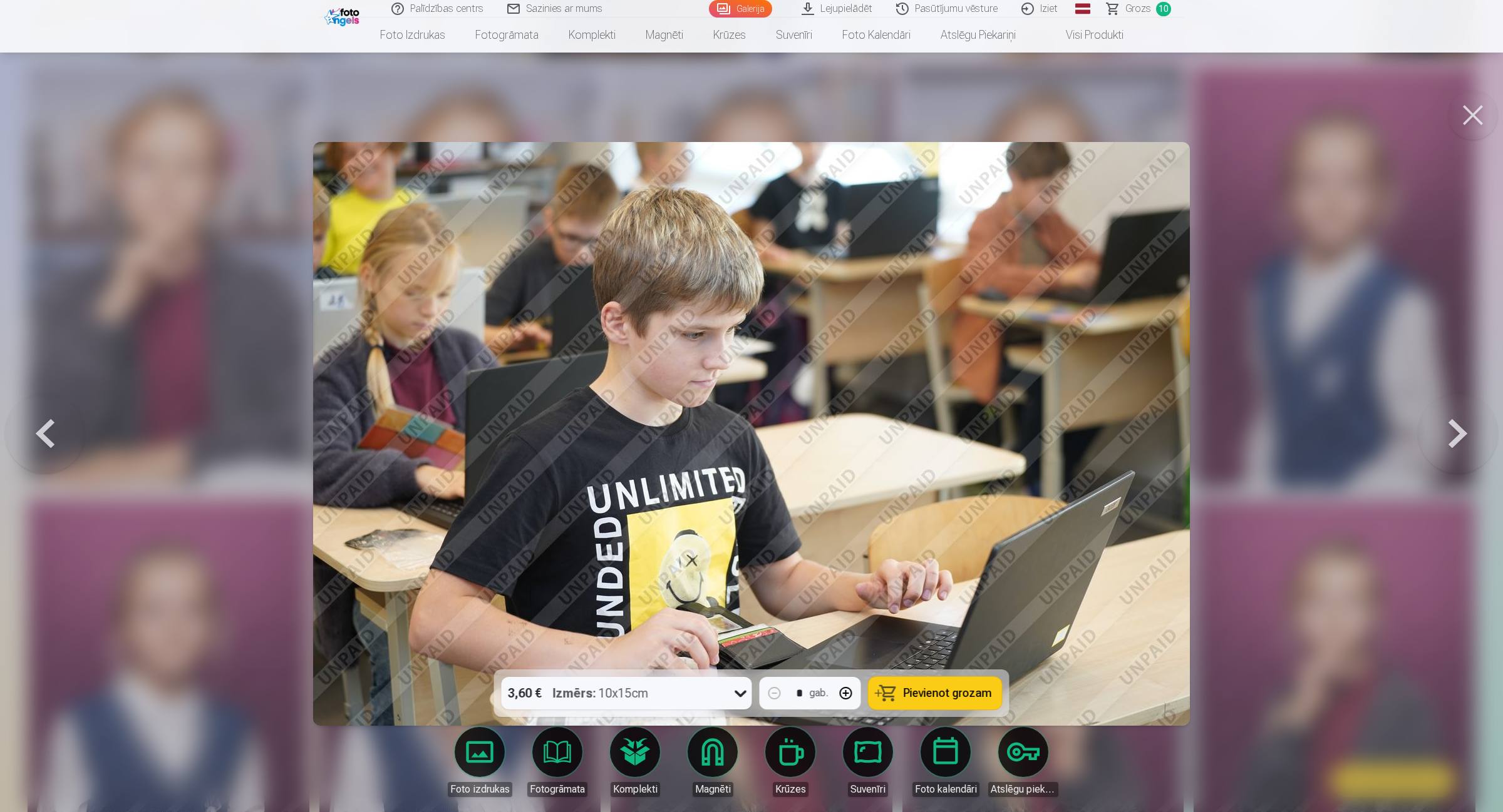
click at [1199, 422] on button at bounding box center [1457, 433] width 80 height 447
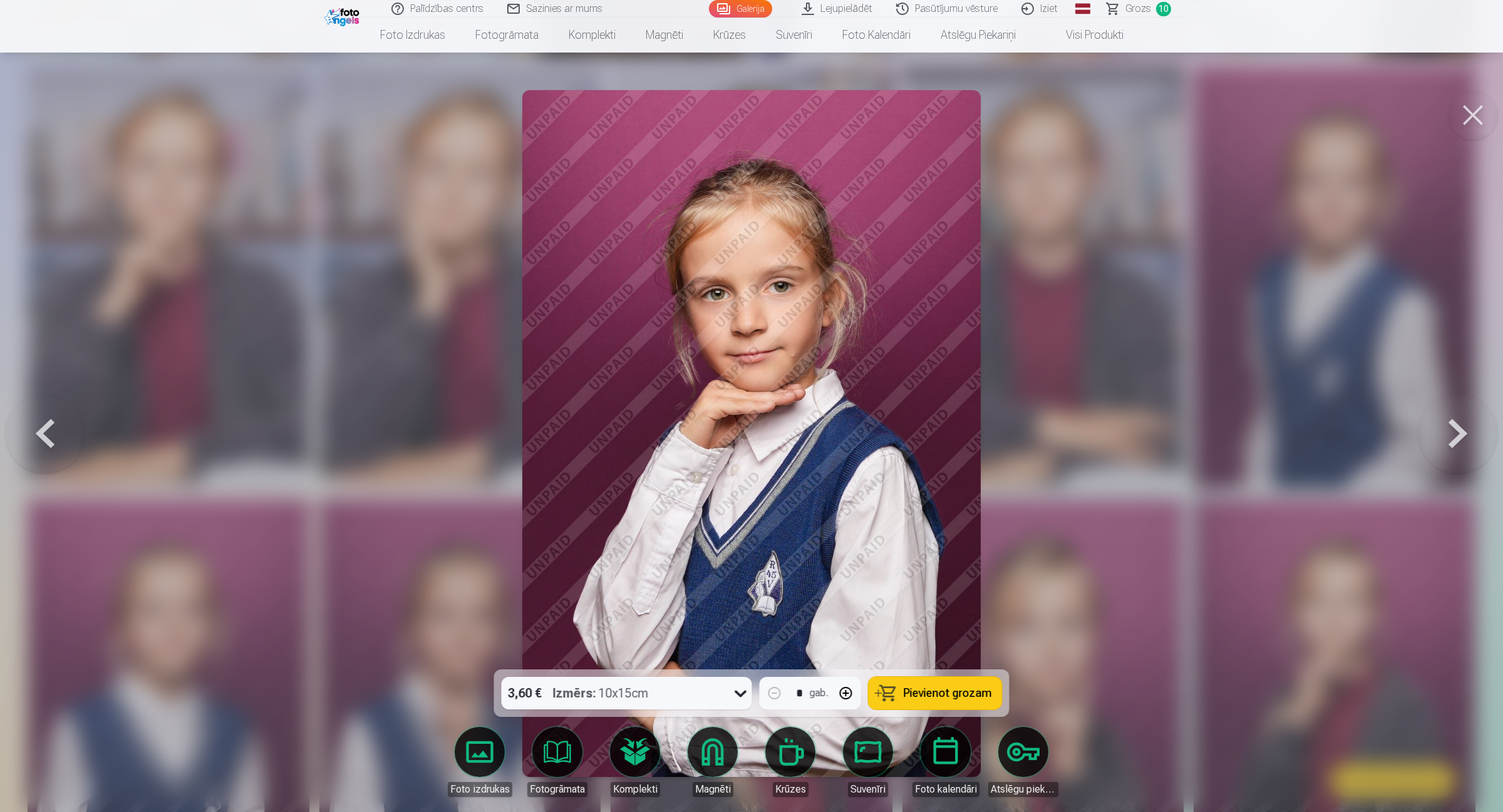
click at [1199, 422] on button at bounding box center [1457, 433] width 80 height 447
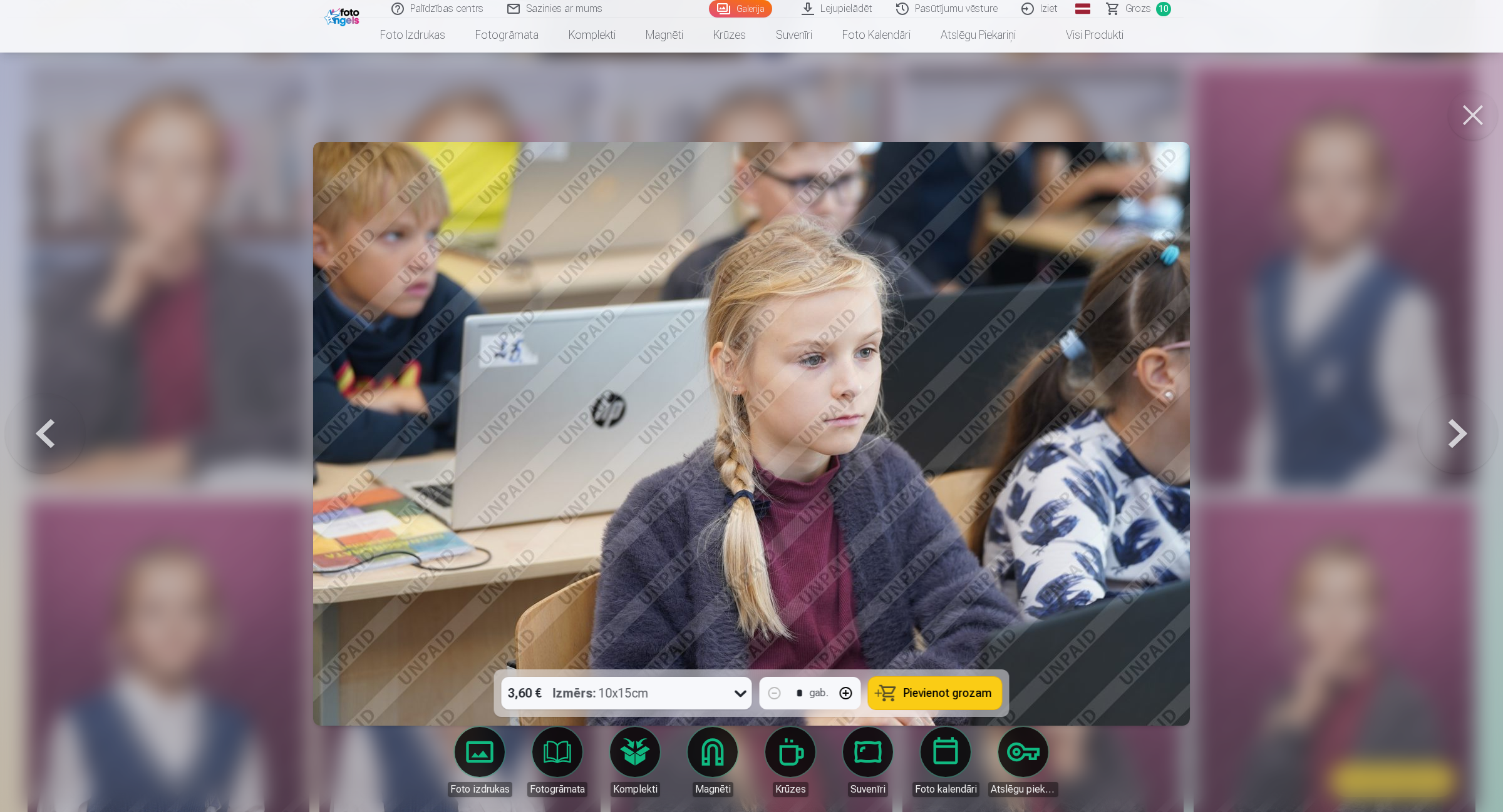
click at [1199, 422] on button at bounding box center [1457, 433] width 80 height 447
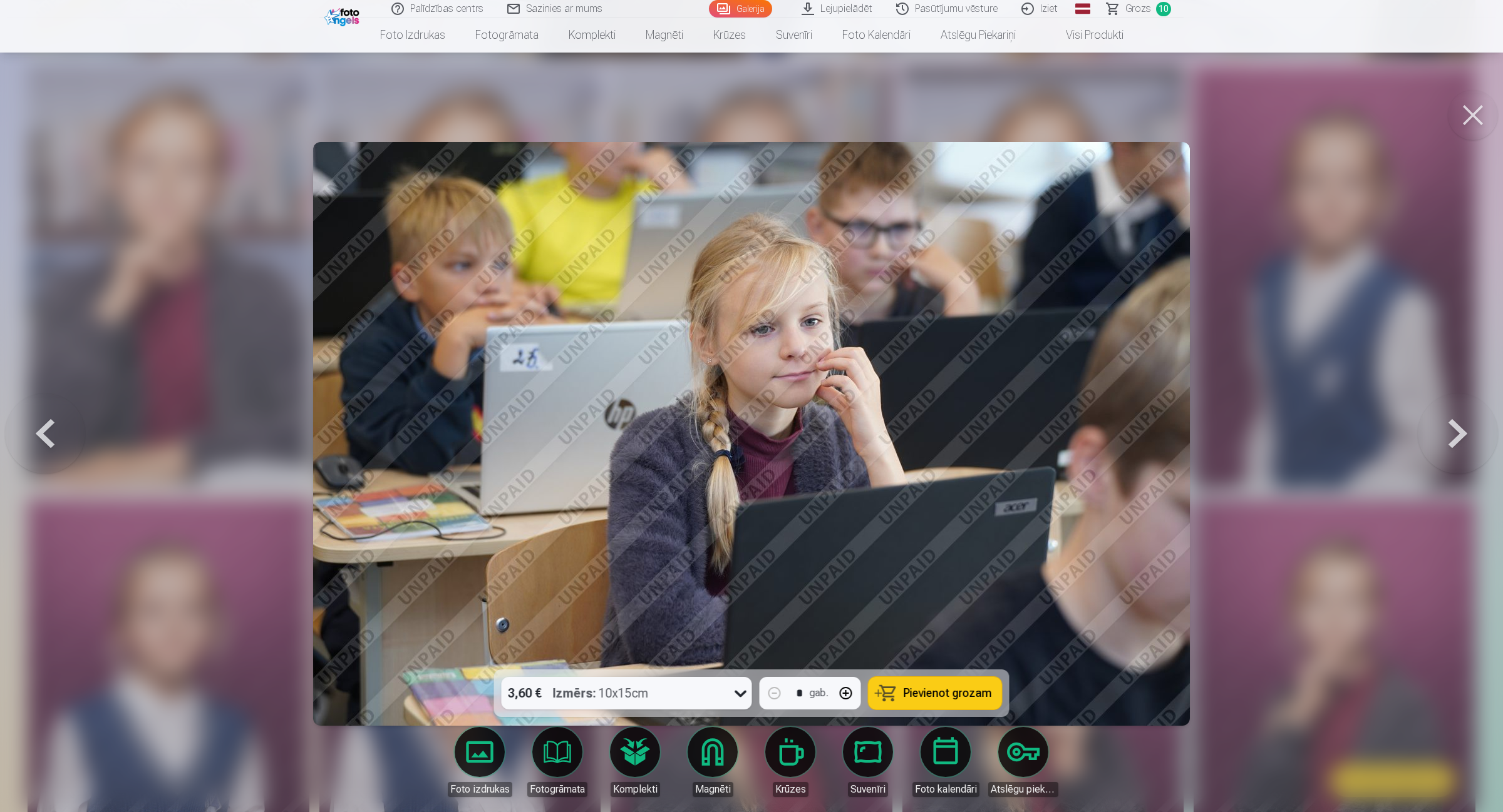
click at [1199, 422] on button at bounding box center [1457, 433] width 80 height 447
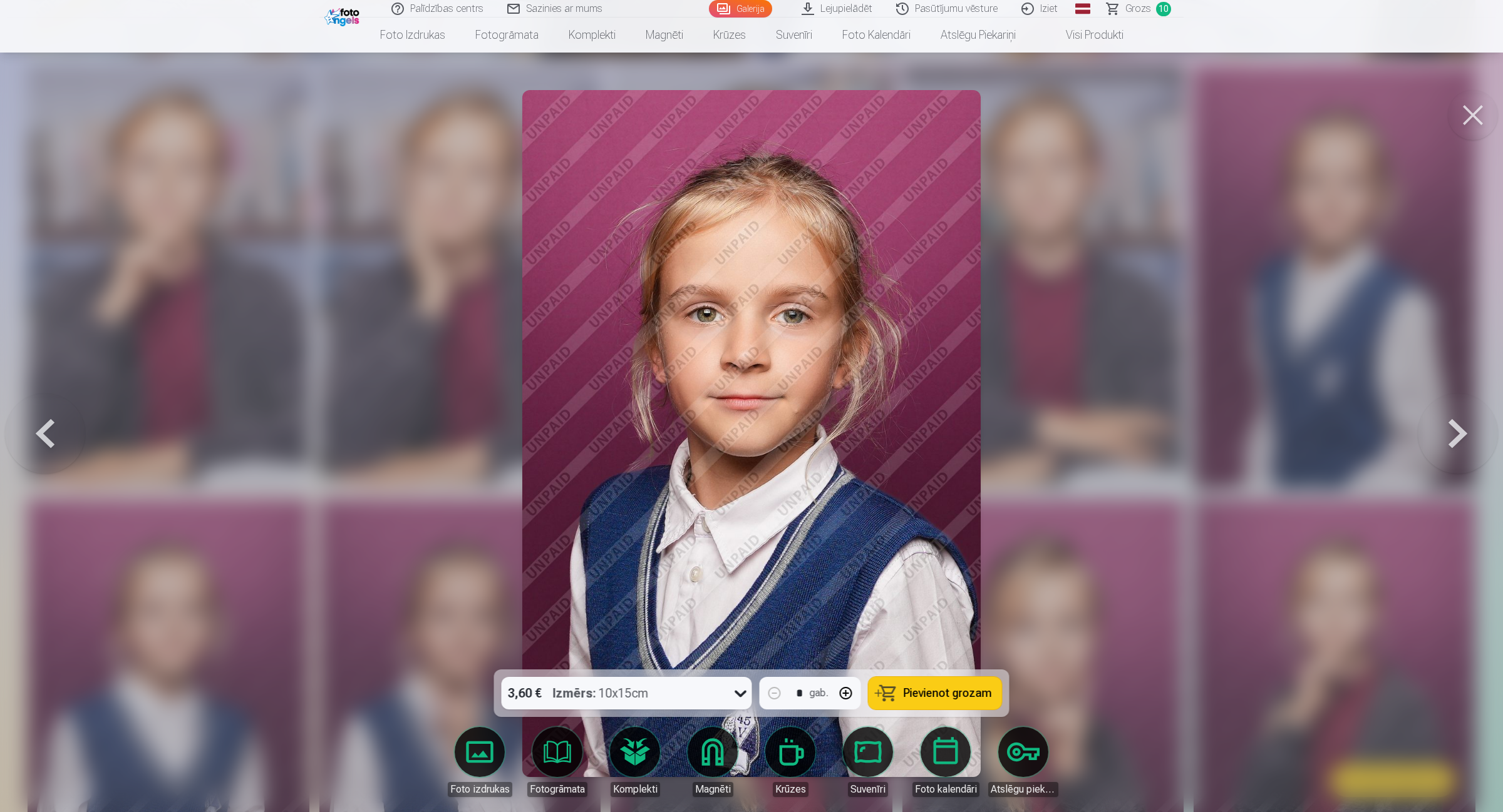
click at [718, 650] on div "3,60 € Izmērs : 10x15cm" at bounding box center [615, 694] width 226 height 33
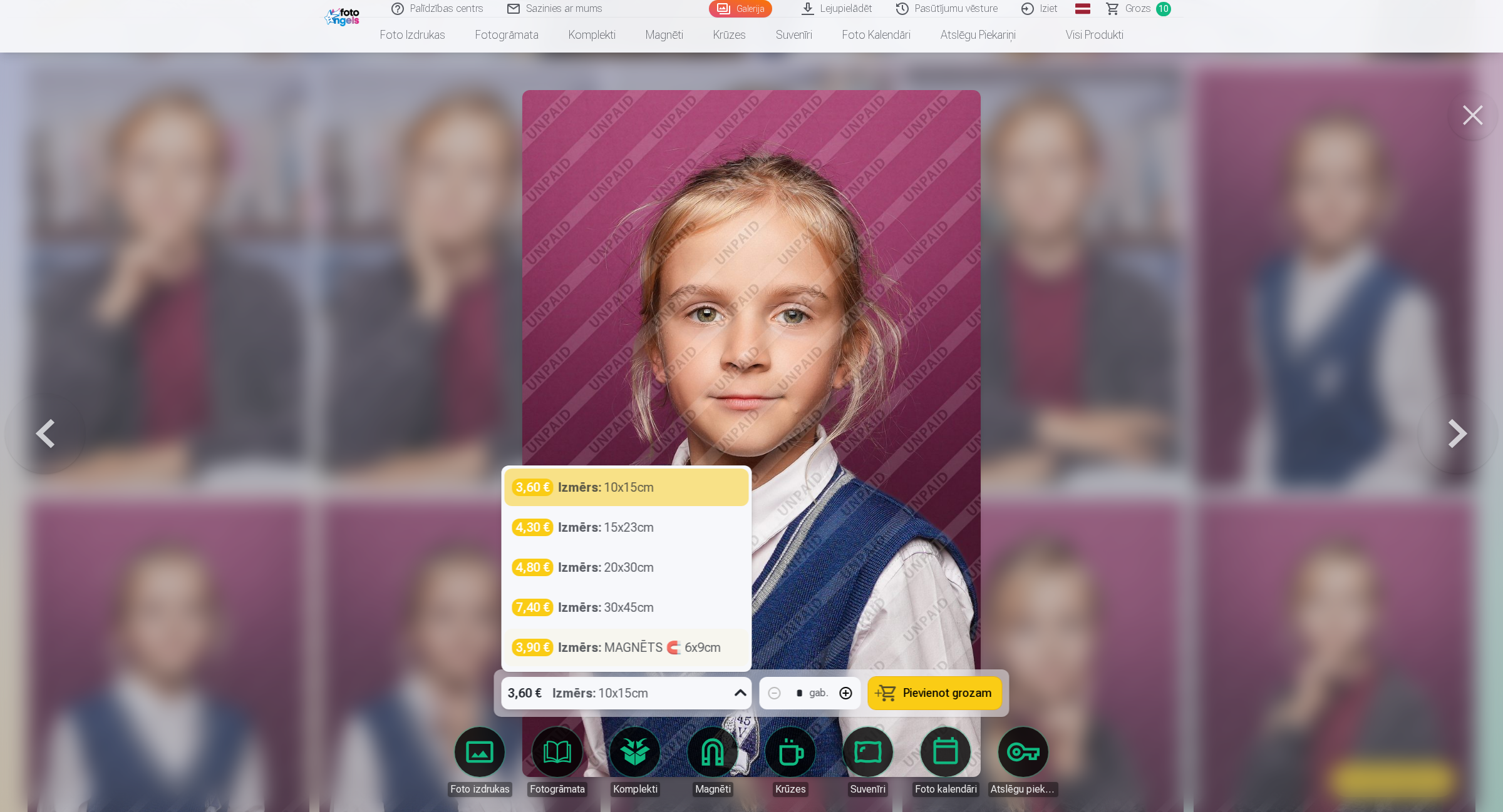
click at [586, 642] on strong "Izmērs :" at bounding box center [580, 648] width 43 height 17
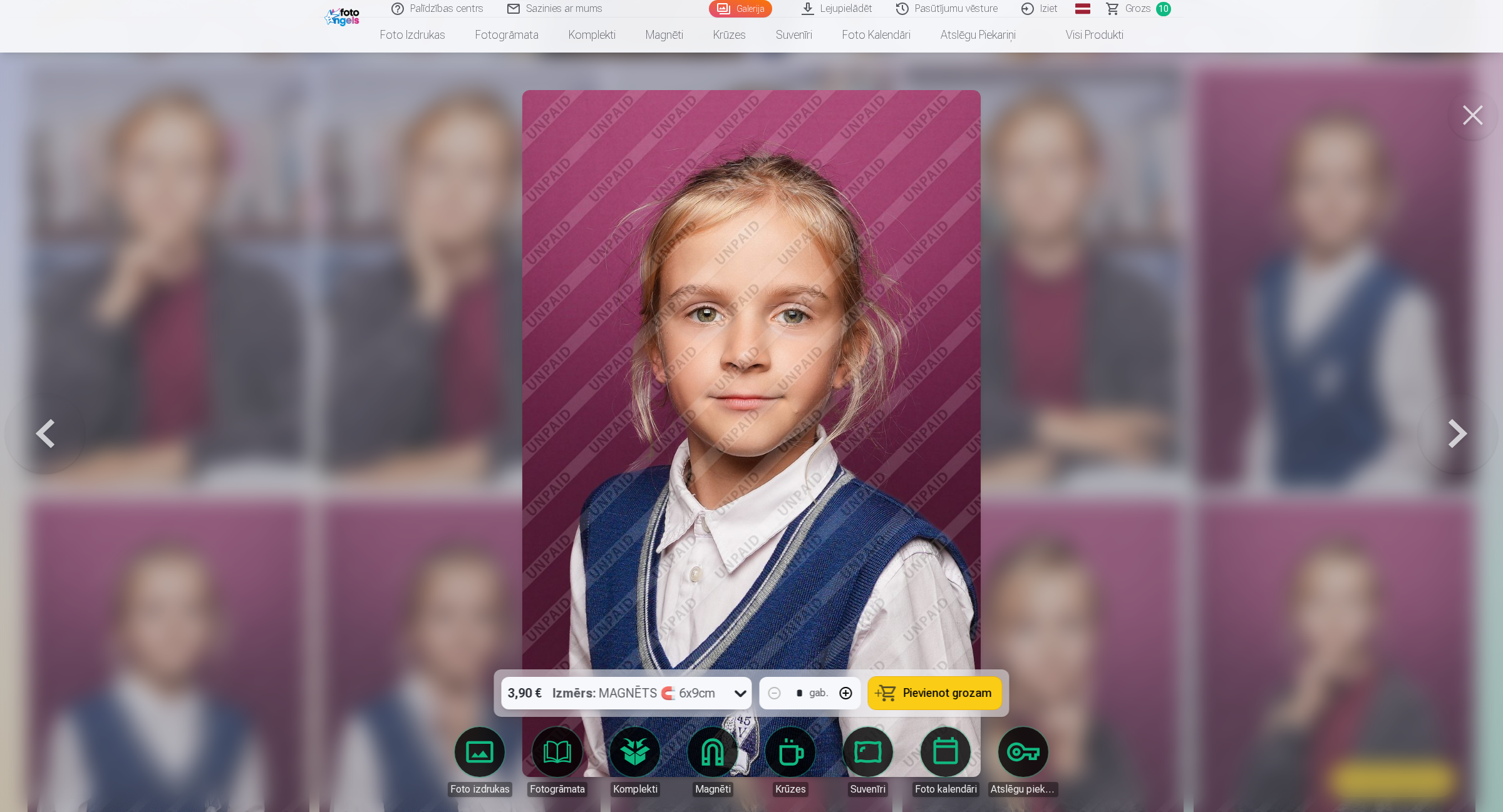
click at [962, 650] on span "Pievienot grozam" at bounding box center [947, 693] width 88 height 11
click at [1143, 10] on span "Grozs" at bounding box center [1138, 8] width 26 height 15
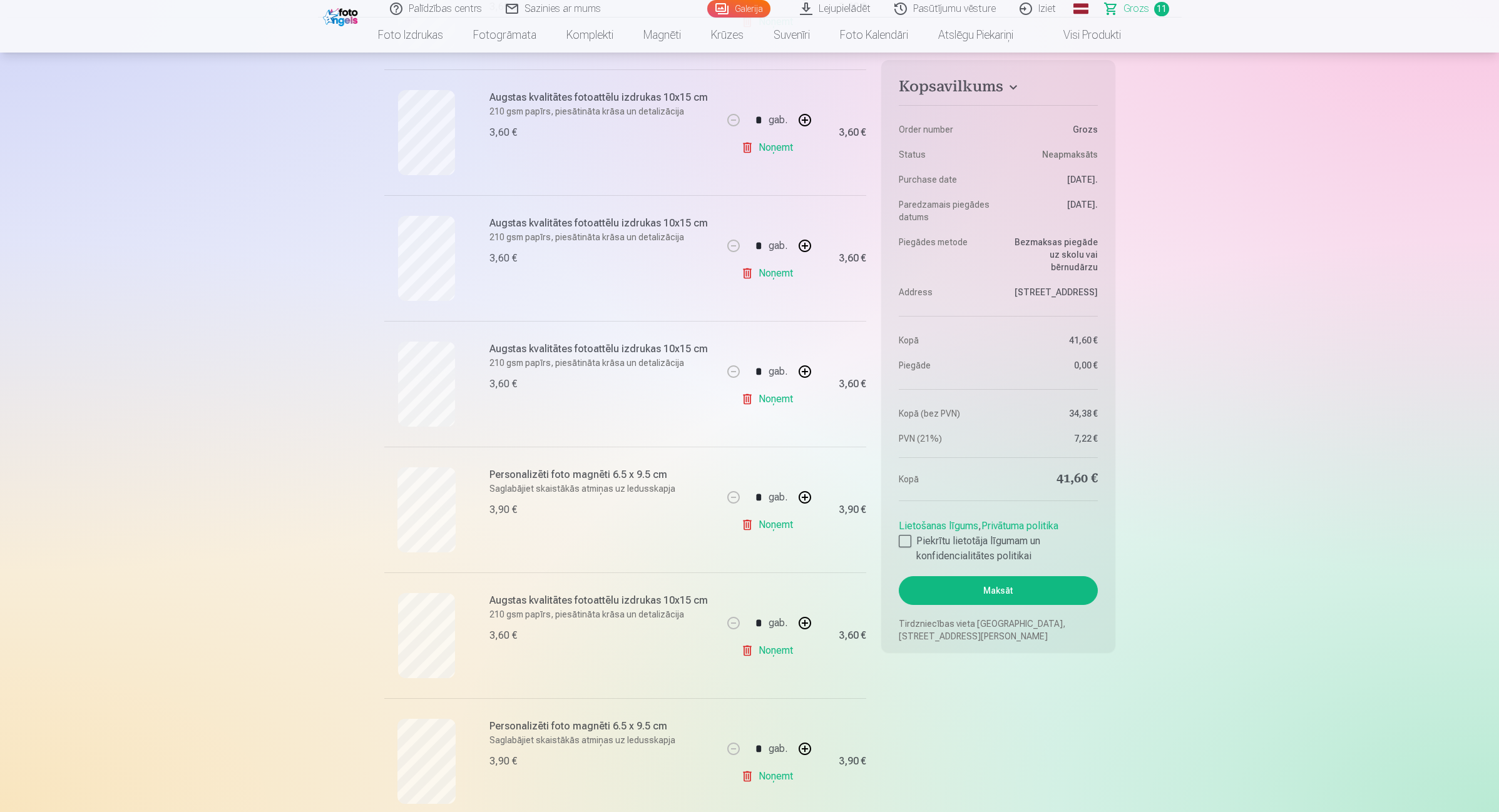
scroll to position [1017, 0]
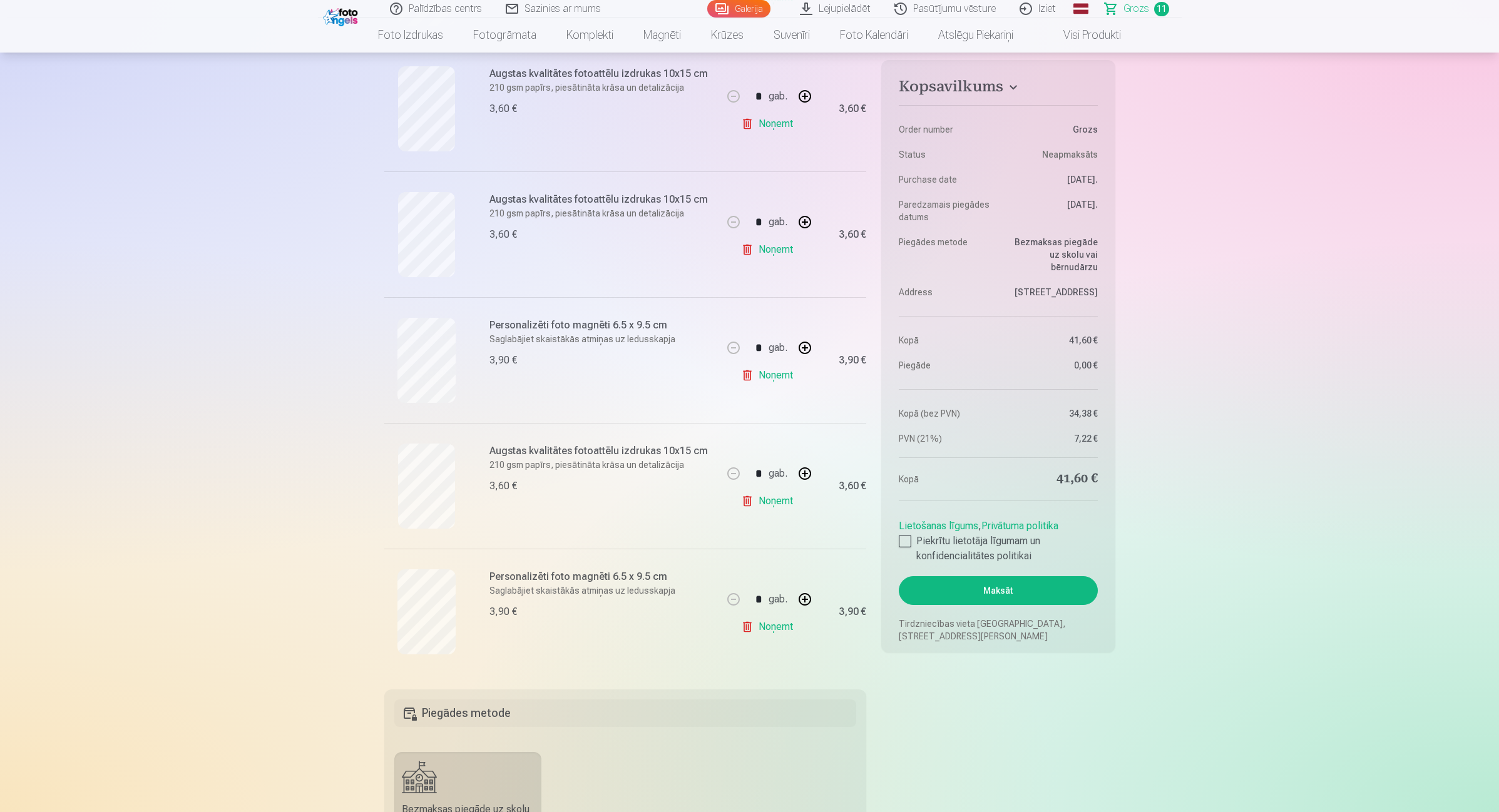
click at [771, 508] on link "Noņemt" at bounding box center [770, 501] width 57 height 25
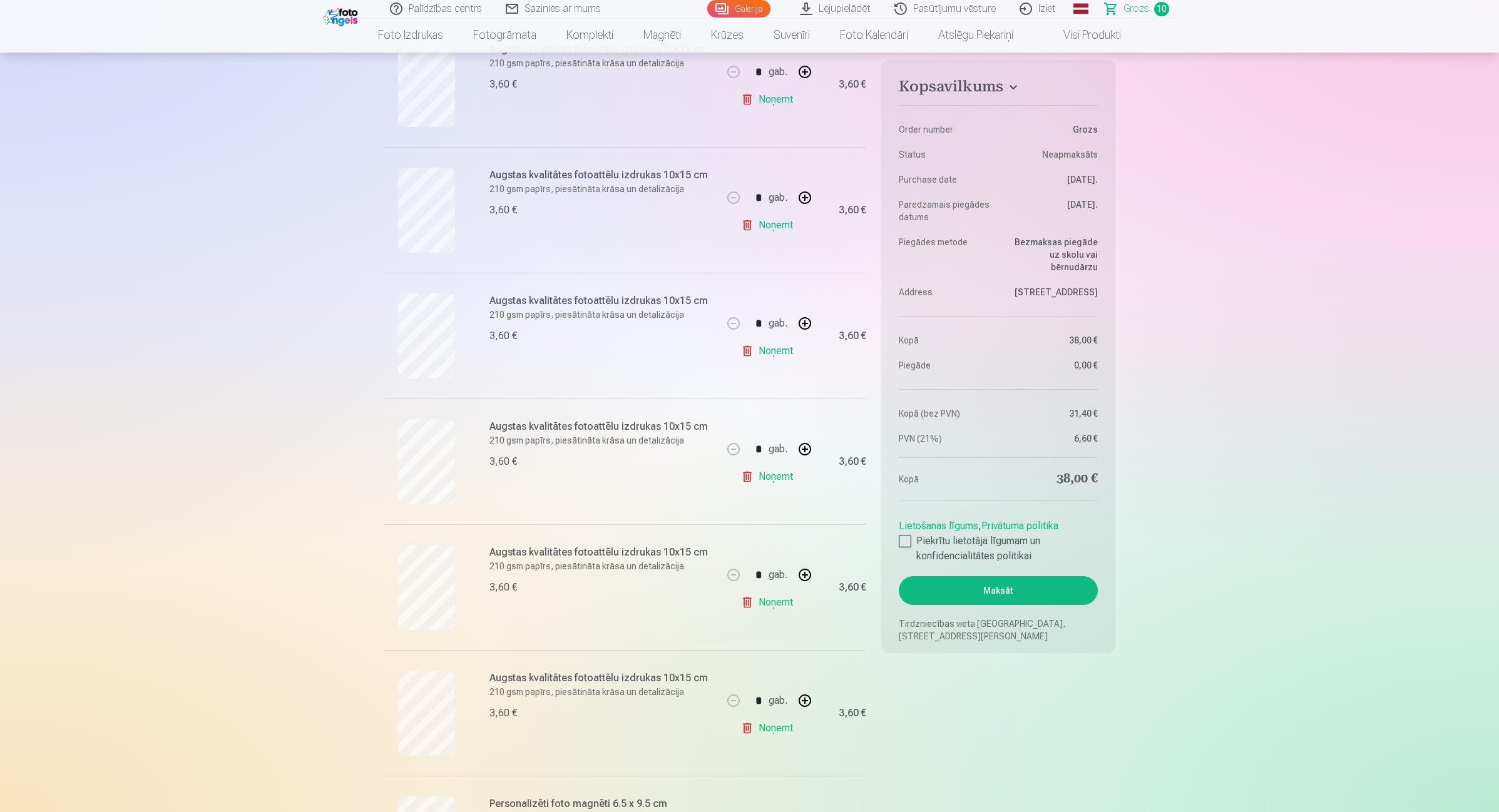
scroll to position [625, 0]
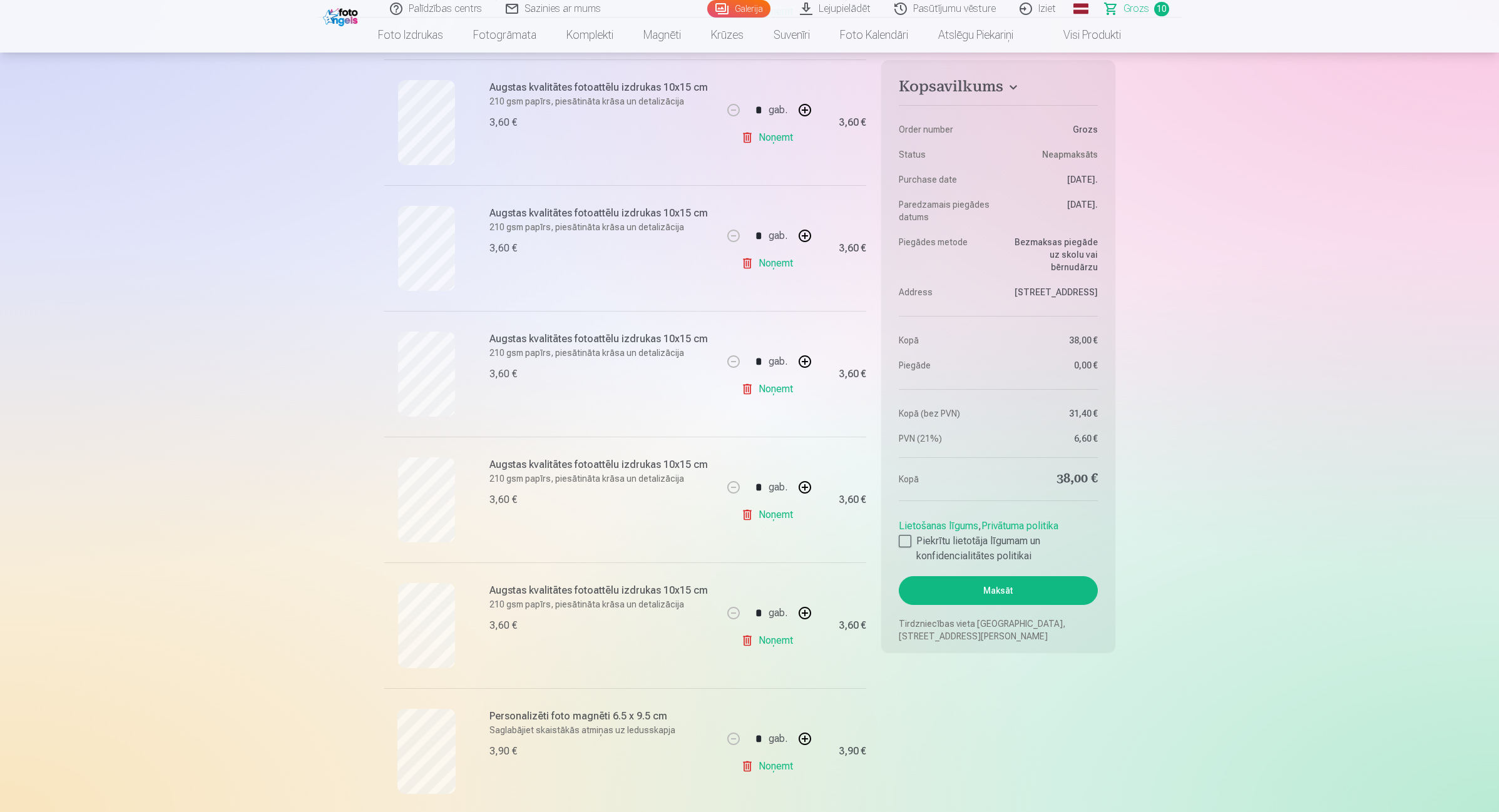
click at [773, 517] on link "Noņemt" at bounding box center [770, 515] width 57 height 25
click at [806, 363] on button "button" at bounding box center [804, 361] width 30 height 30
type input "*"
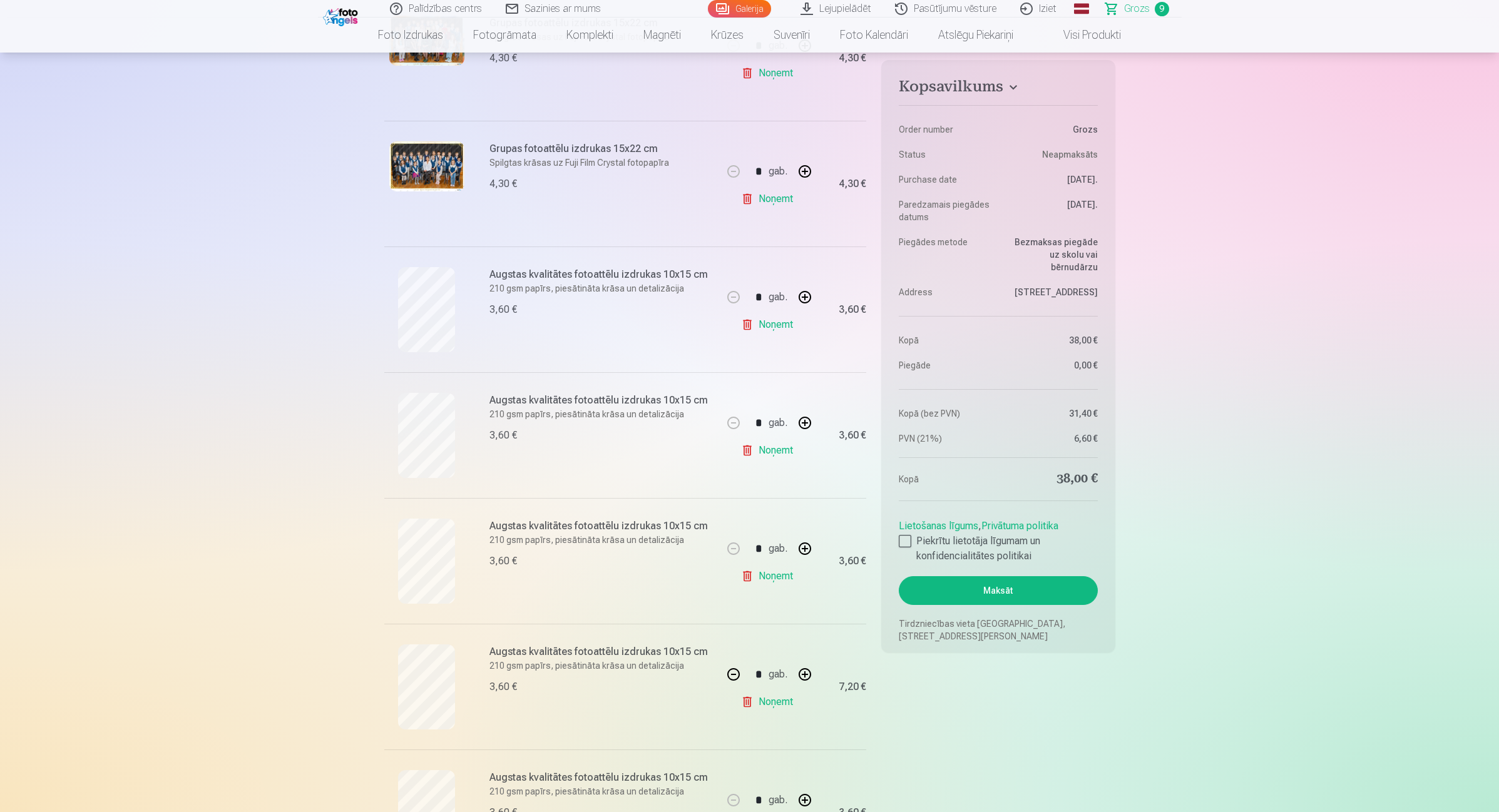
scroll to position [704, 0]
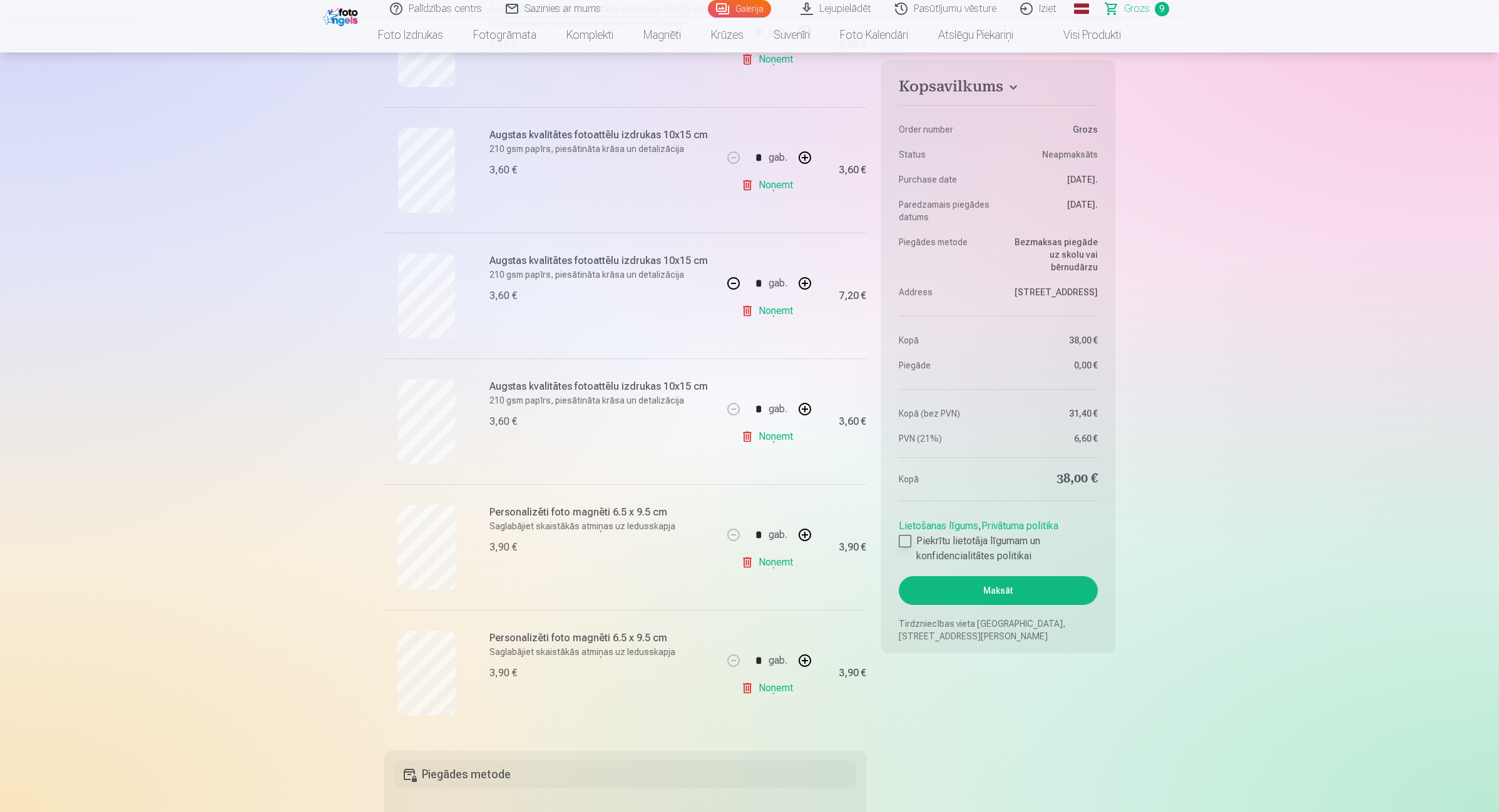
click at [903, 542] on div at bounding box center [905, 541] width 12 height 12
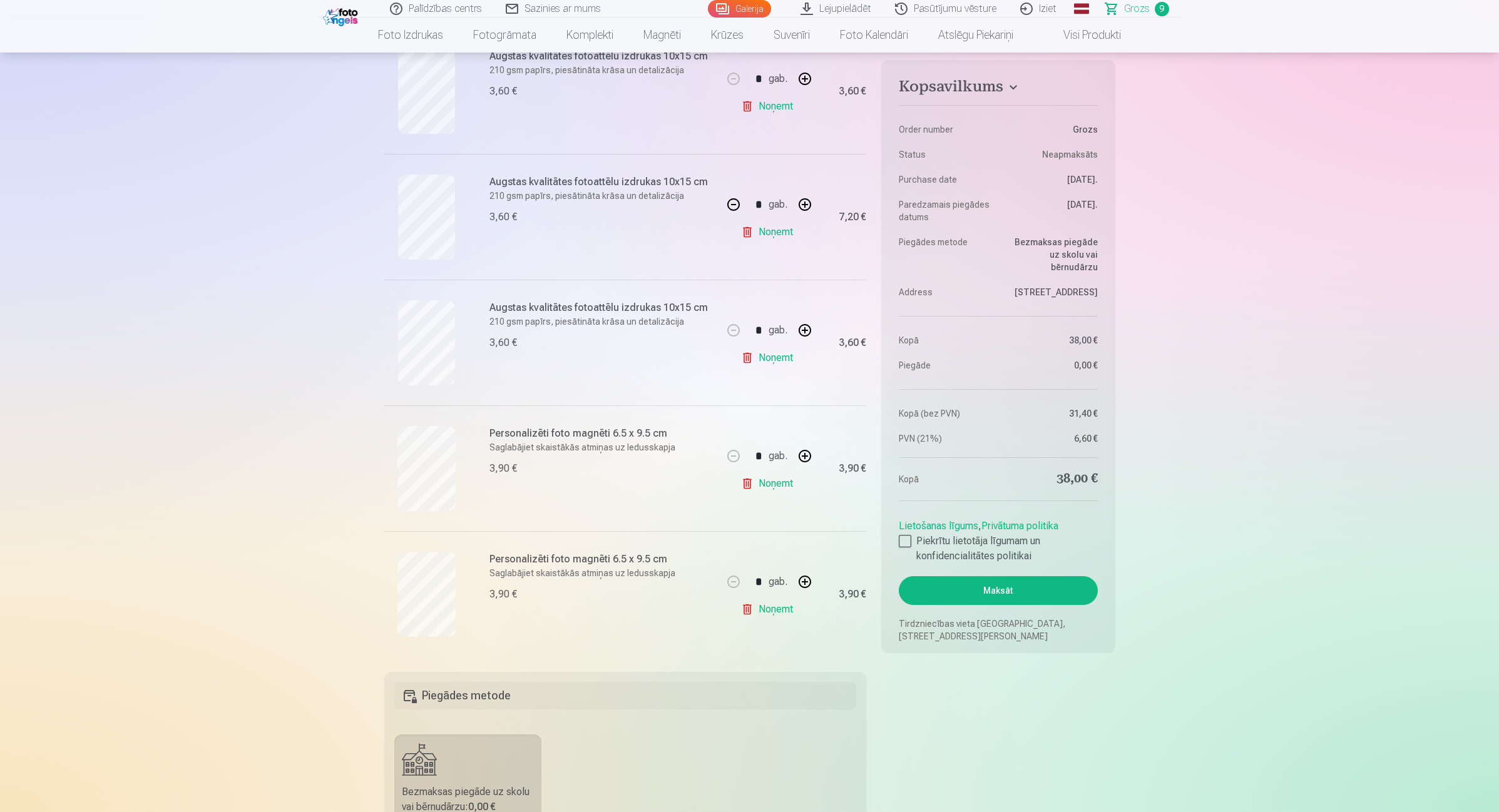
scroll to position [1095, 0]
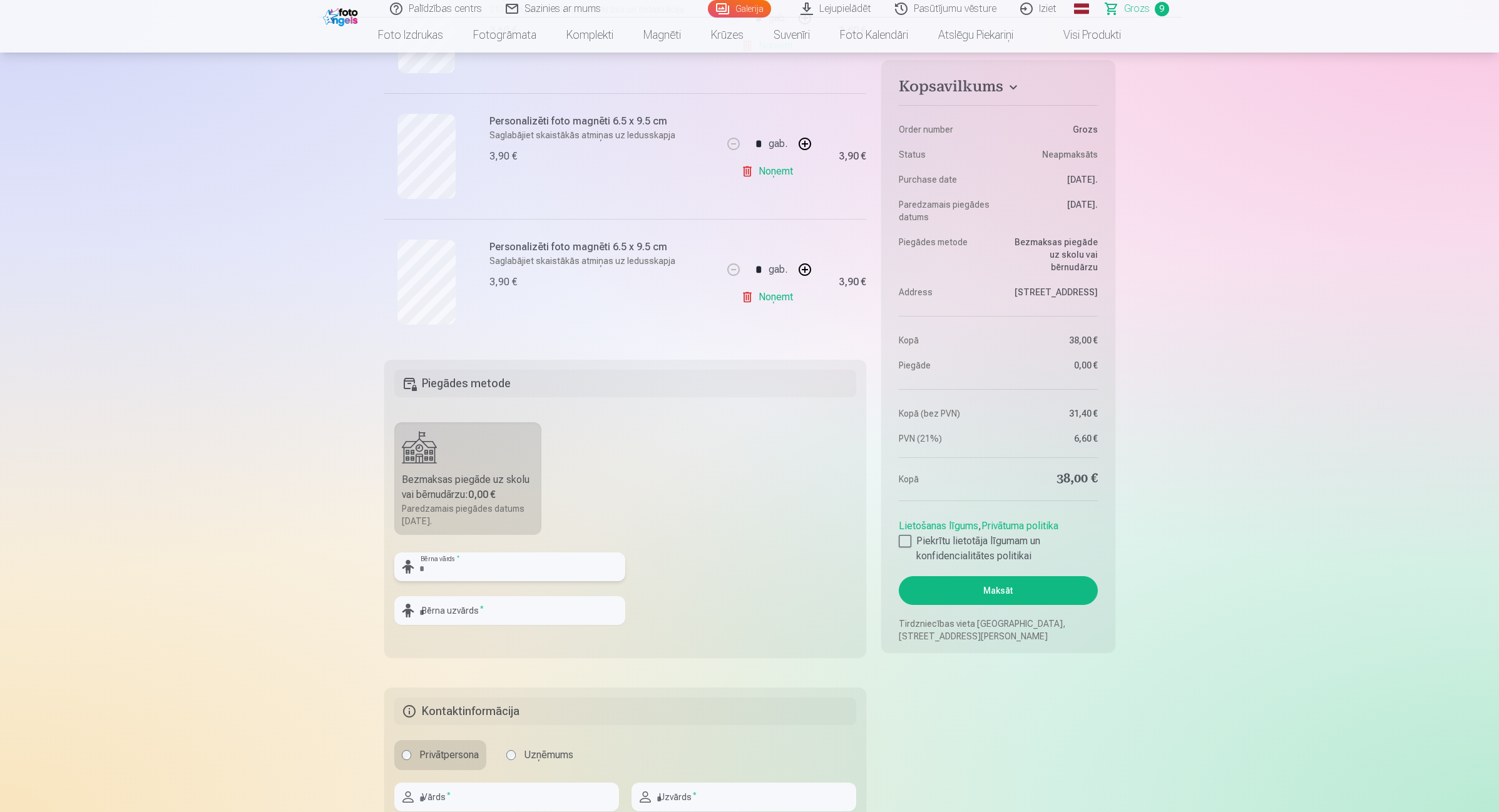
drag, startPoint x: 482, startPoint y: 571, endPoint x: 512, endPoint y: 570, distance: 30.0
click at [482, 571] on input "text" at bounding box center [509, 567] width 231 height 29
drag, startPoint x: 492, startPoint y: 580, endPoint x: 444, endPoint y: 580, distance: 48.0
click at [444, 580] on input "**********" at bounding box center [509, 567] width 231 height 29
type input "*****"
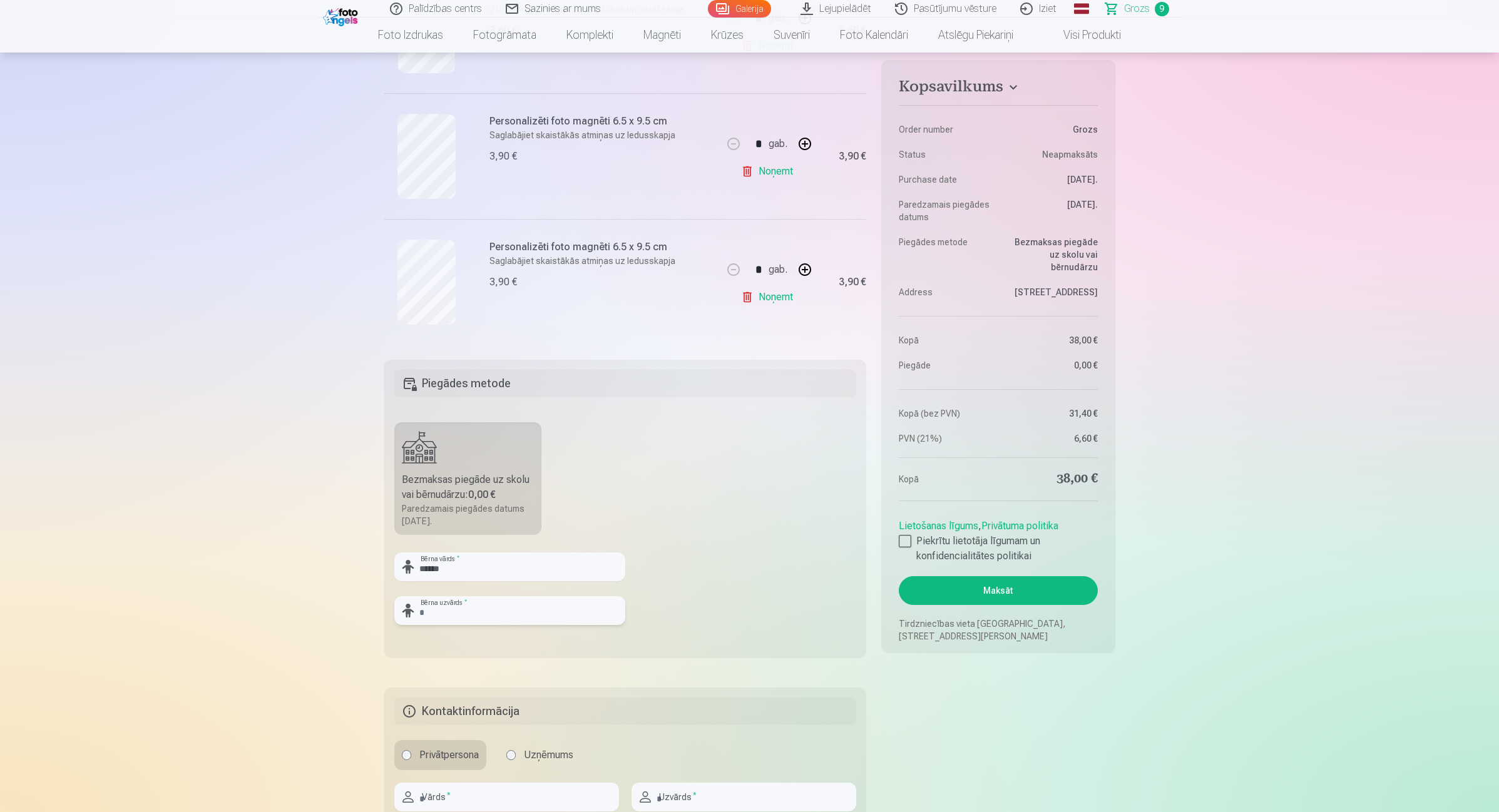
click at [440, 611] on input "text" at bounding box center [509, 610] width 231 height 29
paste input "**********"
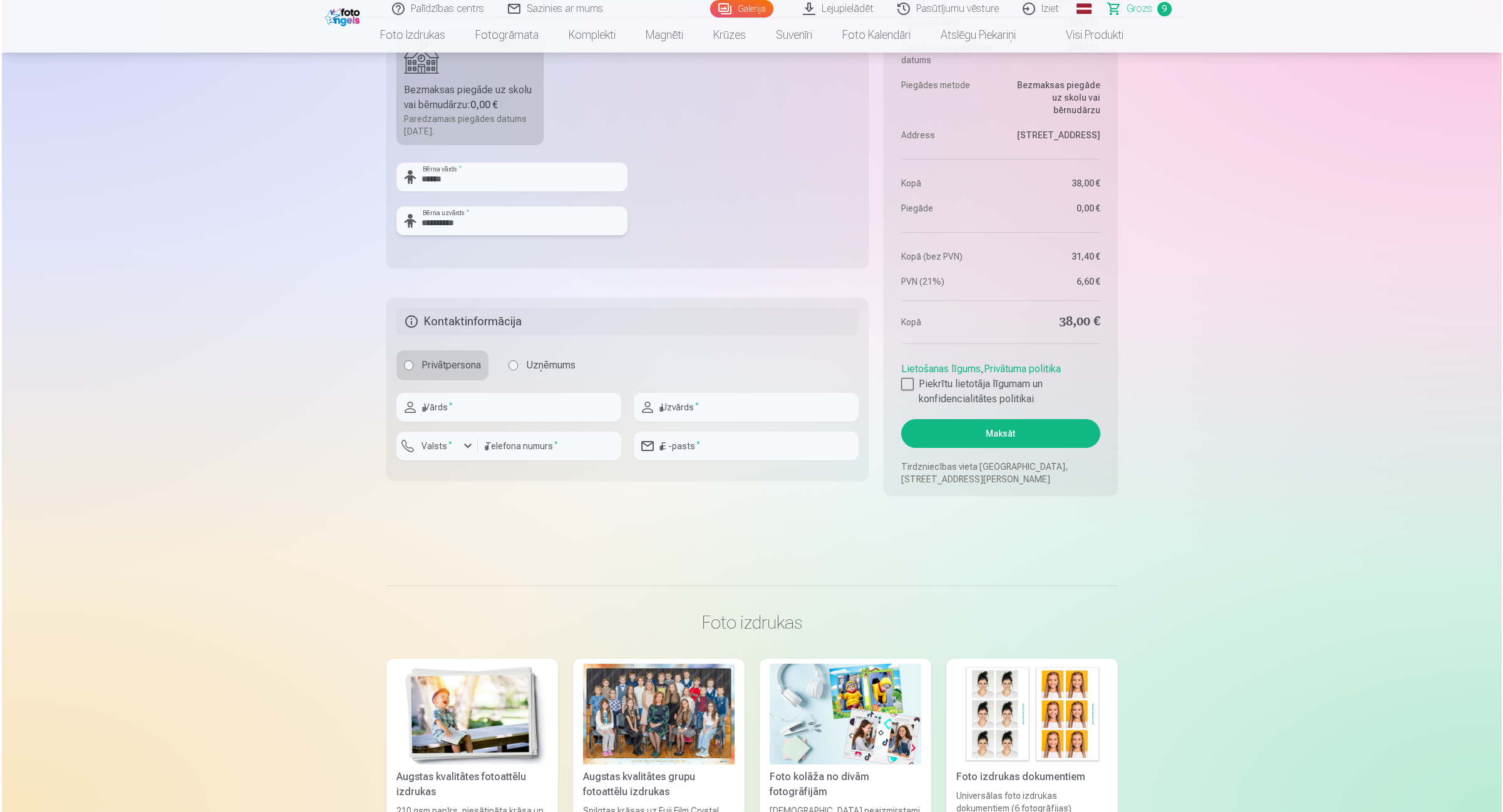
scroll to position [1487, 0]
type input "**********"
click at [476, 404] on input "text" at bounding box center [506, 406] width 225 height 29
type input "*****"
type input "**********"
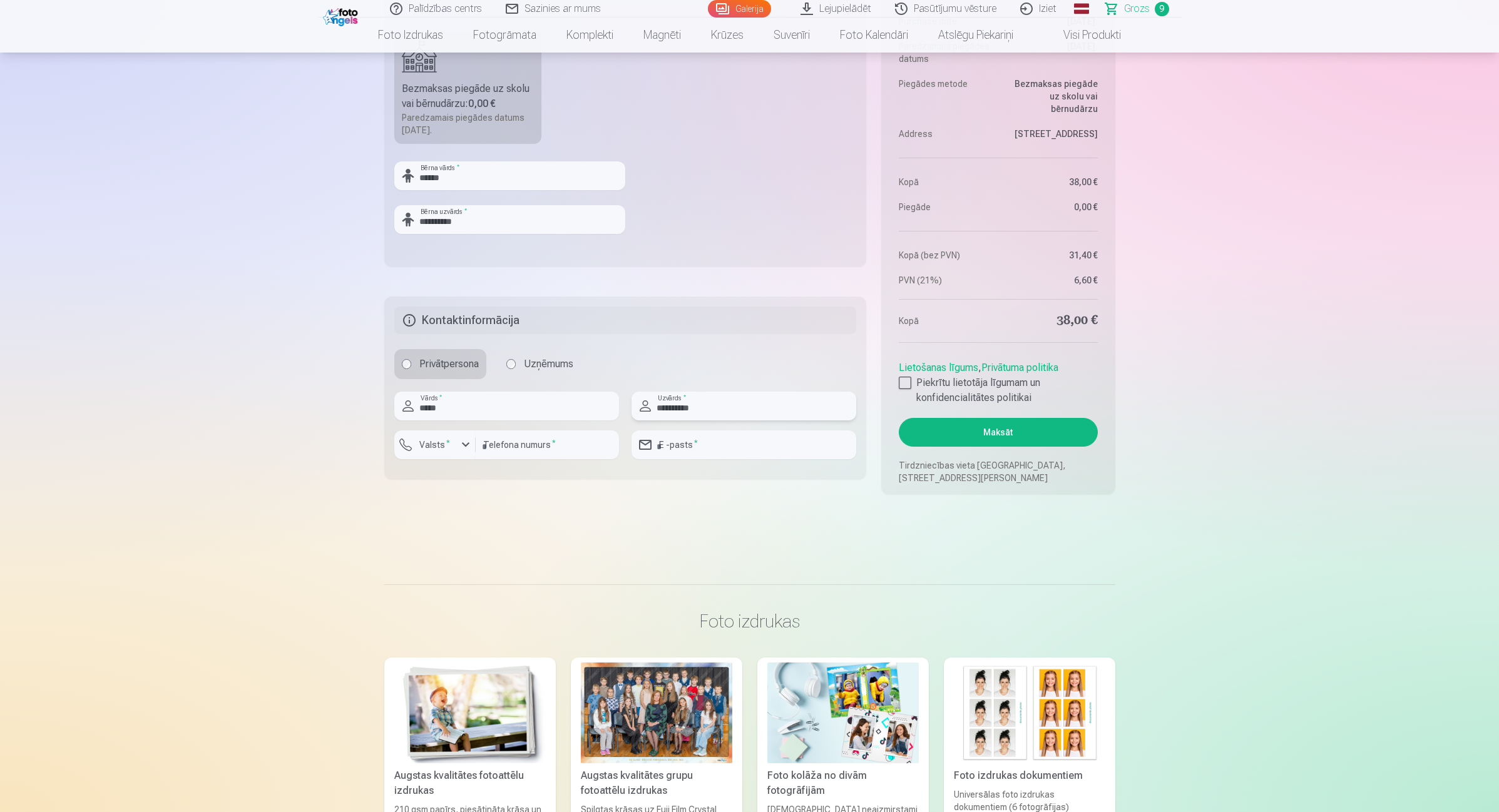
type input "********"
click at [753, 448] on input "email" at bounding box center [744, 444] width 225 height 29
type input "**********"
click at [1007, 436] on button "Maksāt" at bounding box center [998, 432] width 199 height 29
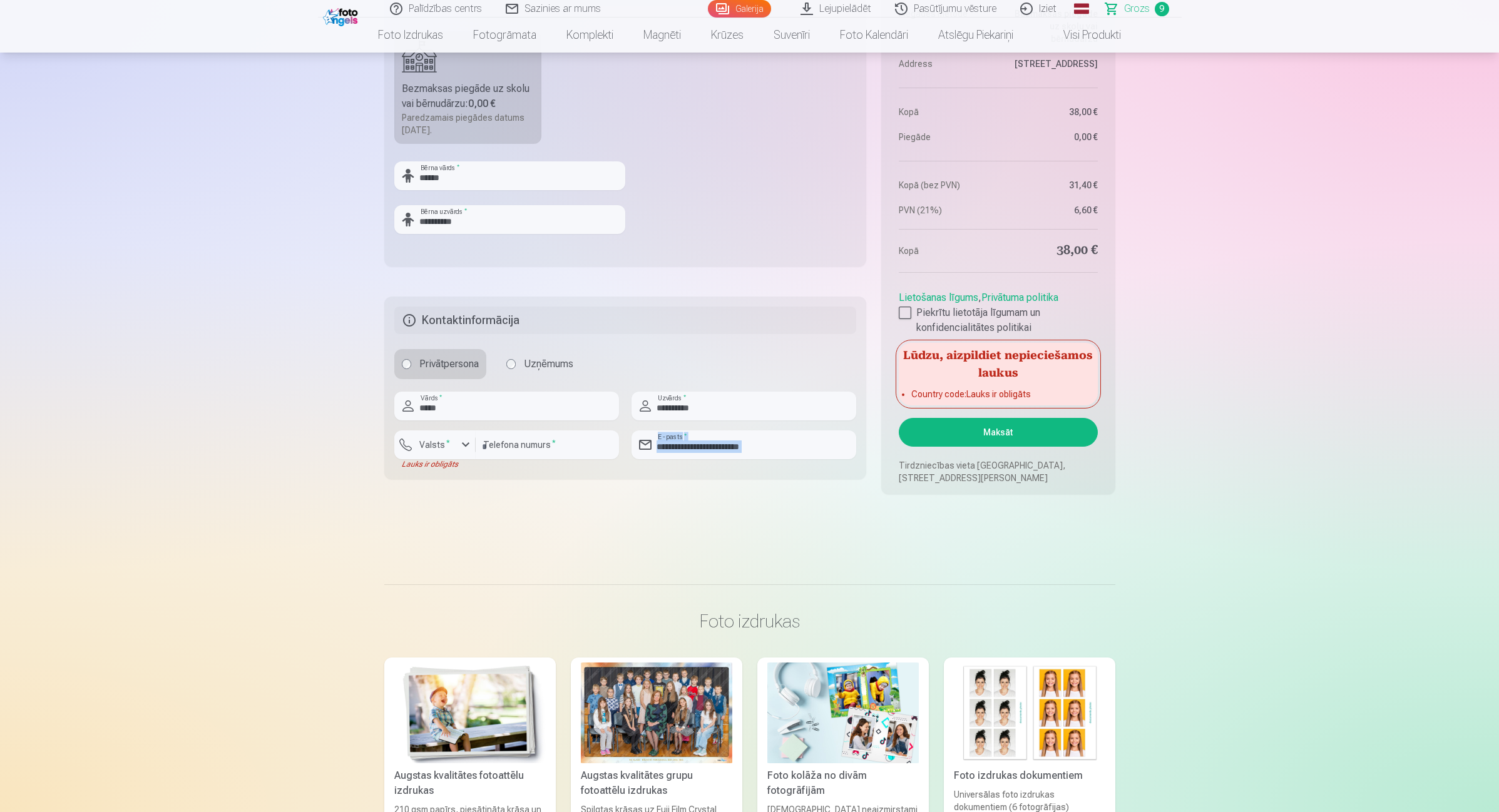
drag, startPoint x: 626, startPoint y: 540, endPoint x: 555, endPoint y: 454, distance: 111.5
click at [479, 405] on input "*****" at bounding box center [506, 406] width 225 height 29
type input "*"
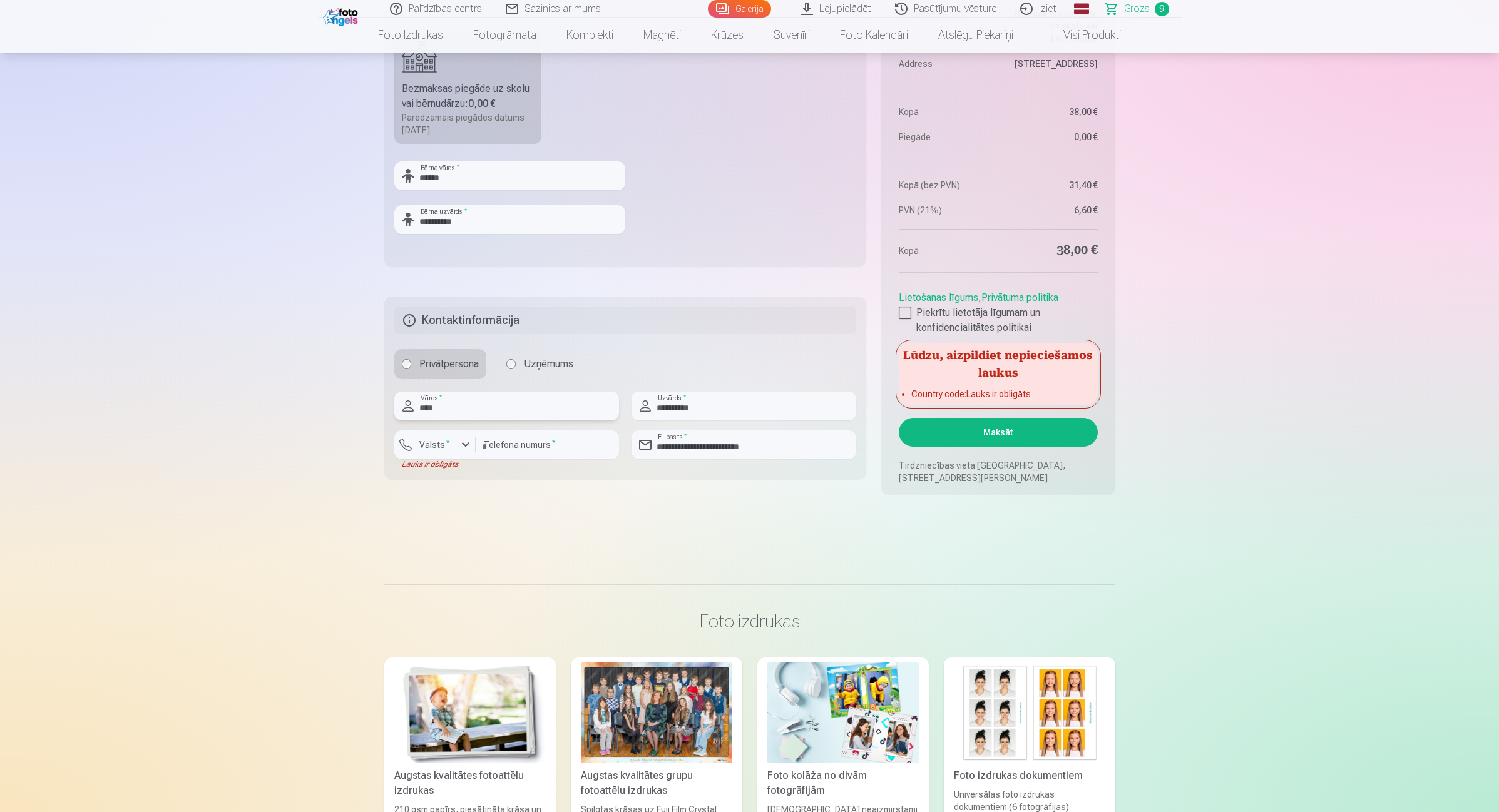
type input "*****"
click at [453, 441] on div "button" at bounding box center [437, 447] width 37 height 12
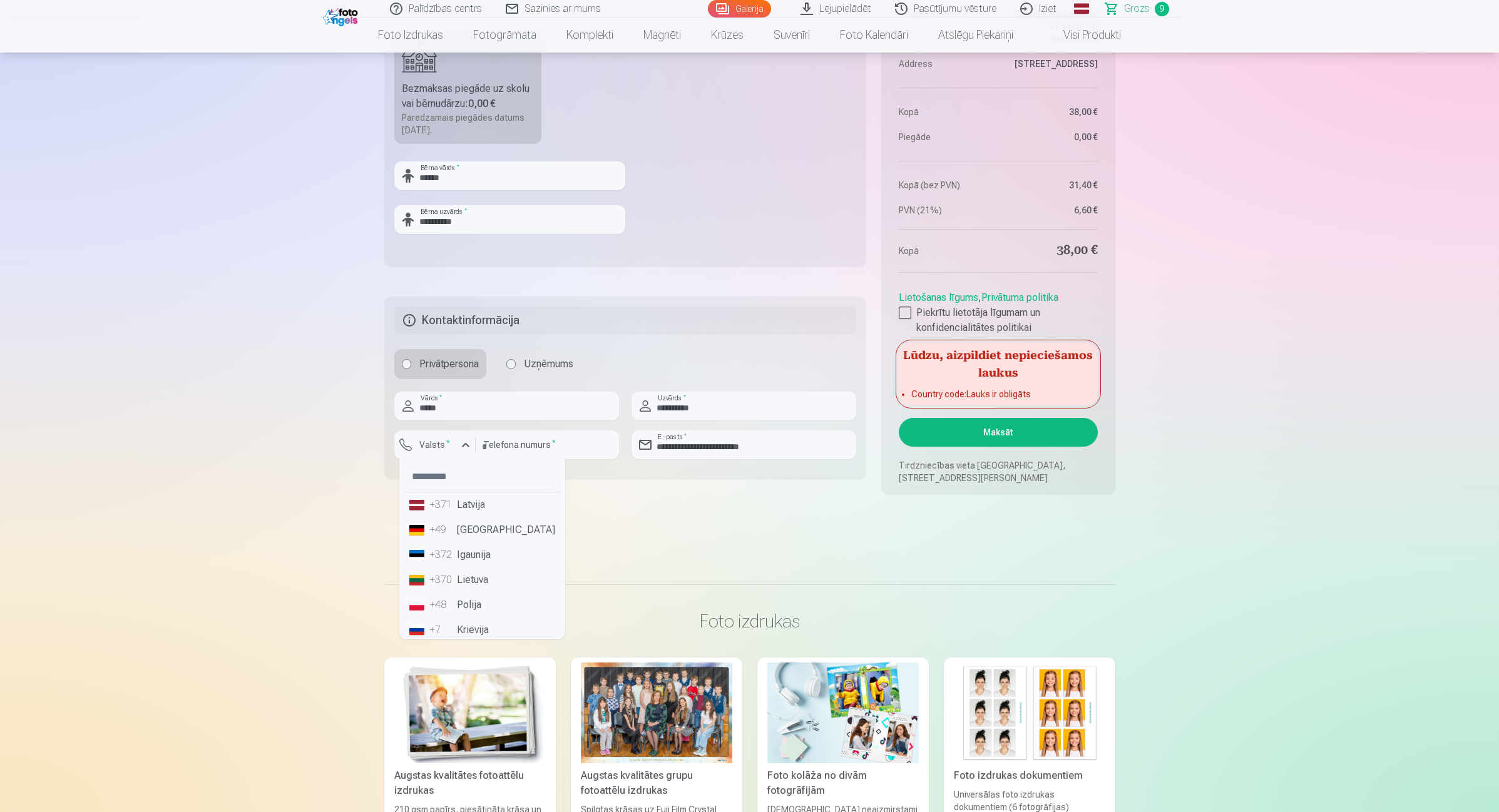
click at [451, 514] on li "+371 Latvija" at bounding box center [482, 504] width 156 height 25
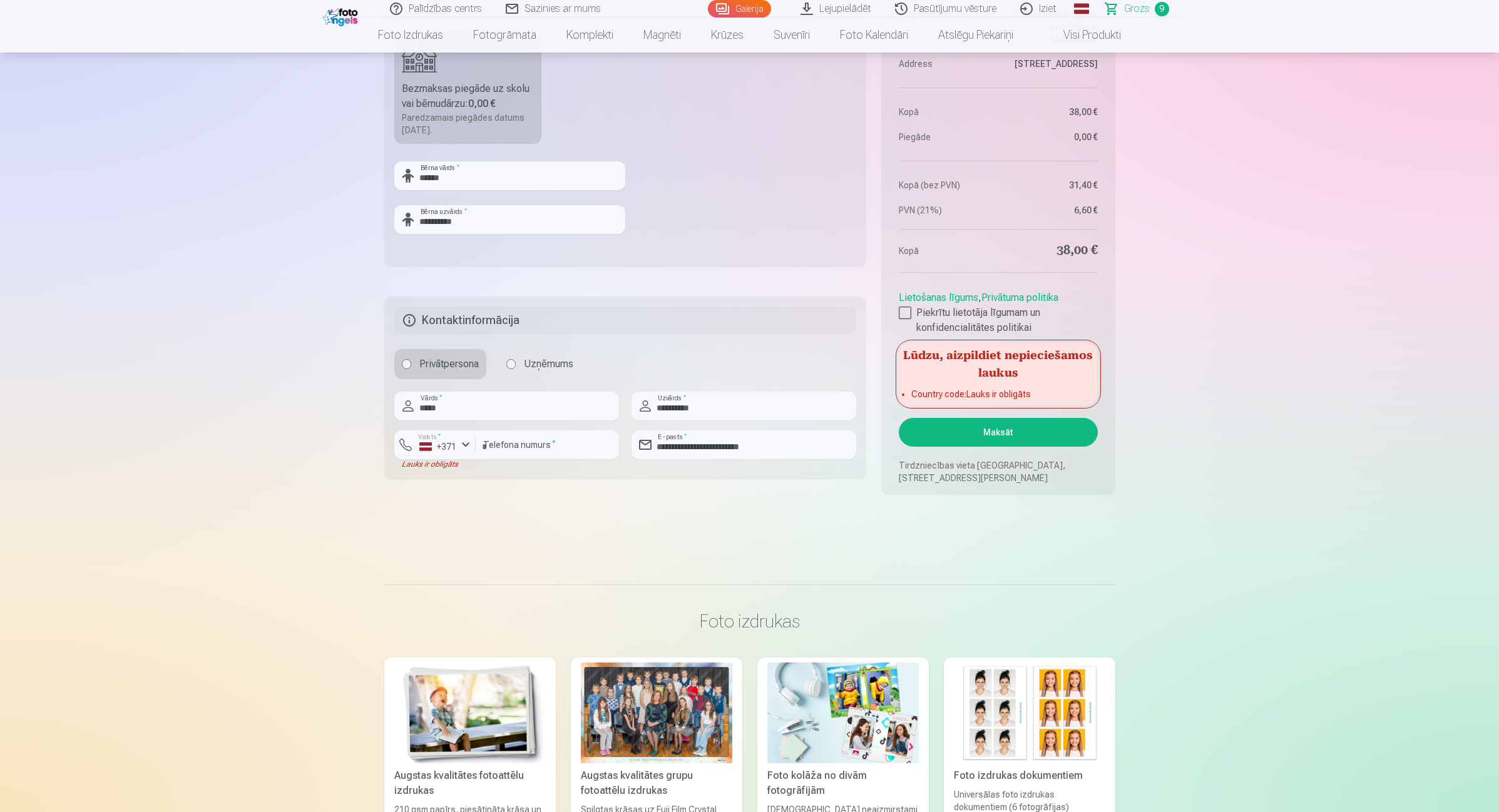
click at [1026, 433] on button "Maksāt" at bounding box center [998, 432] width 199 height 29
